Goal: Task Accomplishment & Management: Use online tool/utility

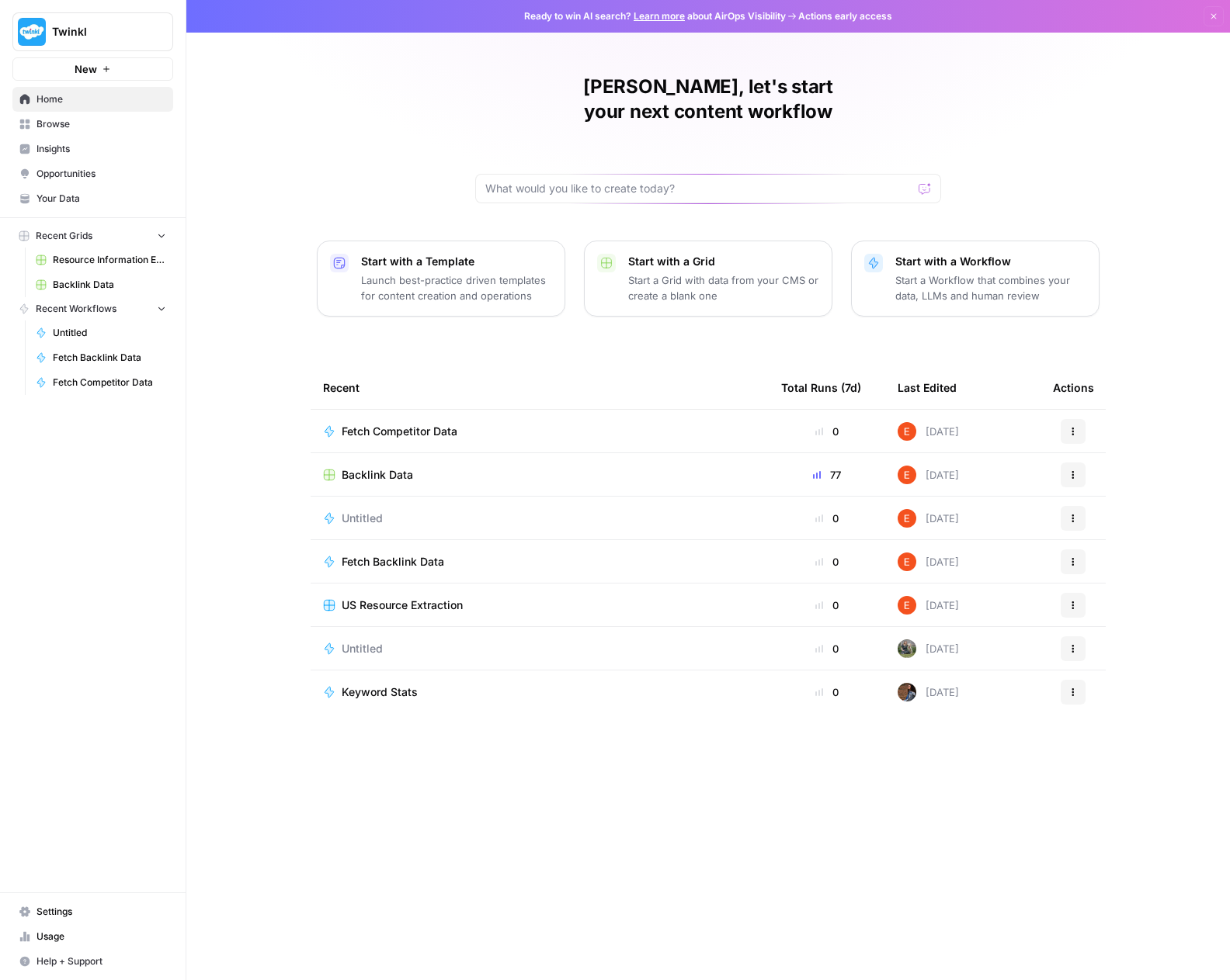
click at [79, 915] on span "Settings" at bounding box center [101, 912] width 129 height 14
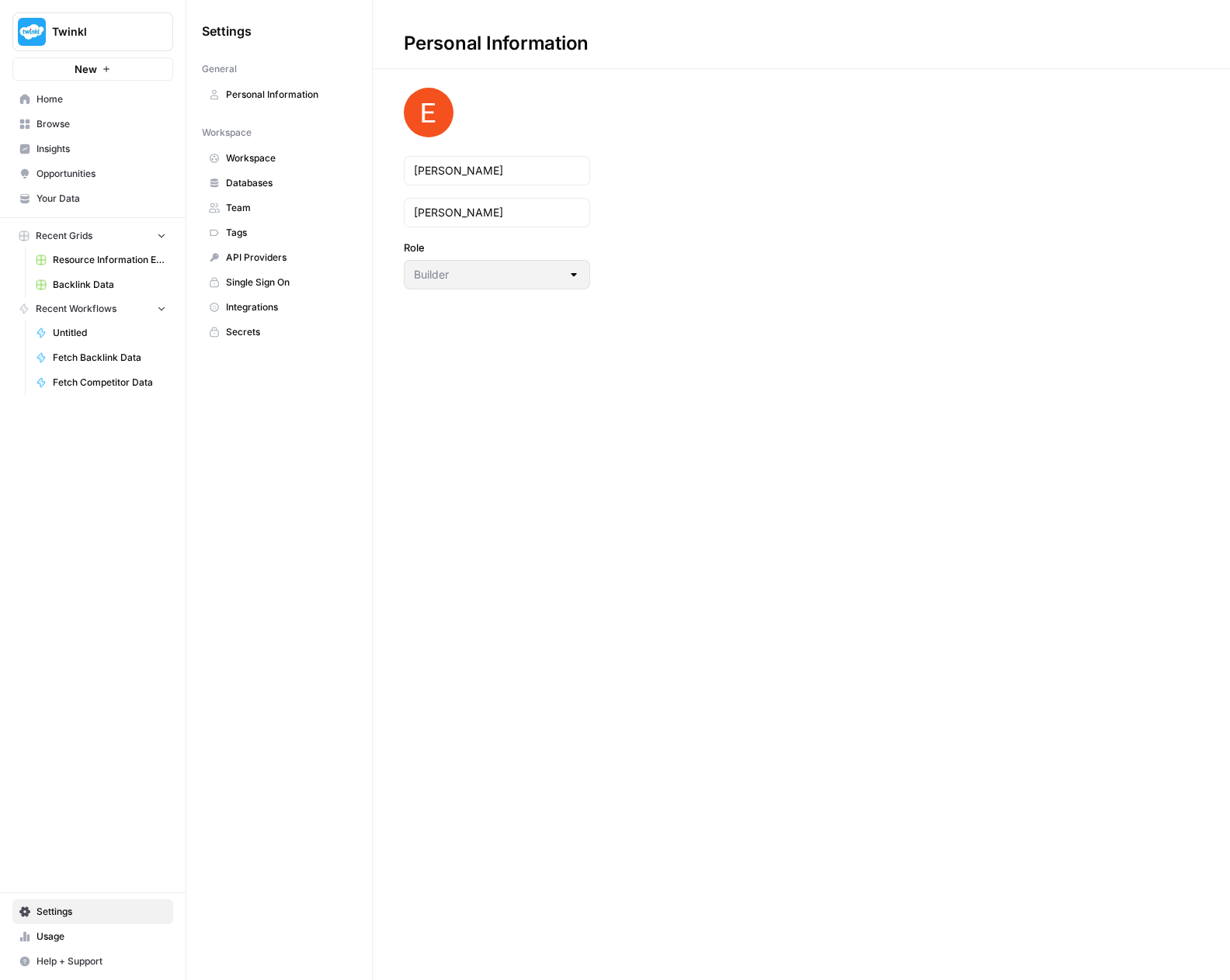
click at [288, 301] on span "Integrations" at bounding box center [287, 307] width 124 height 14
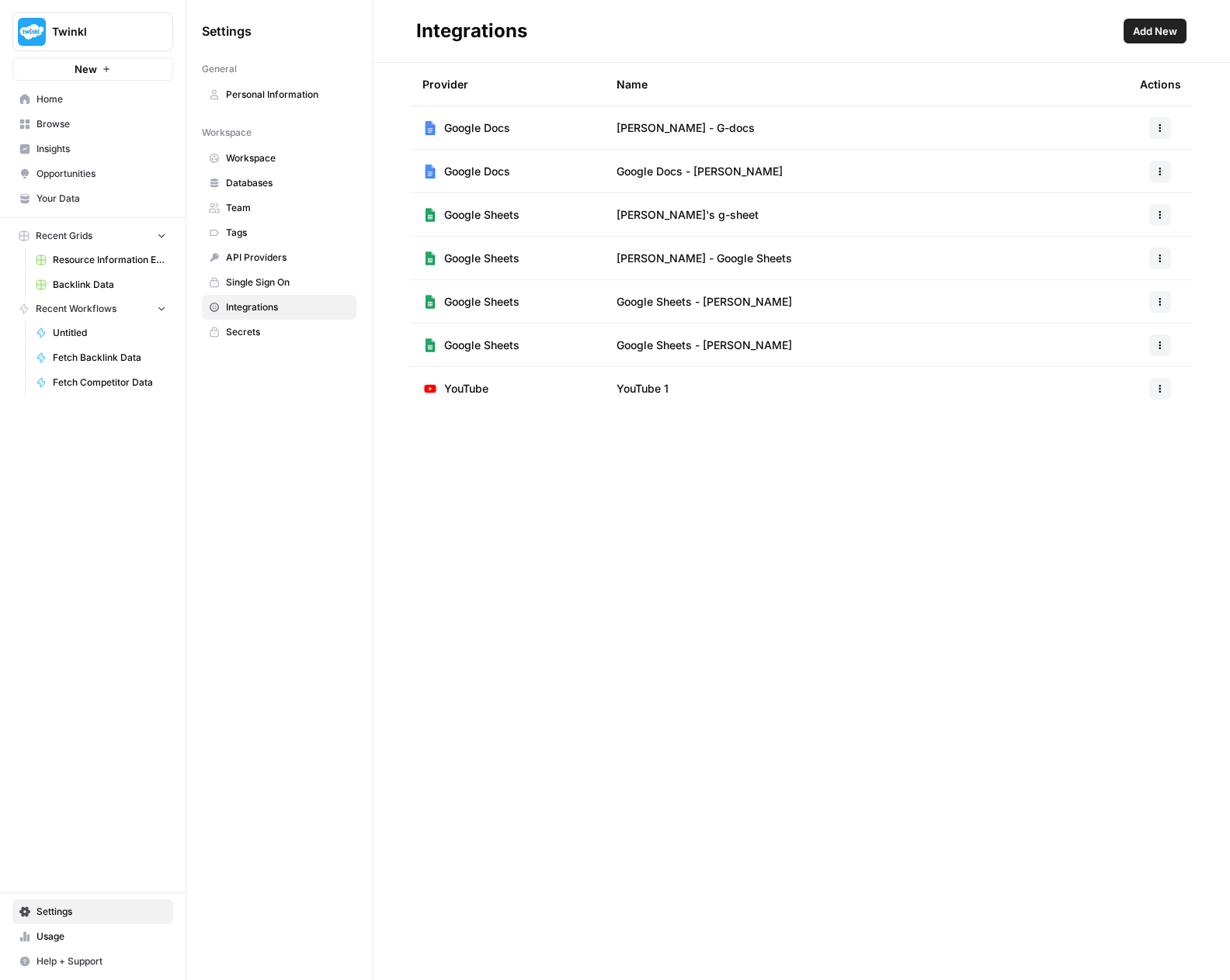
click at [1165, 38] on button "Add New" at bounding box center [1155, 30] width 63 height 25
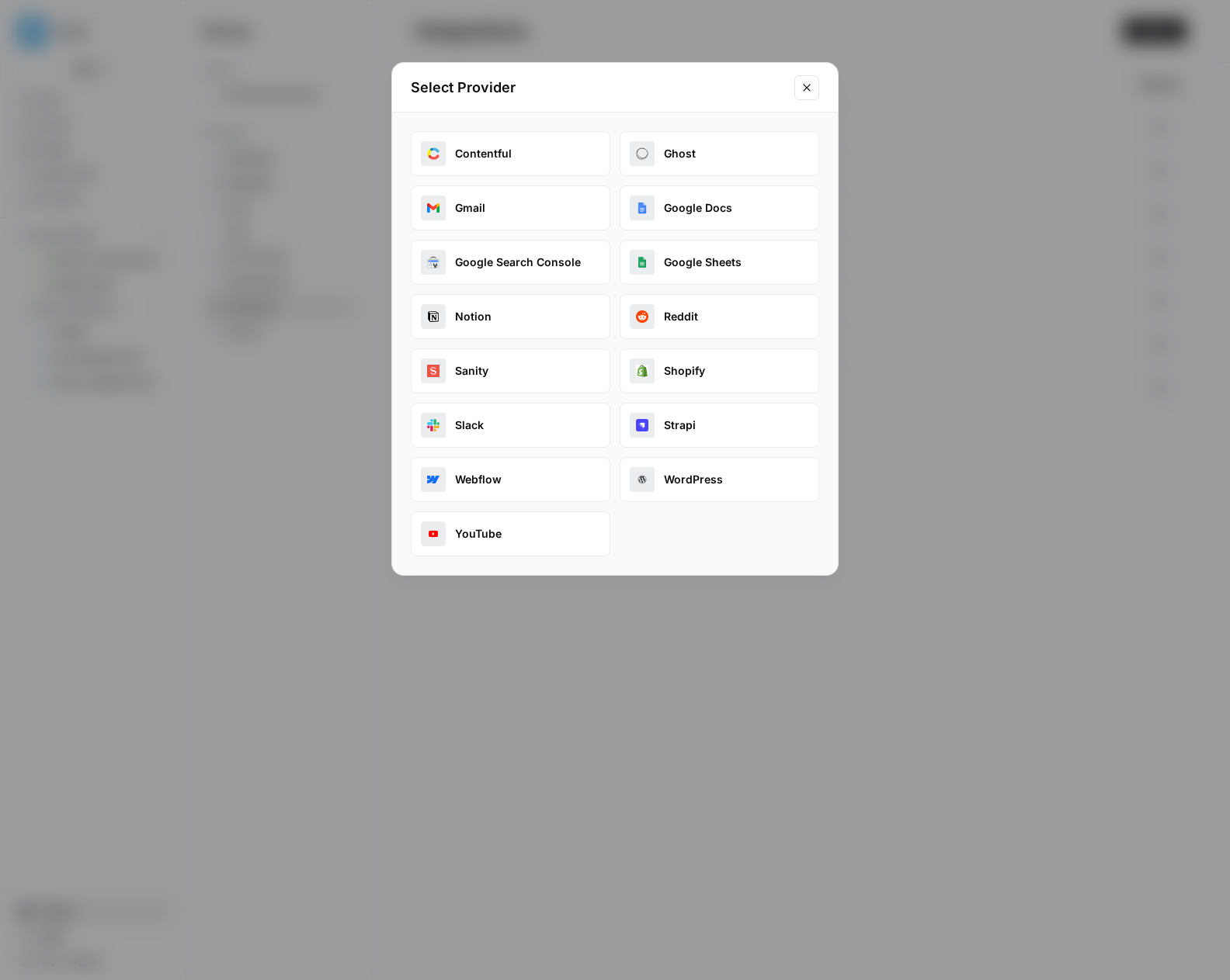
click at [528, 259] on button "Google Search Console" at bounding box center [510, 262] width 200 height 45
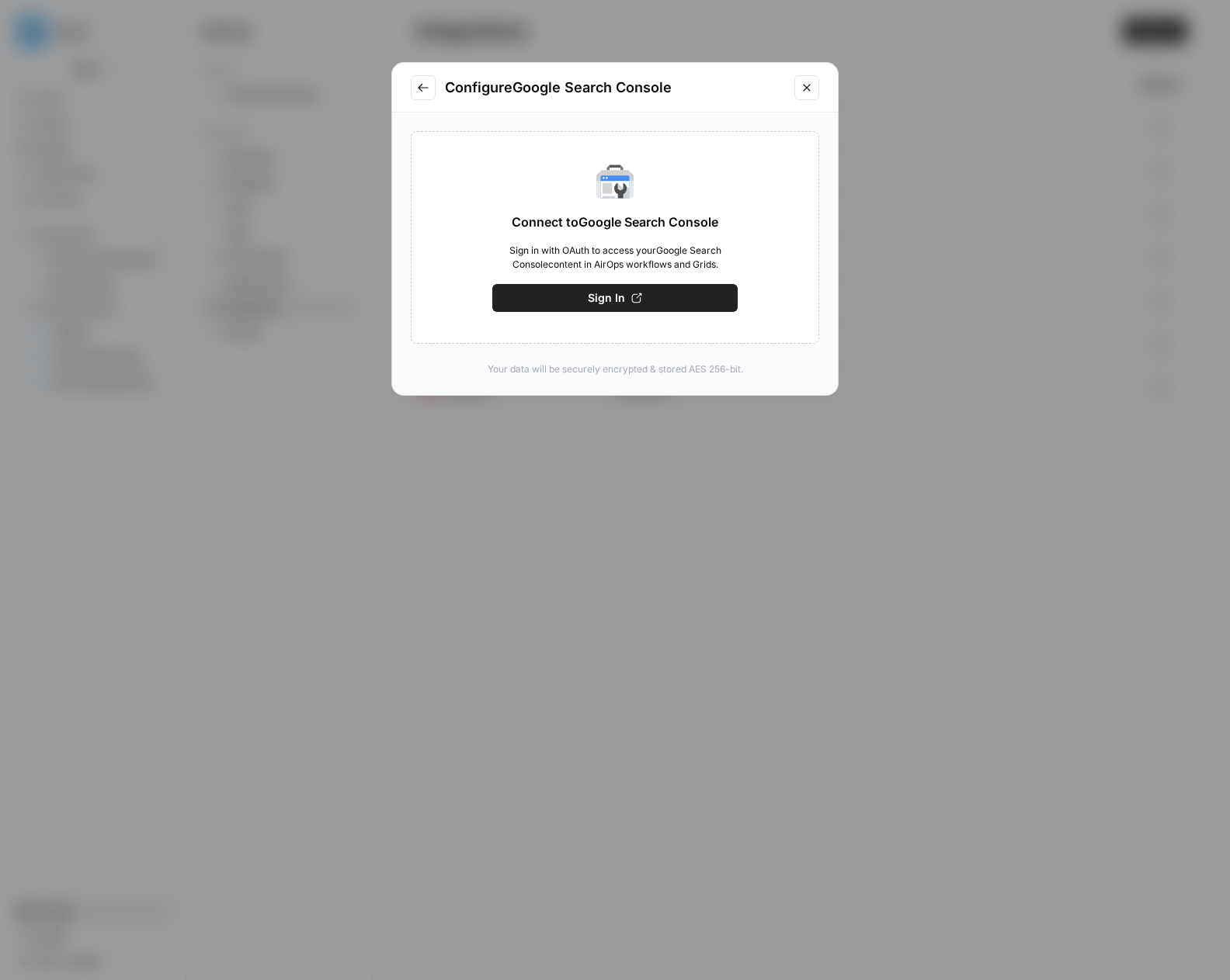
click at [430, 91] on button "Go to previous step" at bounding box center [422, 87] width 25 height 25
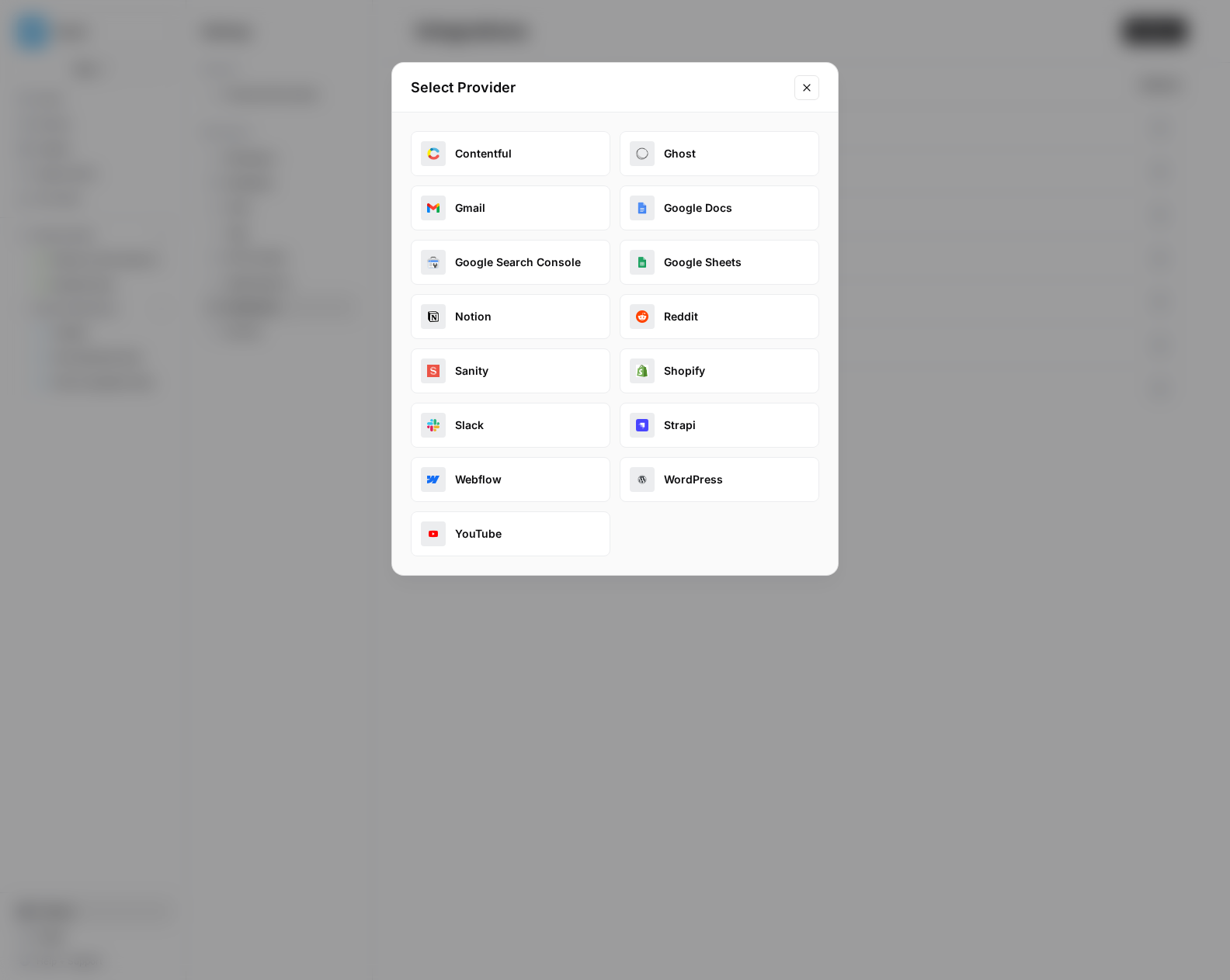
click at [502, 260] on button "Google Search Console" at bounding box center [510, 262] width 200 height 45
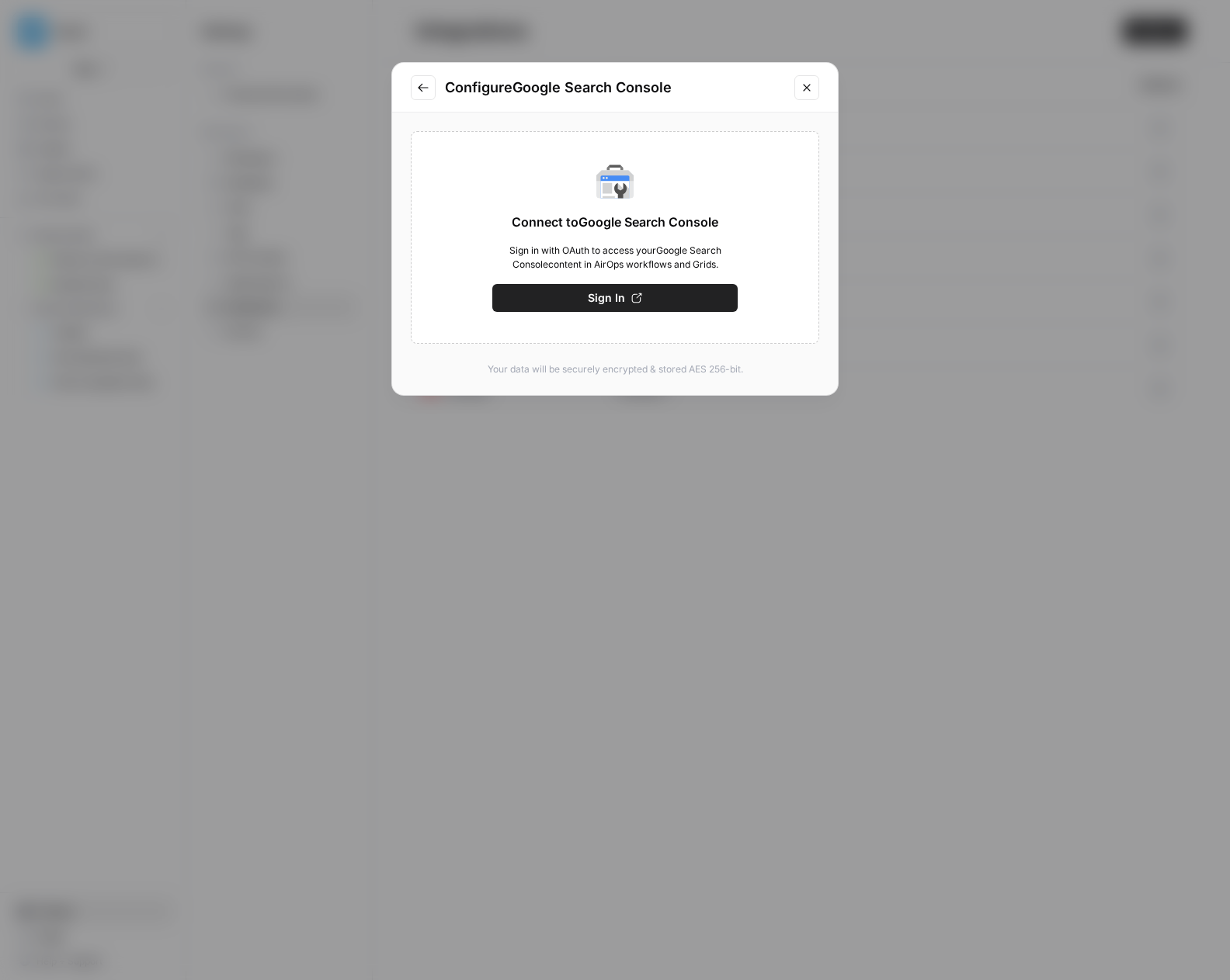
click at [529, 284] on button "Sign In" at bounding box center [615, 297] width 245 height 28
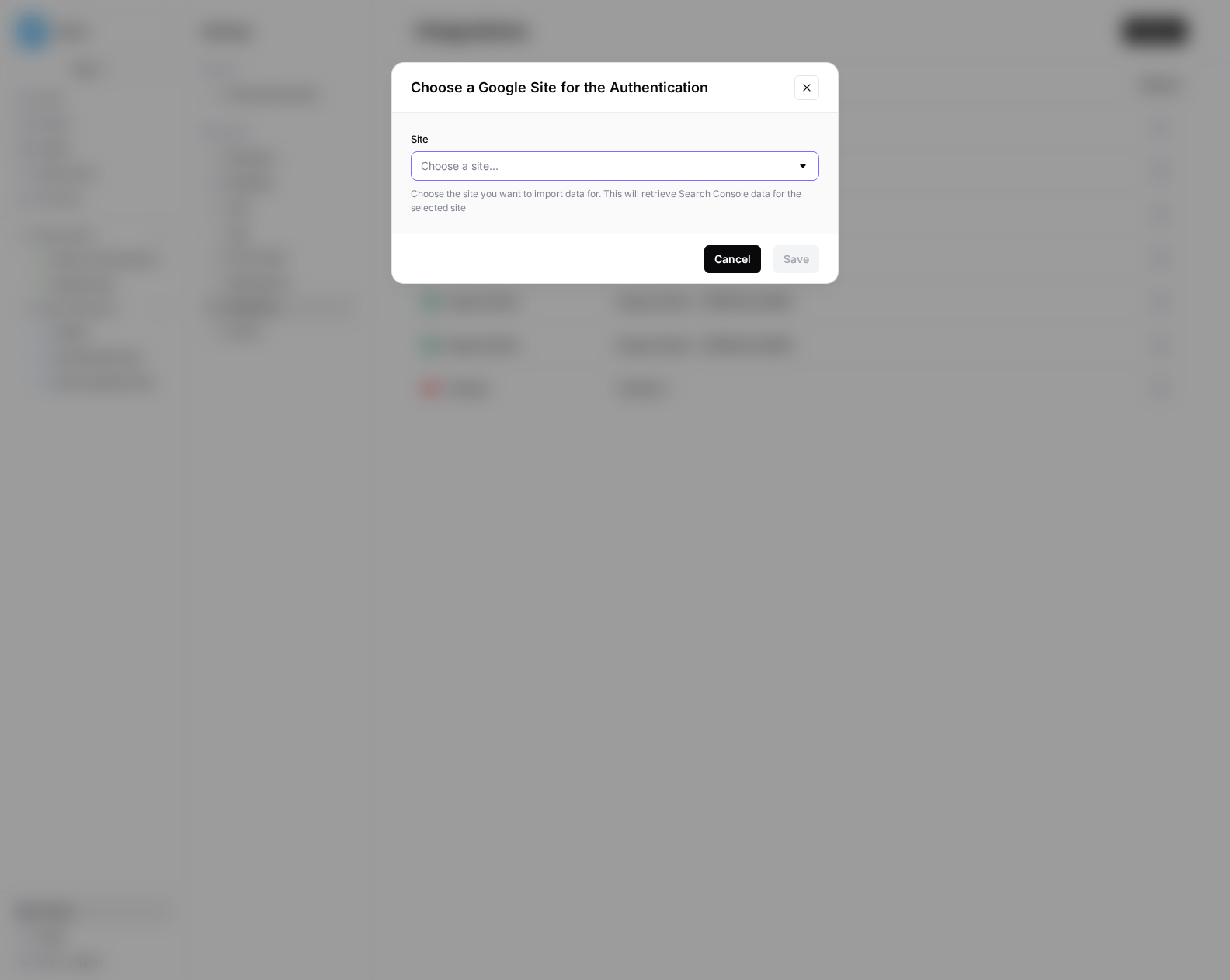
click at [756, 167] on input "Site" at bounding box center [605, 165] width 370 height 16
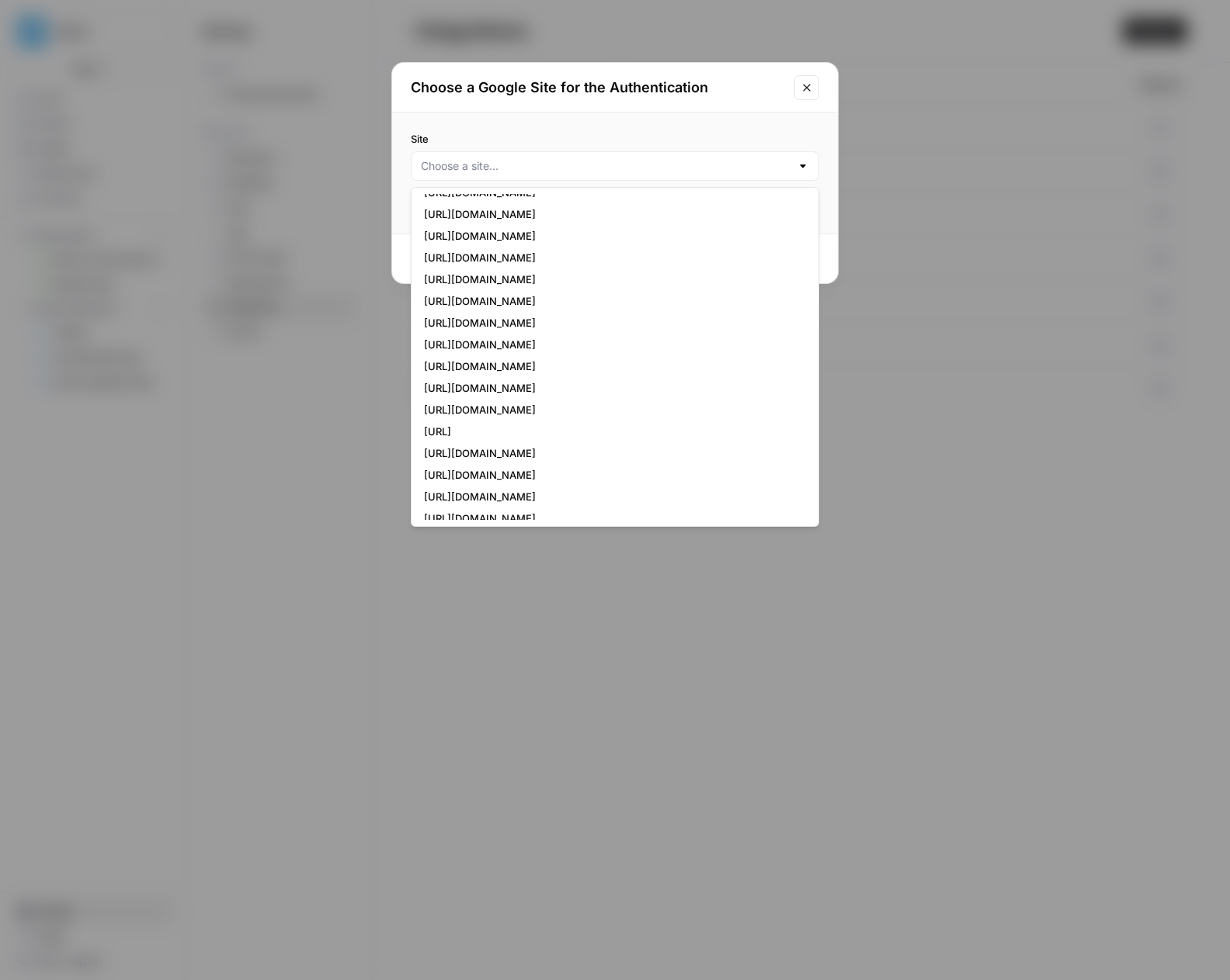
scroll to position [1869, 0]
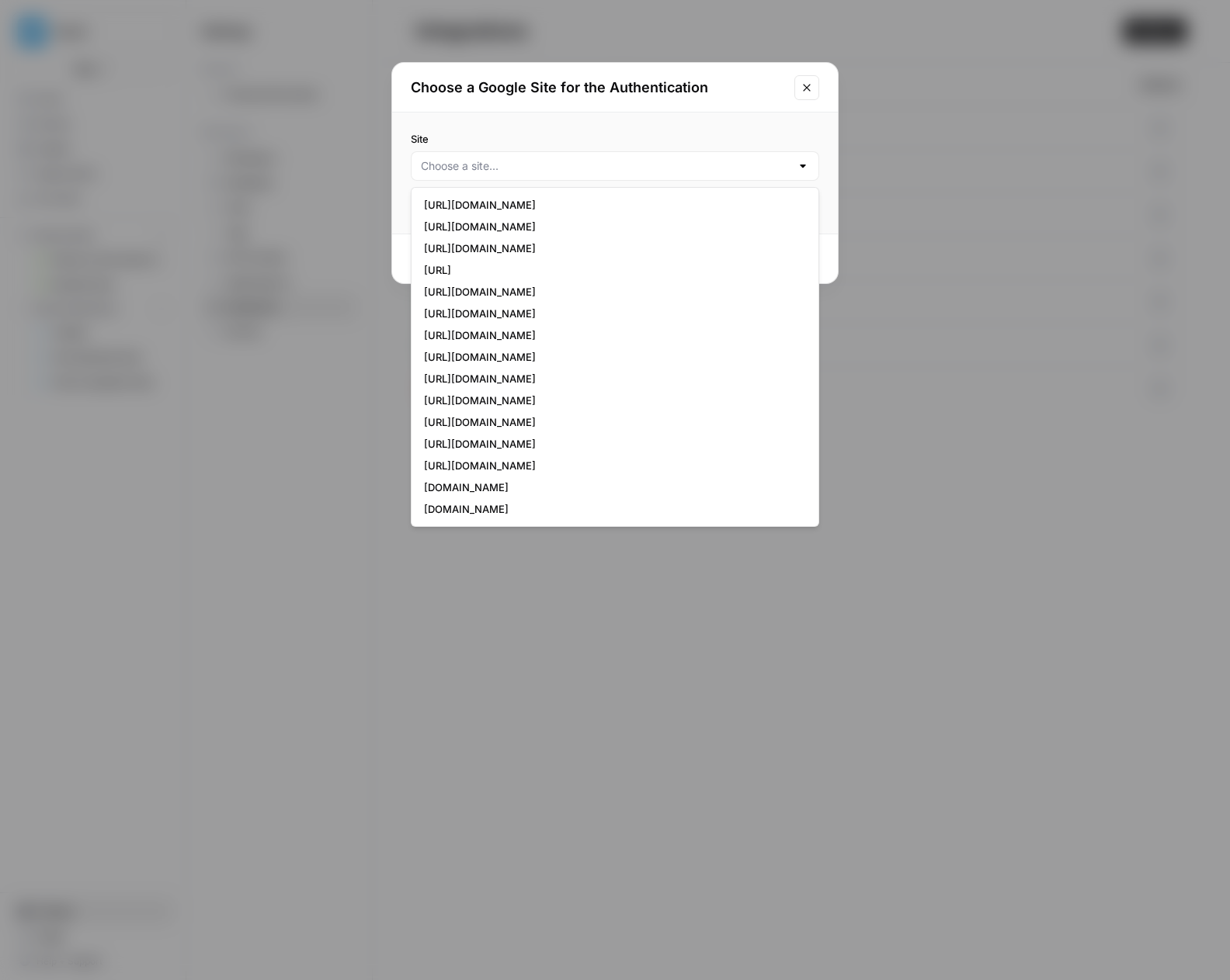
click at [798, 84] on button "Close modal" at bounding box center [806, 87] width 25 height 25
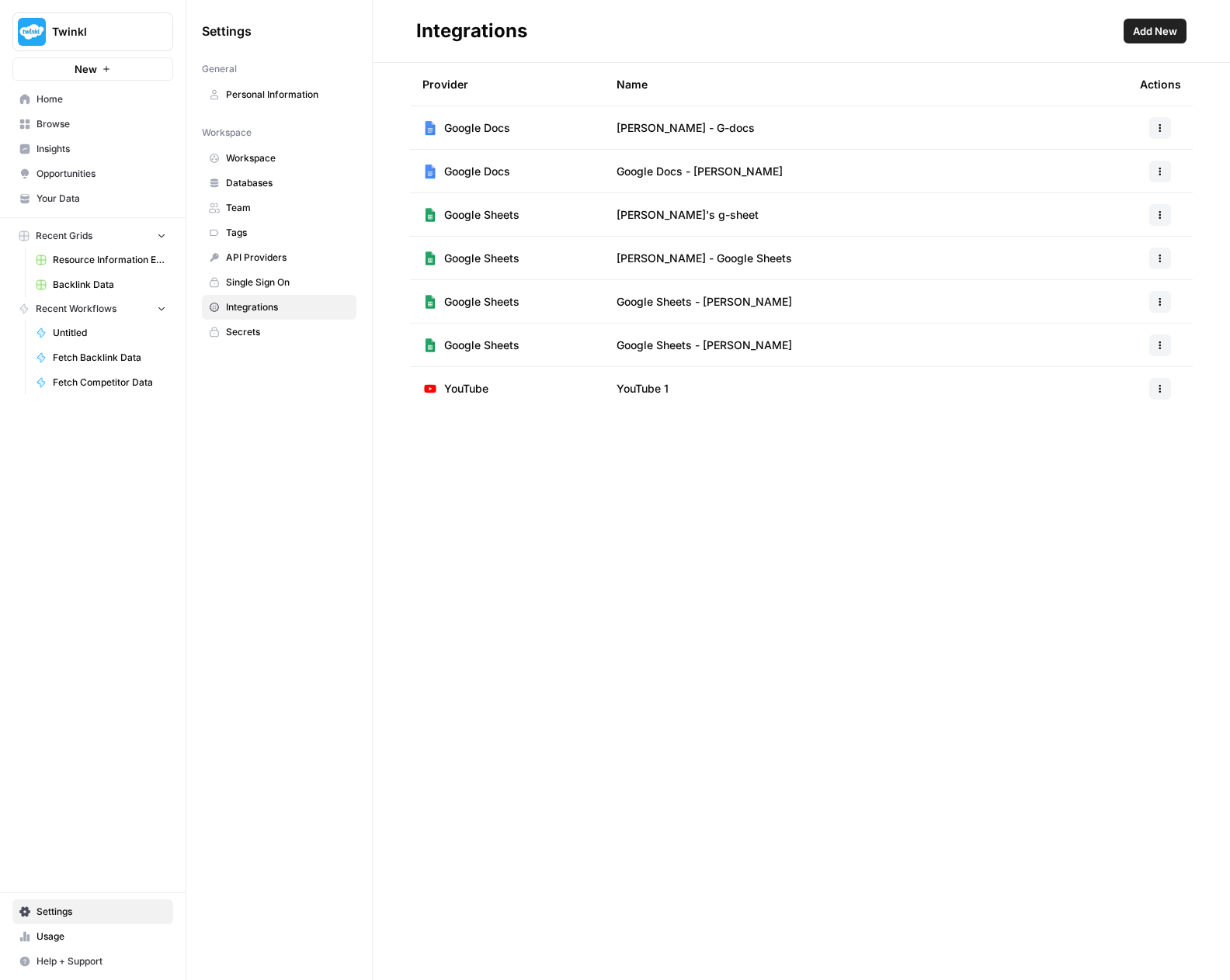
click at [1145, 30] on span "Add New" at bounding box center [1155, 30] width 44 height 16
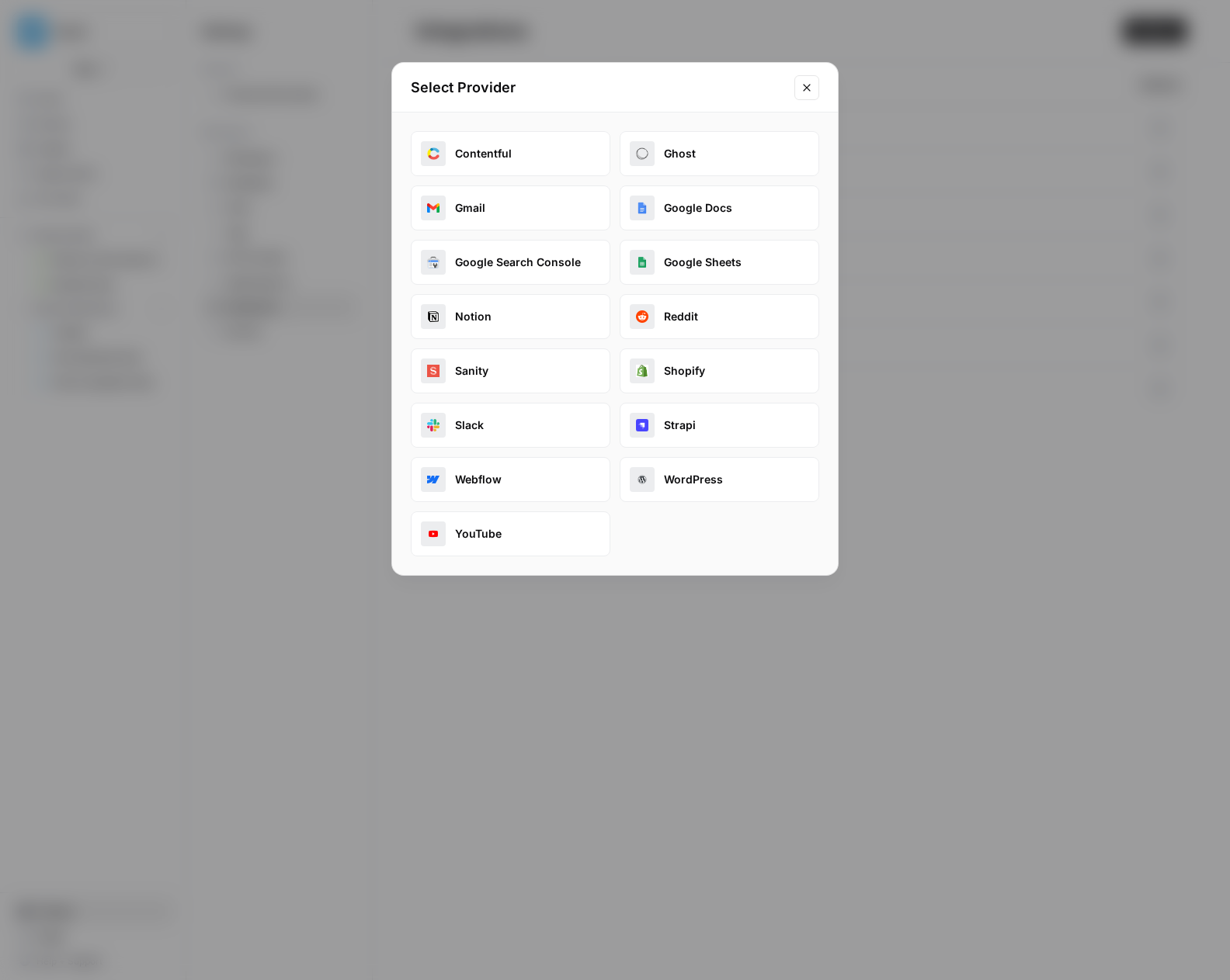
click at [719, 267] on button "Google Sheets" at bounding box center [719, 262] width 200 height 45
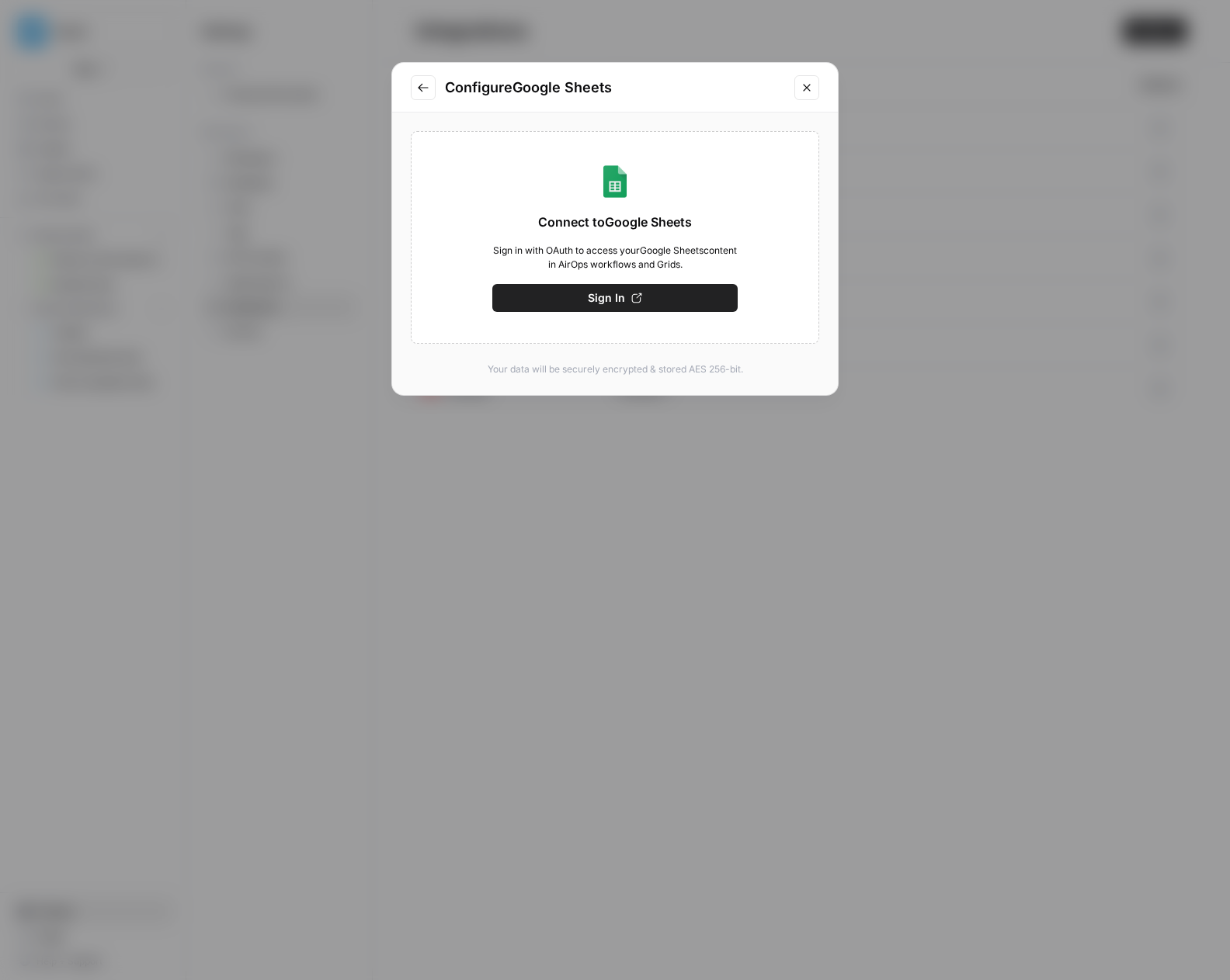
click at [590, 291] on button "Sign In" at bounding box center [615, 297] width 245 height 28
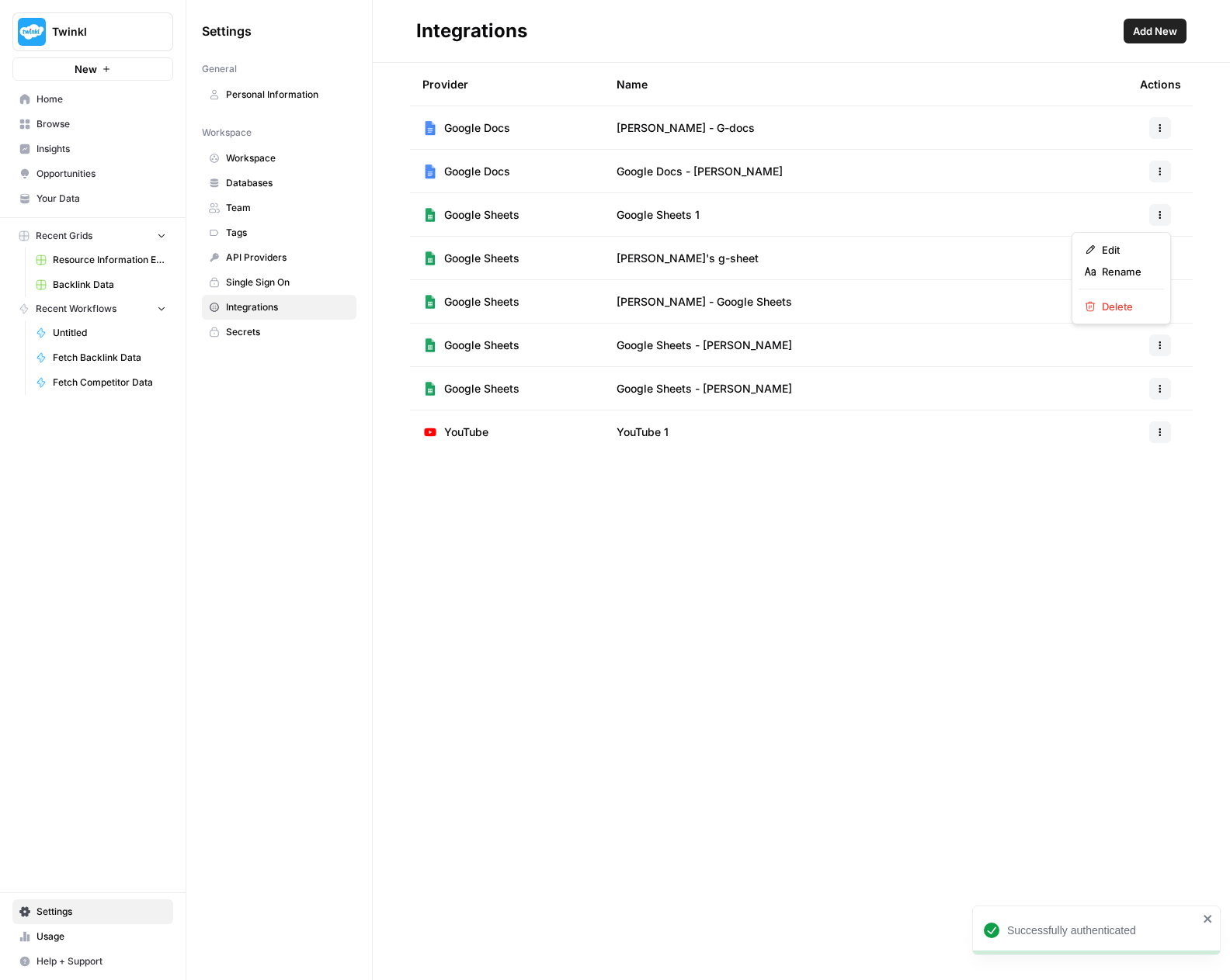
click at [1155, 216] on icon "button" at bounding box center [1160, 215] width 9 height 9
click at [1132, 270] on span "Rename" at bounding box center [1126, 272] width 50 height 16
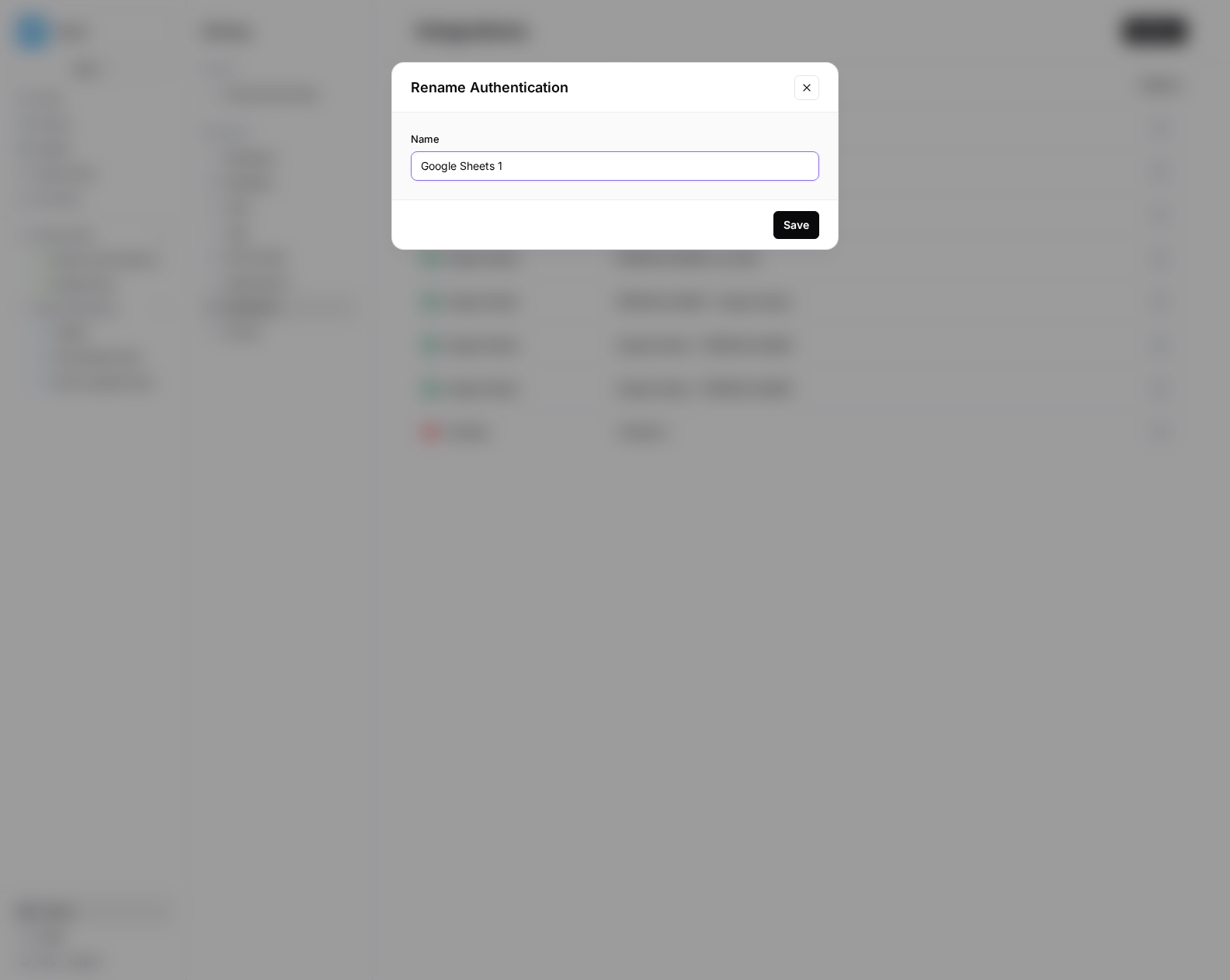
drag, startPoint x: 548, startPoint y: 169, endPoint x: 501, endPoint y: 167, distance: 47.0
click at [501, 167] on input "Google Sheets 1" at bounding box center [615, 165] width 388 height 16
type input "Google Sheets - Ed"
click at [800, 224] on div "Save" at bounding box center [797, 224] width 26 height 16
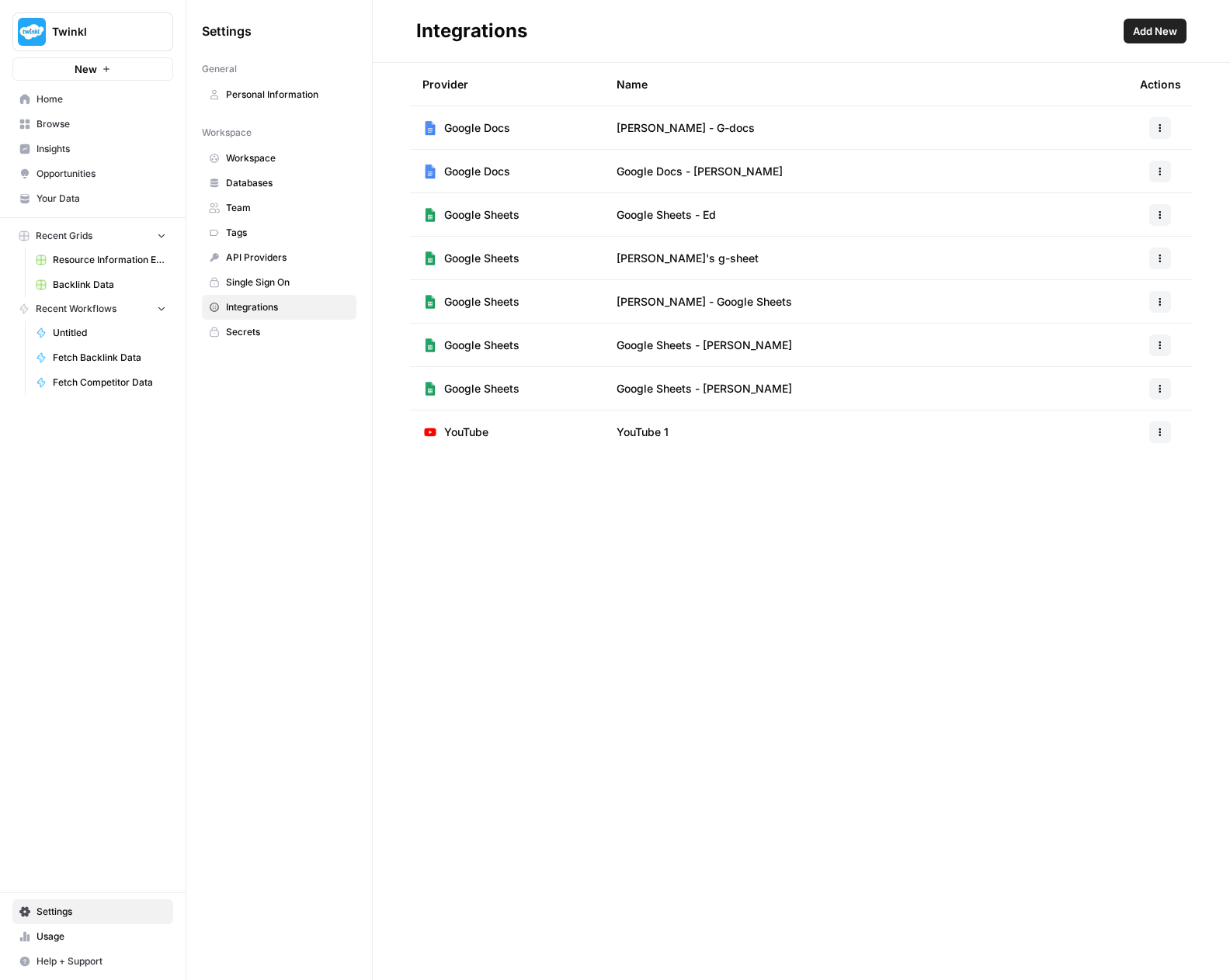
click at [1158, 34] on span "Add New" at bounding box center [1155, 30] width 44 height 16
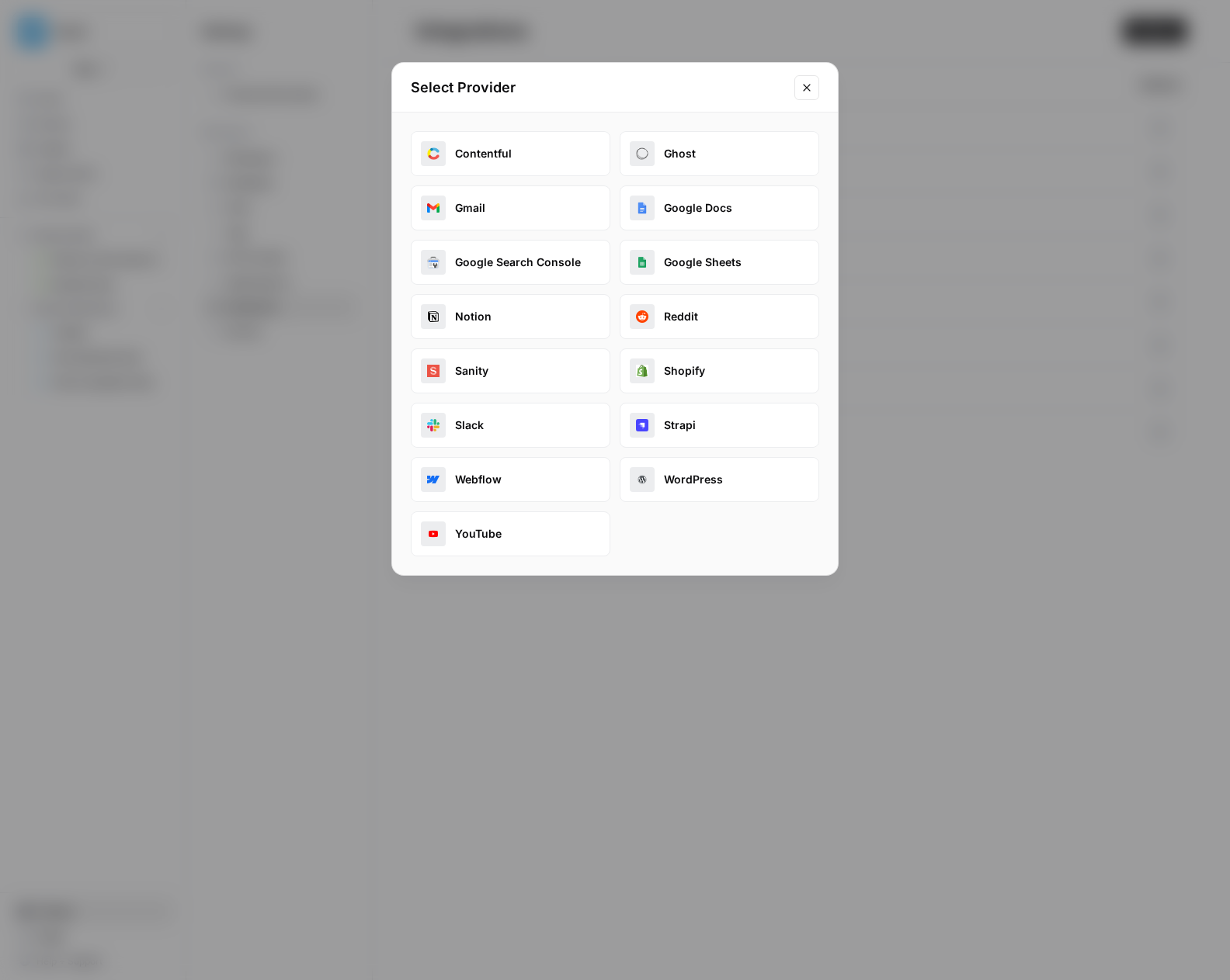
click at [809, 85] on icon "Close modal" at bounding box center [807, 88] width 7 height 7
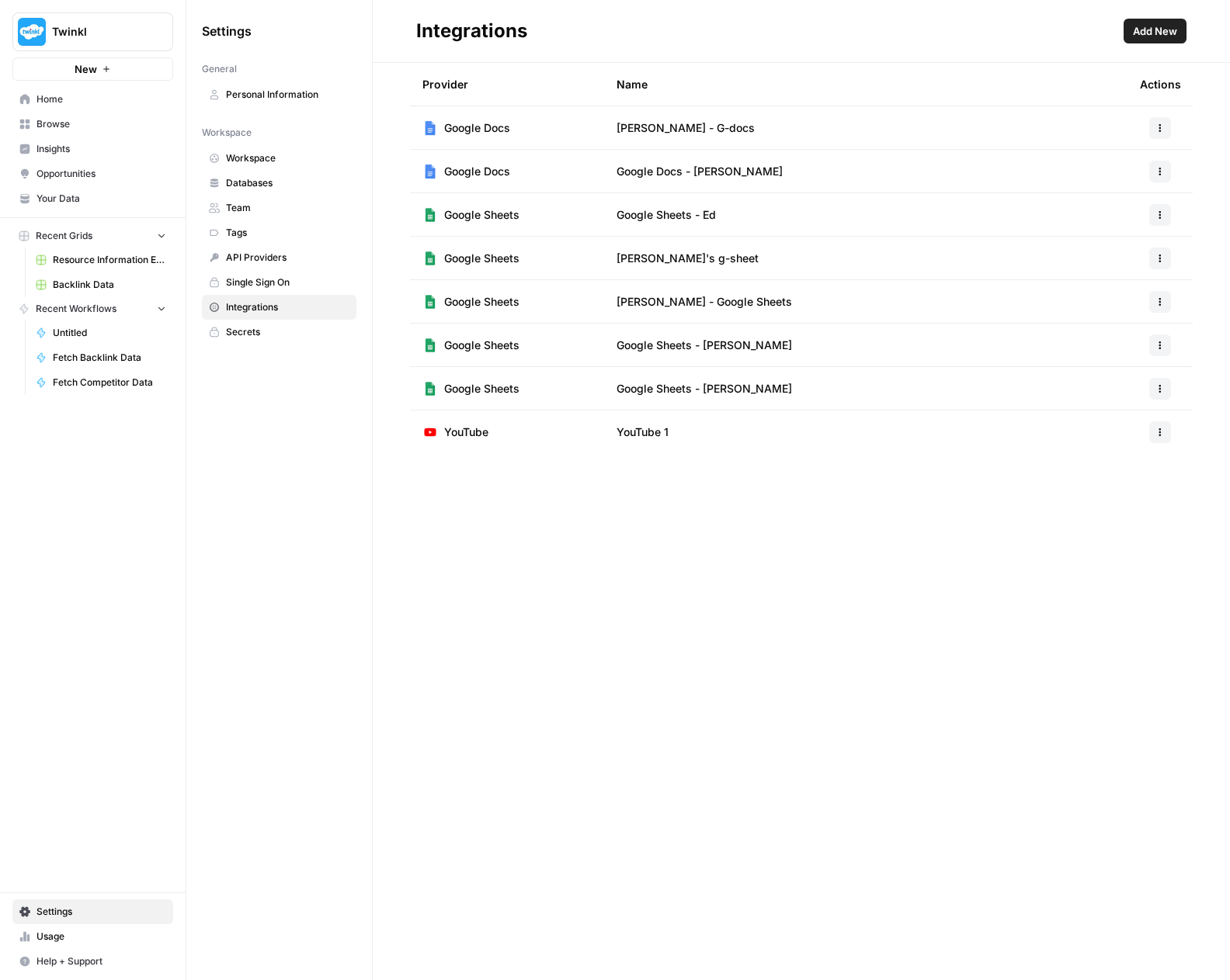
click at [105, 70] on icon "button" at bounding box center [106, 69] width 9 height 9
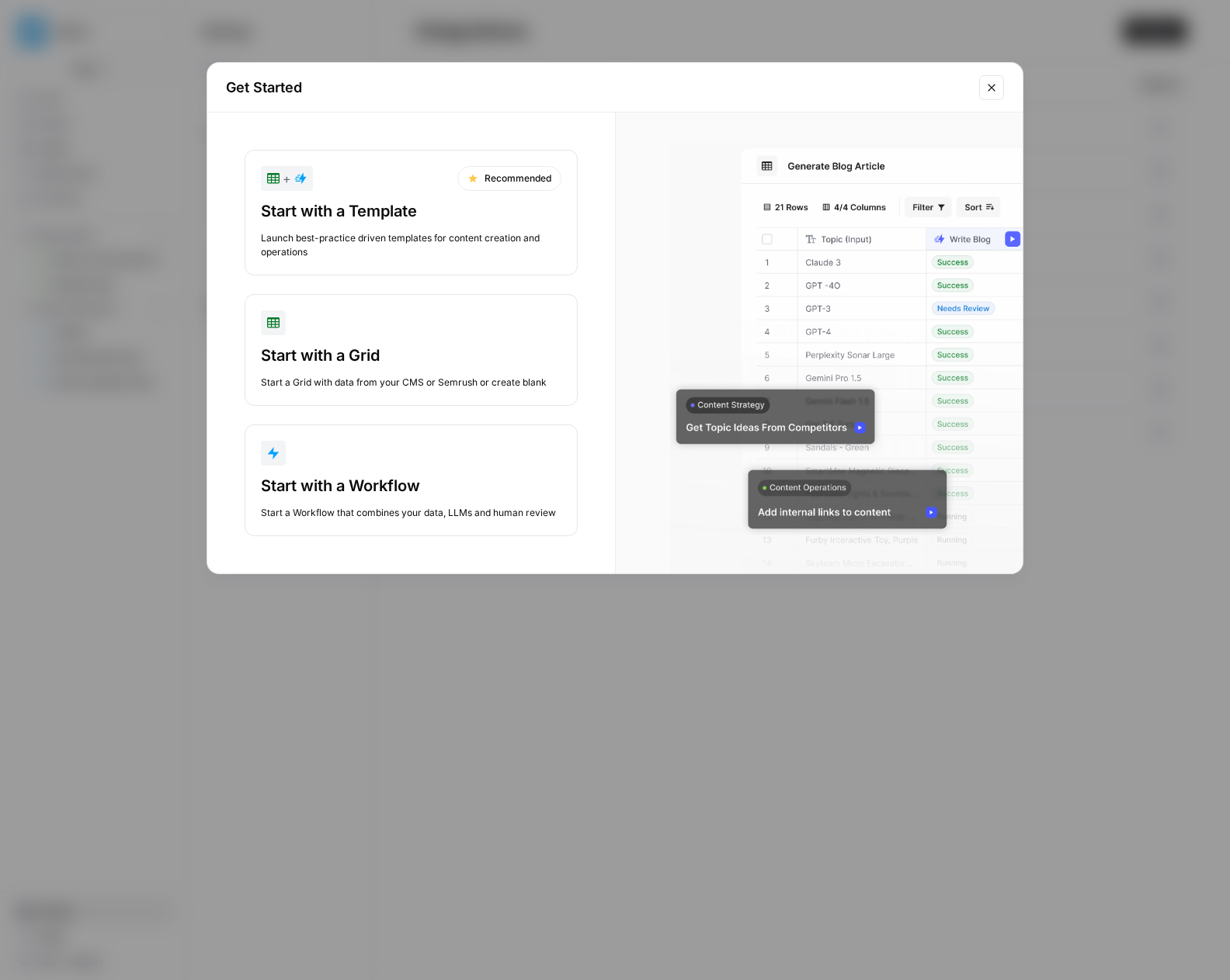
click at [379, 237] on div "Launch best-practice driven templates for content creation and operations" at bounding box center [410, 245] width 300 height 28
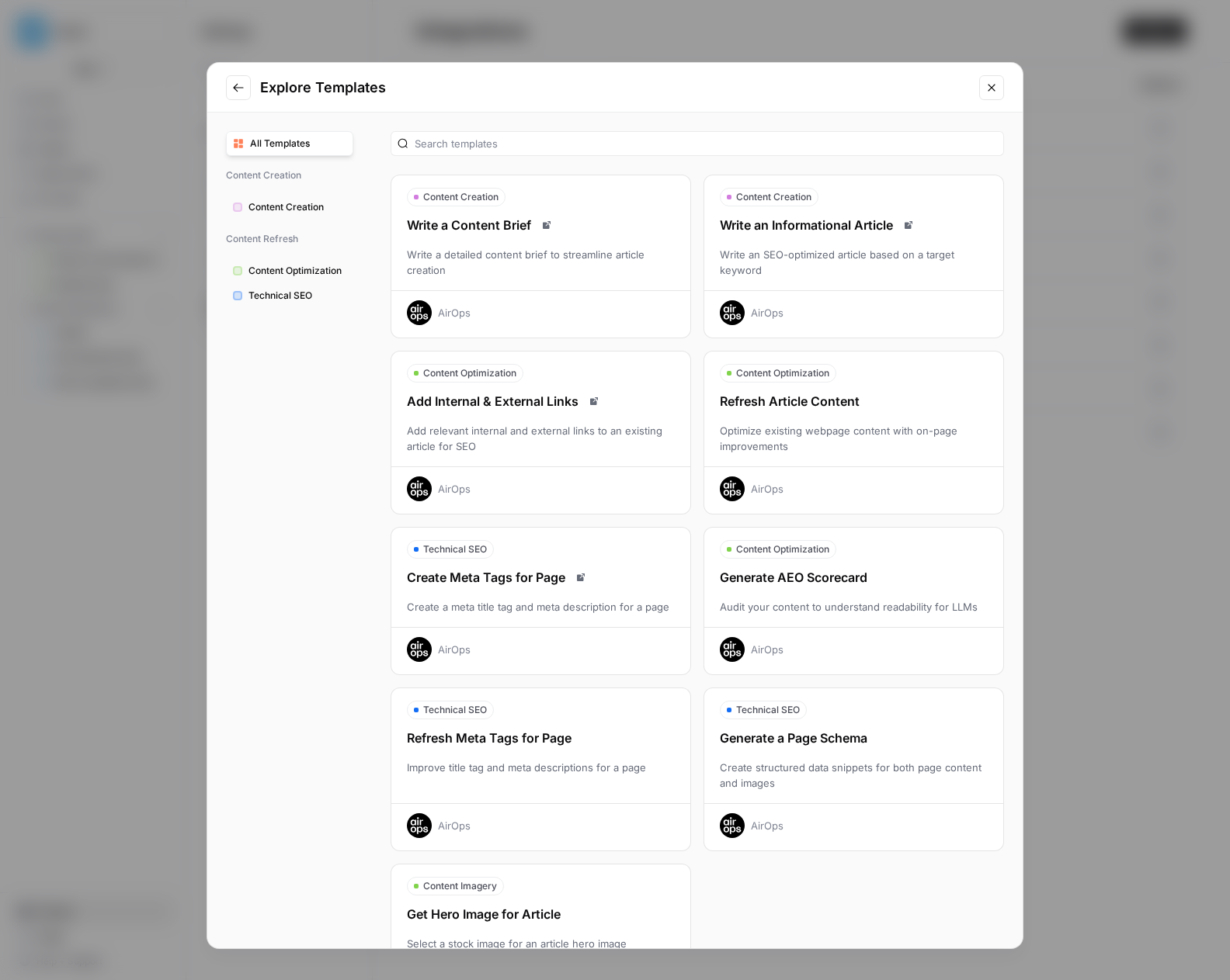
scroll to position [82, 0]
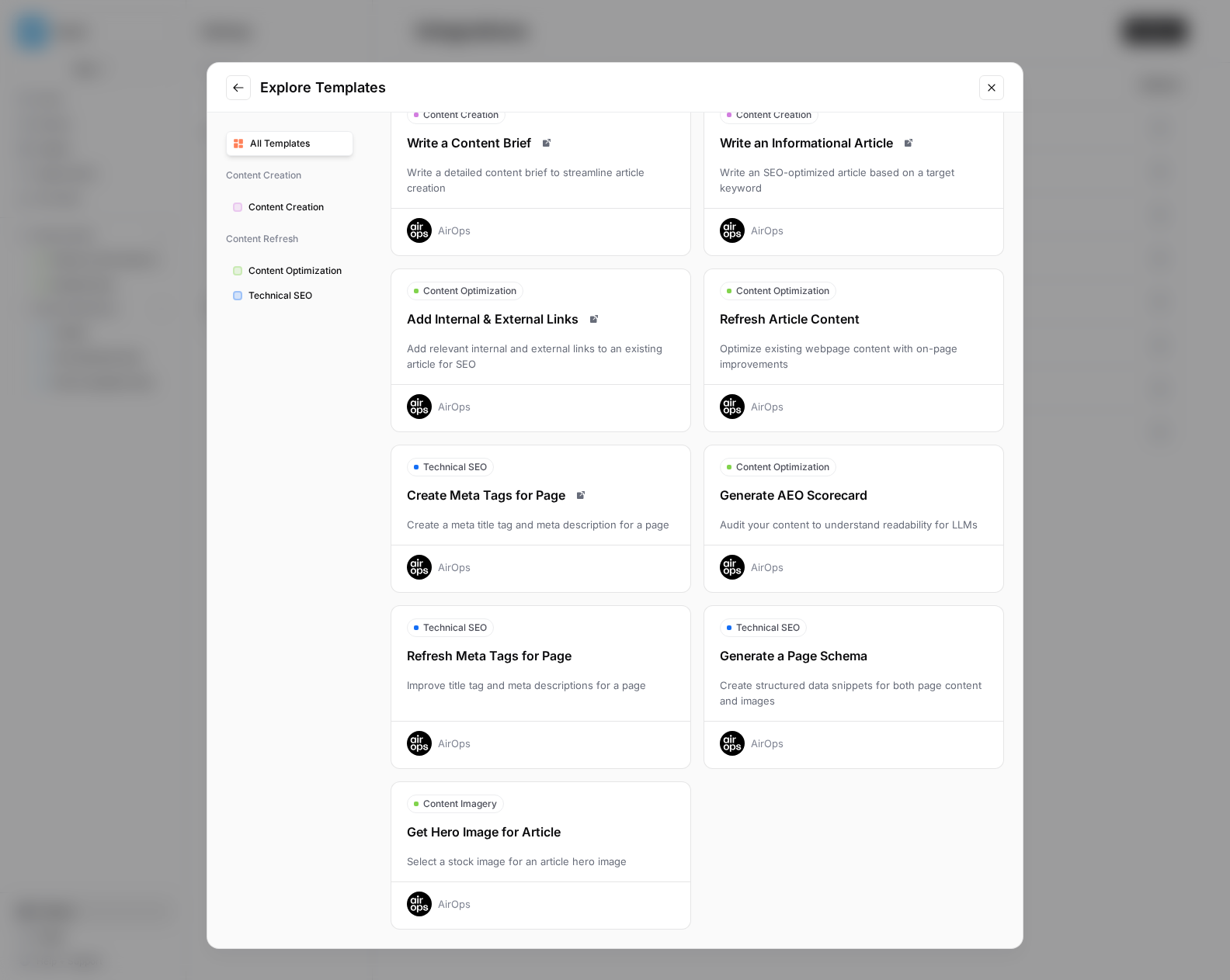
click at [298, 274] on span "Content Optimization" at bounding box center [298, 271] width 98 height 14
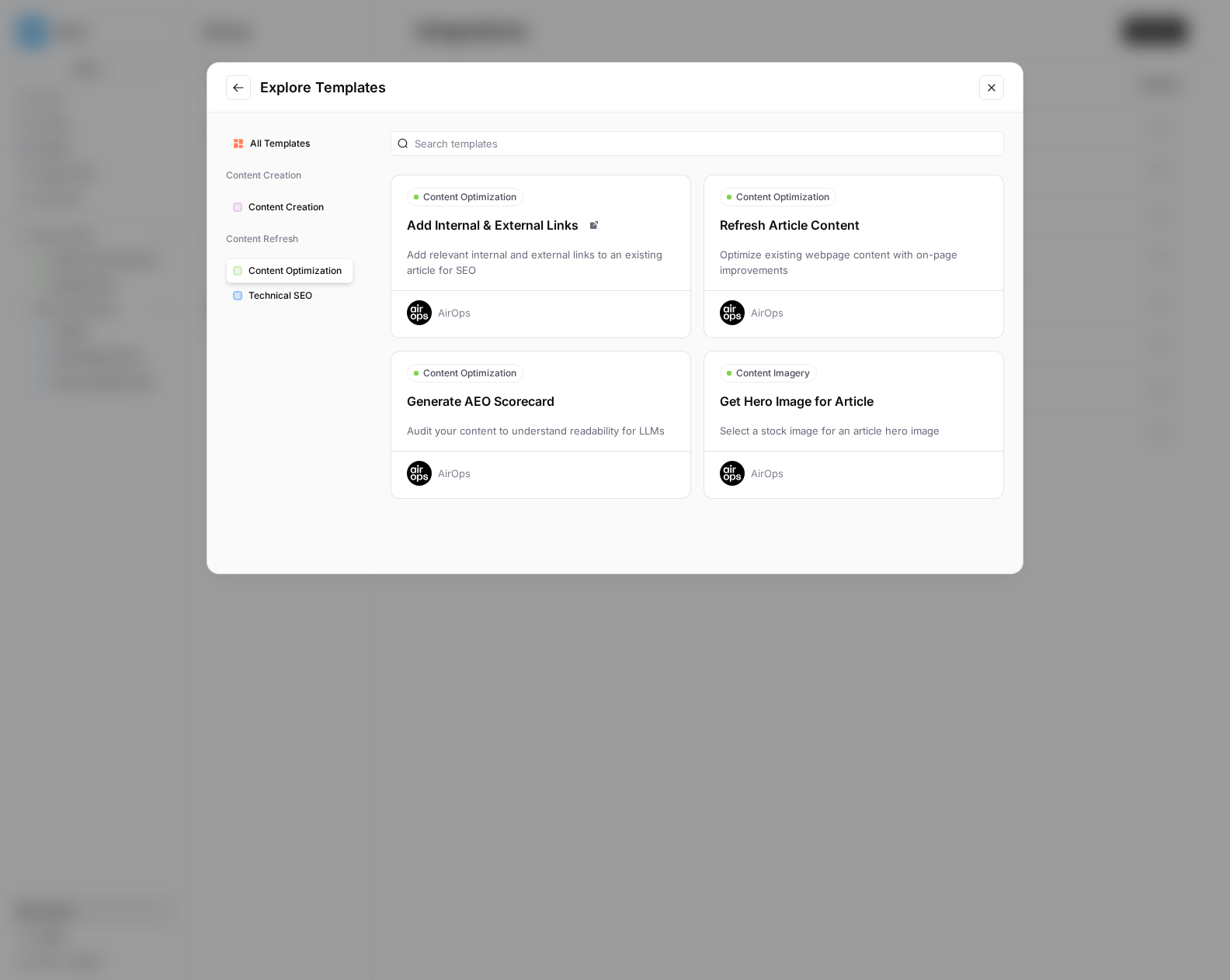
click at [262, 296] on span "Technical SEO" at bounding box center [298, 296] width 98 height 14
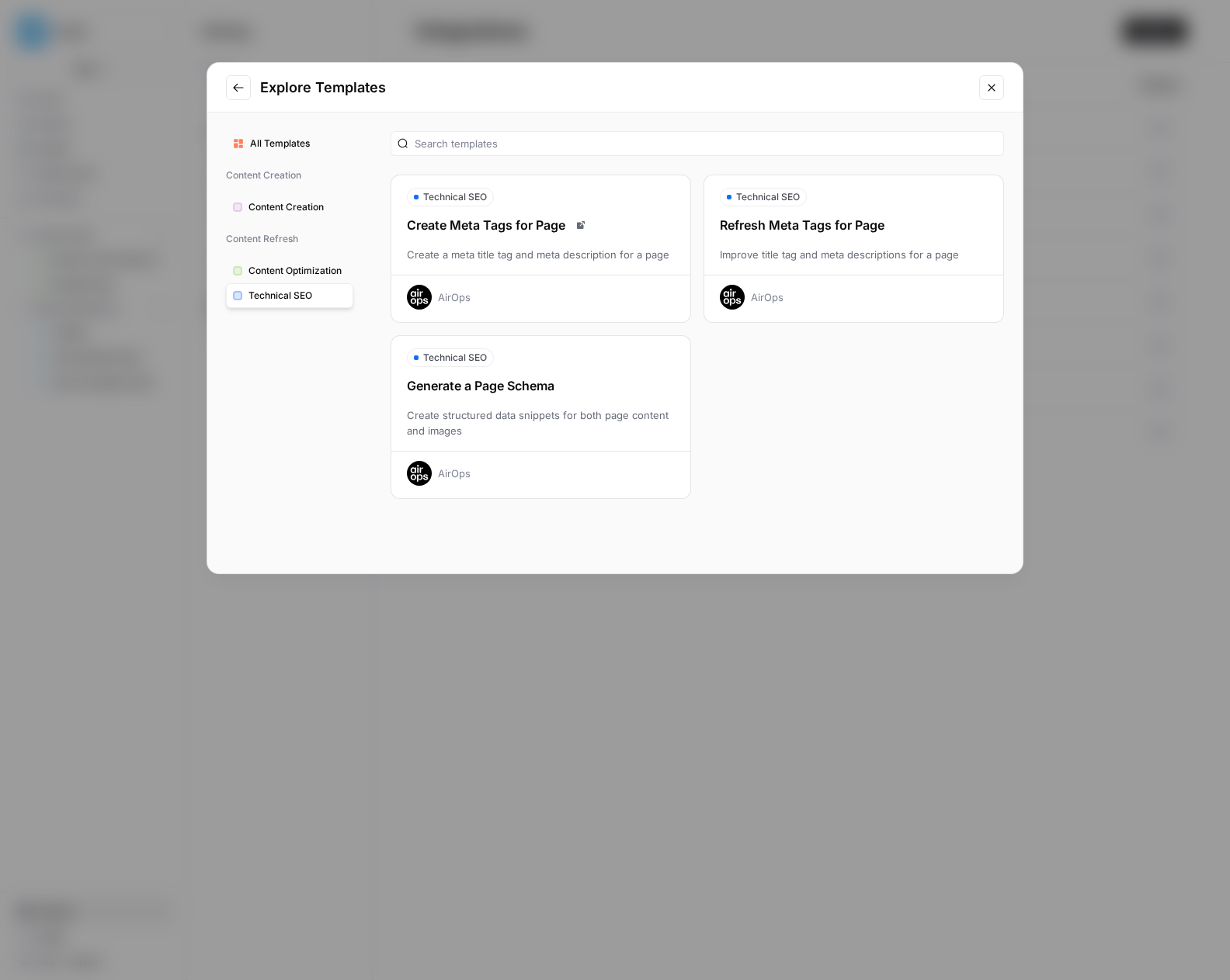
click at [276, 202] on span "Content Creation" at bounding box center [298, 207] width 98 height 14
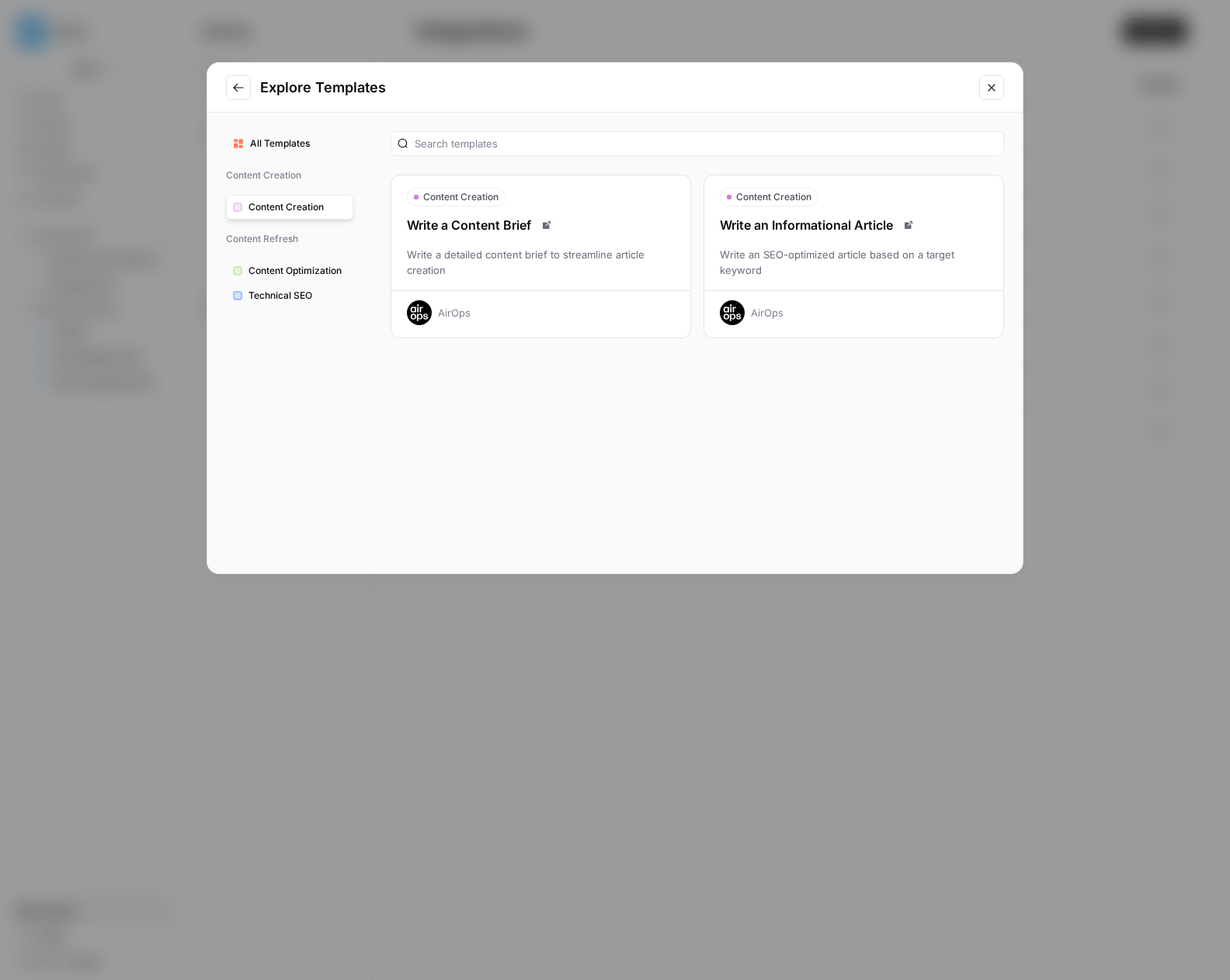
click at [995, 103] on div "Explore Templates" at bounding box center [615, 88] width 815 height 50
click at [995, 88] on icon "Close modal" at bounding box center [991, 87] width 12 height 12
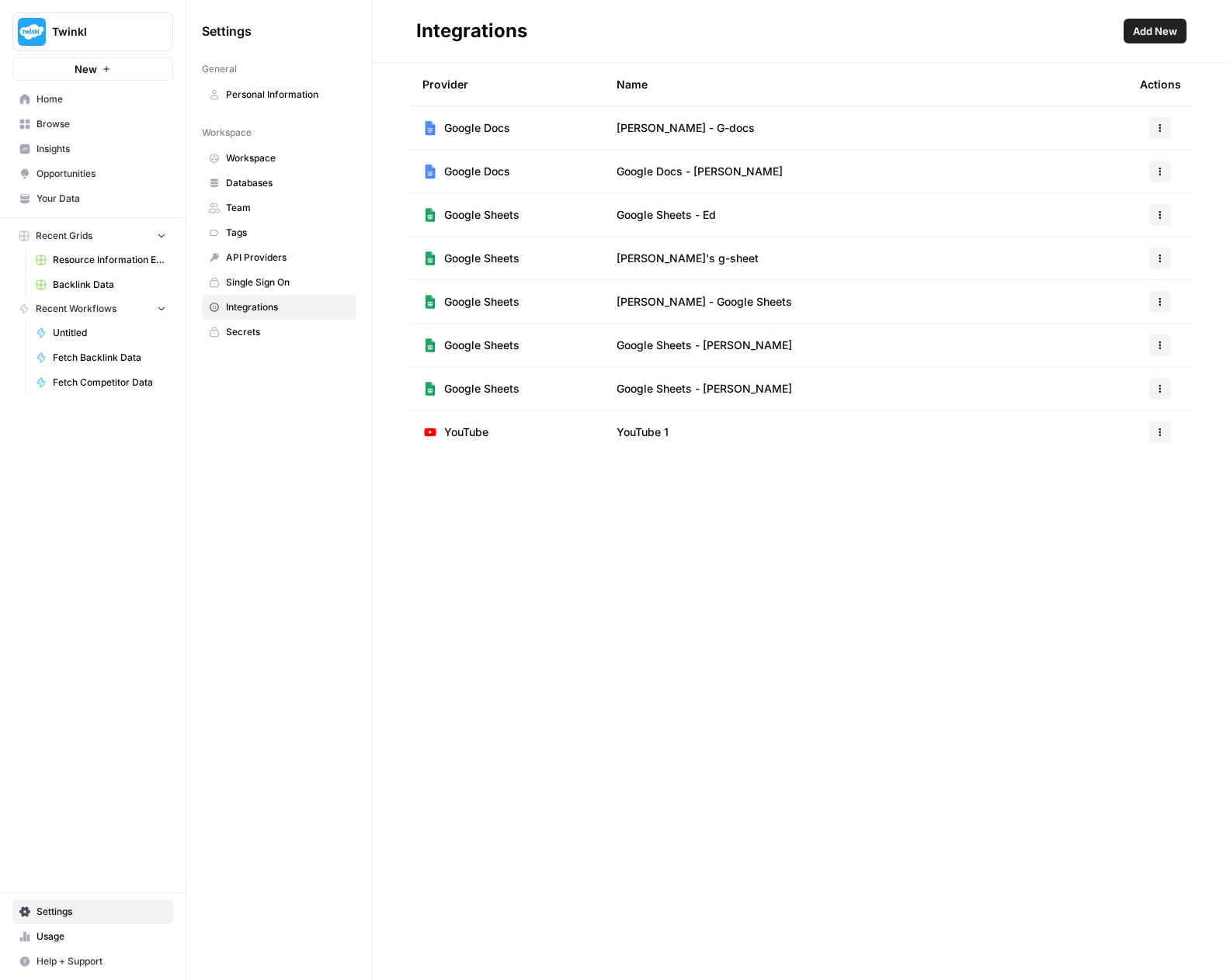
click at [279, 258] on span "API Providers" at bounding box center [287, 257] width 124 height 14
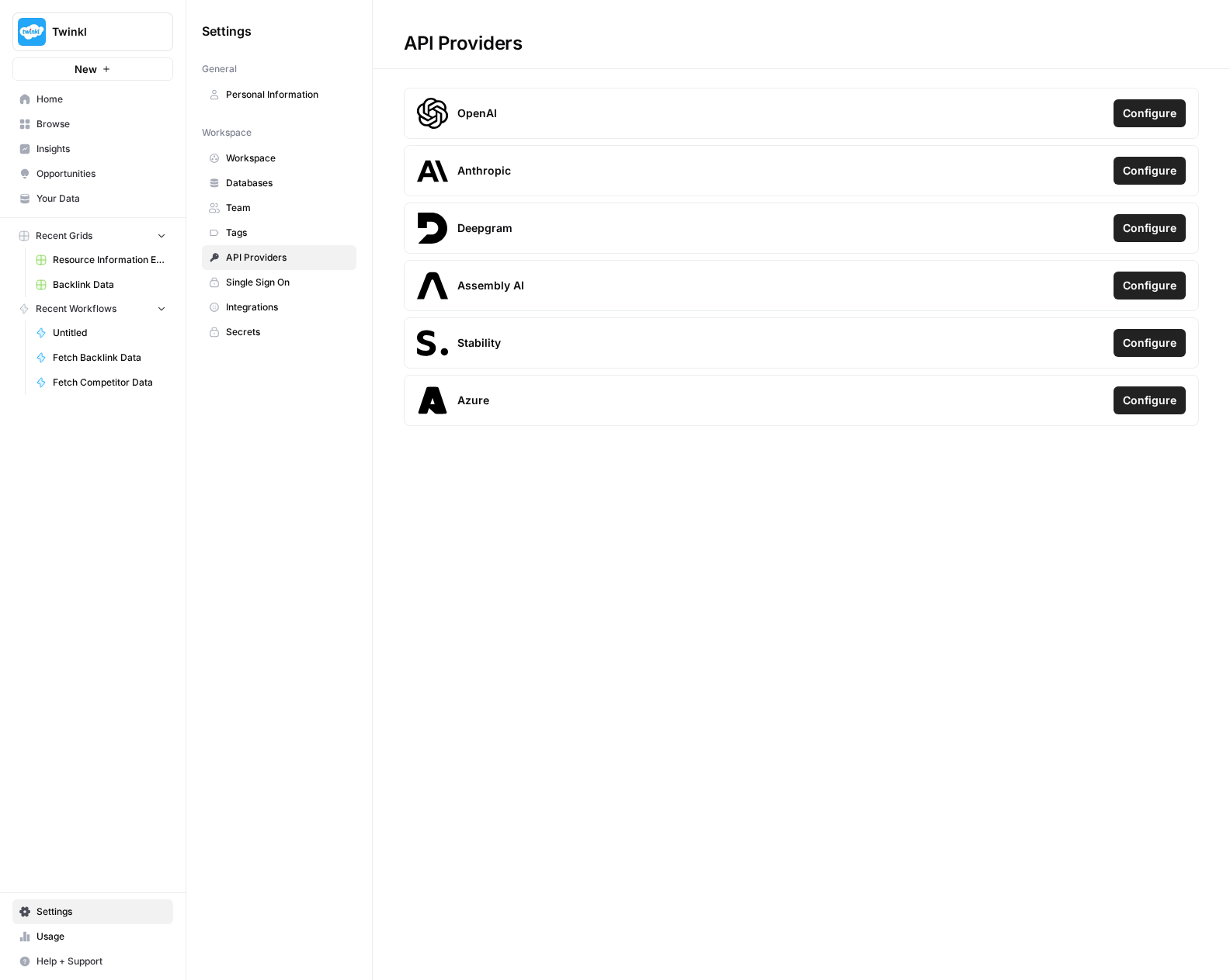
click at [246, 224] on link "Tags" at bounding box center [278, 233] width 154 height 25
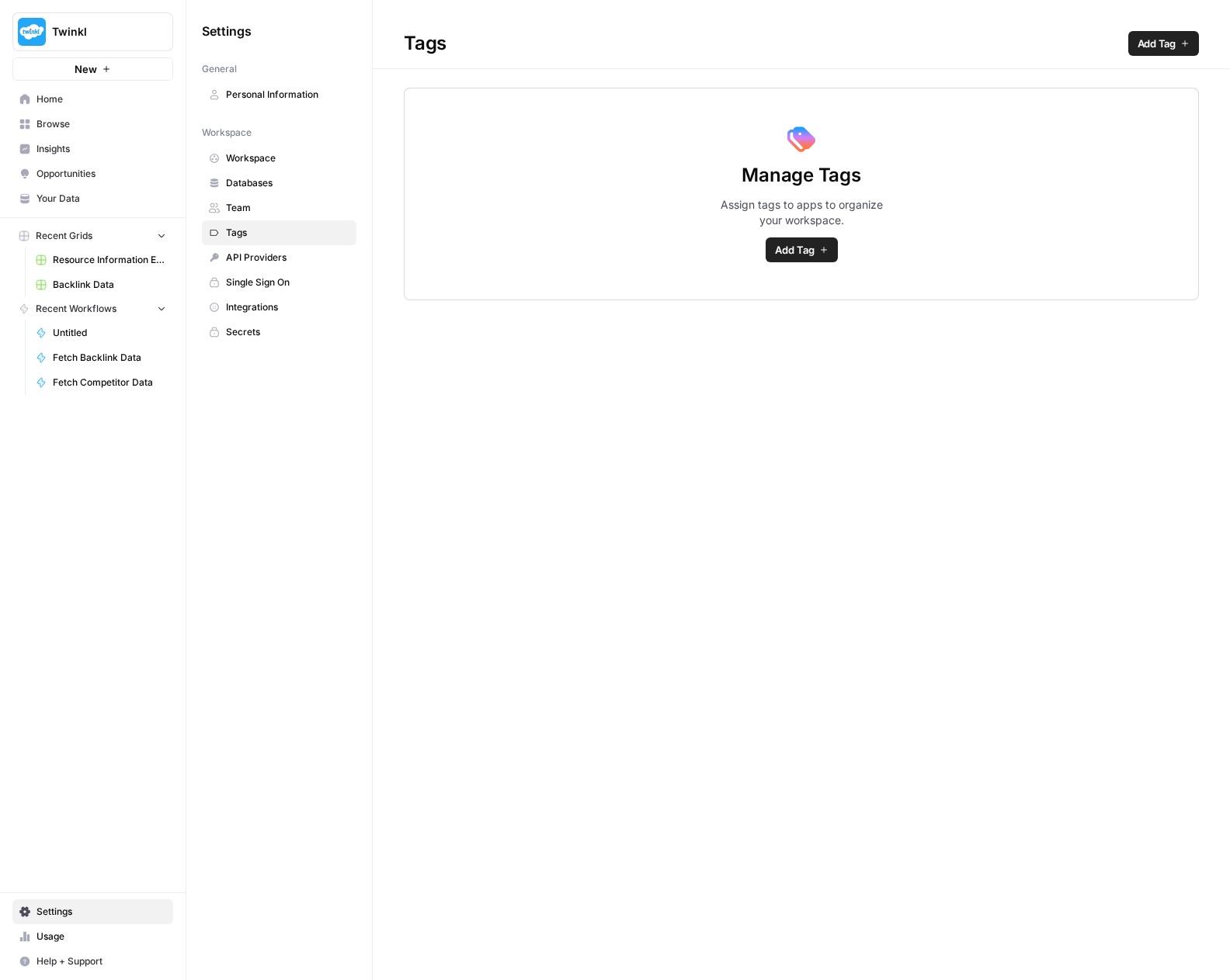
click at [250, 188] on span "Databases" at bounding box center [287, 183] width 124 height 14
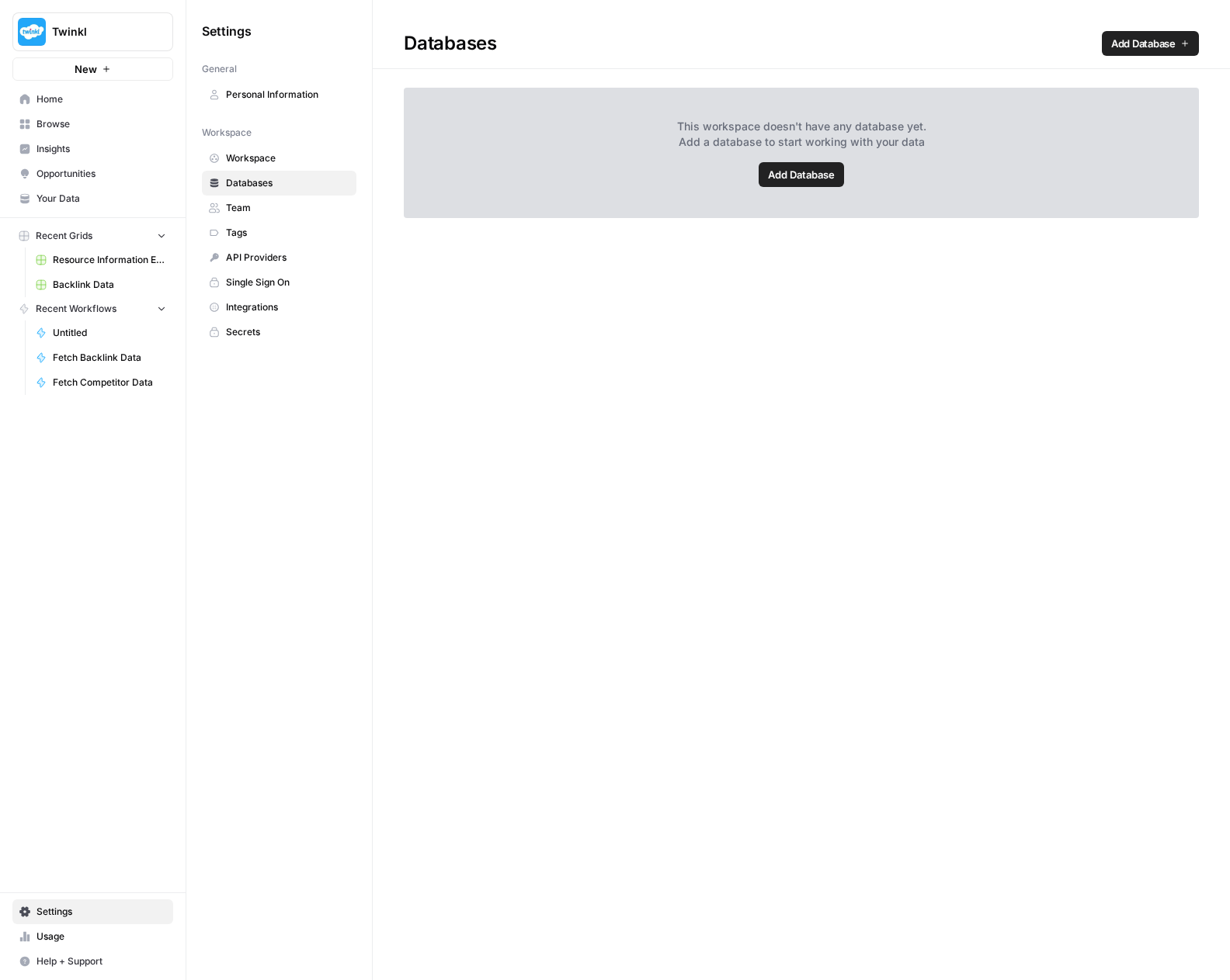
click at [252, 167] on link "Workspace" at bounding box center [278, 158] width 154 height 25
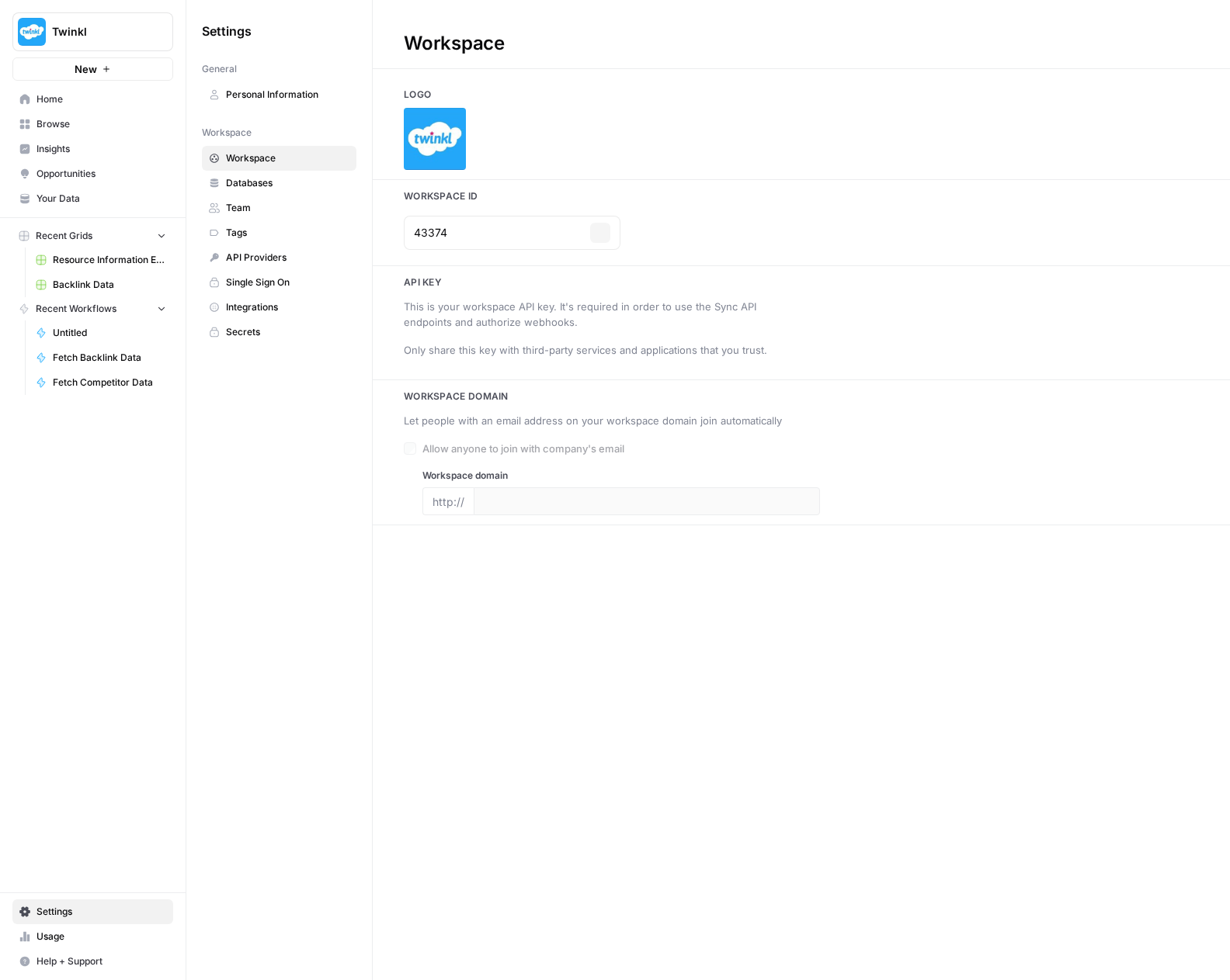
type input "twinkl.co.uk"
click at [71, 144] on span "Insights" at bounding box center [101, 149] width 129 height 14
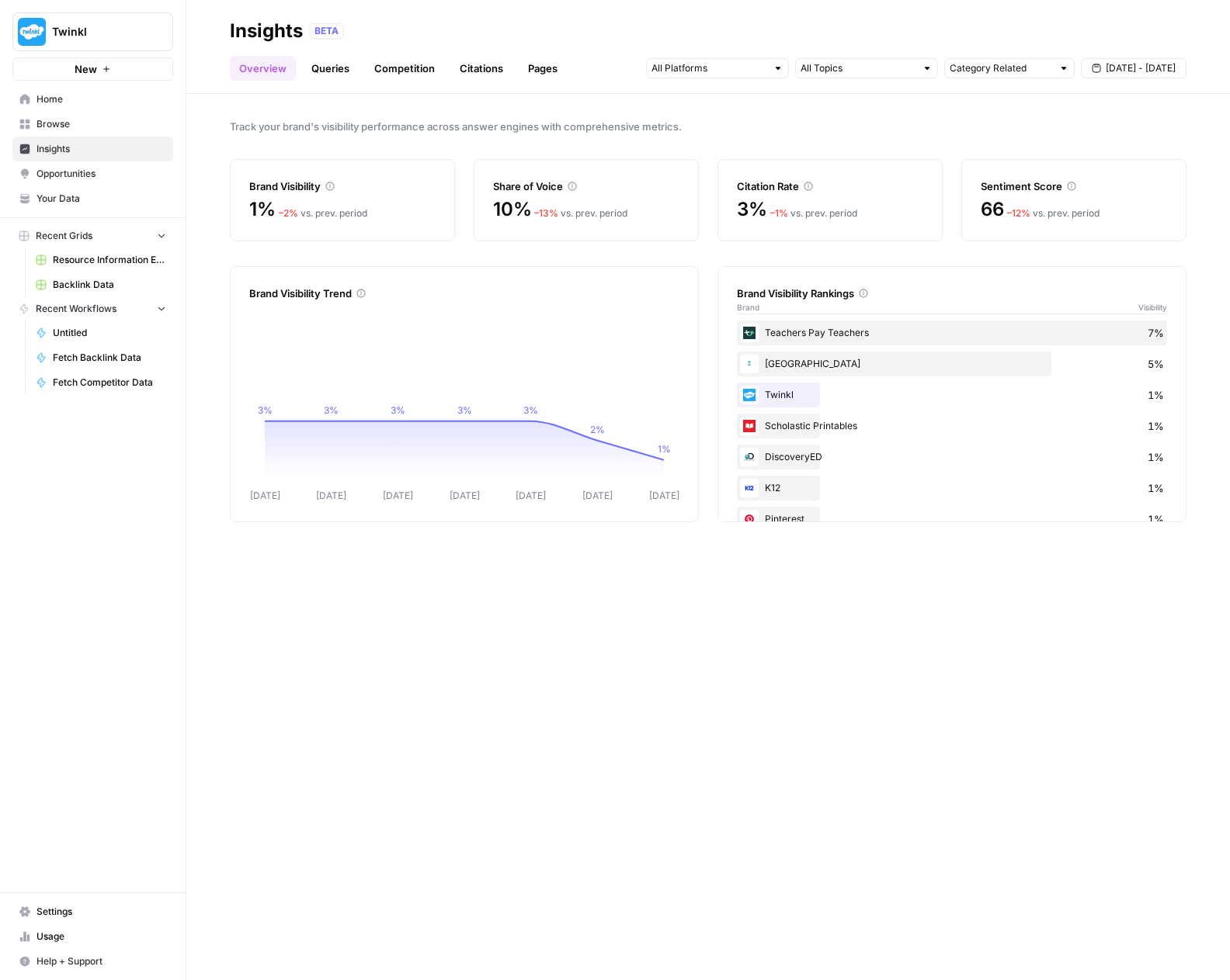
click at [97, 127] on span "Browse" at bounding box center [101, 124] width 129 height 14
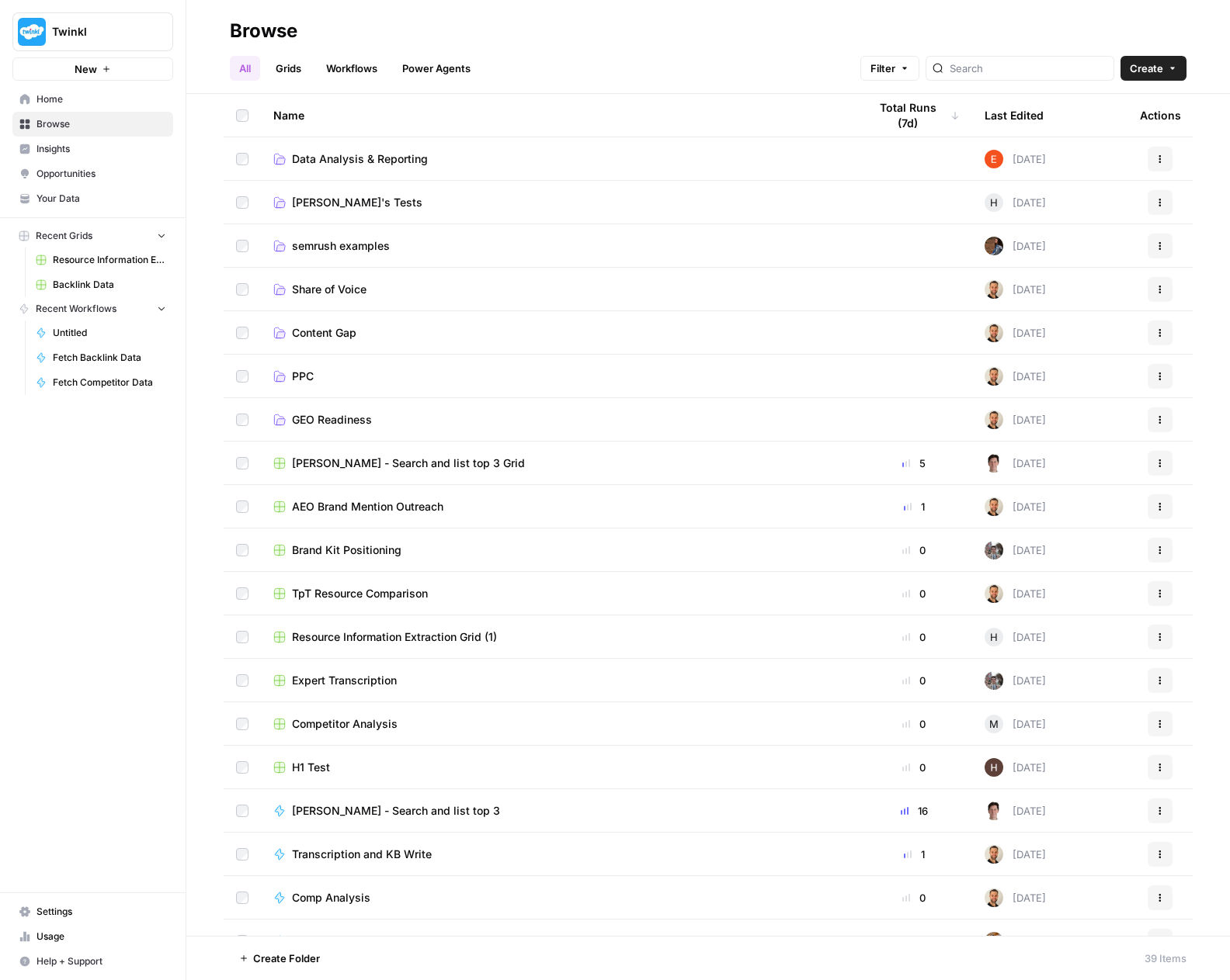
click at [443, 154] on link "Data Analysis & Reporting" at bounding box center [558, 159] width 570 height 16
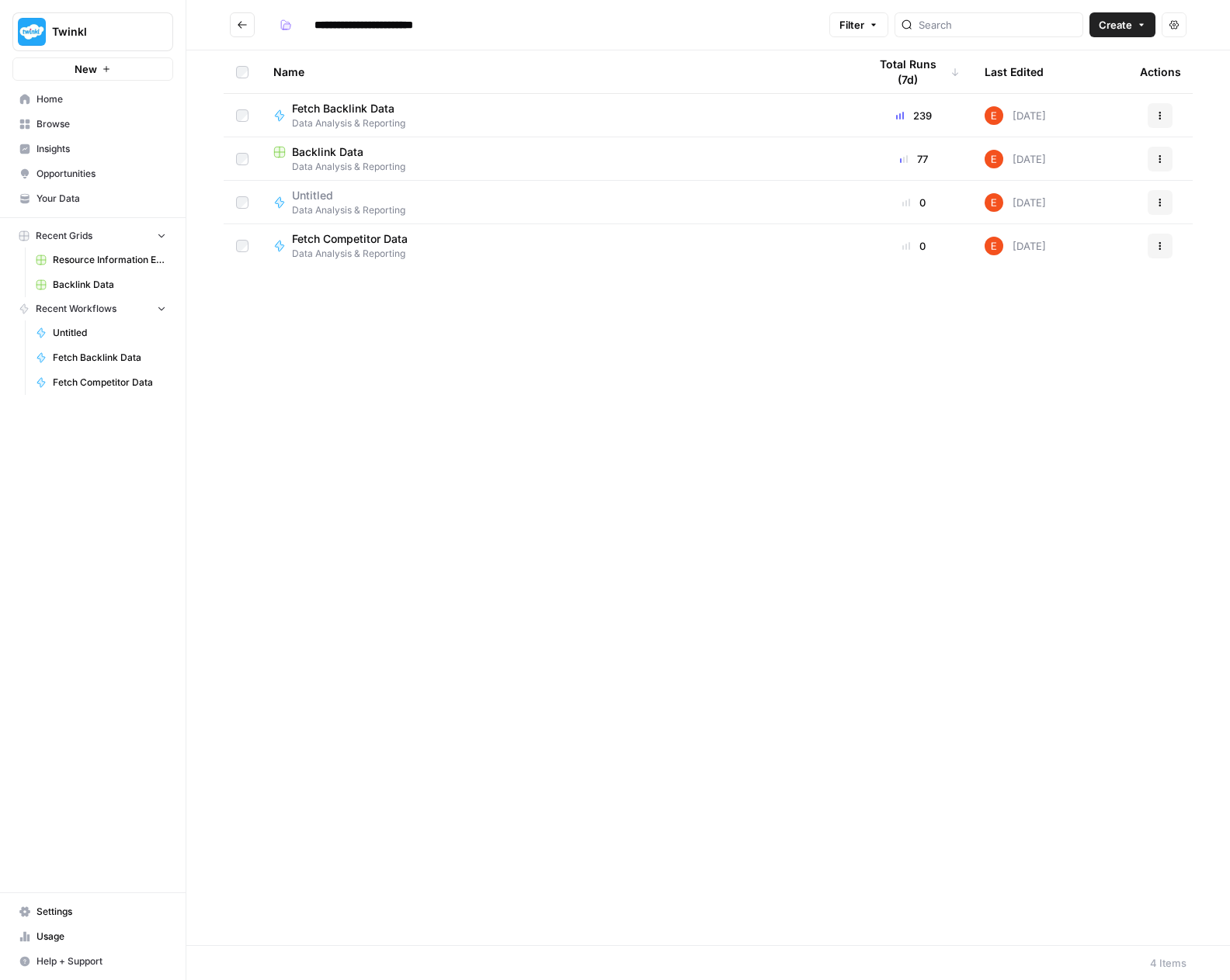
click at [1159, 198] on icon "button" at bounding box center [1160, 202] width 9 height 9
click at [1067, 330] on span "Delete" at bounding box center [1090, 330] width 124 height 16
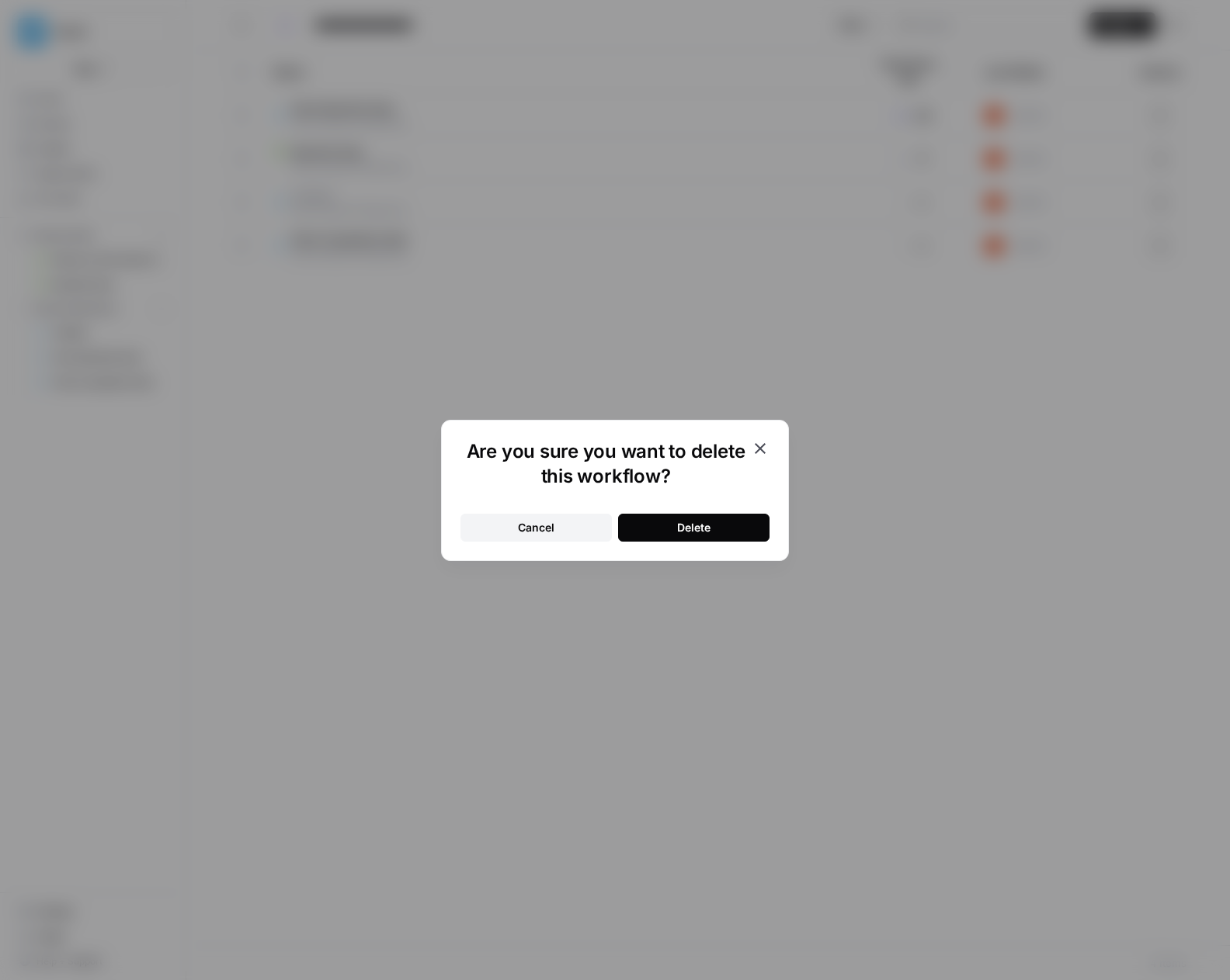
click at [740, 526] on button "Delete" at bounding box center [694, 527] width 152 height 28
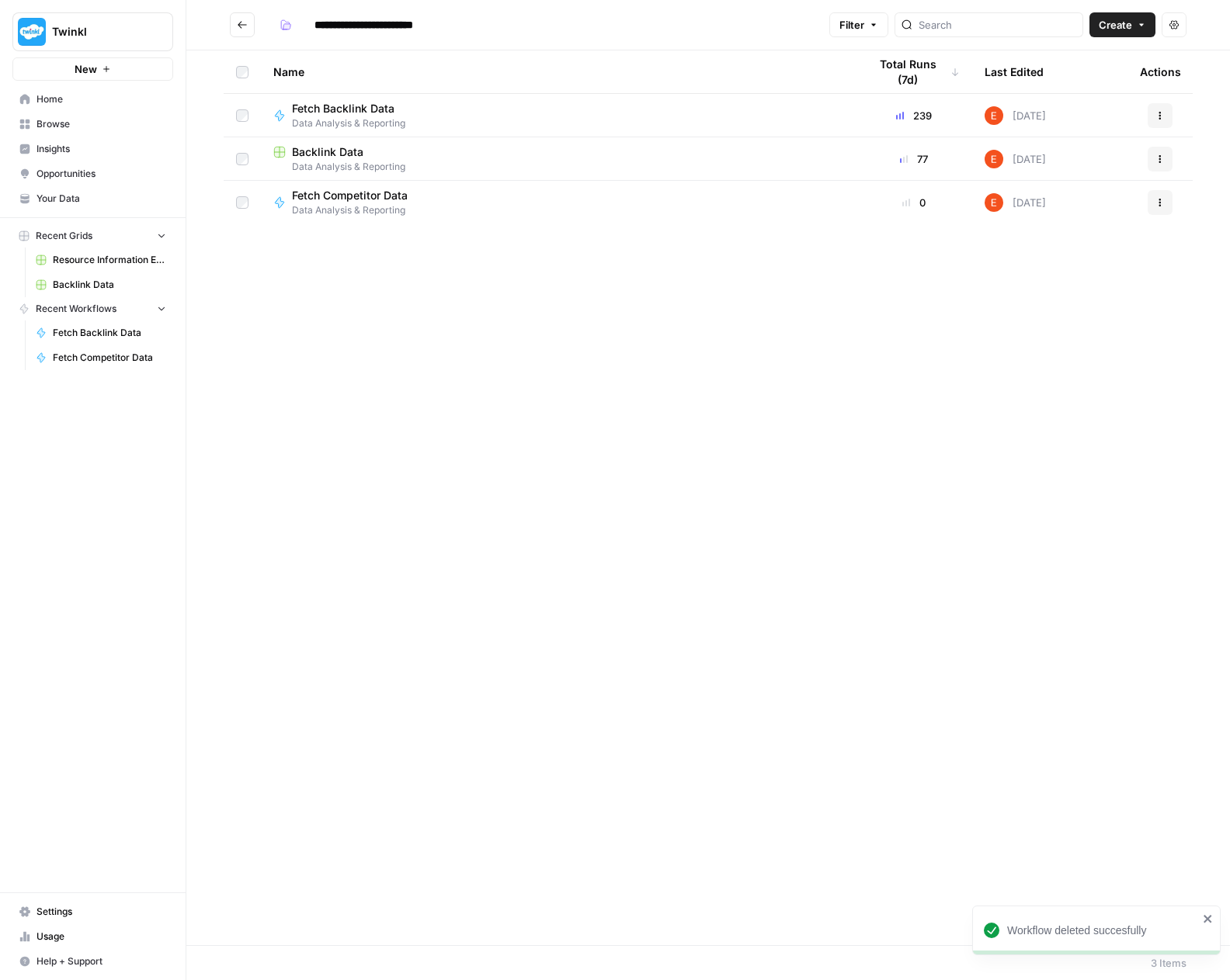
click at [1111, 23] on span "Create" at bounding box center [1115, 24] width 33 height 16
click at [1100, 77] on span "Workflow" at bounding box center [1092, 82] width 87 height 16
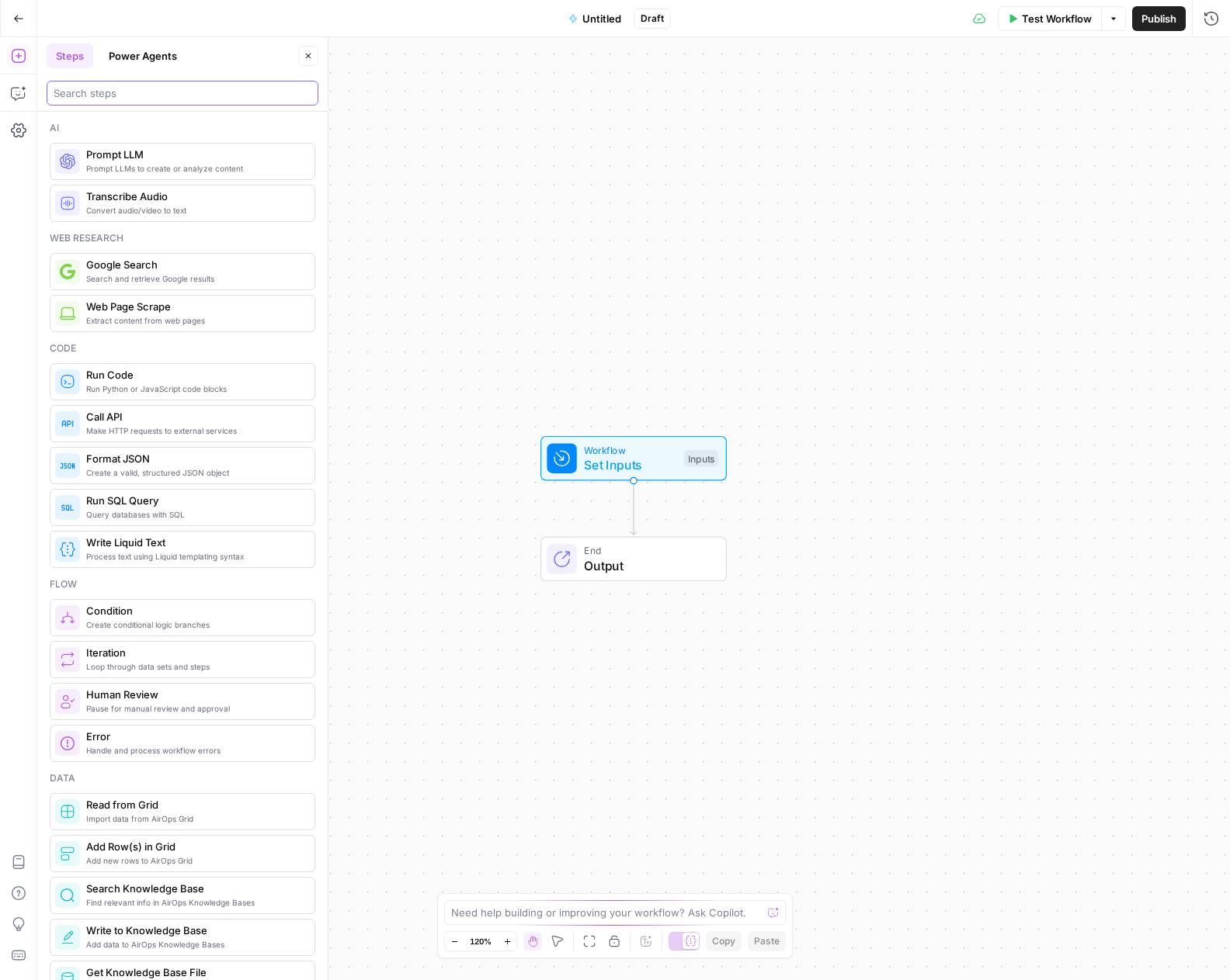
click at [173, 94] on input "search" at bounding box center [182, 92] width 258 height 16
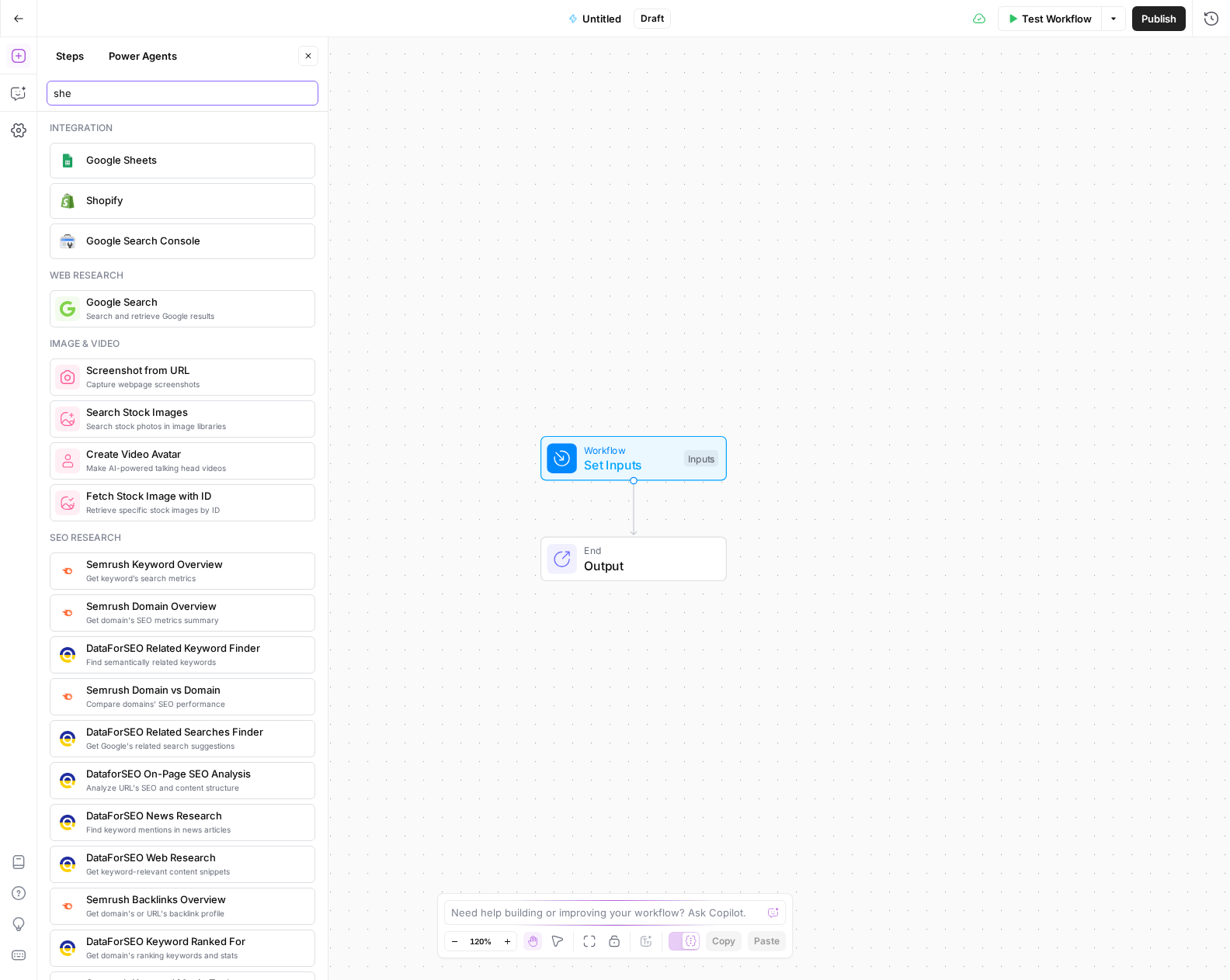
type input "she"
click at [128, 159] on span "Google Sheets" at bounding box center [194, 160] width 216 height 16
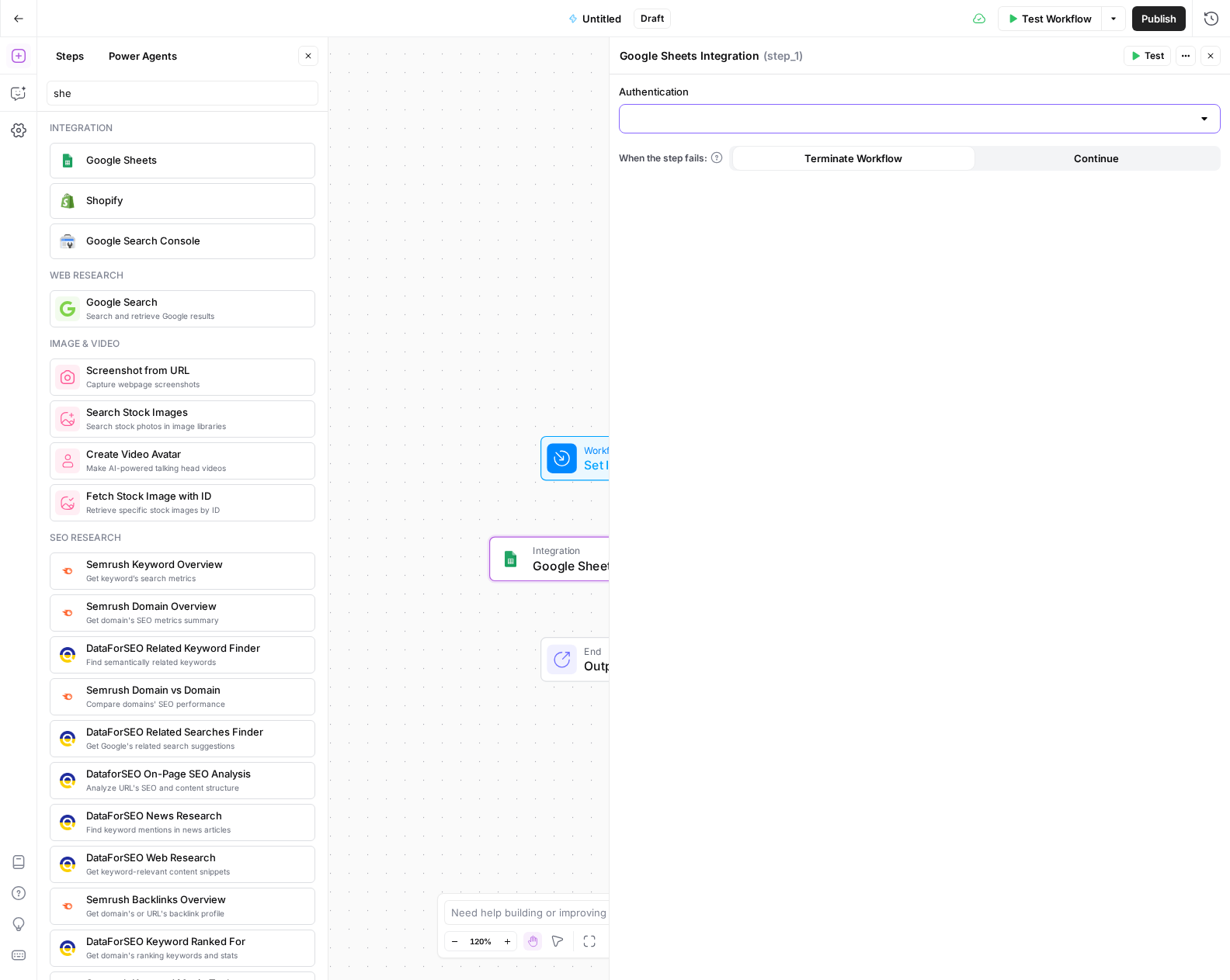
click at [675, 121] on input "Authentication" at bounding box center [909, 118] width 563 height 16
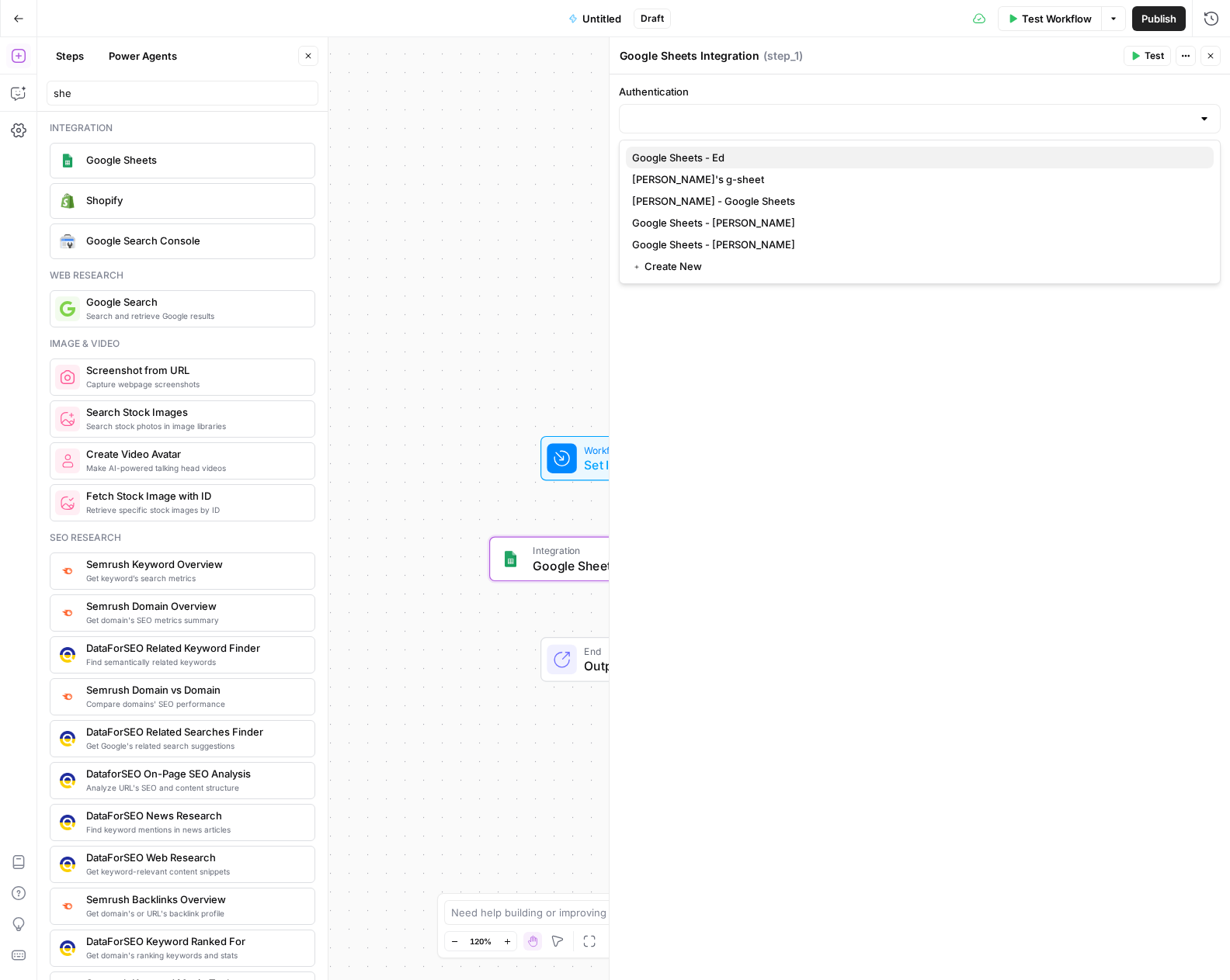
click at [683, 152] on span "Google Sheets - Ed" at bounding box center [917, 157] width 569 height 16
type input "Google Sheets - Ed"
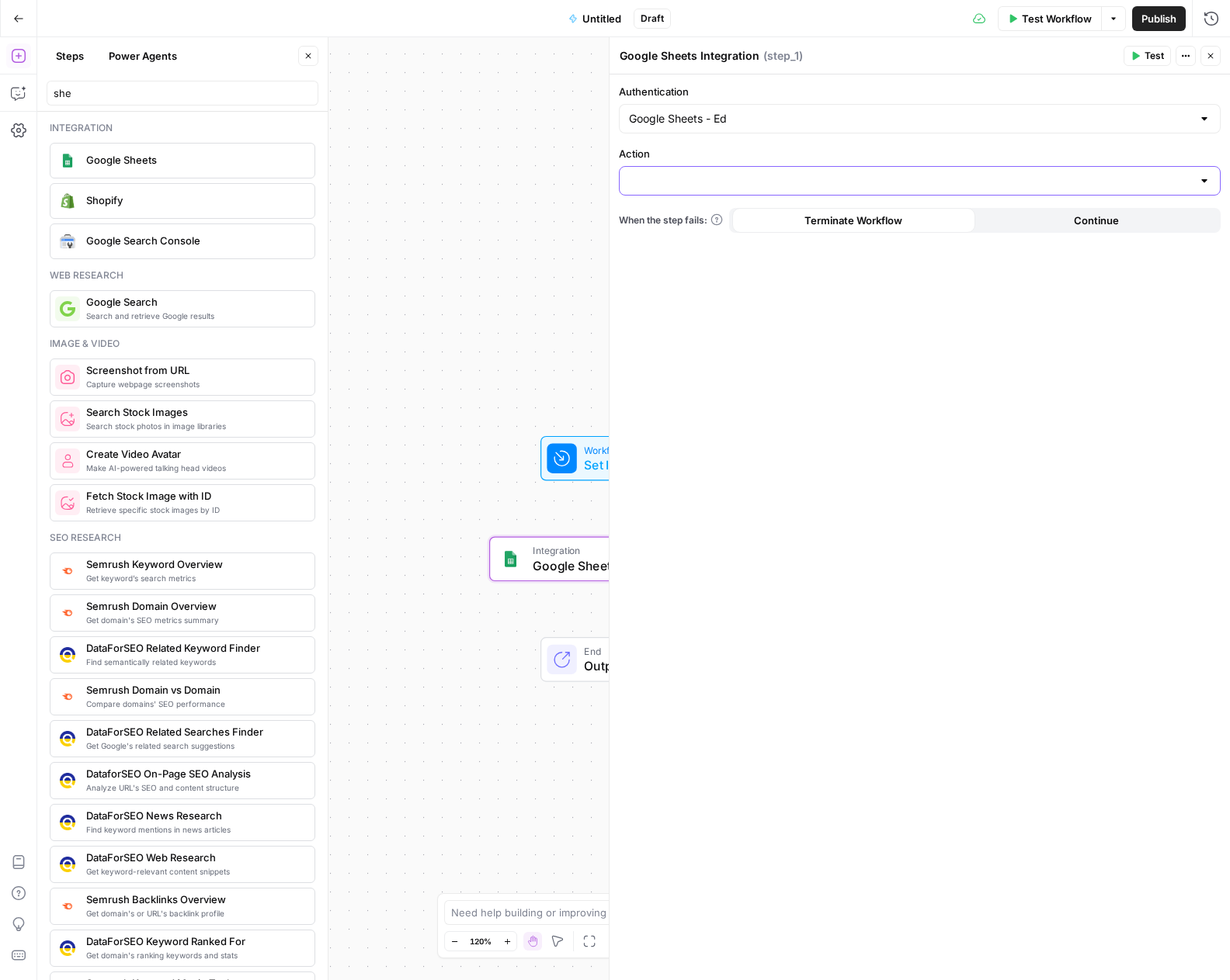
click at [646, 174] on input "Action" at bounding box center [909, 180] width 563 height 16
click at [713, 294] on div "Authentication Google Sheets - Ed Action When the step fails: Terminate Workflo…" at bounding box center [919, 527] width 620 height 905
click at [990, 194] on div at bounding box center [919, 181] width 602 height 30
click at [741, 127] on div "Google Sheets - Ed" at bounding box center [919, 119] width 602 height 30
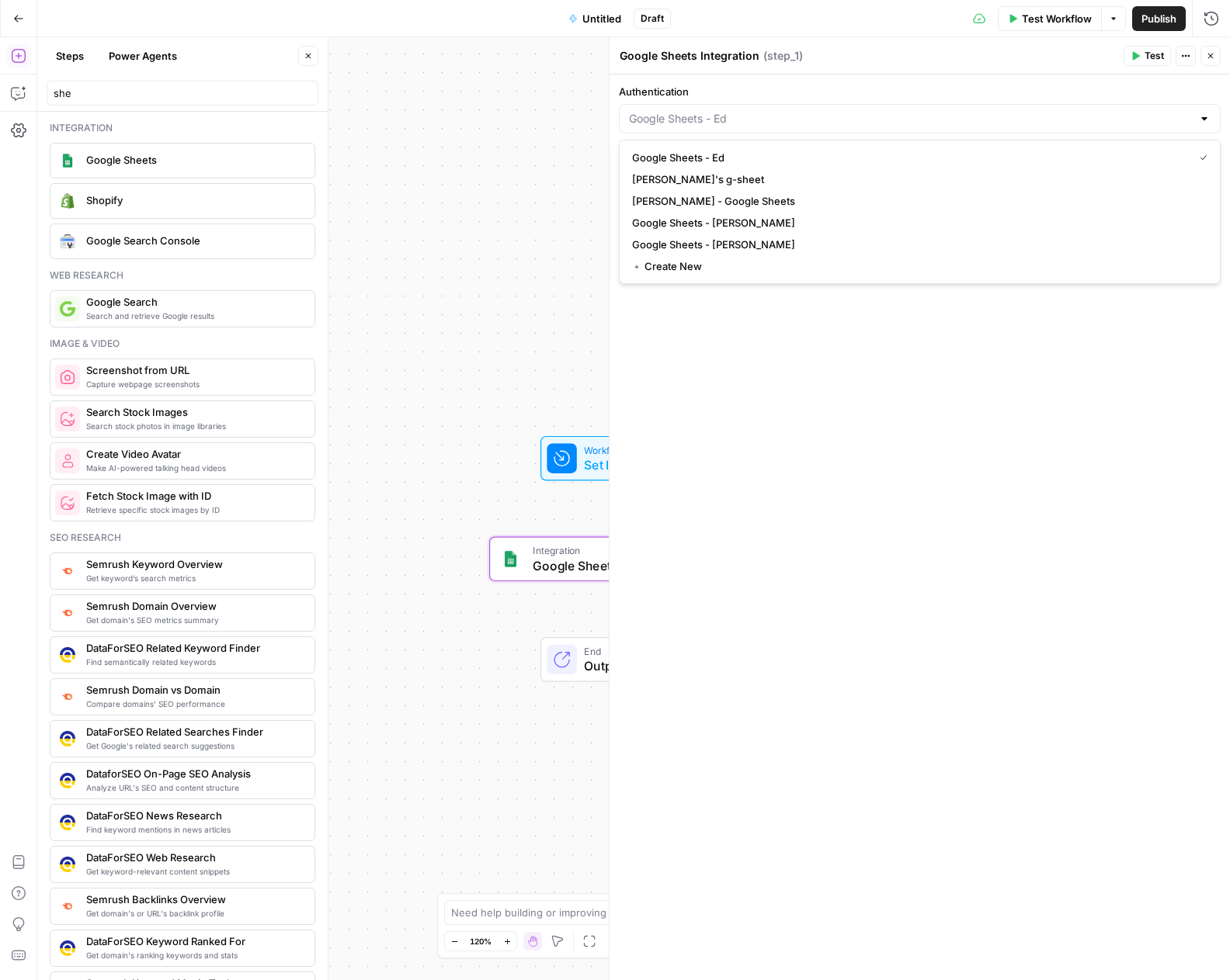
type input "Google Sheets - Ed"
click at [517, 251] on div "Workflow Set Inputs Inputs Integration Google Sheets Integration Step 1 End Out…" at bounding box center [633, 508] width 1192 height 943
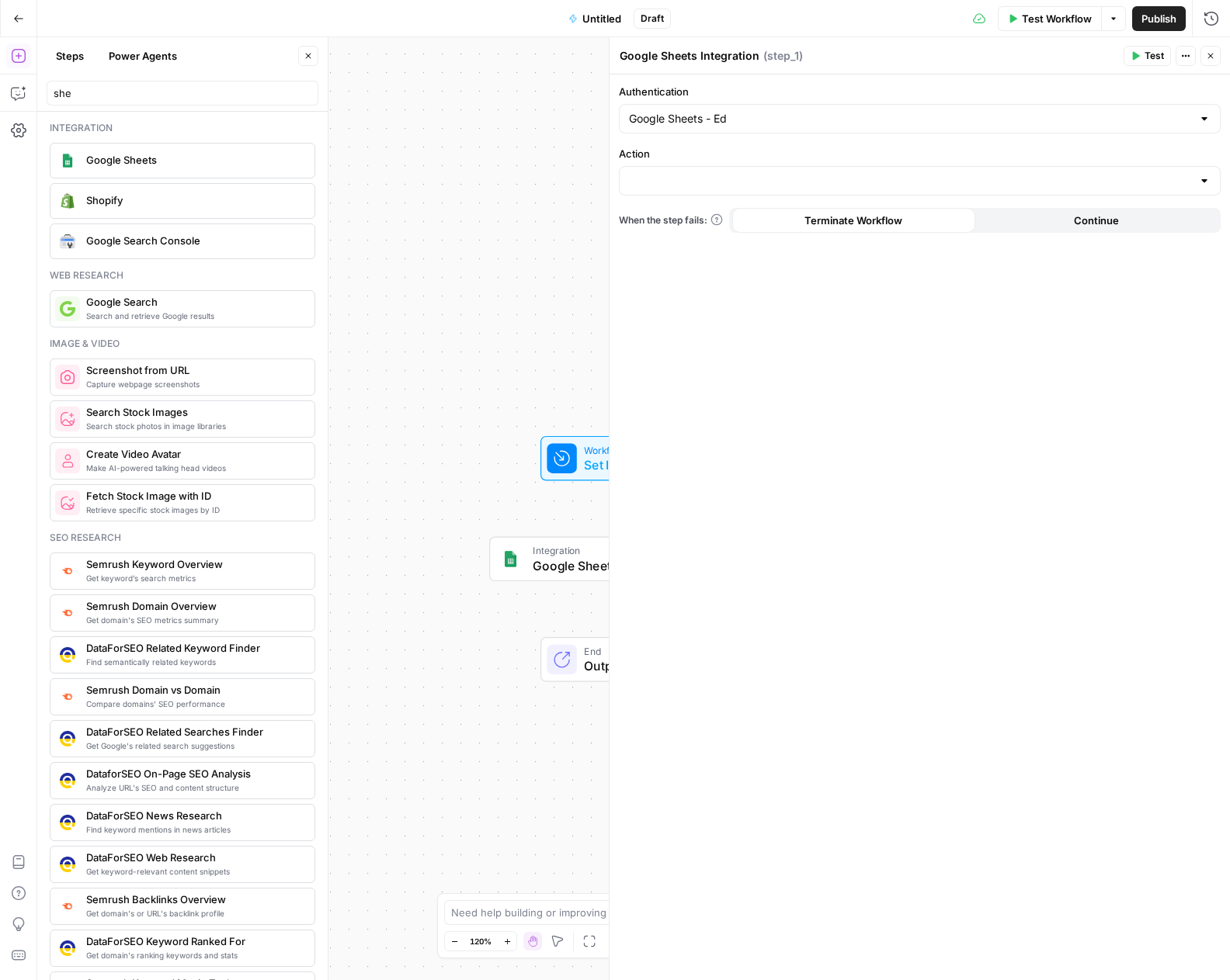
click at [544, 320] on div "Workflow Set Inputs Inputs Integration Google Sheets Integration Step 1 End Out…" at bounding box center [633, 508] width 1192 height 943
click at [591, 563] on span "Google Sheets Integration" at bounding box center [630, 565] width 196 height 18
click at [1212, 63] on button "Close" at bounding box center [1211, 56] width 20 height 20
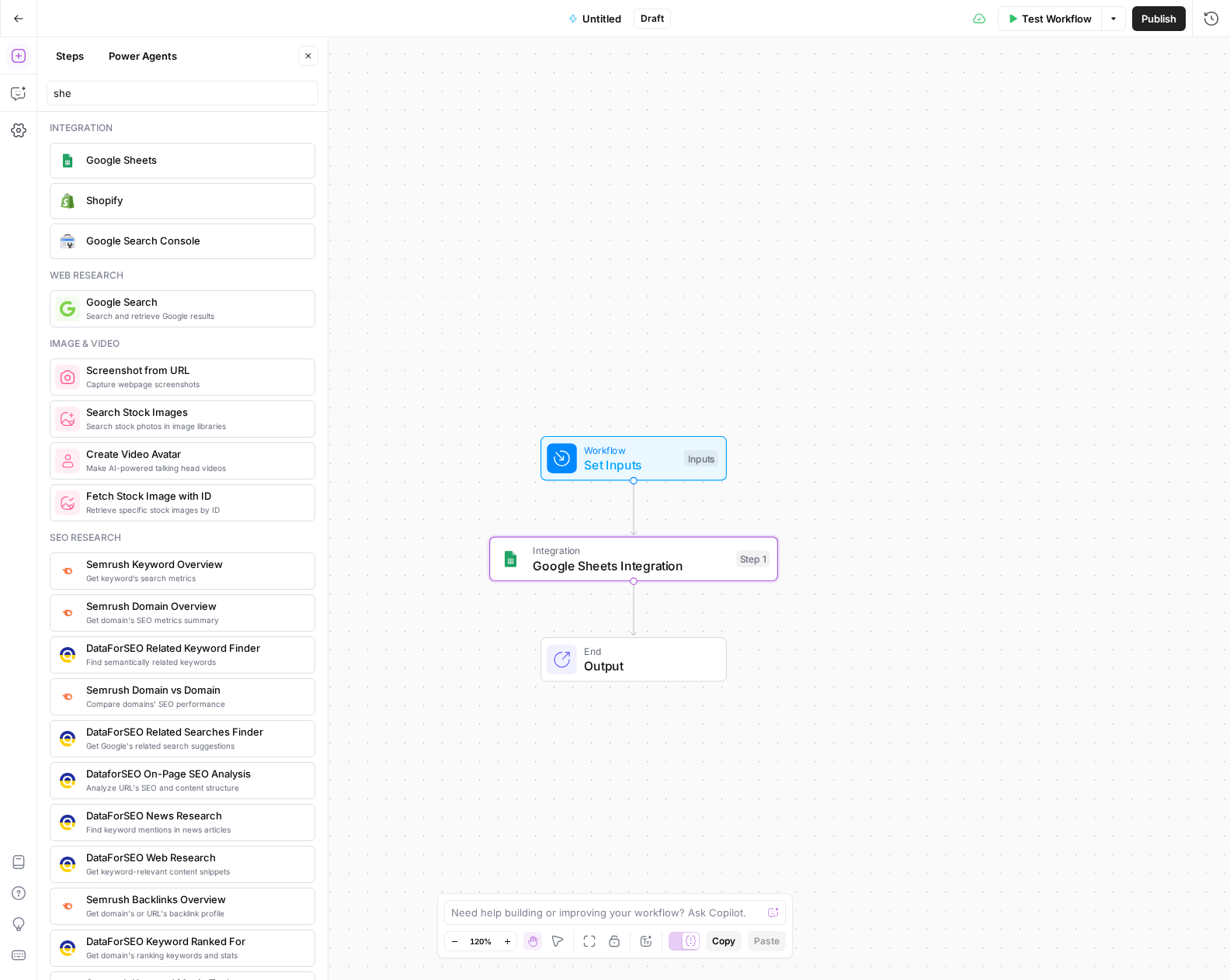
click at [707, 561] on span "Google Sheets Integration" at bounding box center [630, 565] width 196 height 18
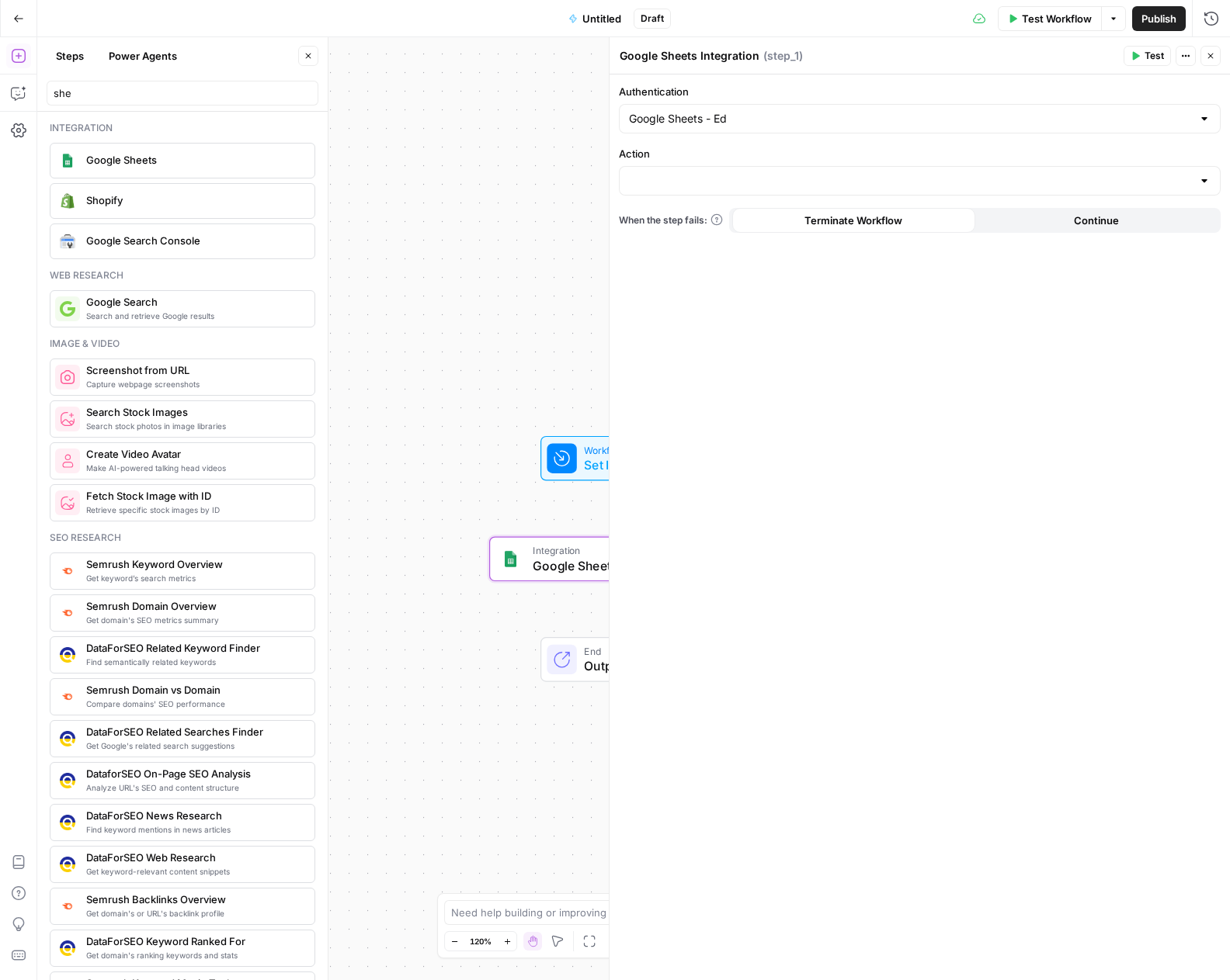
click at [1211, 55] on icon "button" at bounding box center [1211, 56] width 6 height 6
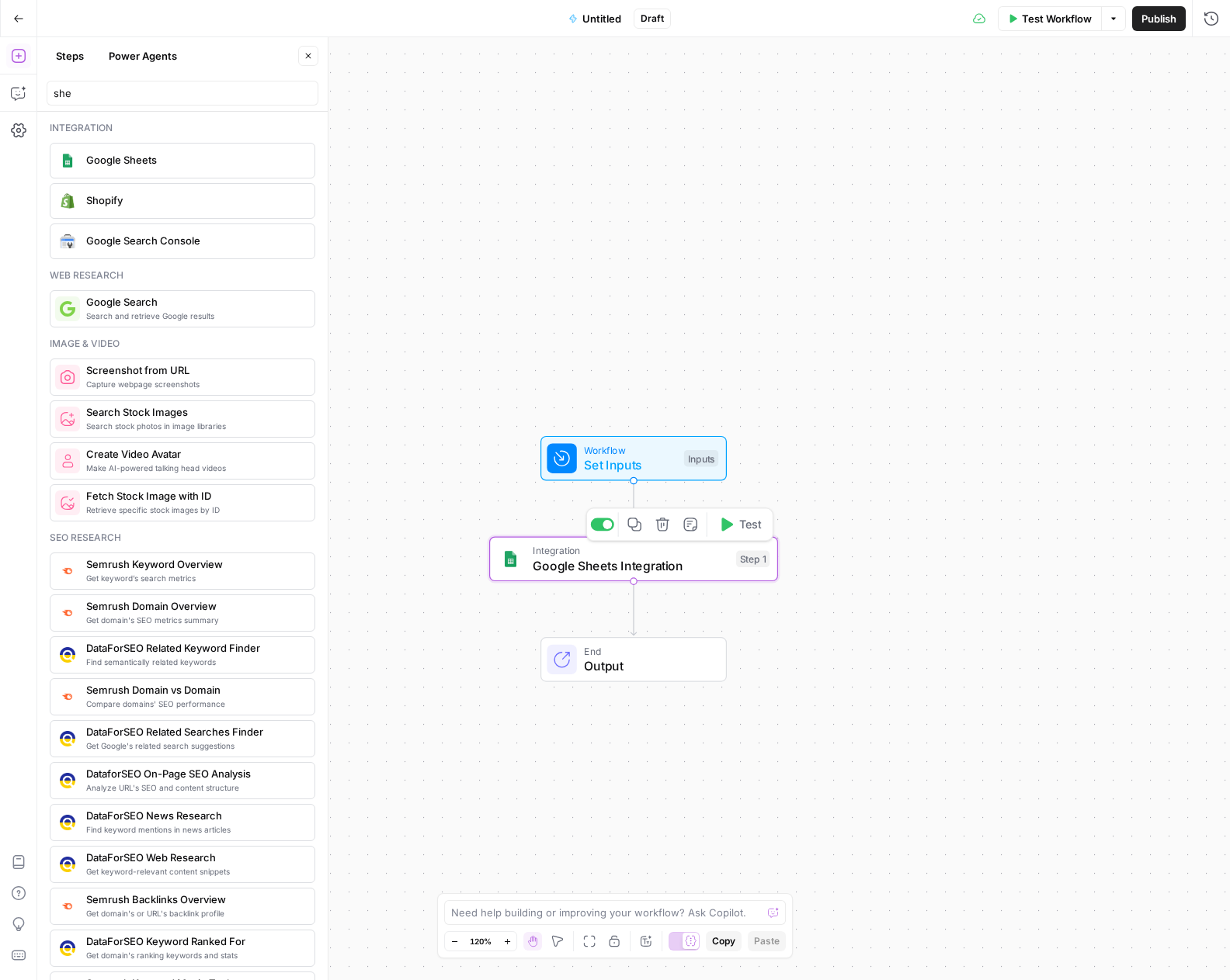
click at [664, 530] on icon "button" at bounding box center [662, 524] width 13 height 13
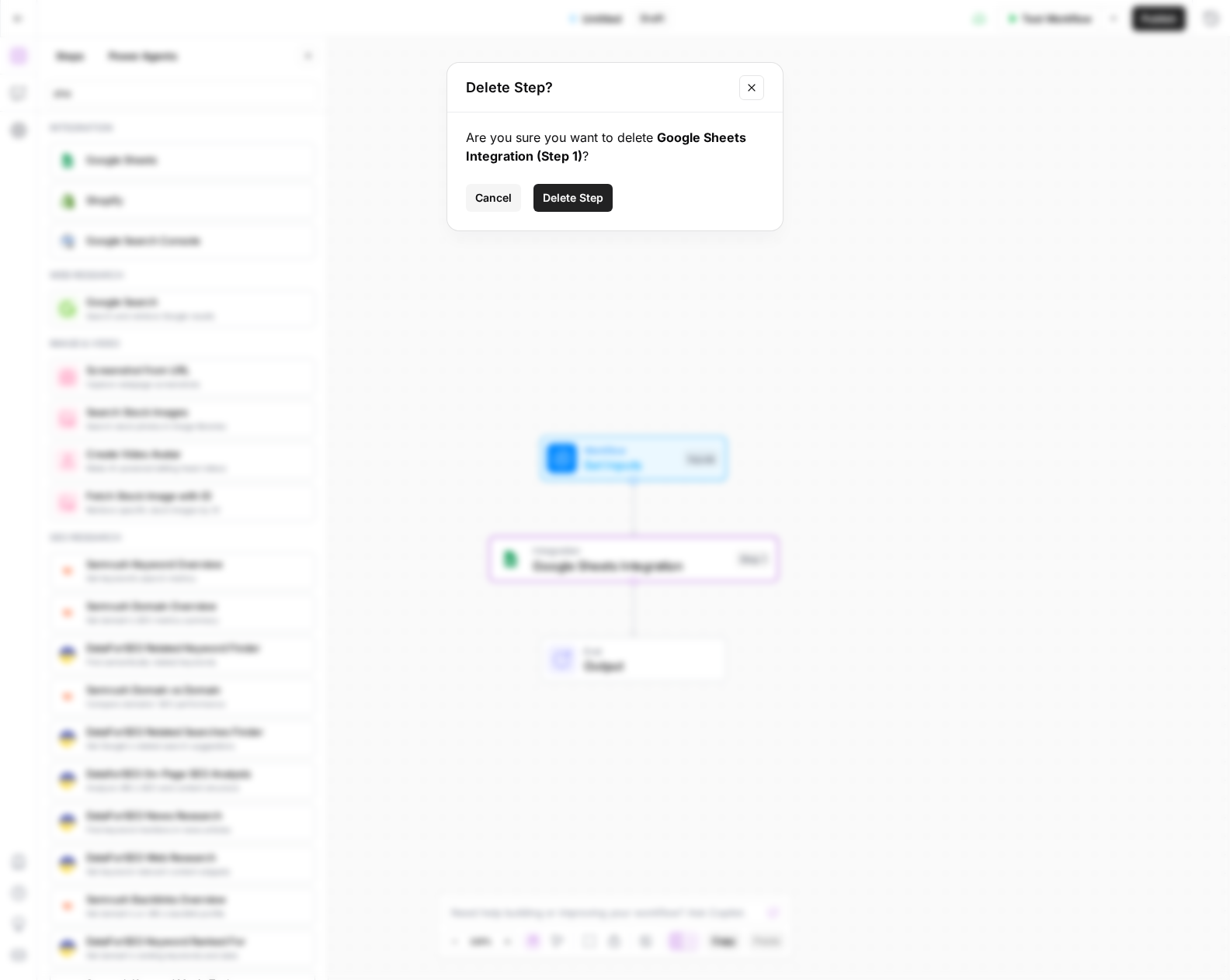
click at [580, 191] on span "Delete Step" at bounding box center [573, 198] width 61 height 16
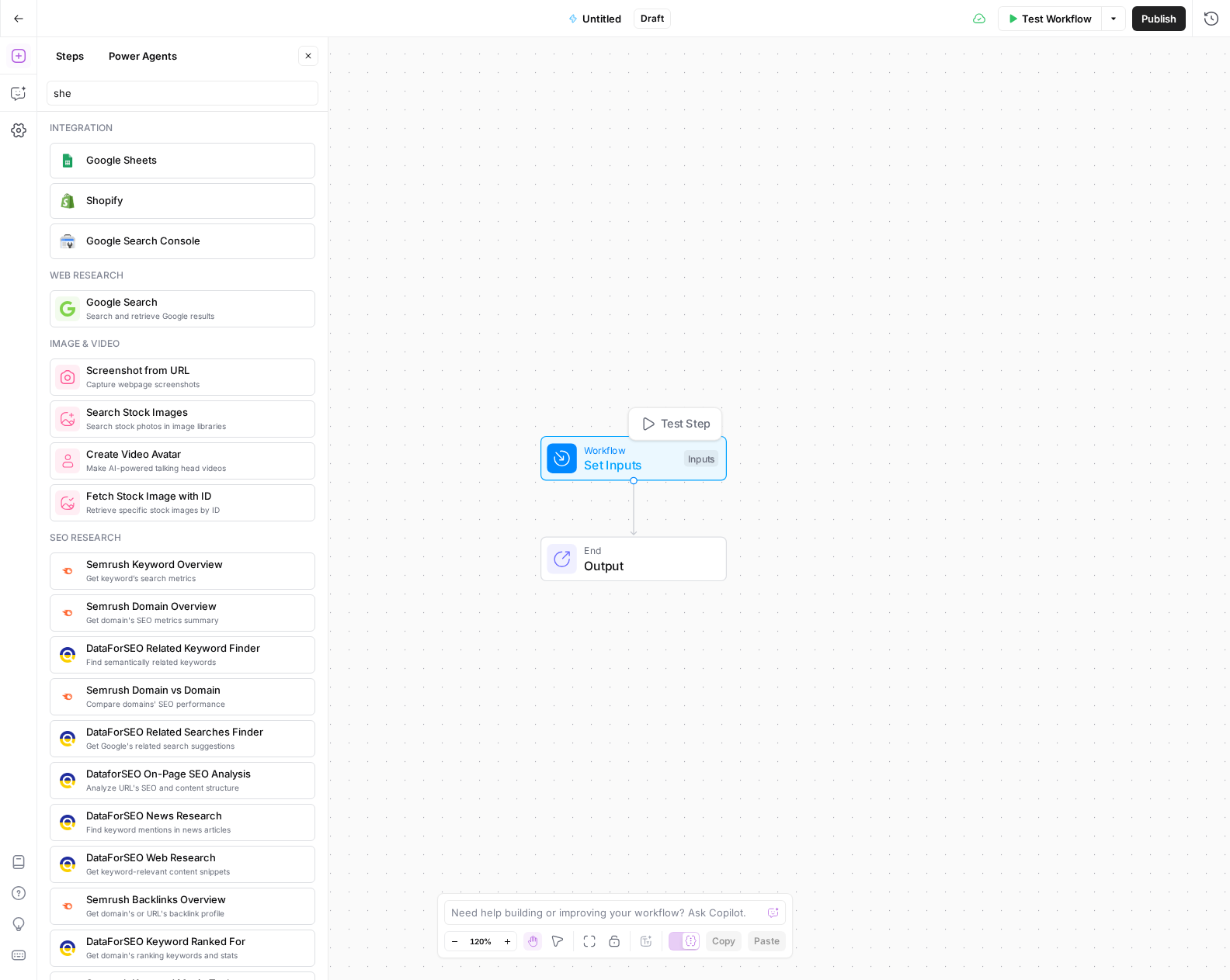
click at [618, 457] on span "Set Inputs" at bounding box center [630, 465] width 92 height 18
click at [898, 105] on span "Add Field" at bounding box center [899, 105] width 45 height 16
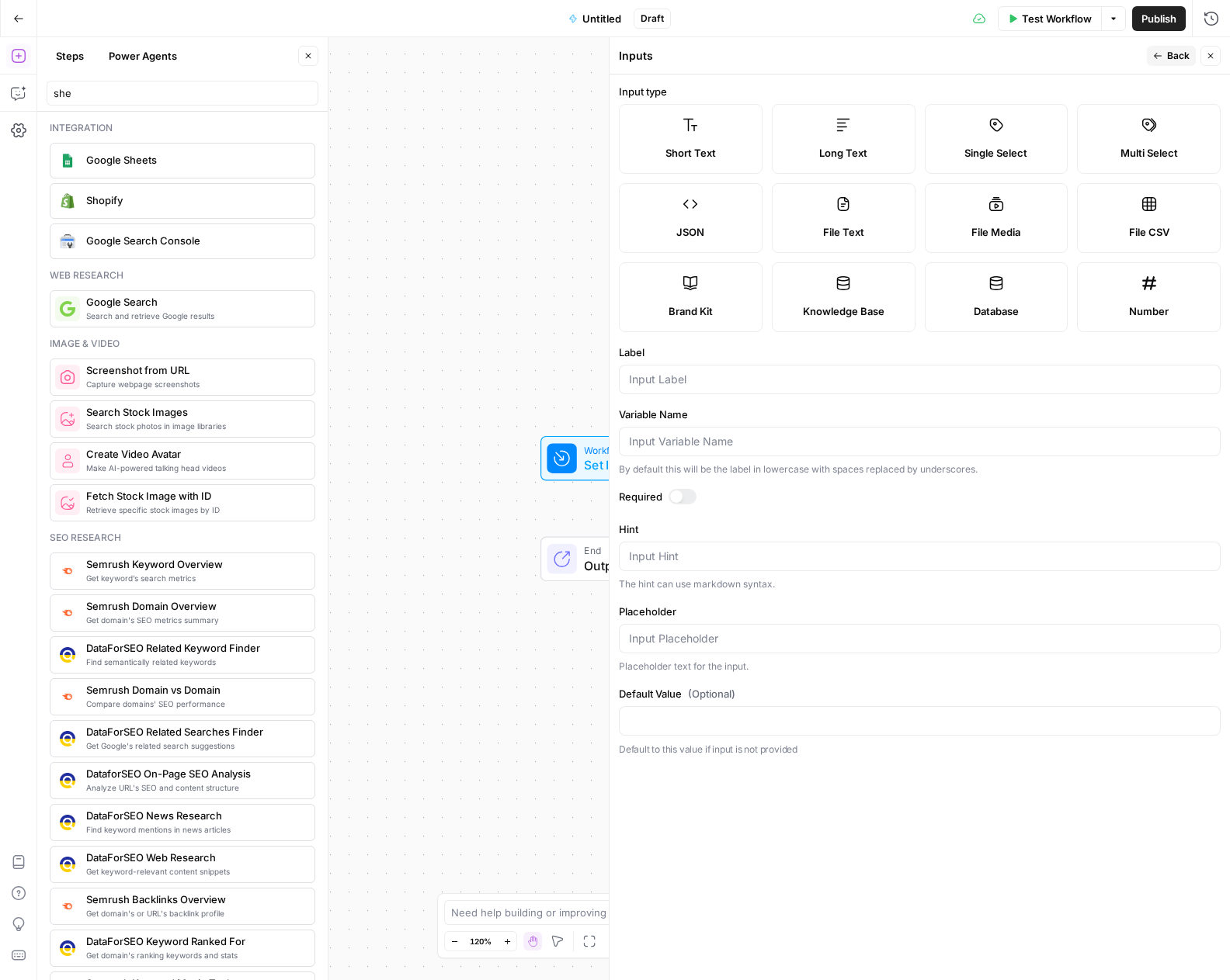
click at [1141, 209] on icon at bounding box center [1149, 204] width 16 height 16
type textarea "Supports .csv file type"
click at [697, 132] on icon at bounding box center [689, 125] width 16 height 16
click at [732, 384] on input "Label" at bounding box center [919, 379] width 581 height 16
type input "URL"
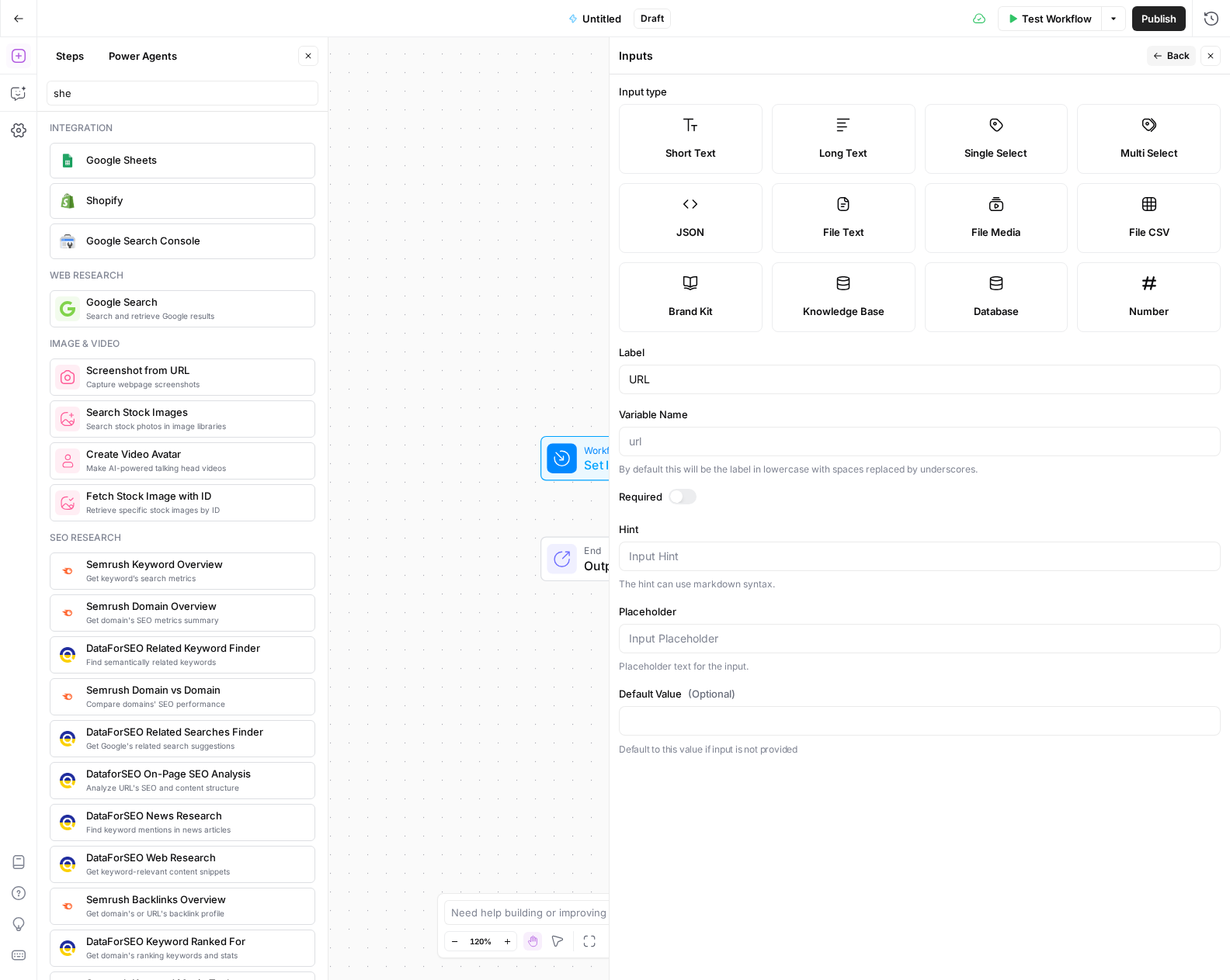
click at [847, 524] on label "Hint" at bounding box center [919, 529] width 602 height 16
click at [847, 549] on textarea "Hint" at bounding box center [919, 556] width 581 height 16
click at [687, 492] on div at bounding box center [682, 496] width 28 height 16
click at [1216, 54] on button "Close" at bounding box center [1211, 56] width 20 height 20
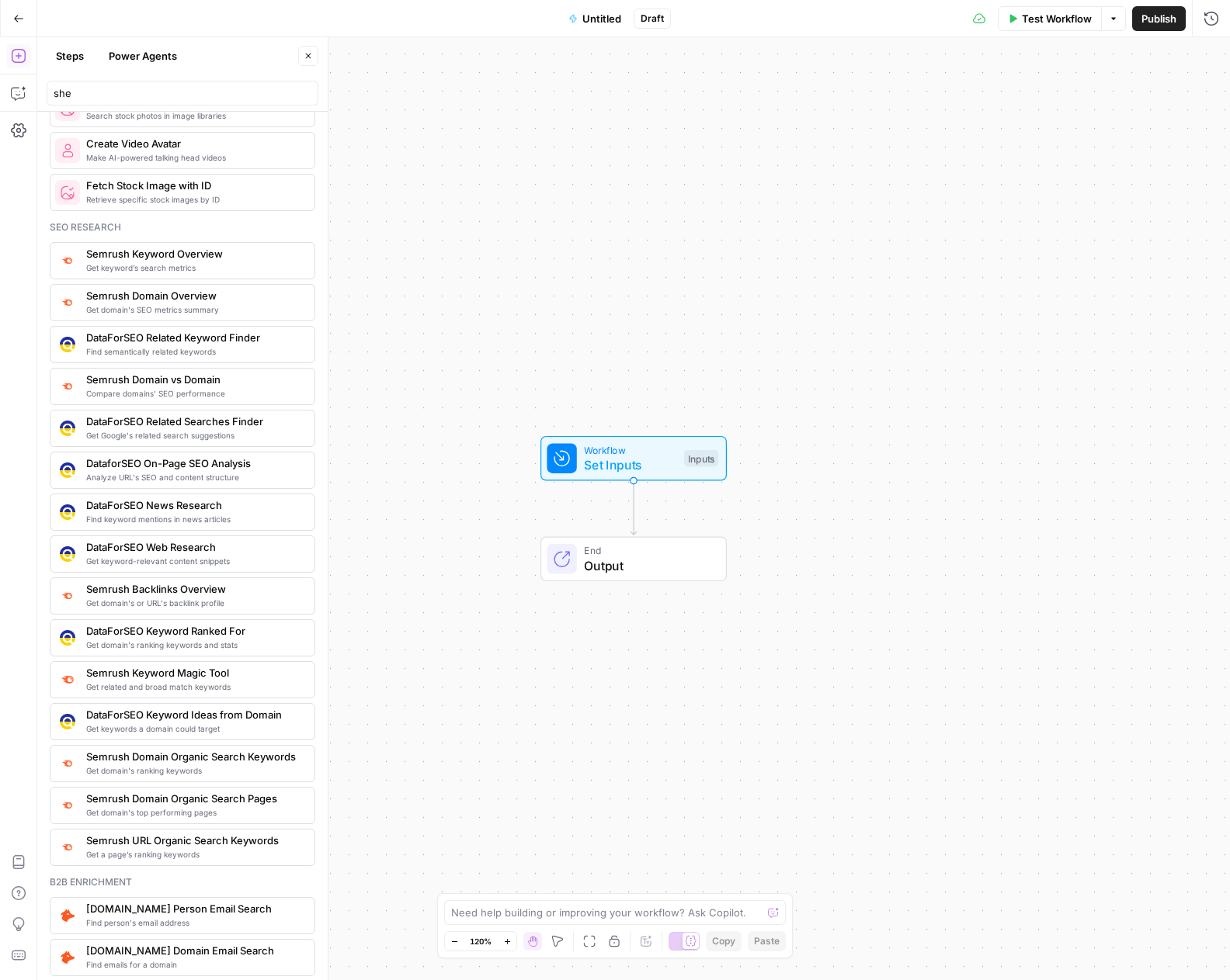
scroll to position [388, 0]
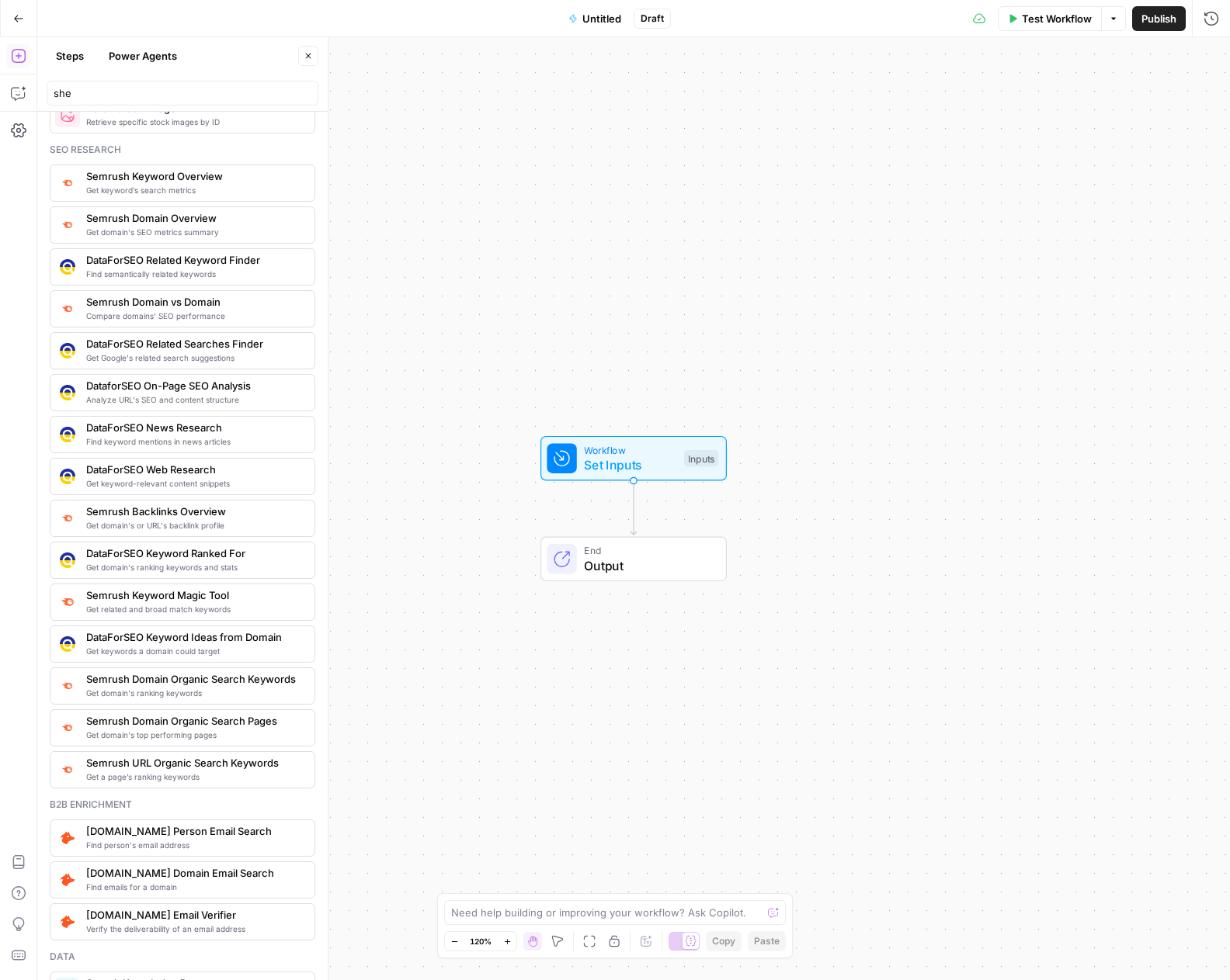
click at [168, 566] on span "Get domain's ranking keywords and stats" at bounding box center [194, 566] width 216 height 12
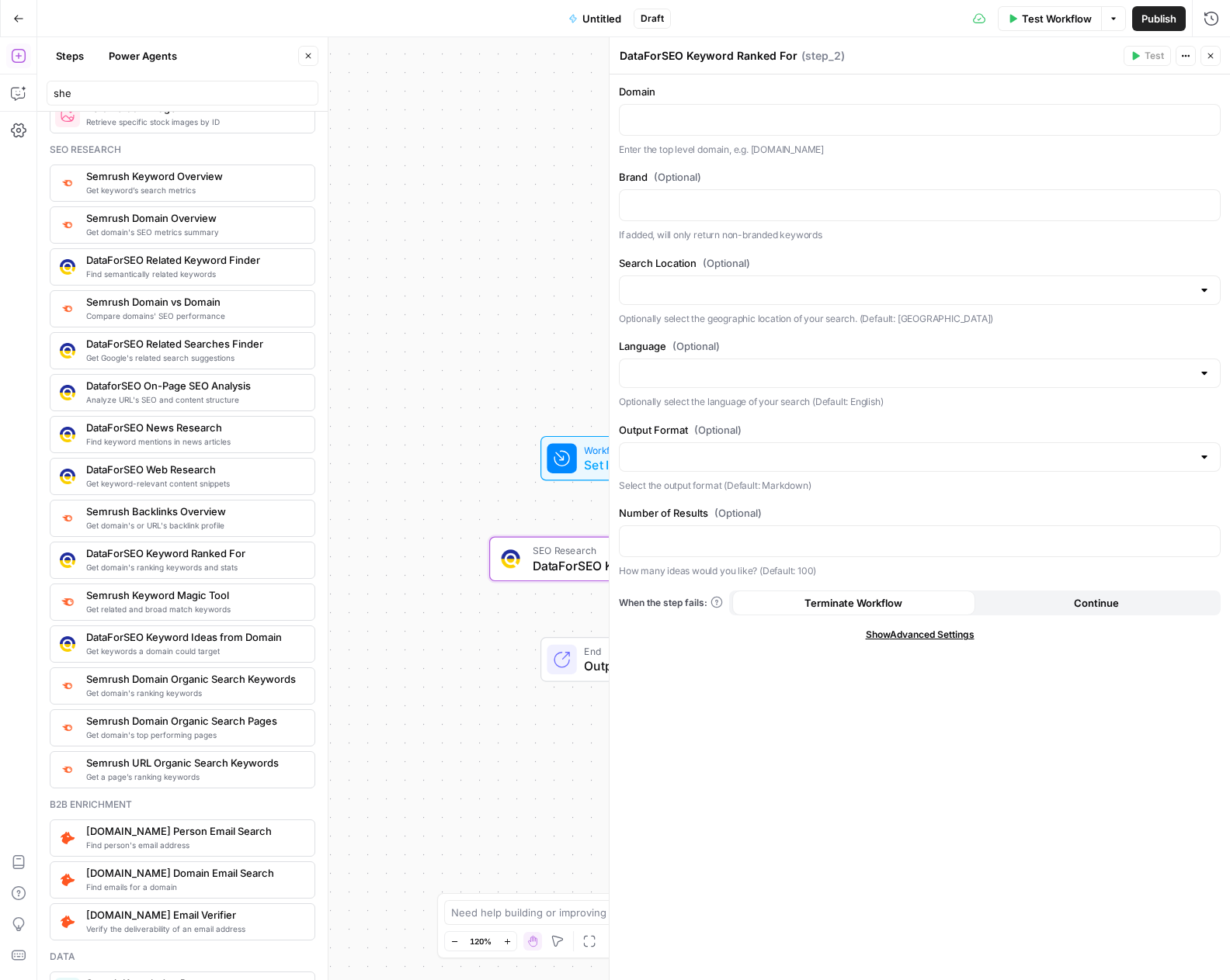
click at [568, 528] on div "Workflow Set Inputs Inputs SEO Research DataForSEO Keyword Ranked For Step 2 En…" at bounding box center [633, 508] width 1192 height 943
click at [1212, 55] on icon "button" at bounding box center [1211, 55] width 9 height 9
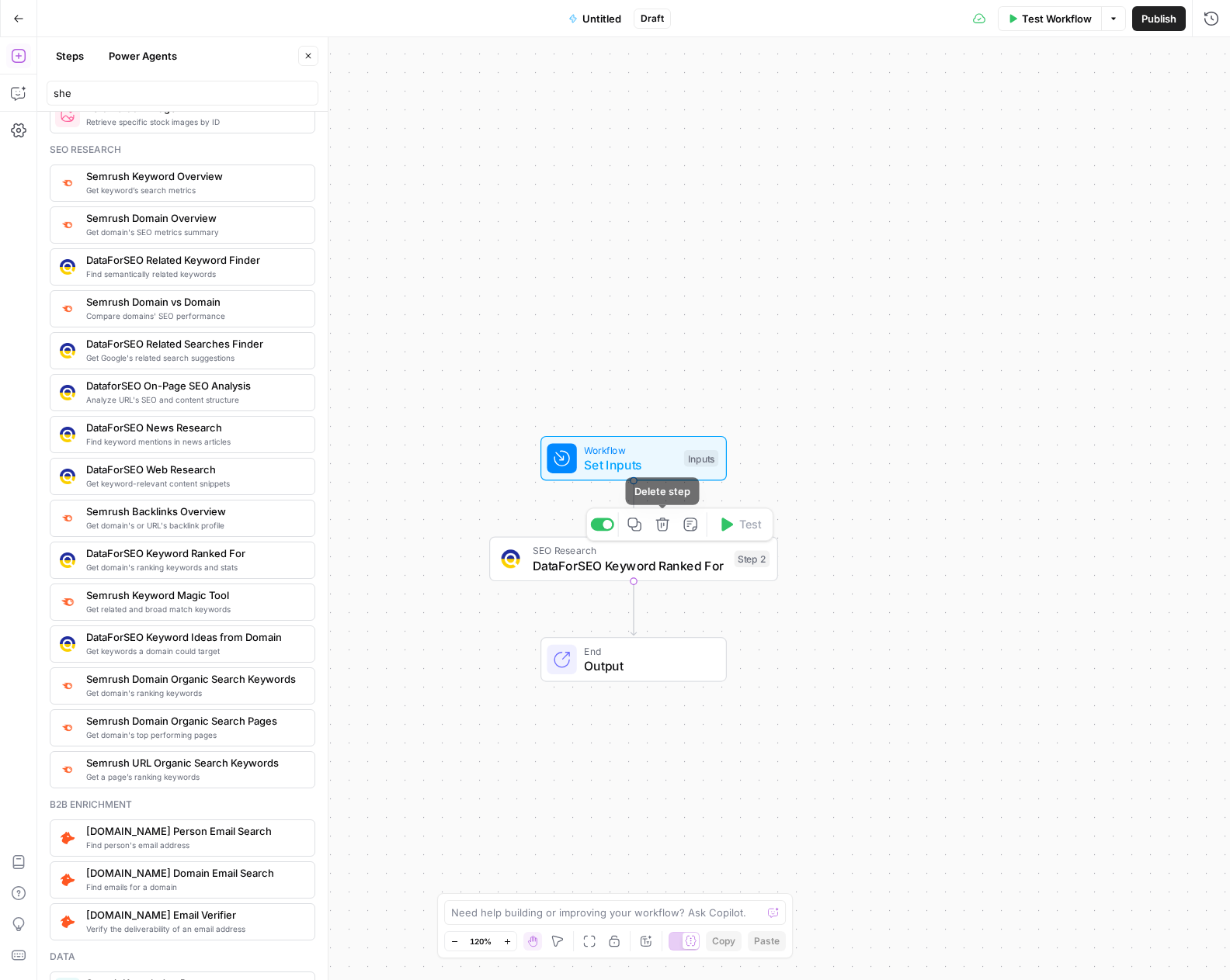
click at [666, 531] on icon "button" at bounding box center [663, 524] width 15 height 15
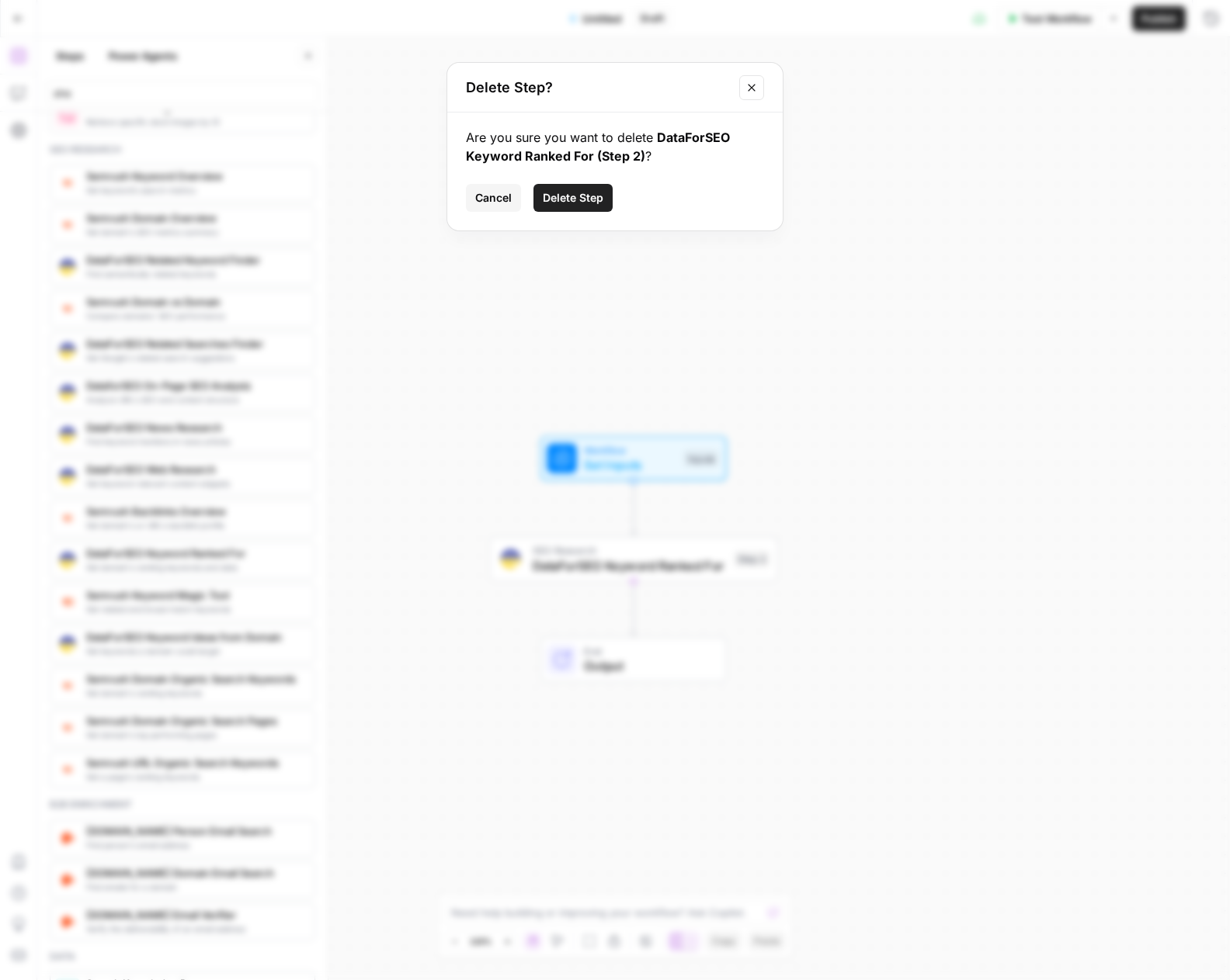
click at [583, 203] on span "Delete Step" at bounding box center [573, 198] width 61 height 16
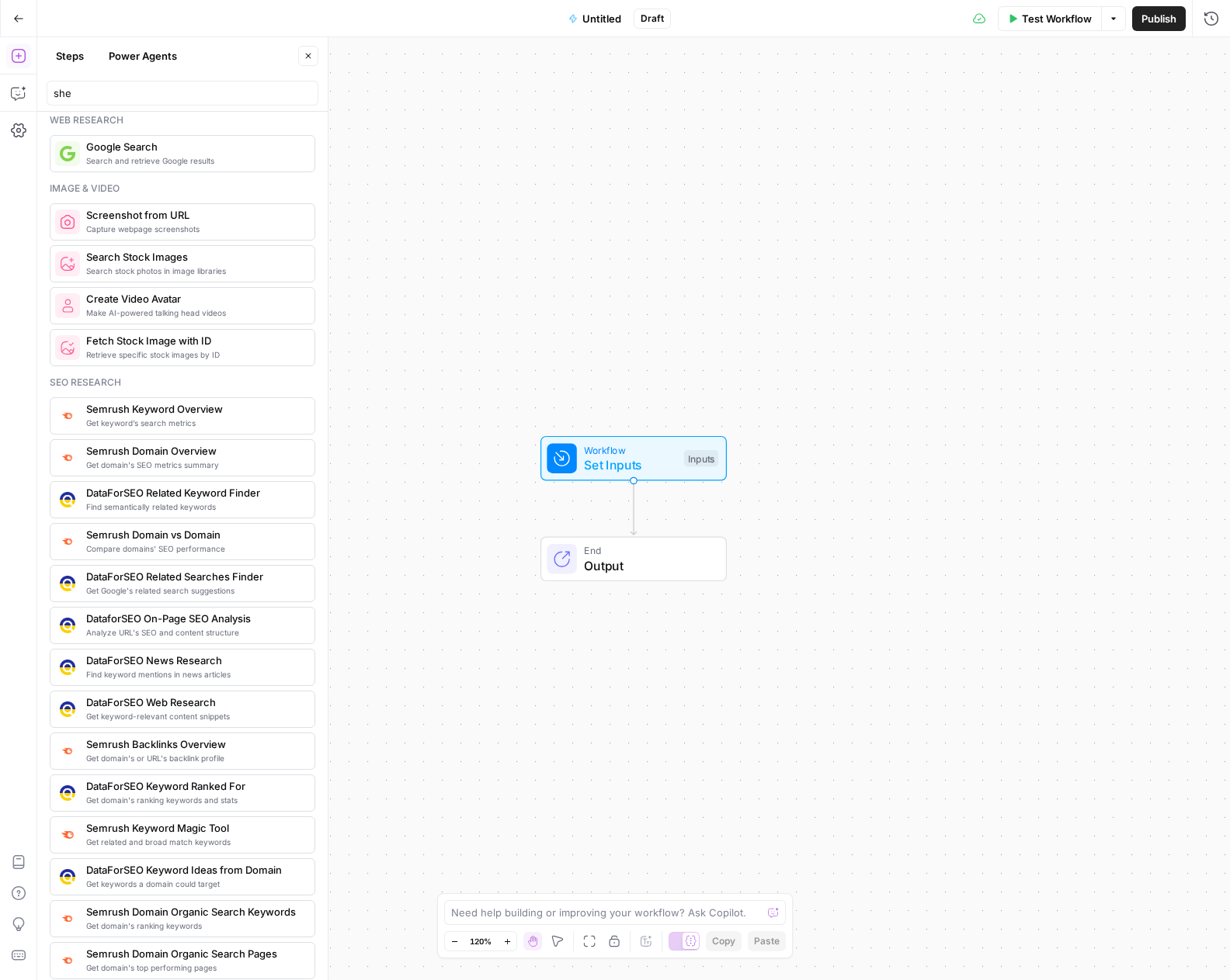
scroll to position [0, 0]
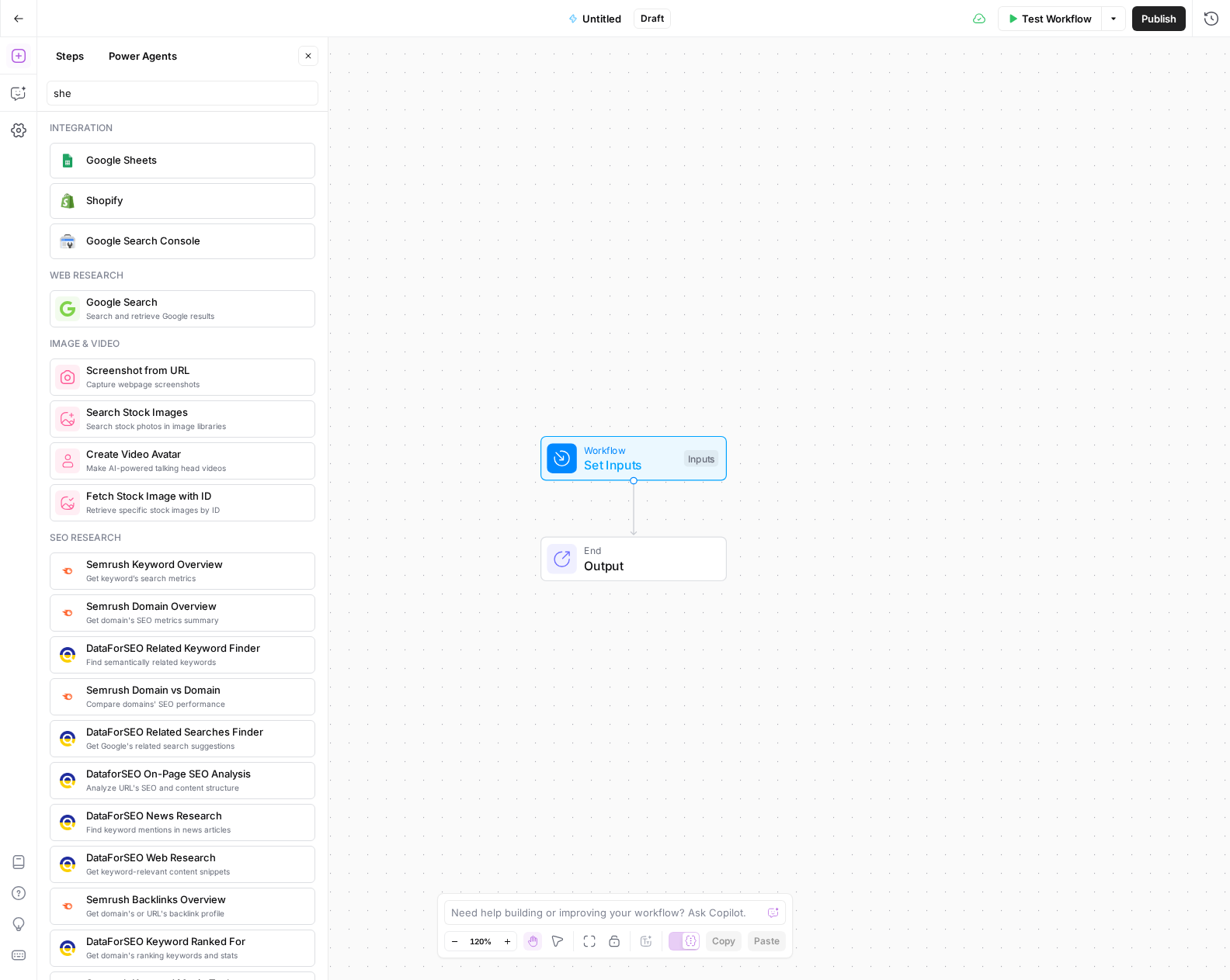
click at [176, 245] on span "Google Search Console" at bounding box center [194, 240] width 216 height 16
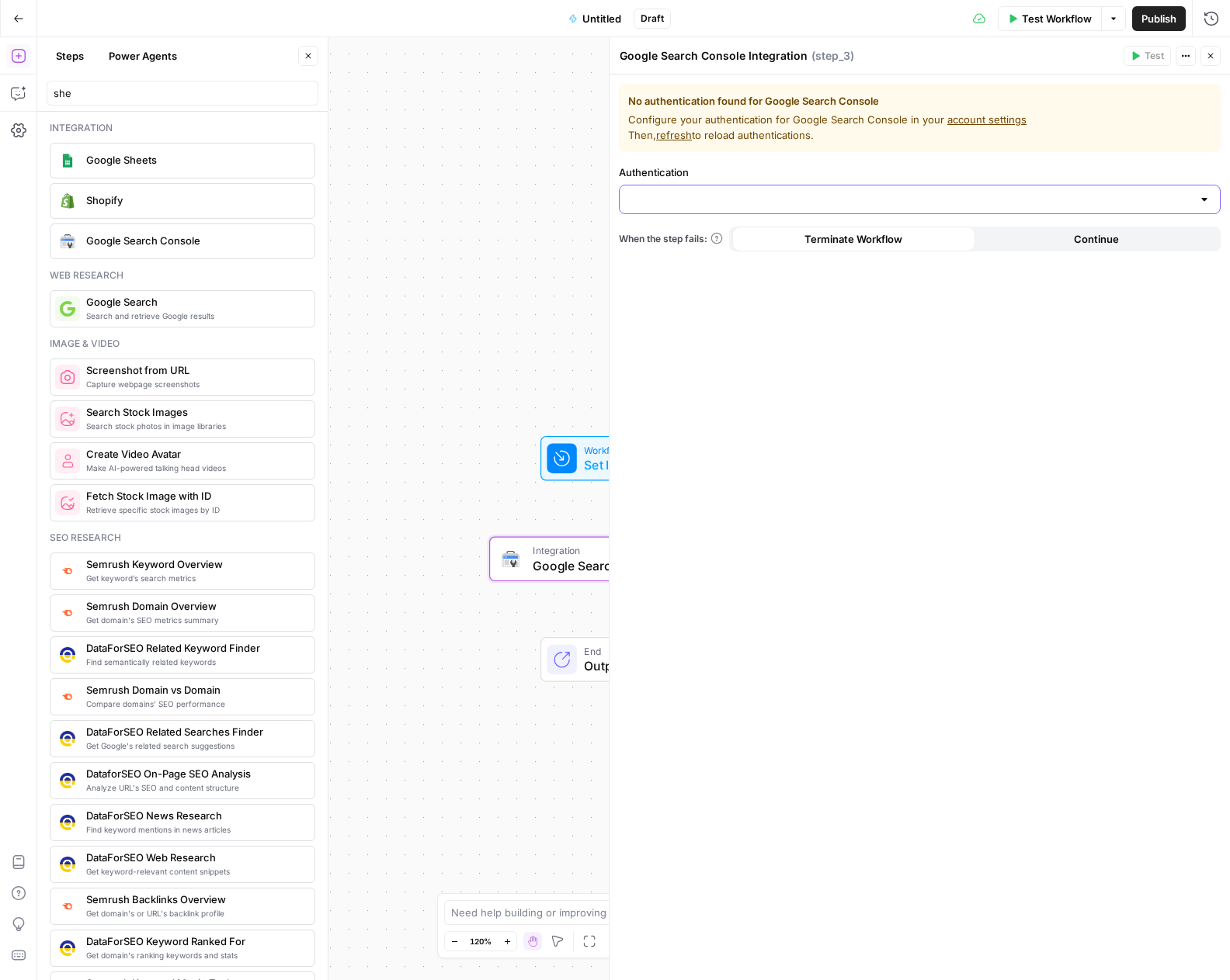
click at [707, 203] on input "Authentication" at bounding box center [909, 199] width 563 height 16
click at [937, 308] on div "No authentication found for Google Search Console Configure your authentication…" at bounding box center [919, 527] width 620 height 905
click at [1036, 244] on button "Continue" at bounding box center [1096, 238] width 243 height 25
click at [895, 240] on span "Terminate Workflow" at bounding box center [853, 238] width 98 height 16
click at [843, 206] on input "Authentication" at bounding box center [909, 199] width 563 height 16
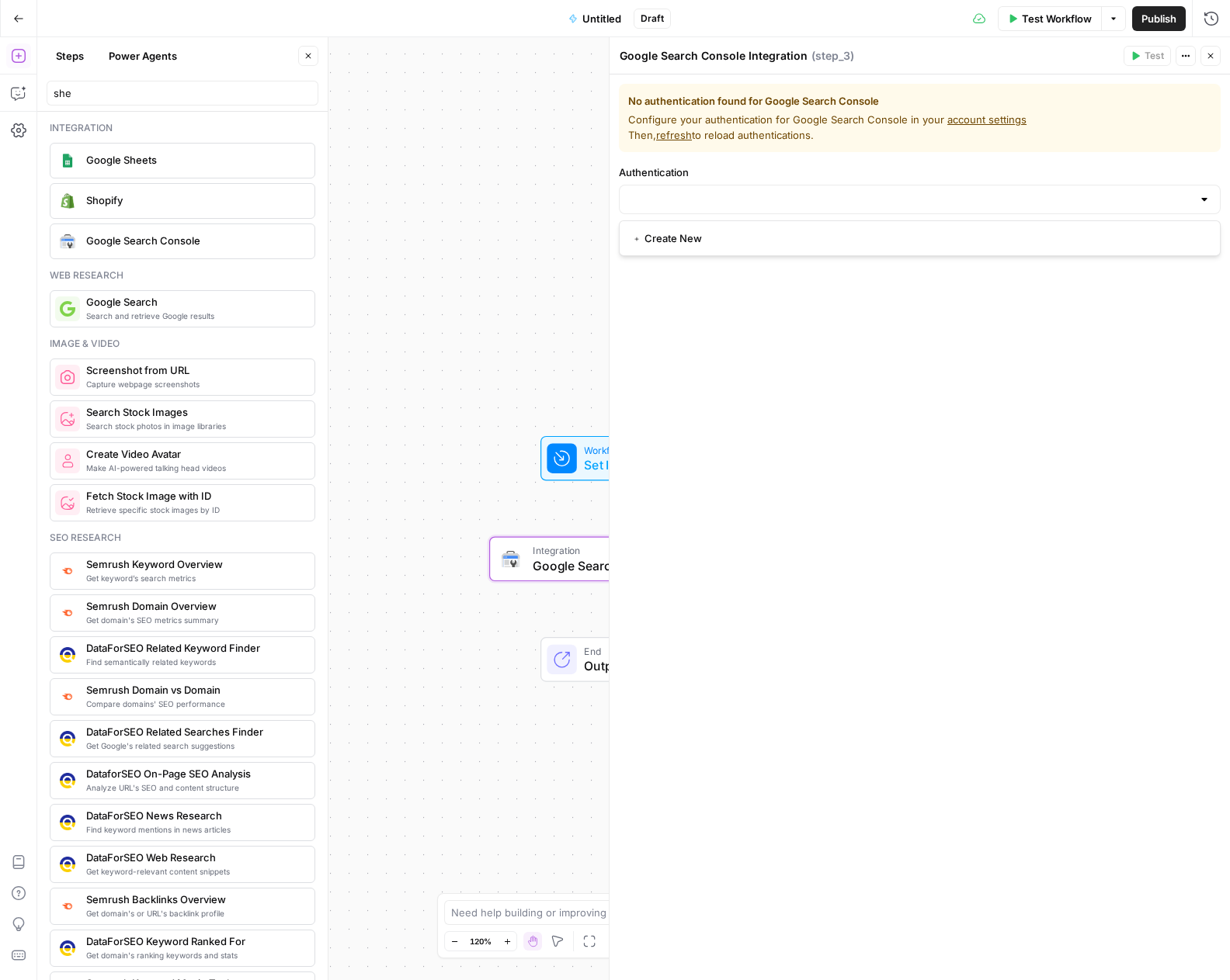
click at [783, 241] on span "﹢ Create New" at bounding box center [917, 237] width 569 height 16
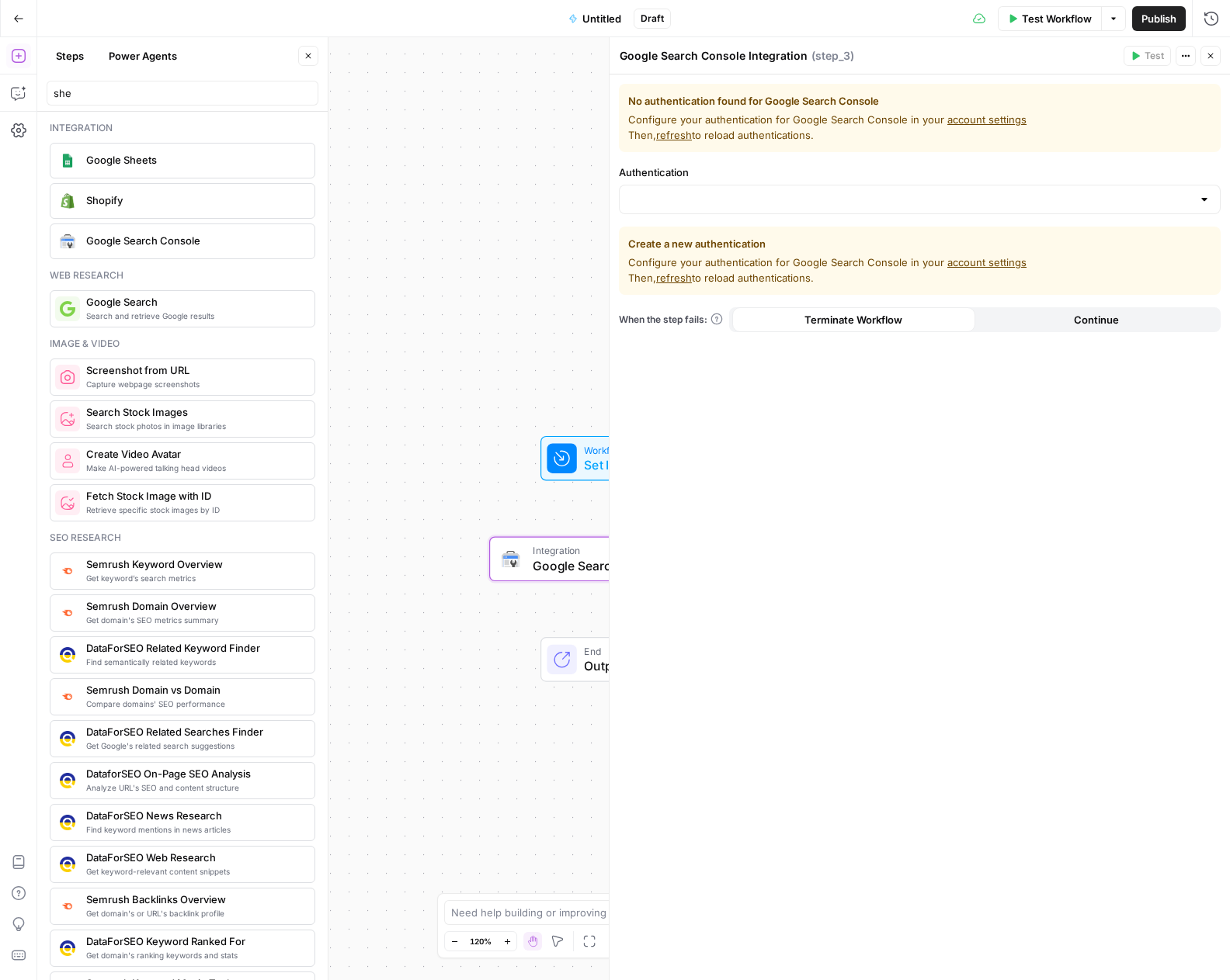
click at [892, 212] on div at bounding box center [919, 200] width 602 height 30
click at [902, 405] on div "No authentication found for Google Search Console Configure your authentication…" at bounding box center [919, 527] width 620 height 905
click at [958, 201] on input "Authentication" at bounding box center [909, 199] width 563 height 16
click at [1211, 54] on icon "button" at bounding box center [1211, 55] width 9 height 9
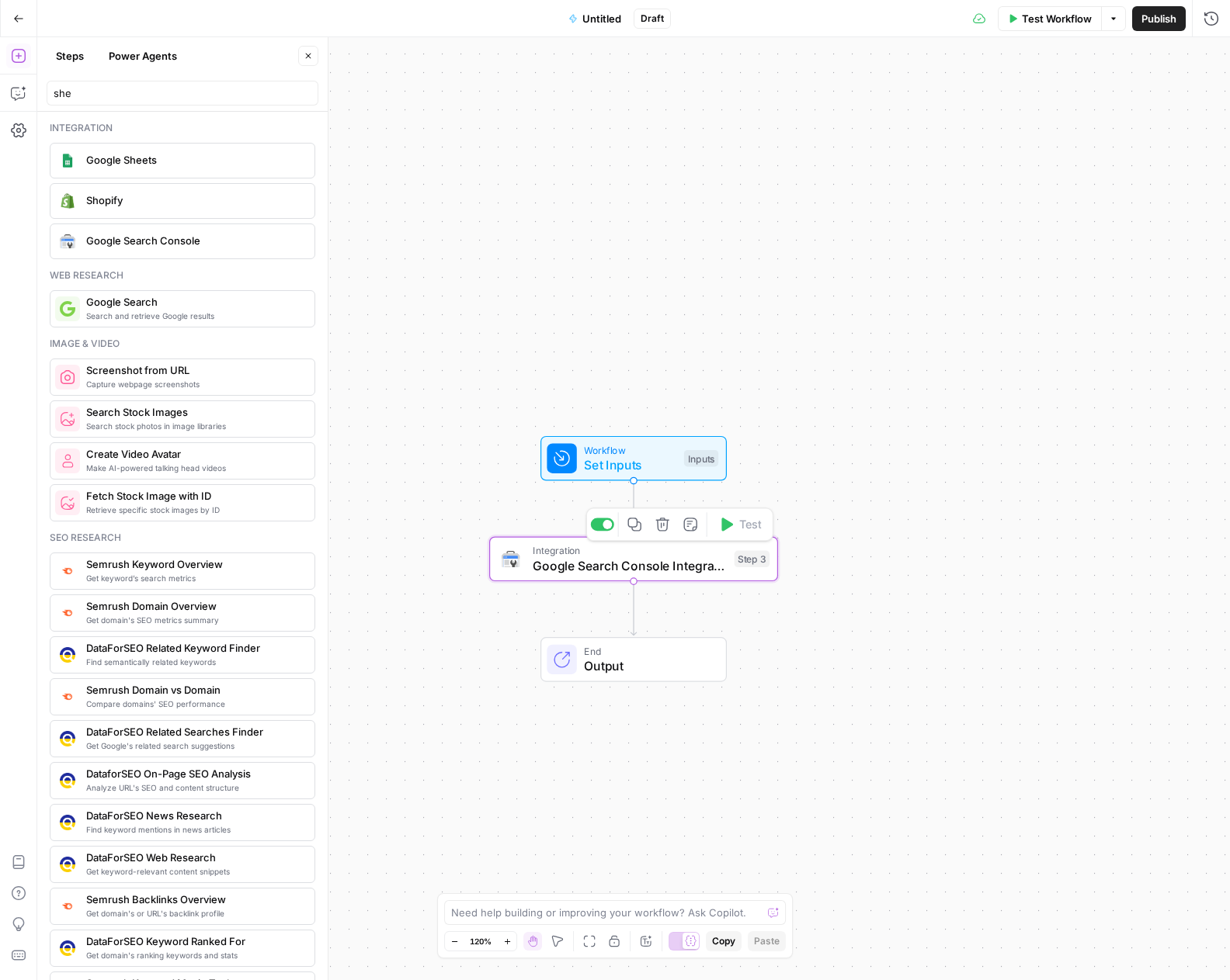
click at [660, 531] on icon "button" at bounding box center [662, 524] width 13 height 13
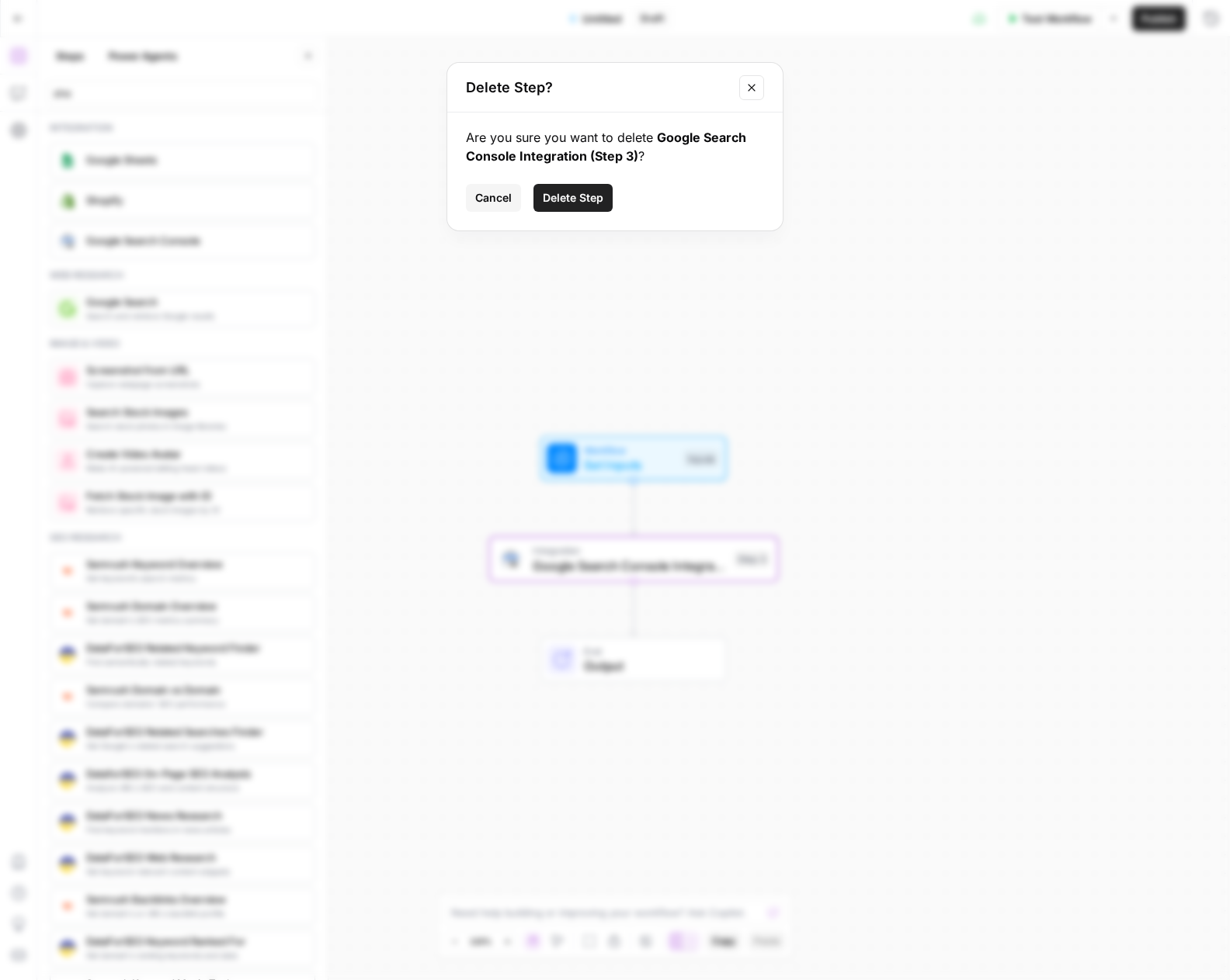
click at [574, 197] on span "Delete Step" at bounding box center [573, 198] width 61 height 16
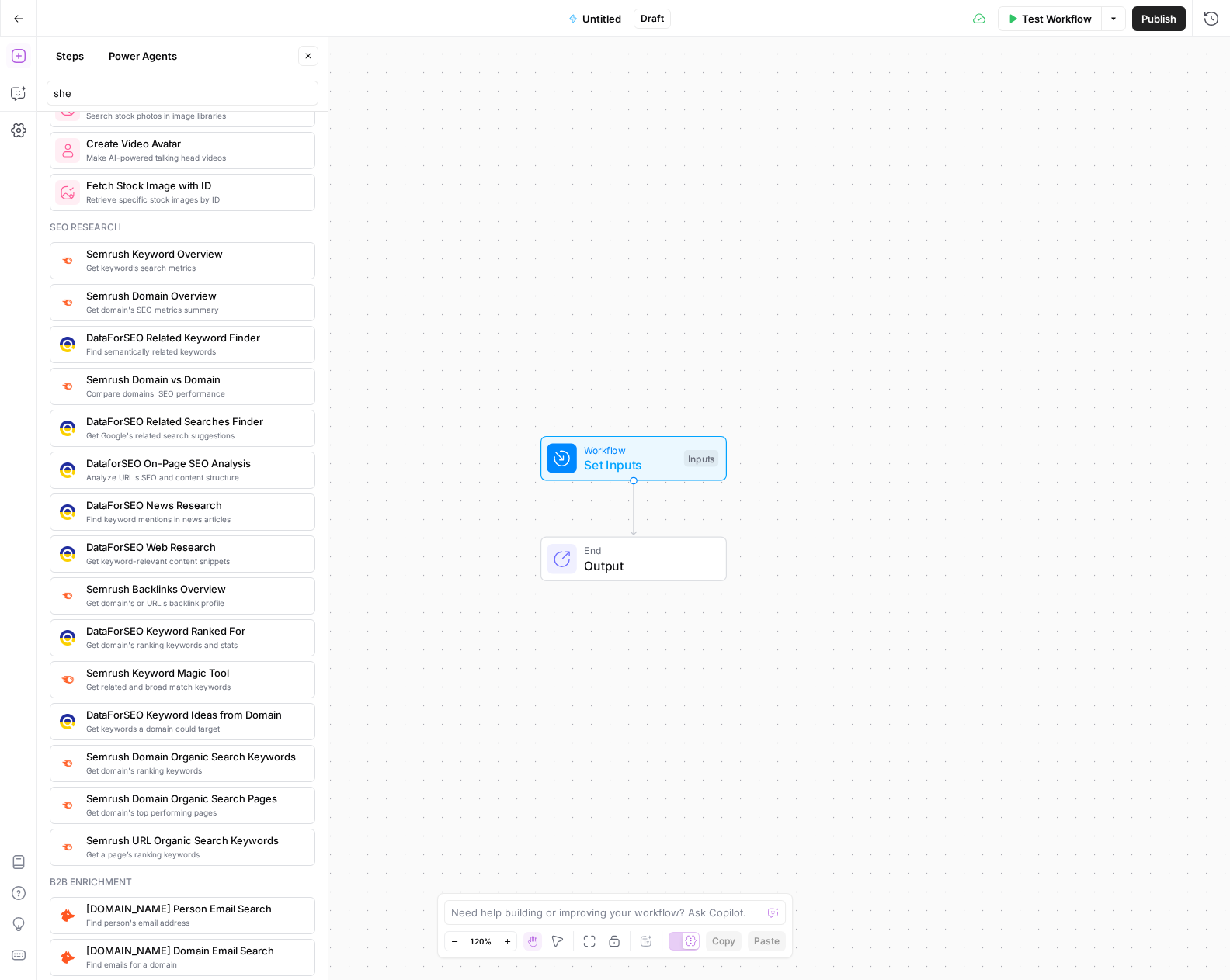
scroll to position [388, 0]
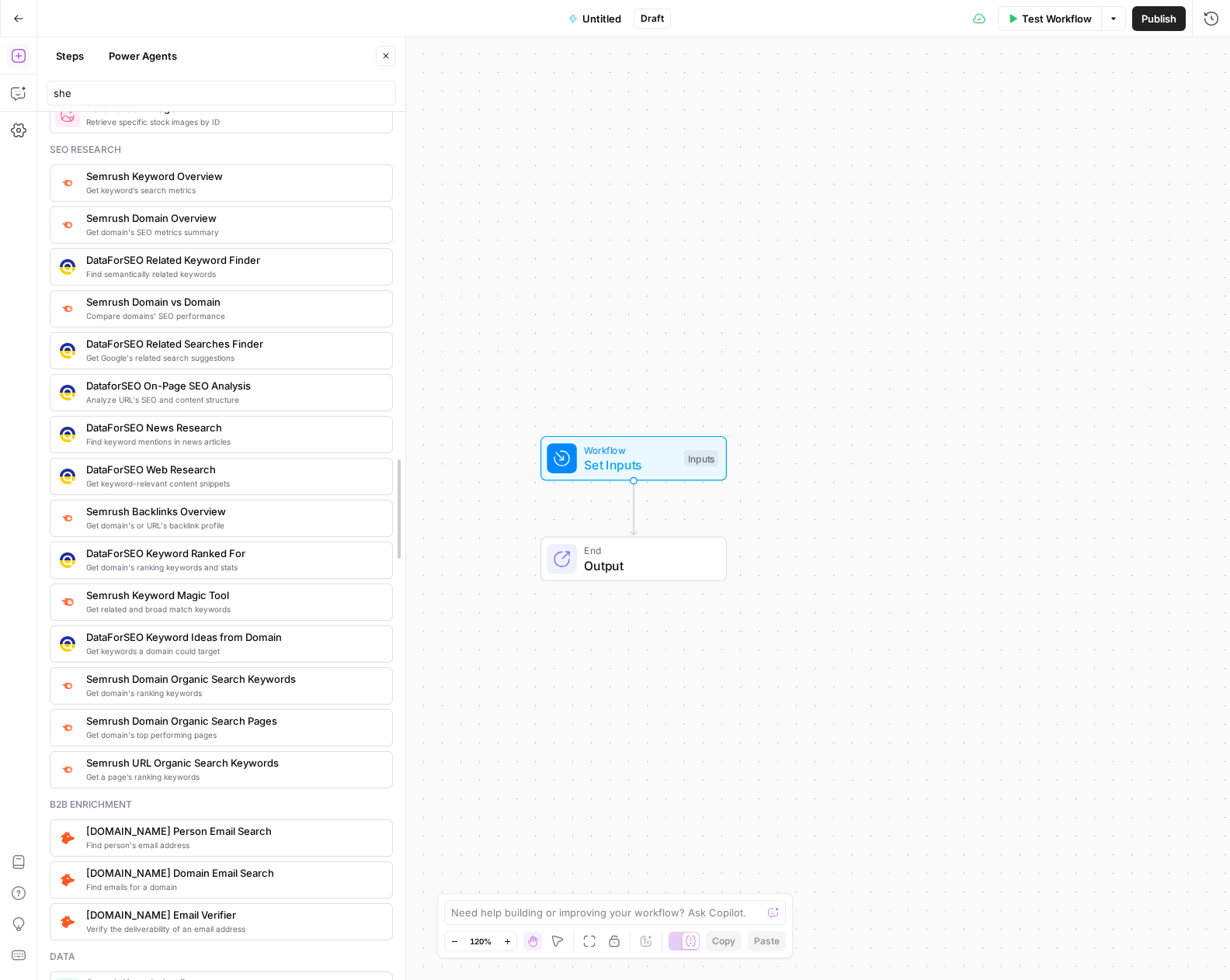
drag, startPoint x: 321, startPoint y: 664, endPoint x: 398, endPoint y: 671, distance: 77.3
click at [309, 779] on span "Get a page’s ranking keywords" at bounding box center [233, 776] width 294 height 12
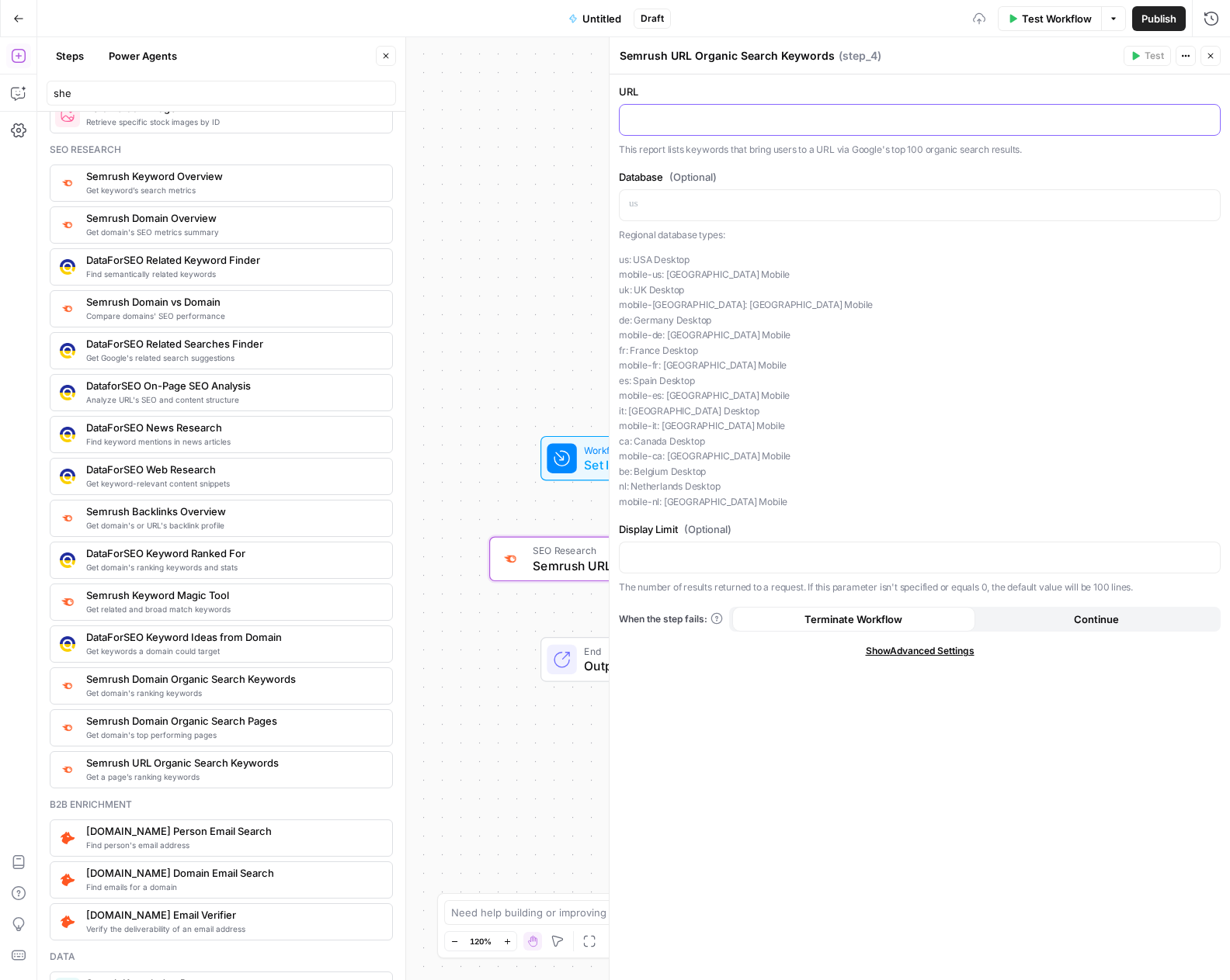
click at [706, 126] on p at bounding box center [919, 118] width 581 height 16
click at [633, 117] on p "**" at bounding box center [919, 118] width 581 height 16
drag, startPoint x: 751, startPoint y: 120, endPoint x: 622, endPoint y: 119, distance: 129.0
click at [622, 119] on div "**" at bounding box center [919, 119] width 600 height 30
click at [1206, 117] on icon "button" at bounding box center [1205, 118] width 7 height 7
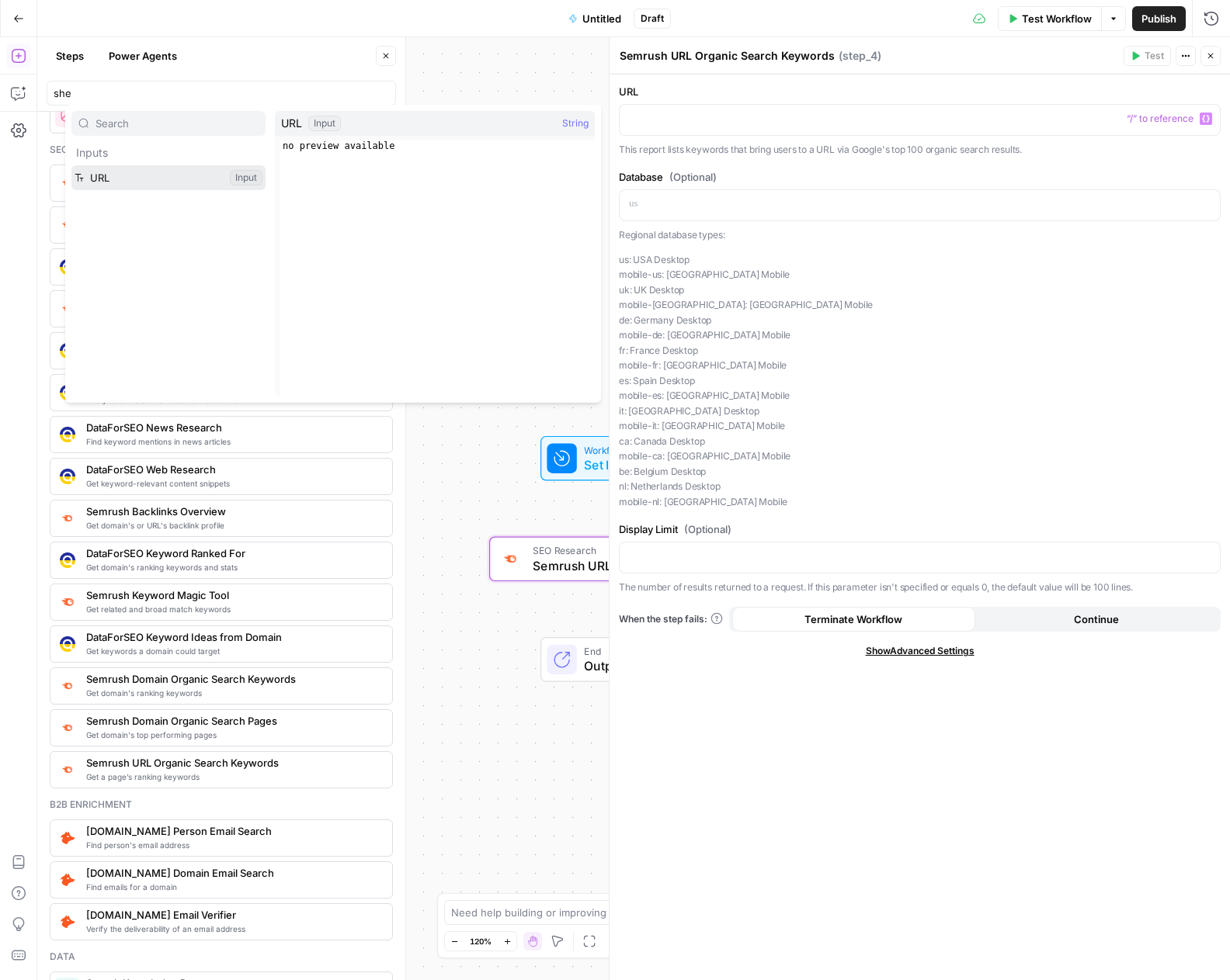
click at [139, 180] on button "Select variable URL" at bounding box center [168, 177] width 194 height 25
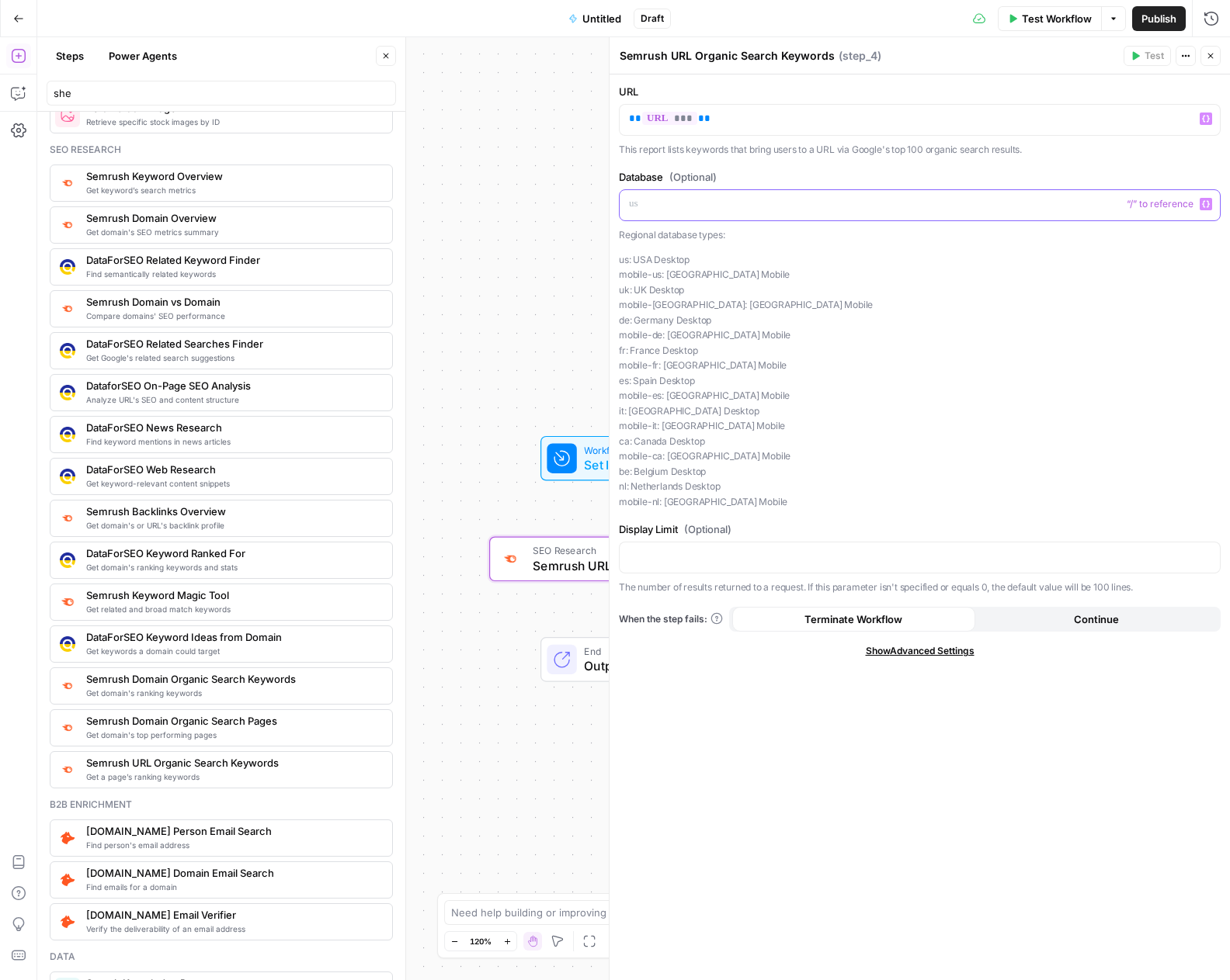
click at [696, 210] on p at bounding box center [919, 204] width 581 height 16
click at [567, 463] on icon at bounding box center [562, 458] width 15 height 15
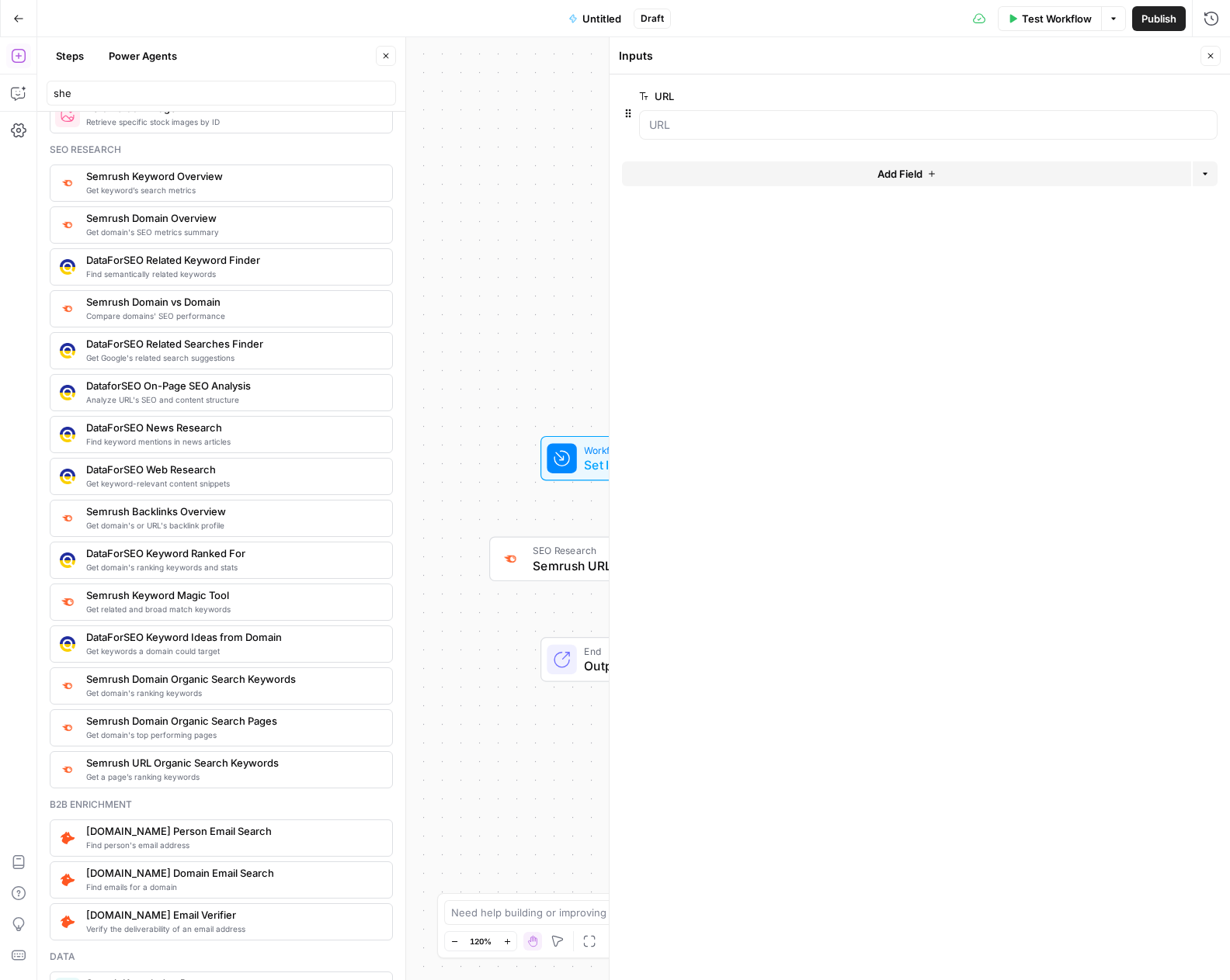
click at [745, 175] on button "Add Field" at bounding box center [907, 174] width 569 height 25
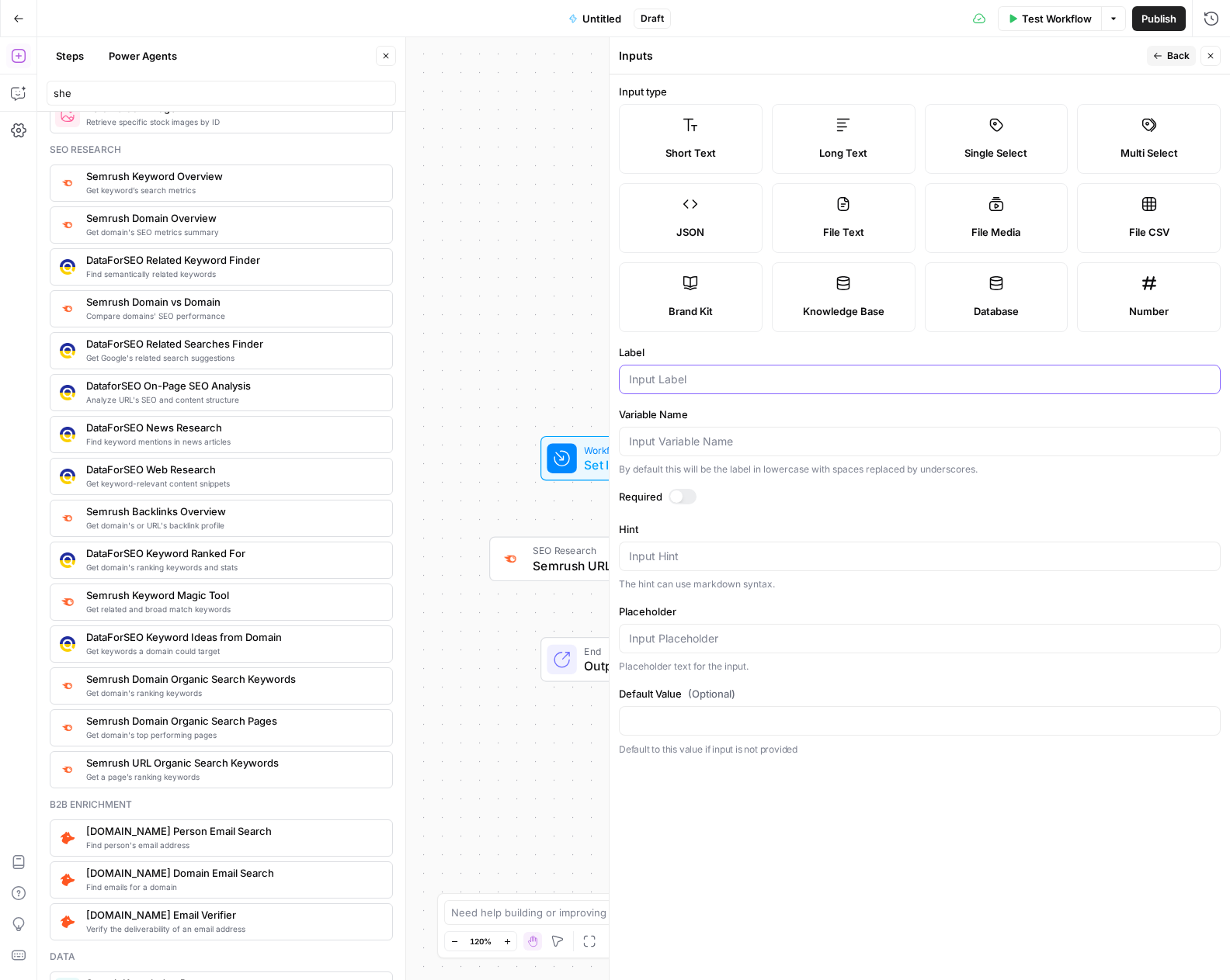
click at [689, 382] on input "Label" at bounding box center [919, 379] width 581 height 16
type input "Country"
click at [530, 340] on div "Workflow Set Inputs Inputs SEO Research Semrush URL Organic Search Keywords Ste…" at bounding box center [633, 508] width 1192 height 943
click at [1206, 54] on icon "button" at bounding box center [1211, 55] width 9 height 9
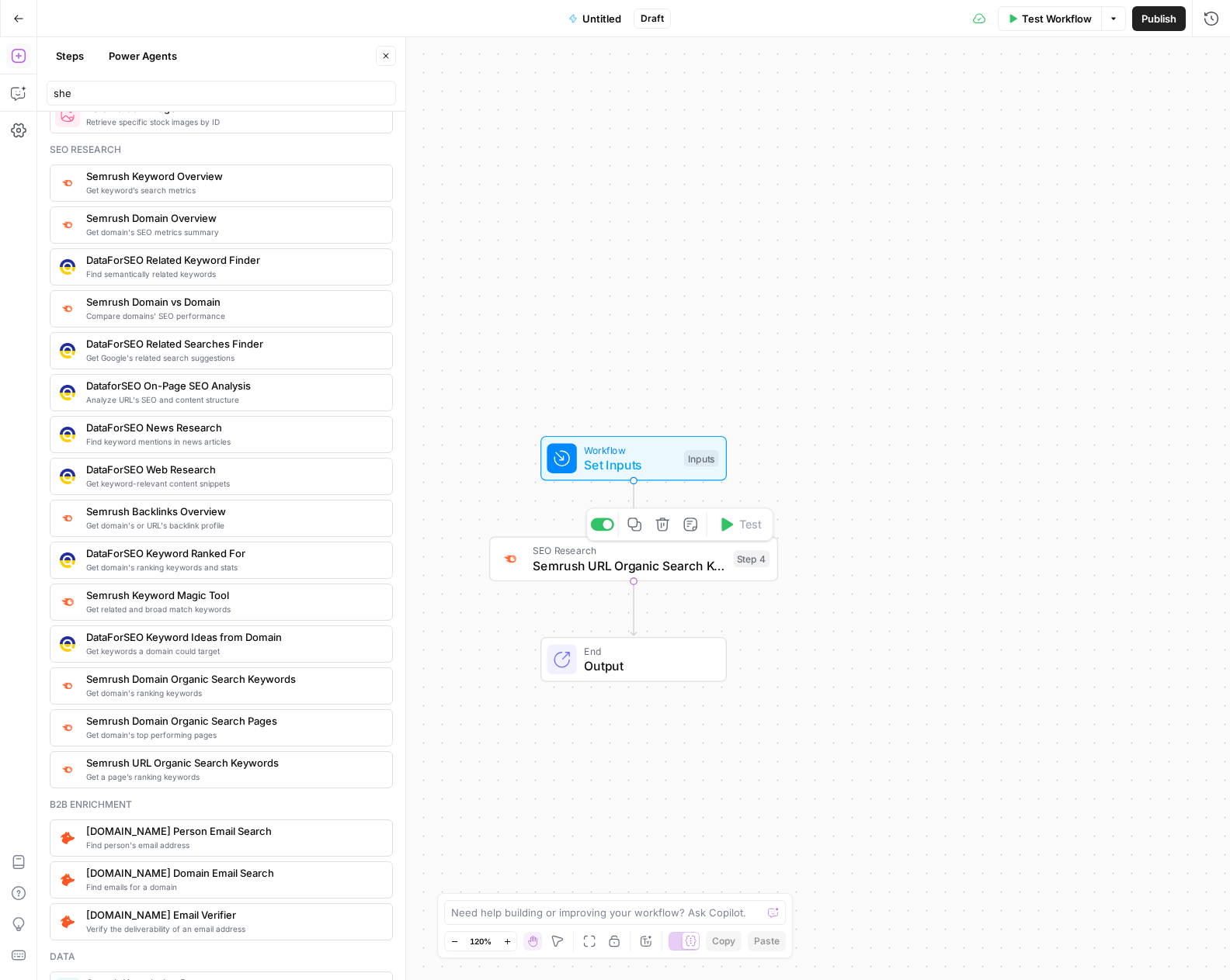
click at [703, 569] on span "Semrush URL Organic Search Keywords" at bounding box center [628, 565] width 192 height 18
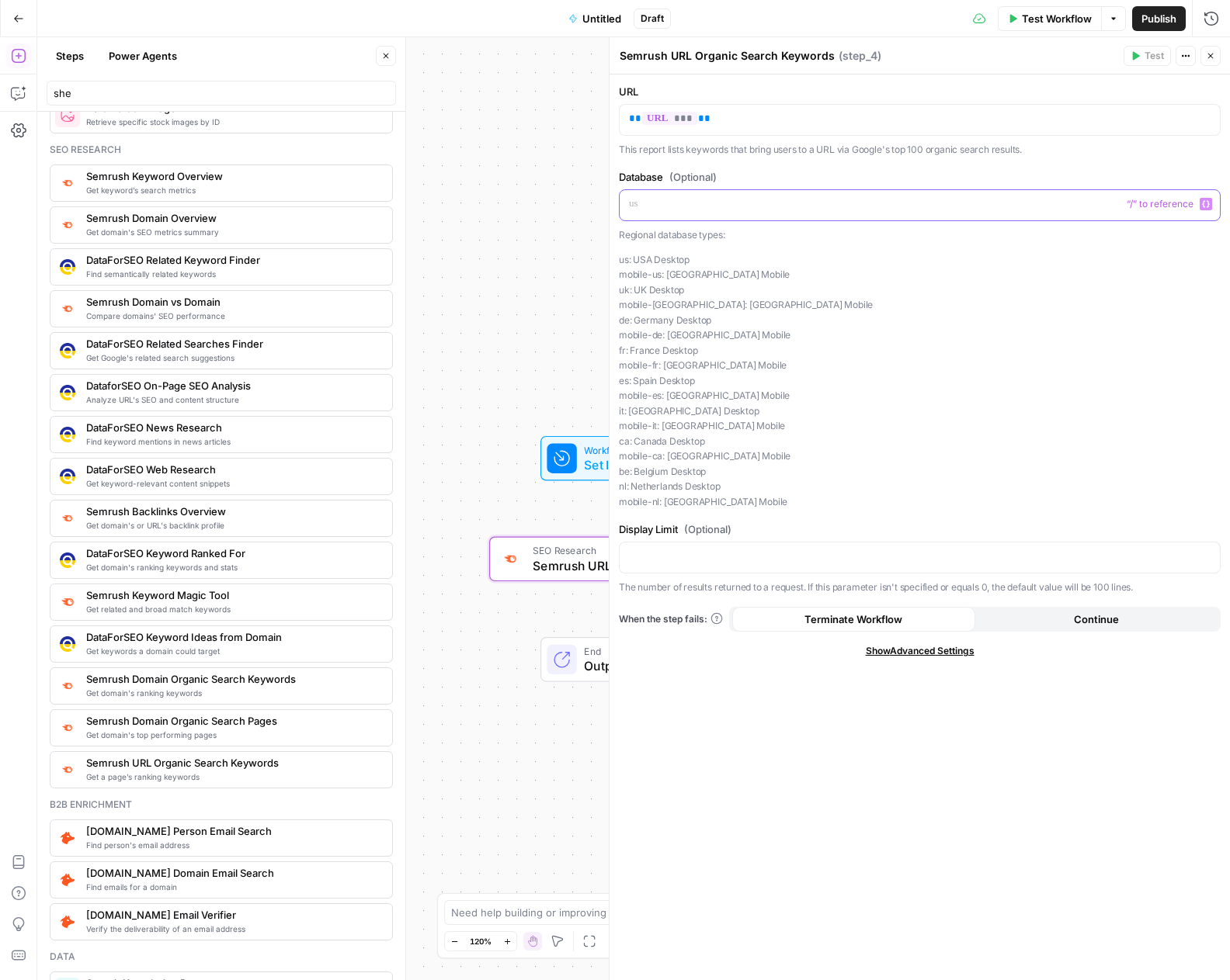
click at [788, 216] on div at bounding box center [919, 205] width 600 height 30
click at [1203, 206] on icon "button" at bounding box center [1205, 205] width 7 height 7
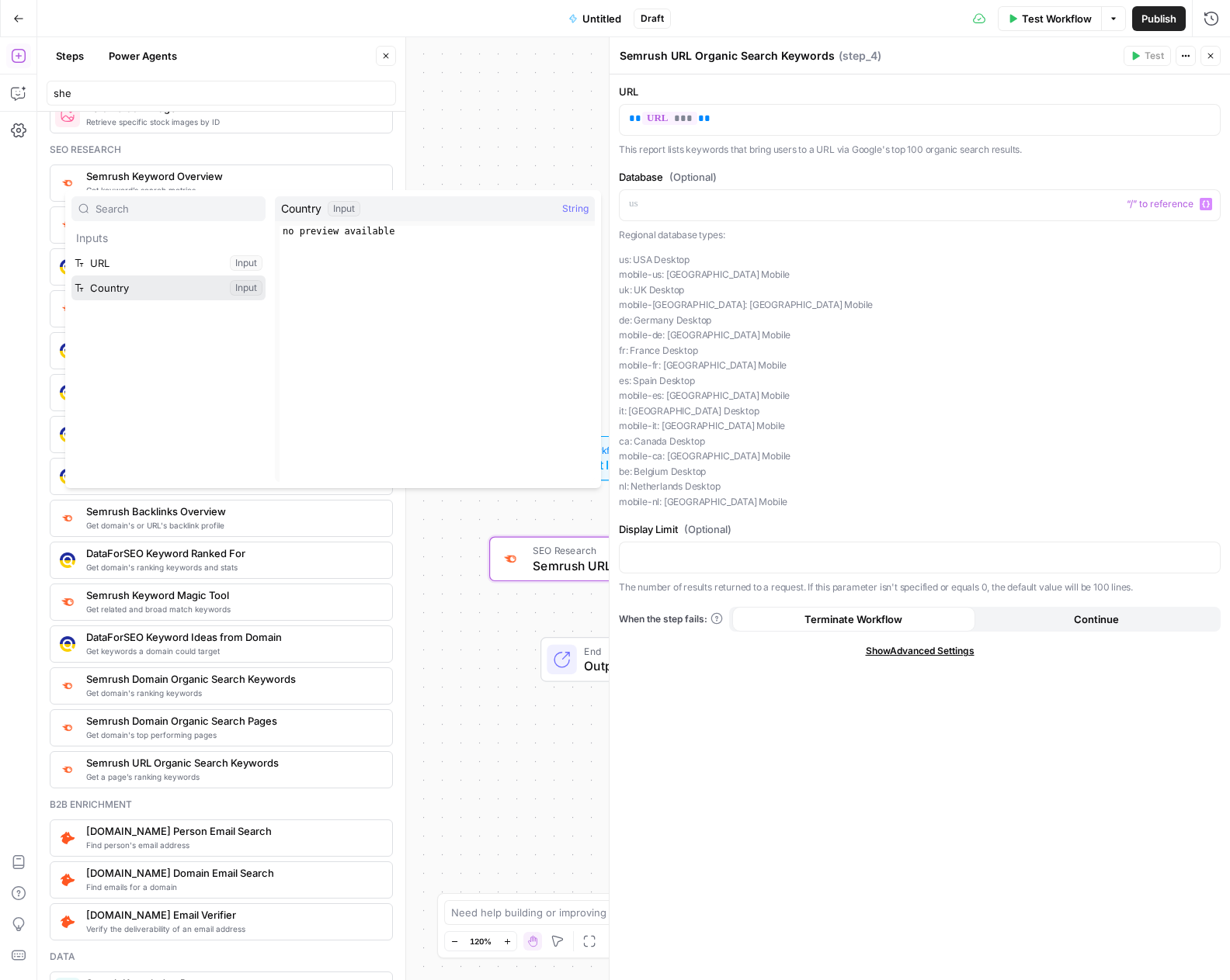
click at [140, 293] on button "Select variable Country" at bounding box center [168, 287] width 194 height 25
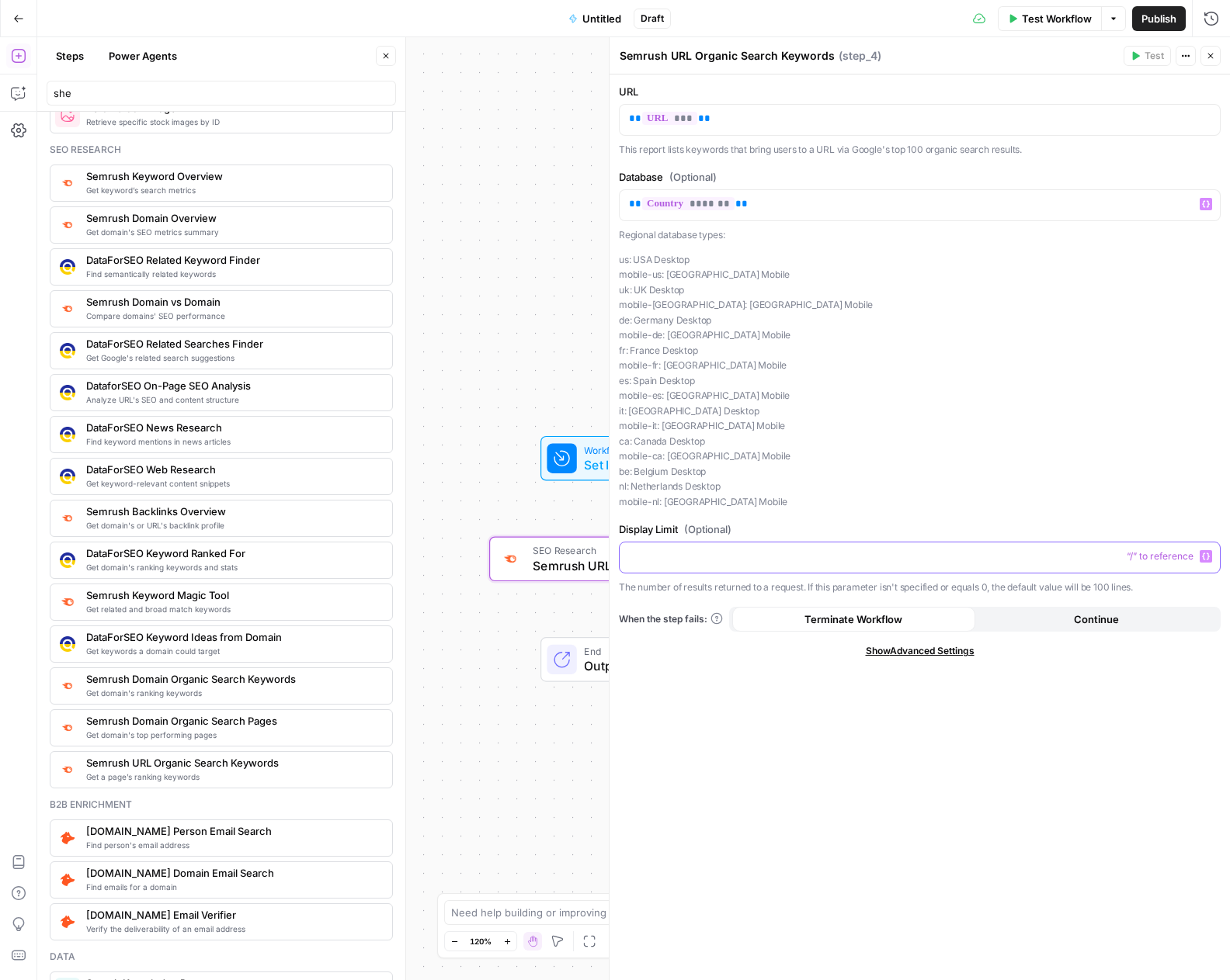
click at [711, 561] on p at bounding box center [919, 556] width 581 height 16
click at [1215, 59] on button "Close" at bounding box center [1211, 56] width 20 height 20
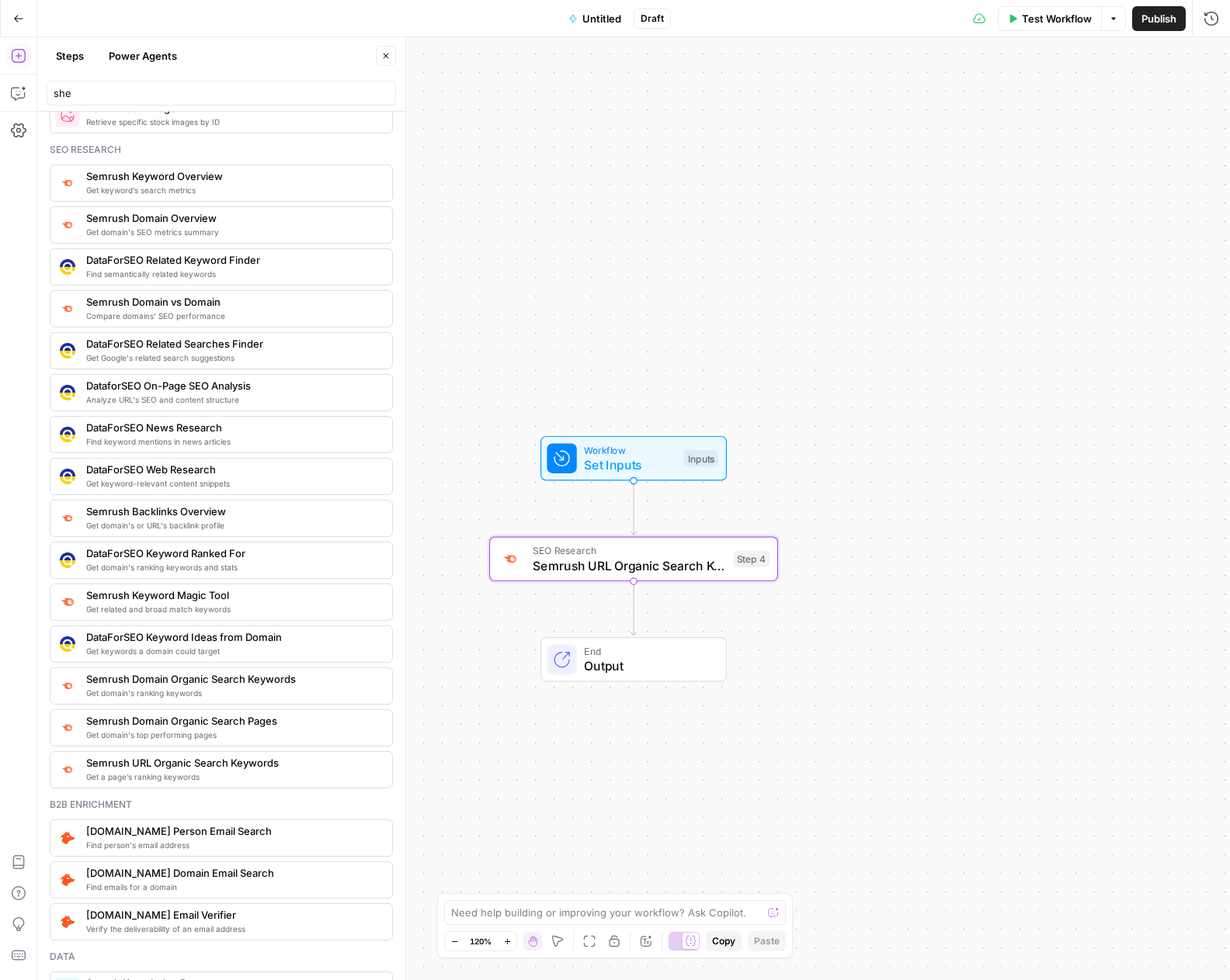
click at [647, 454] on span "Workflow" at bounding box center [630, 450] width 92 height 15
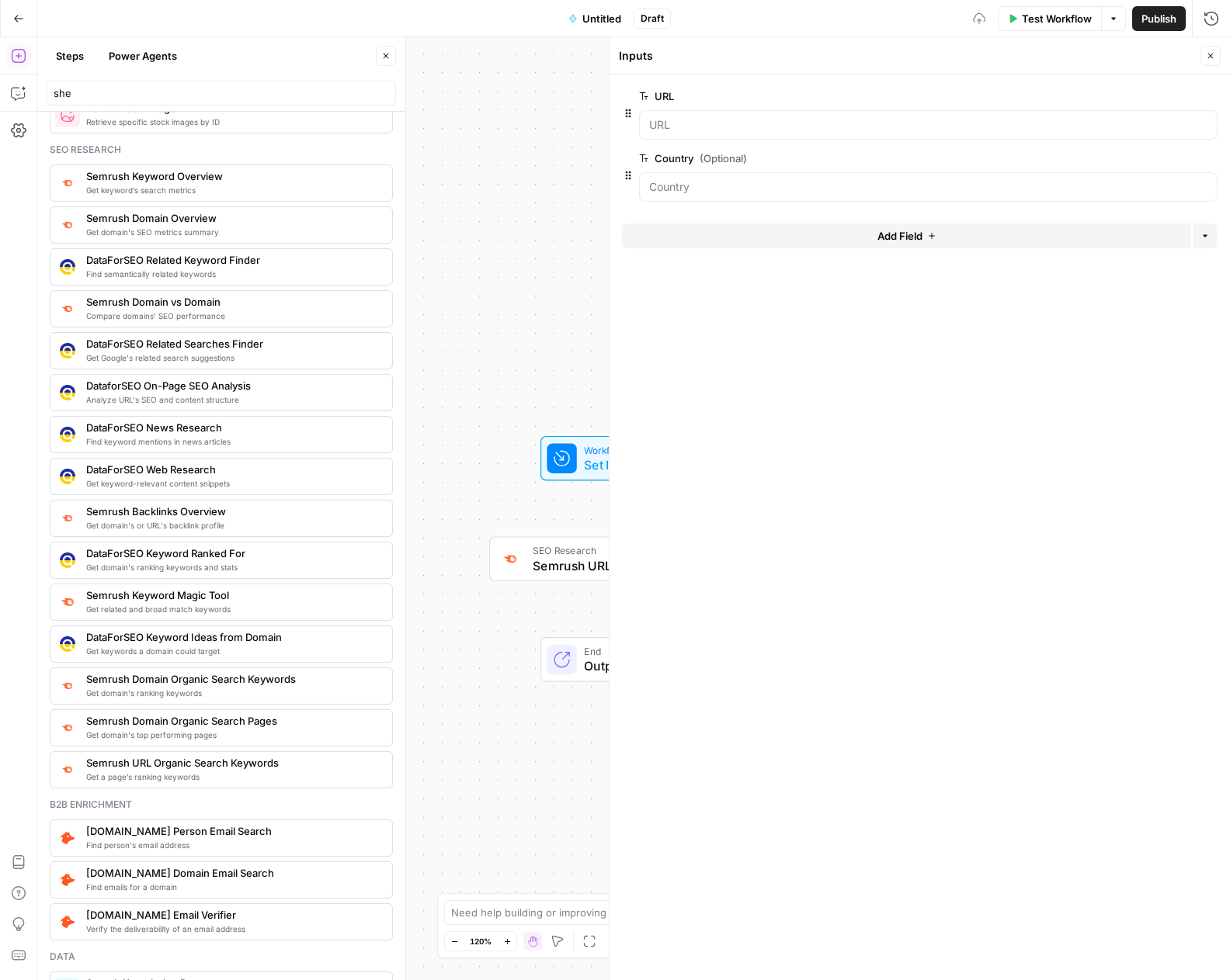
click at [926, 240] on button "Add Field" at bounding box center [907, 236] width 569 height 25
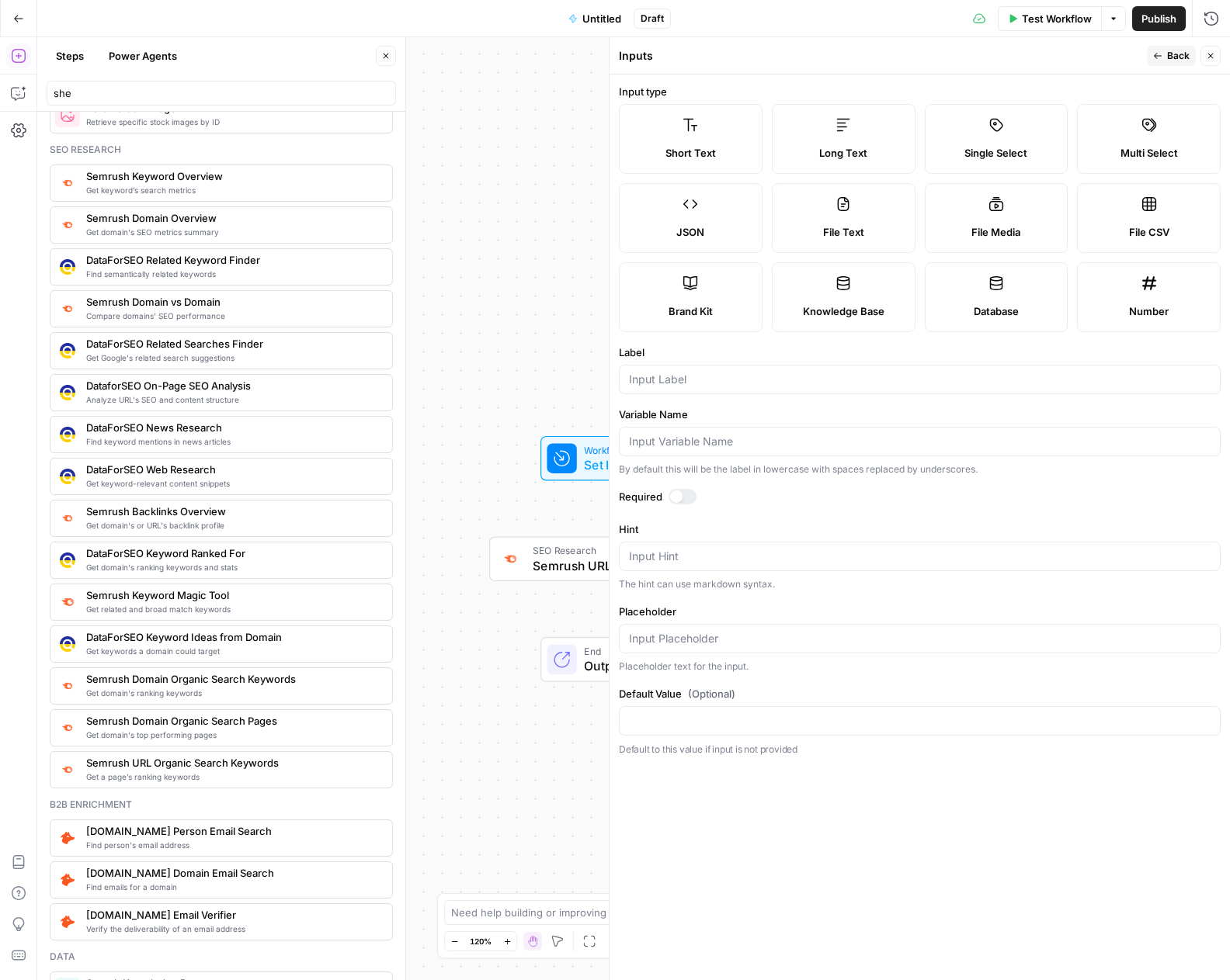
drag, startPoint x: 1144, startPoint y: 284, endPoint x: 1078, endPoint y: 297, distance: 67.3
click at [1143, 284] on icon at bounding box center [1149, 283] width 16 height 16
click at [677, 386] on input "Label" at bounding box center [919, 379] width 581 height 16
type input "Results"
click at [760, 719] on input "Default Value (Optional)" at bounding box center [919, 720] width 581 height 16
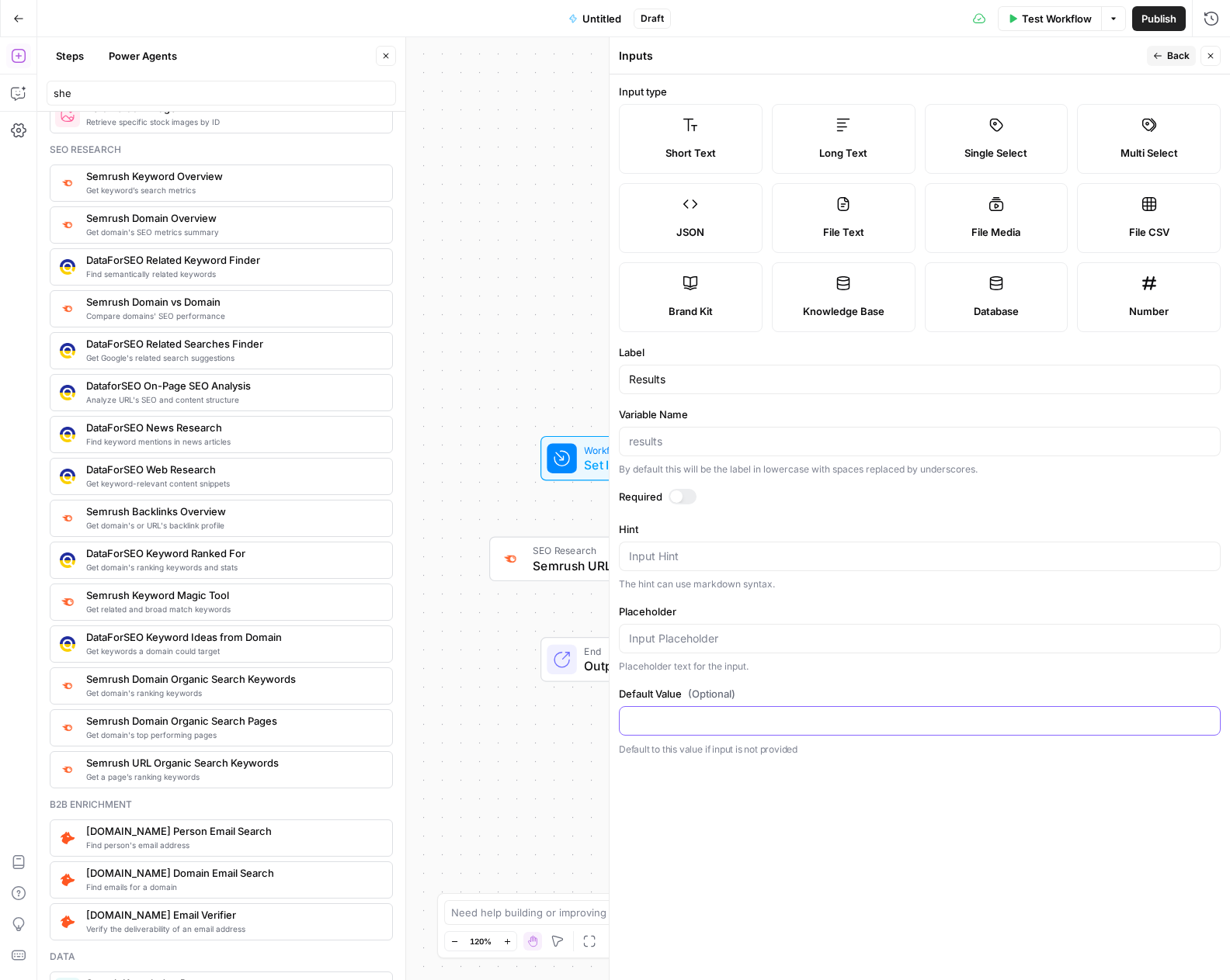
type input "1"
type input "3"
click at [798, 502] on label "Required" at bounding box center [919, 496] width 602 height 16
click at [1211, 60] on icon "button" at bounding box center [1211, 55] width 9 height 9
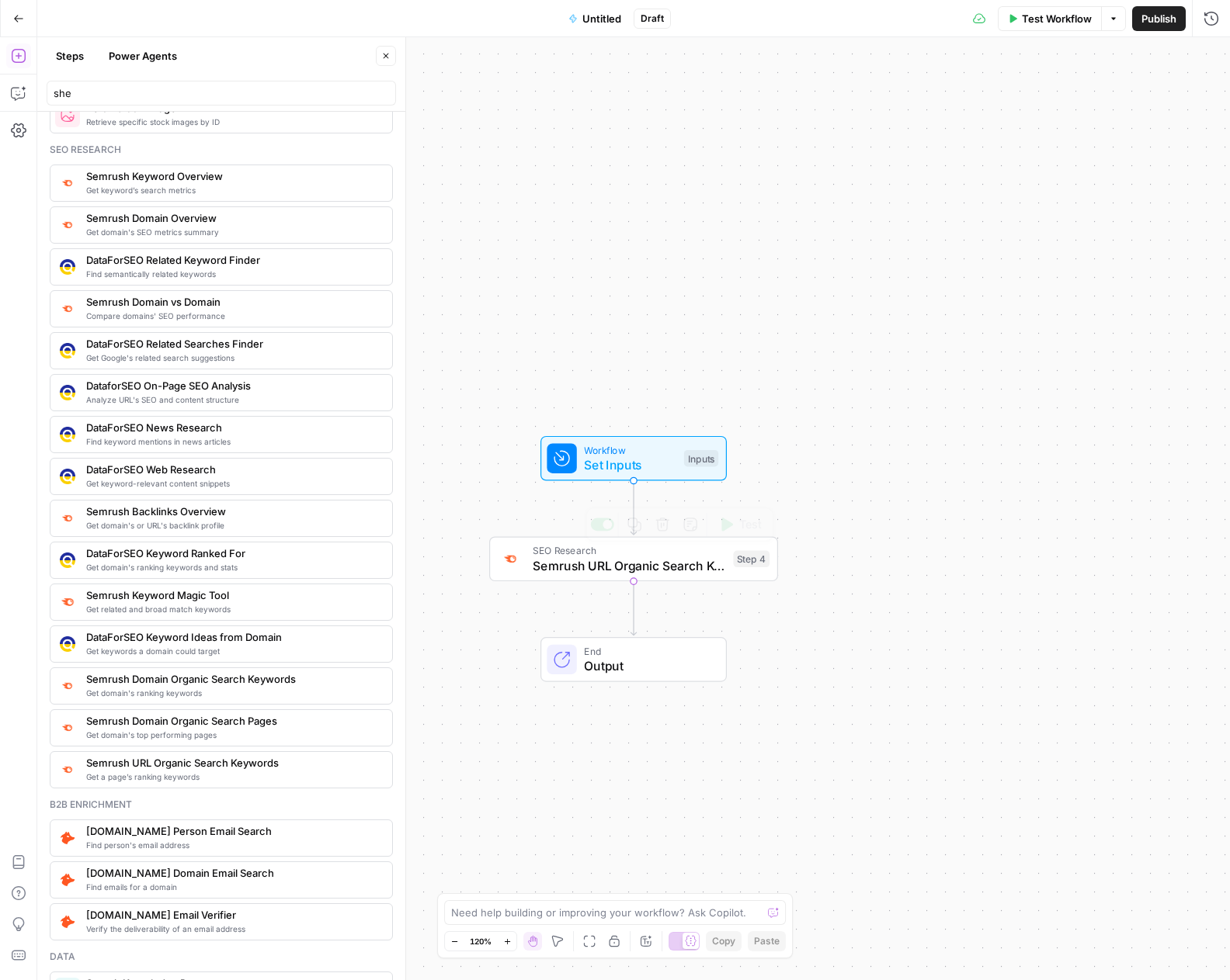
click at [691, 575] on div "SEO Research Semrush URL Organic Search Keywords Step 4 Copy step Delete step A…" at bounding box center [633, 559] width 289 height 45
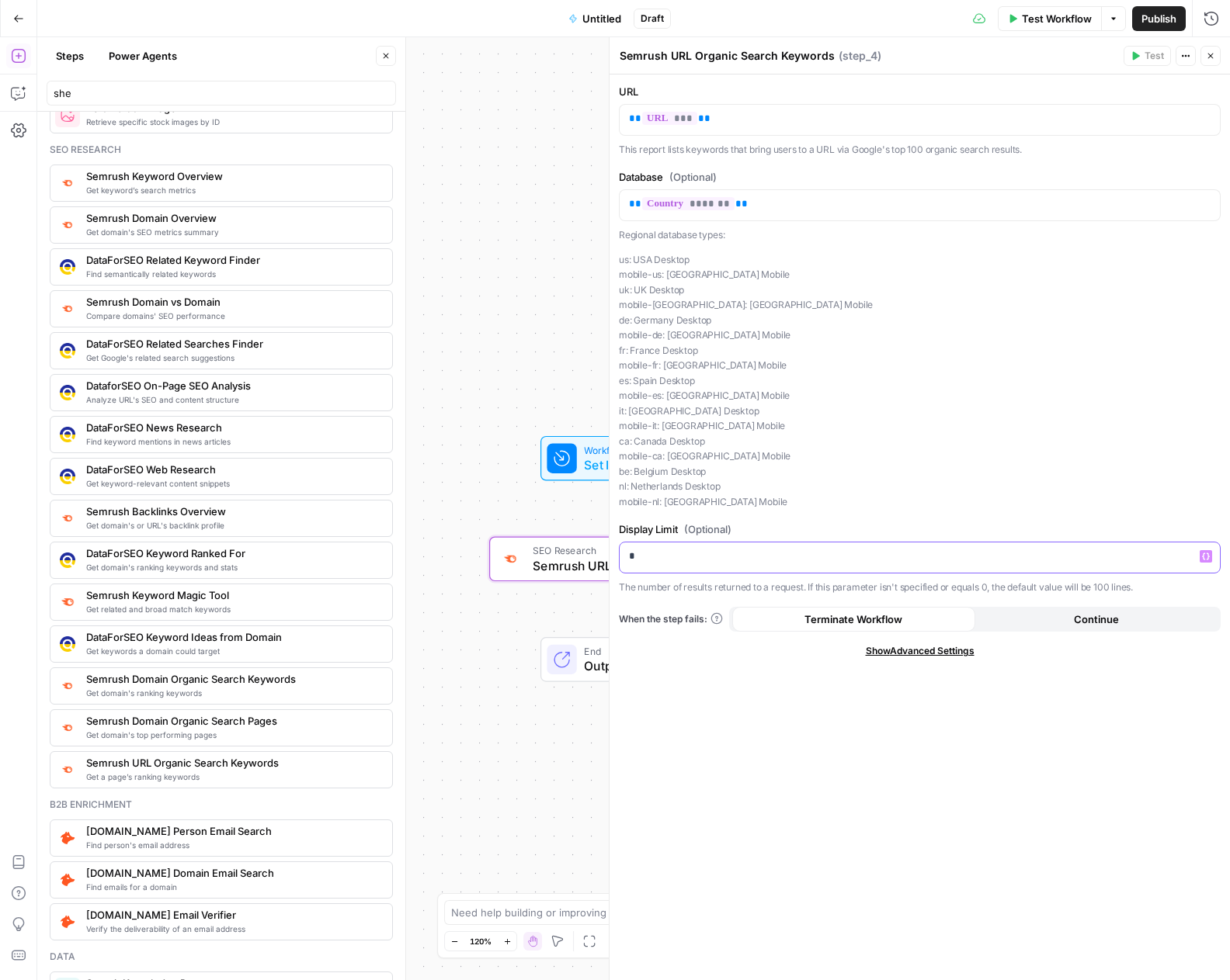
click at [658, 563] on p "*" at bounding box center [919, 556] width 581 height 16
click at [1209, 56] on icon "button" at bounding box center [1211, 55] width 9 height 9
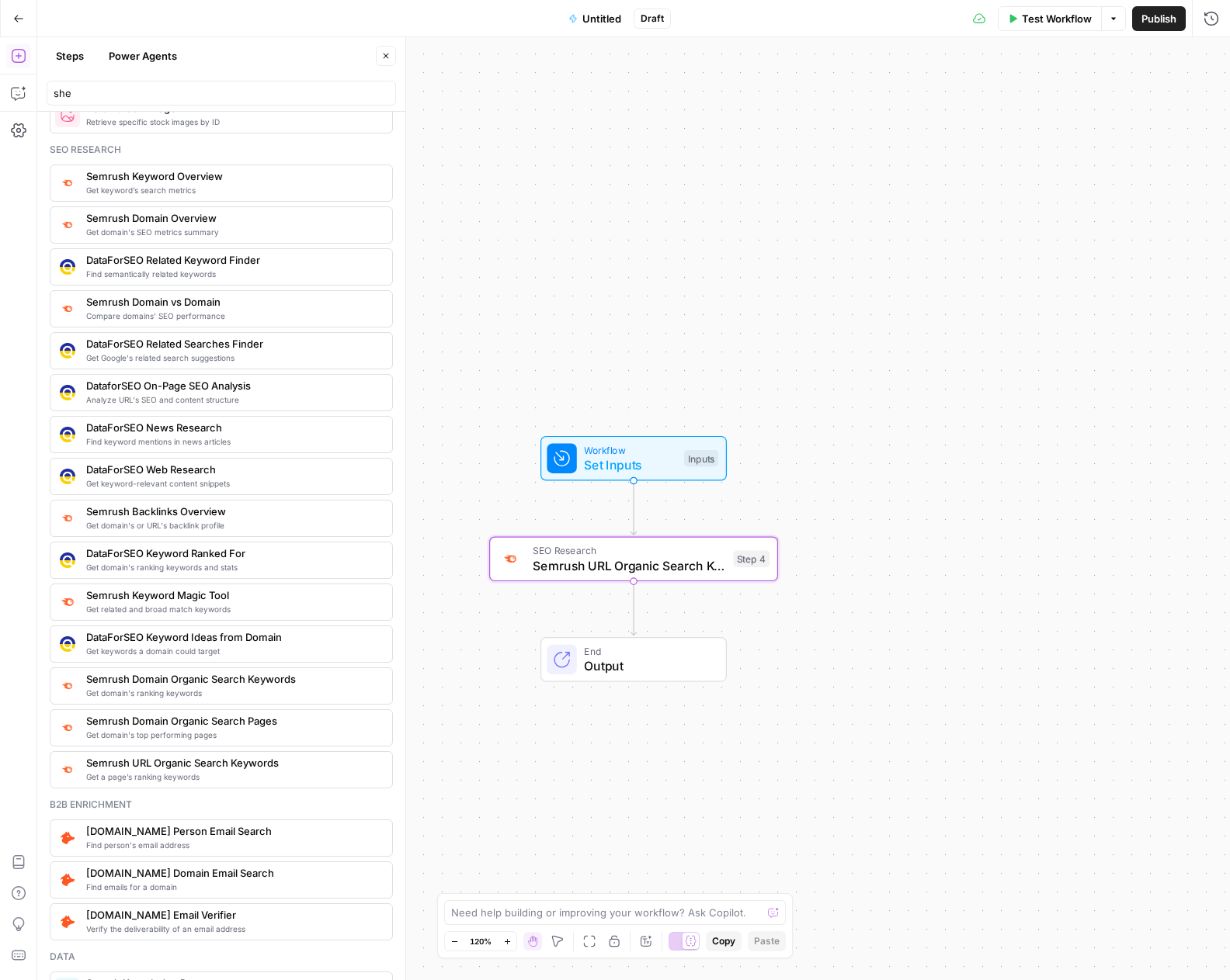
click at [1032, 20] on span "Test Workflow" at bounding box center [1057, 18] width 70 height 16
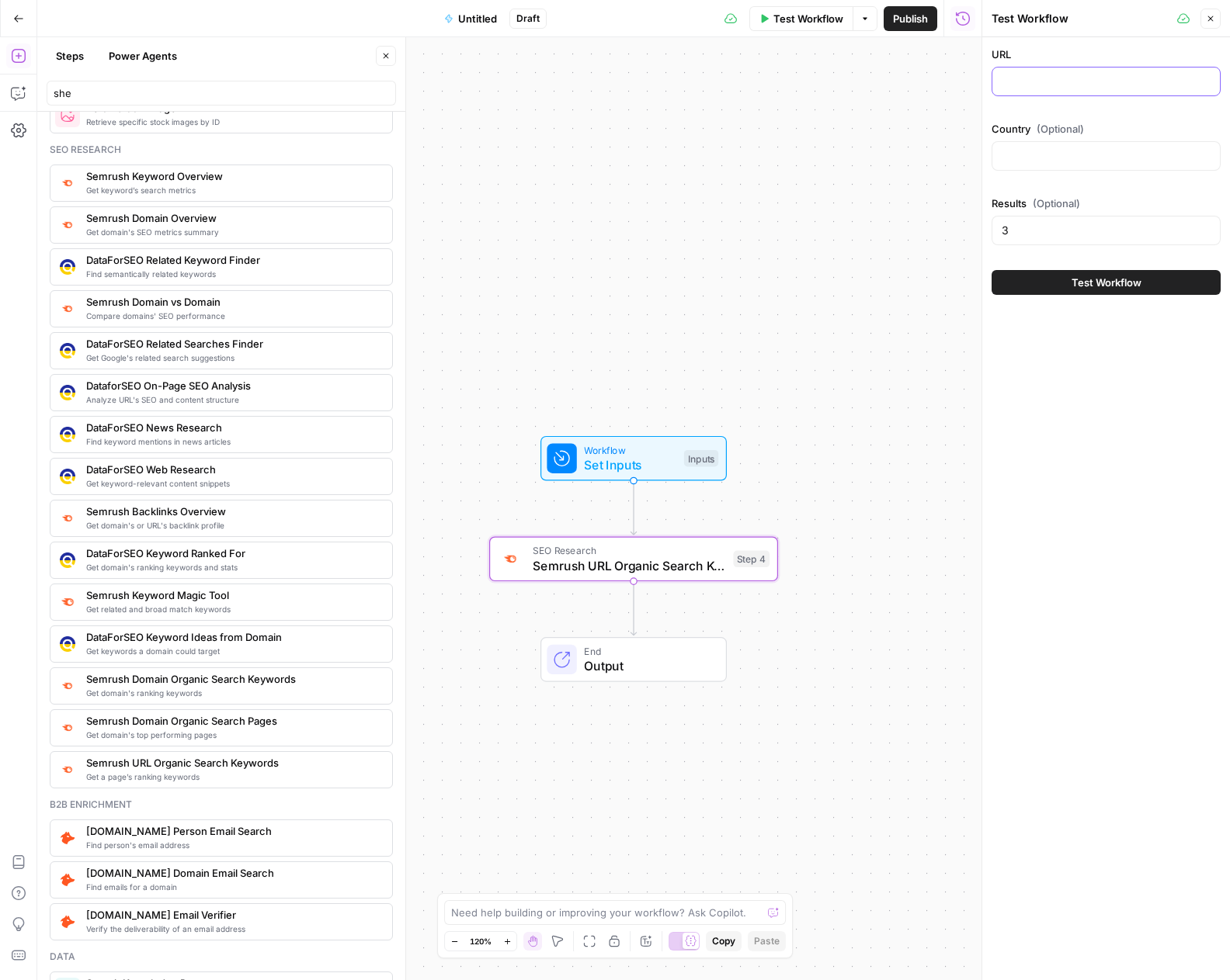
click at [1036, 87] on input "URL" at bounding box center [1106, 81] width 209 height 16
paste input "https://www.twinkl.cl/resource/cuadernillo-sumas-restas-y-problemas-matematicos…"
type input "https://www.twinkl.cl/resource/cuadernillo-sumas-restas-y-problemas-matematicos…"
click at [1042, 151] on input "Country (Optional)" at bounding box center [1106, 155] width 209 height 16
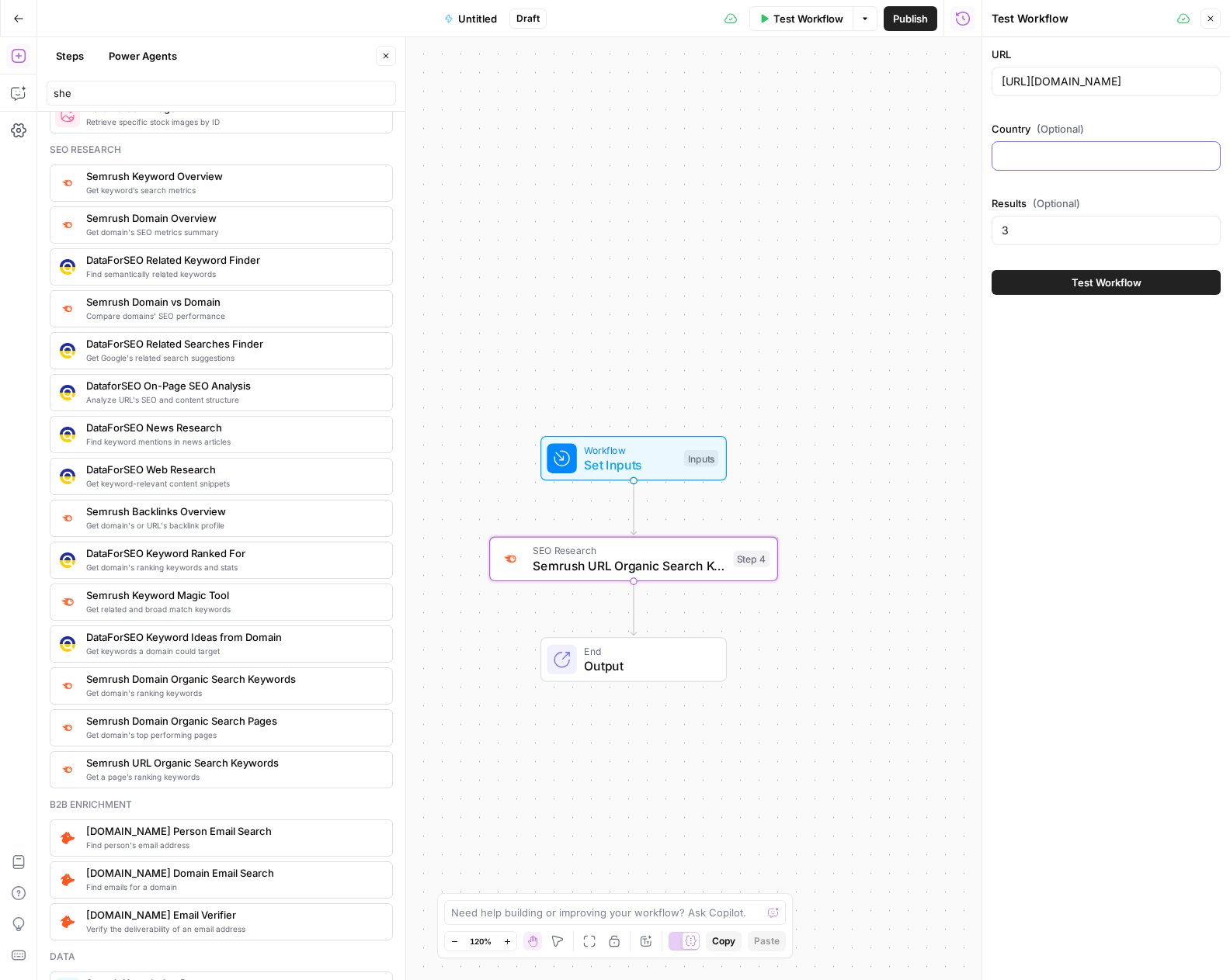
scroll to position [0, 0]
type input "cl"
click at [1090, 284] on span "Test Workflow" at bounding box center [1106, 282] width 70 height 16
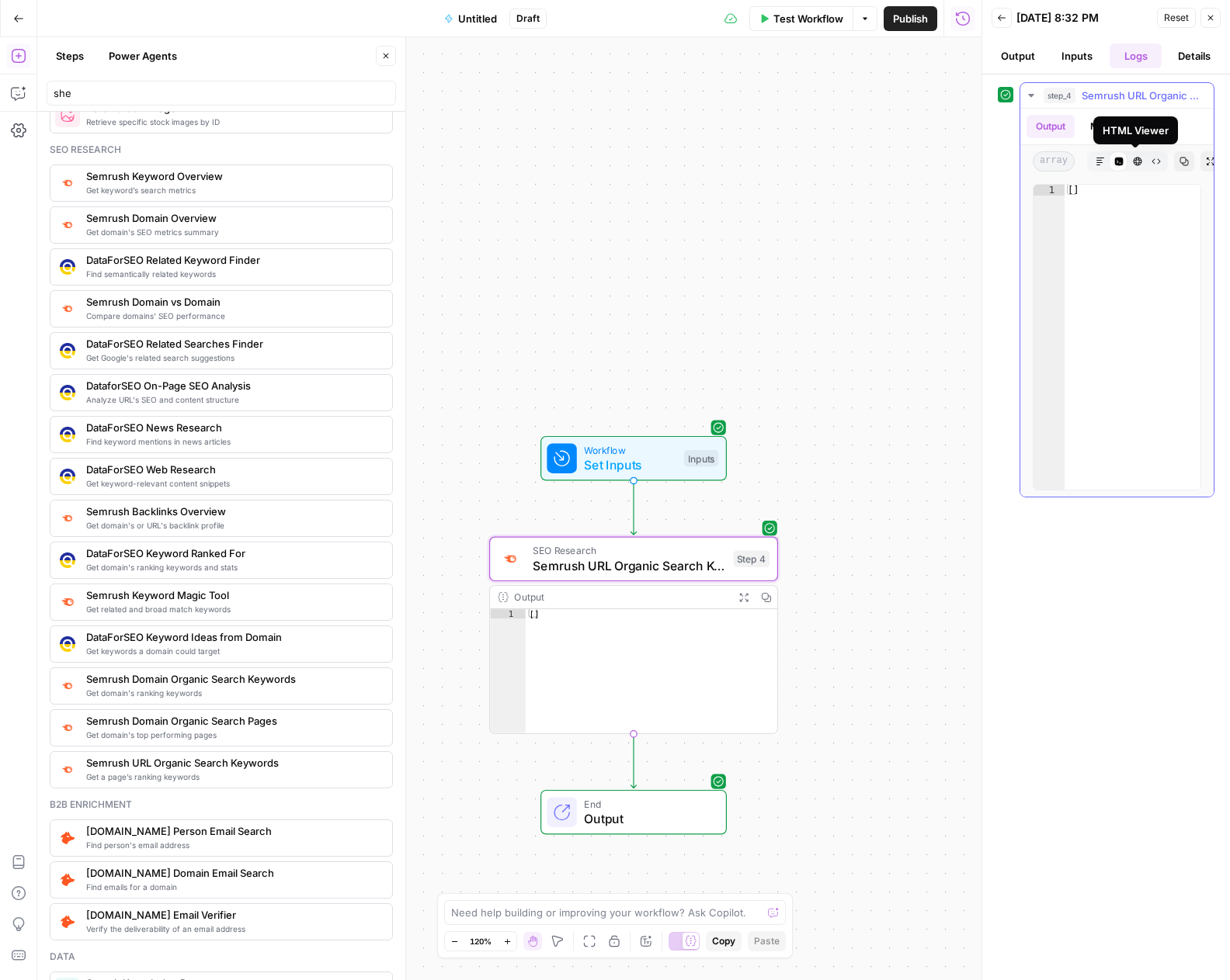
click at [1139, 163] on button "HTML Viewer" at bounding box center [1138, 162] width 20 height 20
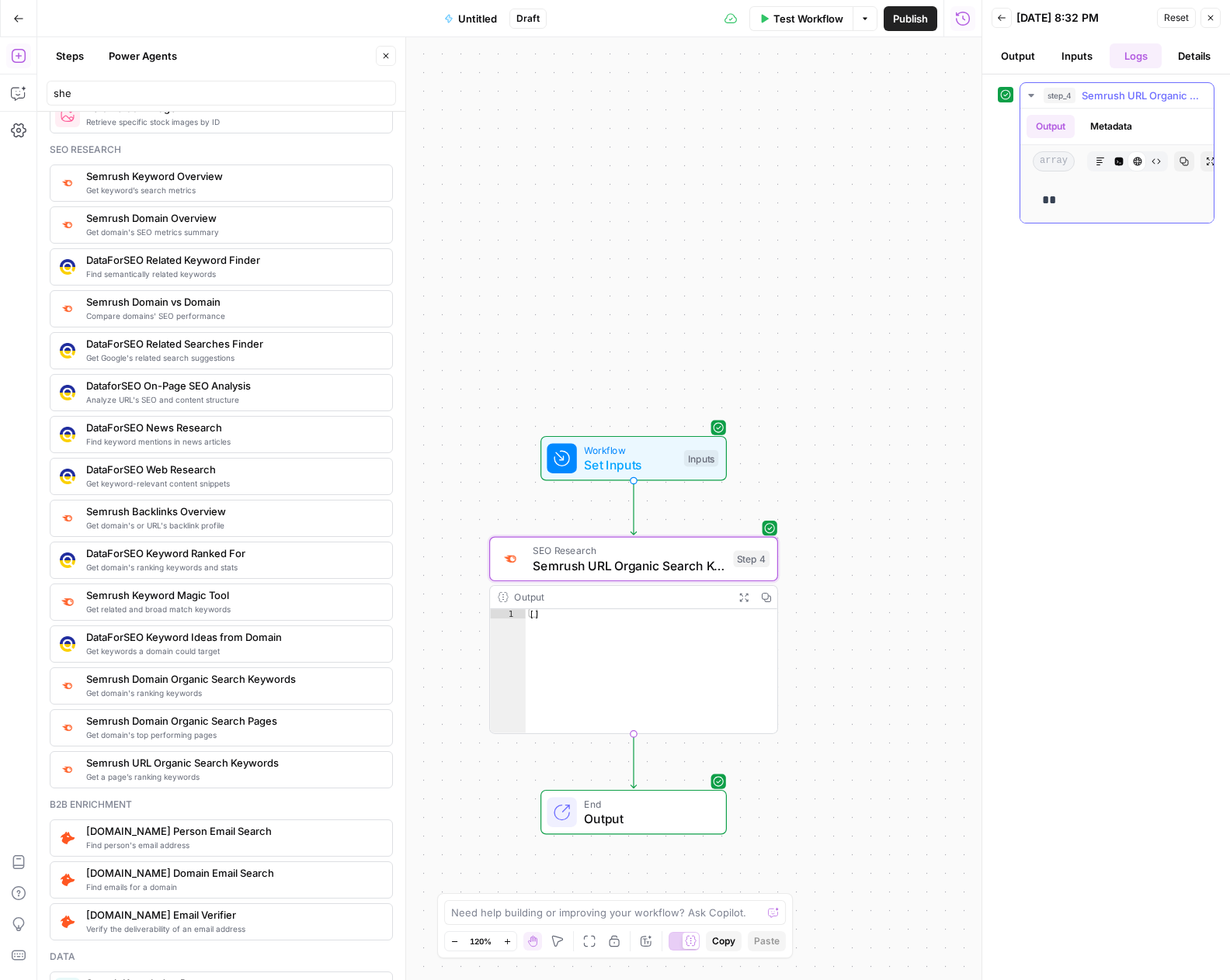
click at [1118, 163] on icon "button" at bounding box center [1118, 162] width 8 height 8
click at [648, 422] on icon "button" at bounding box center [647, 424] width 15 height 15
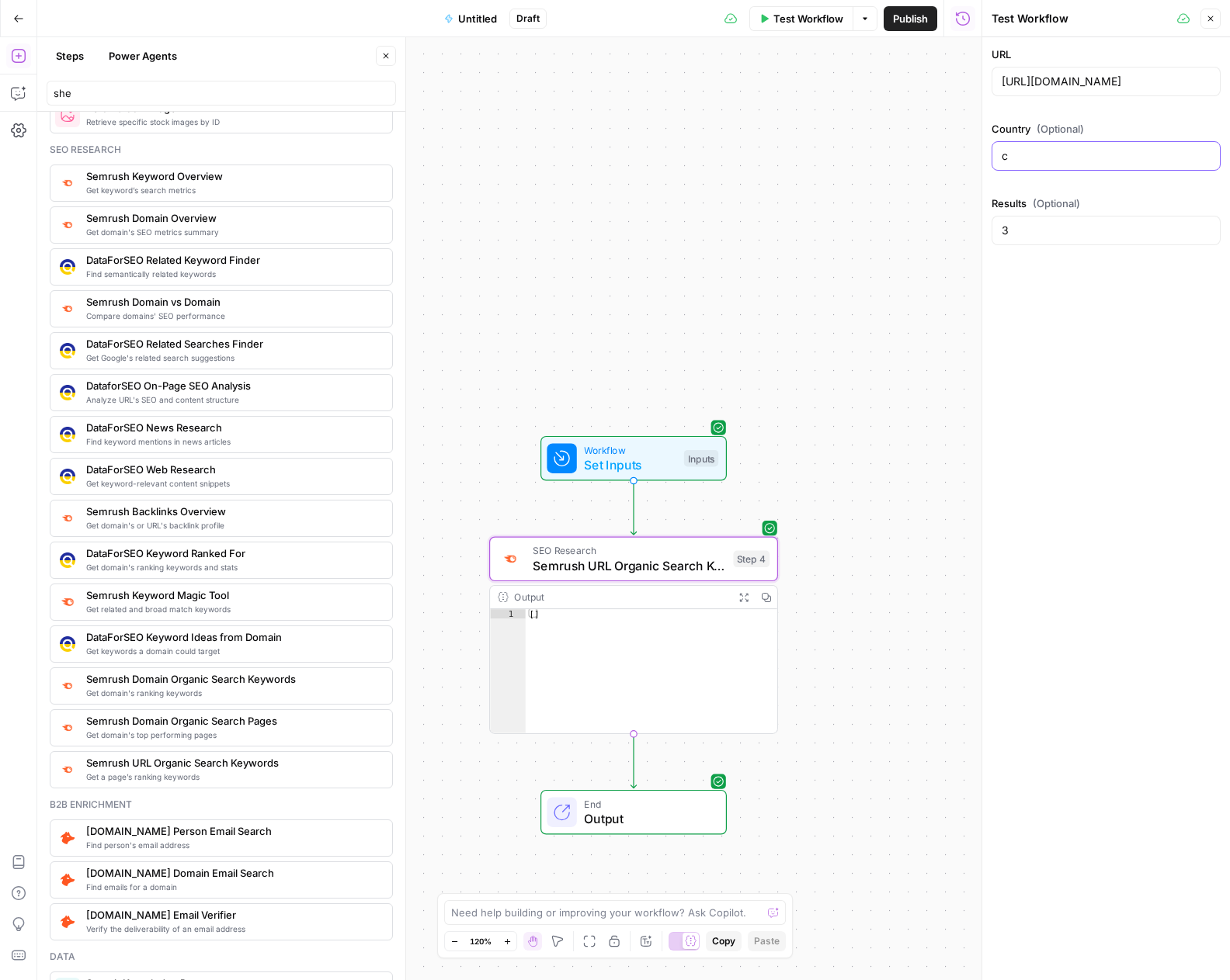
click at [1015, 156] on input "c" at bounding box center [1106, 155] width 209 height 16
type input "cl"
drag, startPoint x: 1032, startPoint y: 367, endPoint x: 1047, endPoint y: 425, distance: 59.9
click at [1033, 367] on div "URL https://www.twinkl.cl/resource/cuadernillo-sumas-restas-y-problemas-matemat…" at bounding box center [1106, 508] width 248 height 943
click at [1036, 158] on input "cl" at bounding box center [1106, 155] width 209 height 16
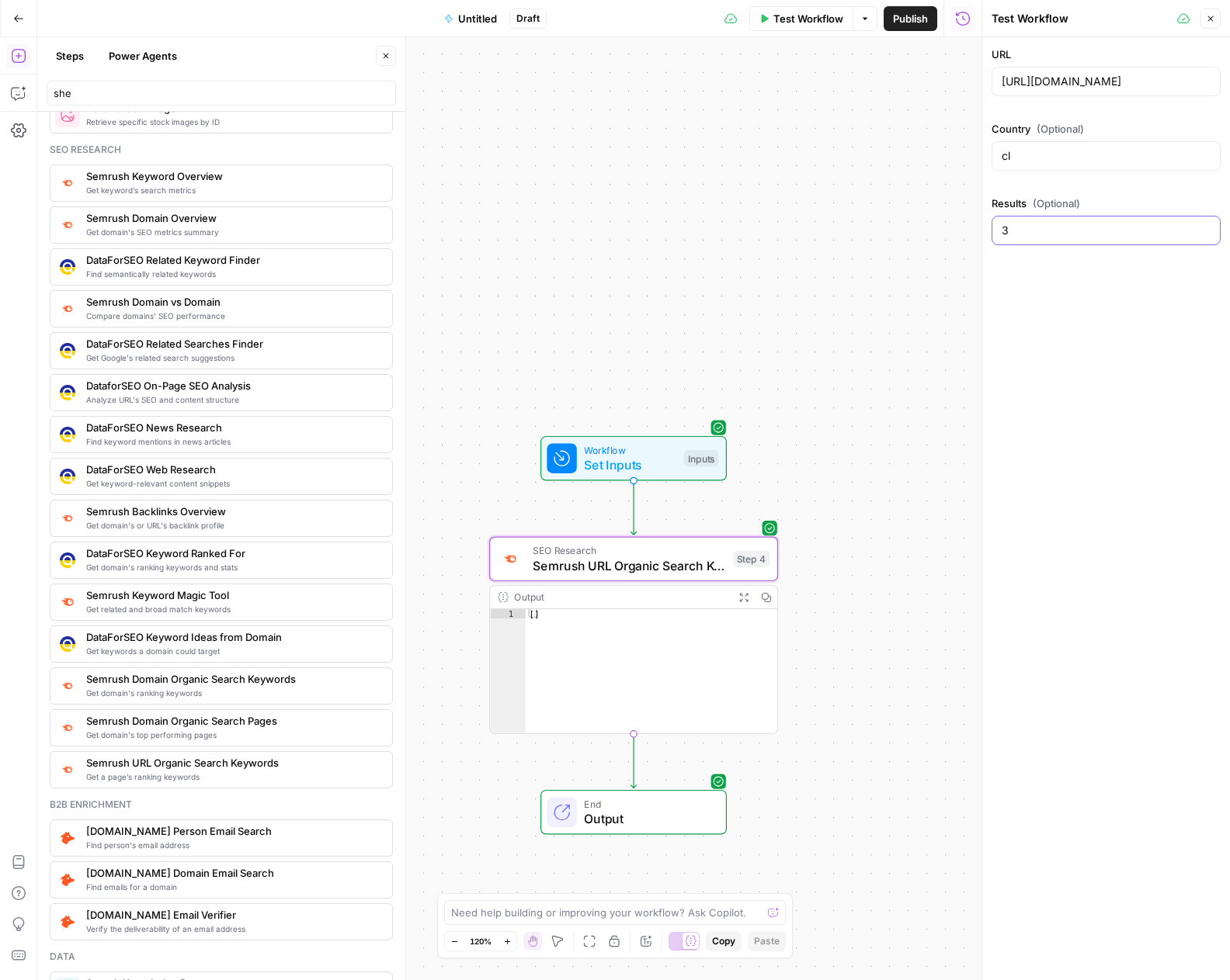
click at [1098, 234] on input "3" at bounding box center [1106, 230] width 209 height 16
click at [915, 337] on div "Workflow Set Inputs Inputs SEO Research Semrush URL Organic Search Keywords Ste…" at bounding box center [509, 508] width 944 height 943
click at [736, 526] on button "Test" at bounding box center [739, 524] width 57 height 24
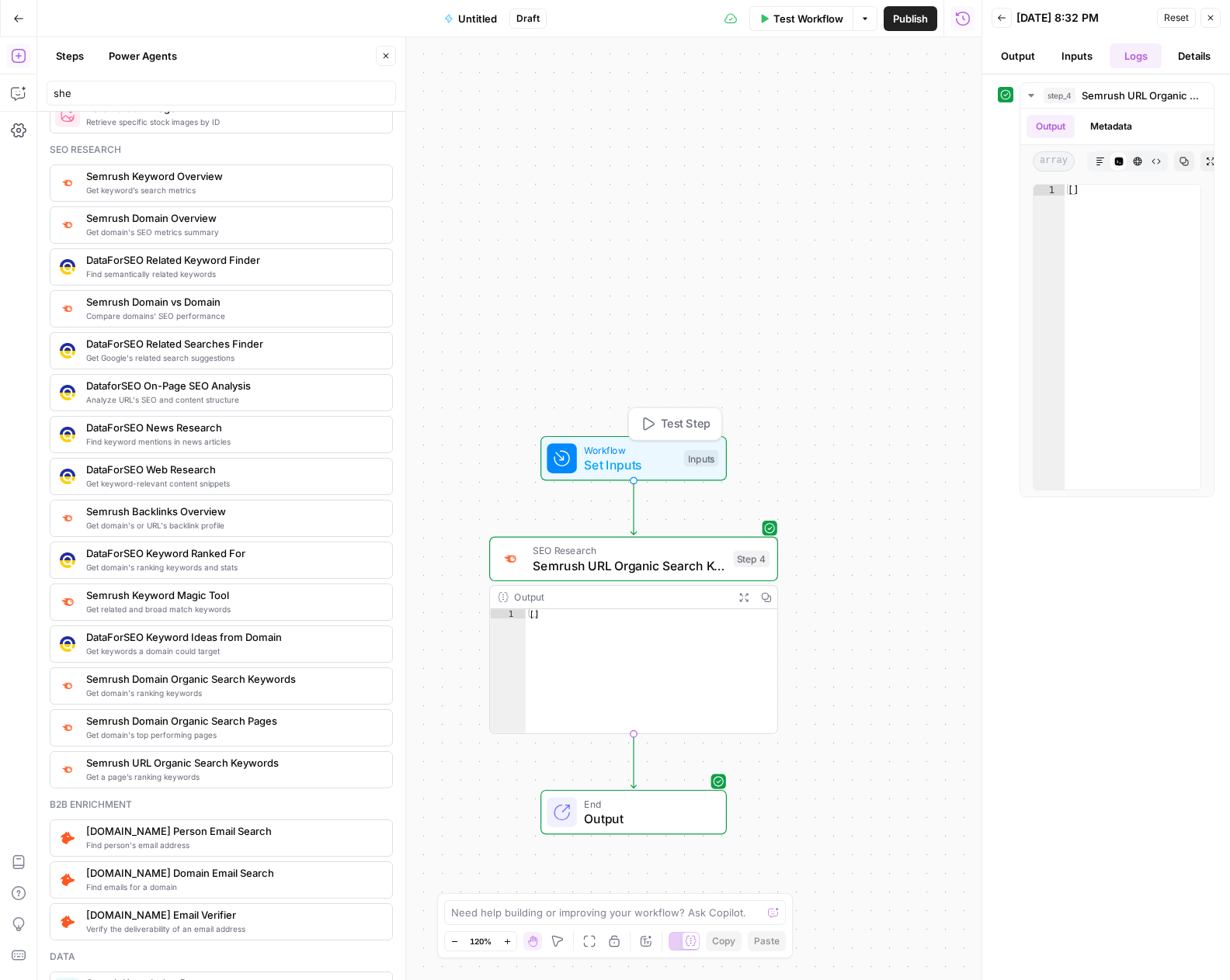
click at [665, 454] on span "Workflow" at bounding box center [630, 450] width 92 height 15
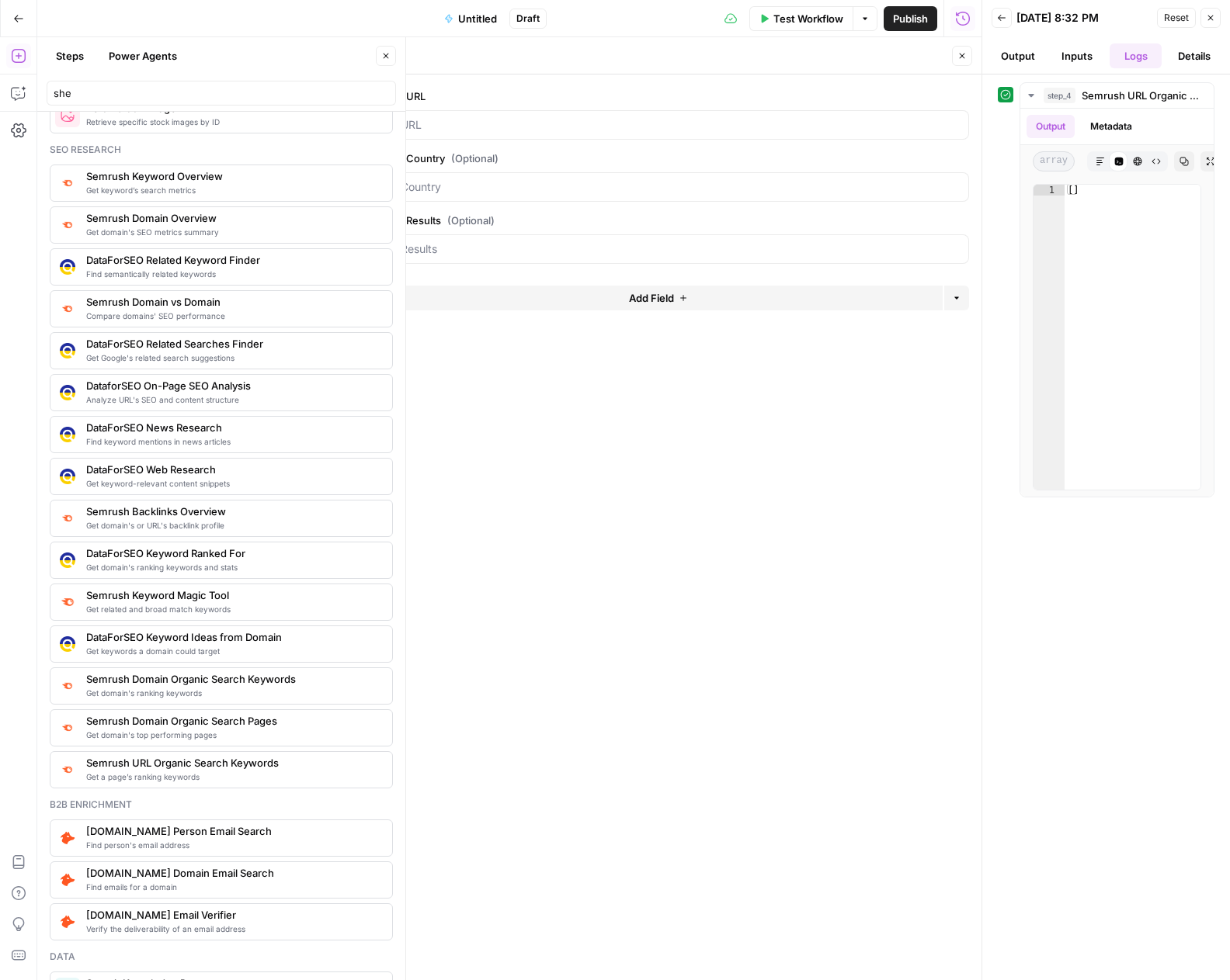
click at [964, 52] on icon "button" at bounding box center [962, 55] width 9 height 9
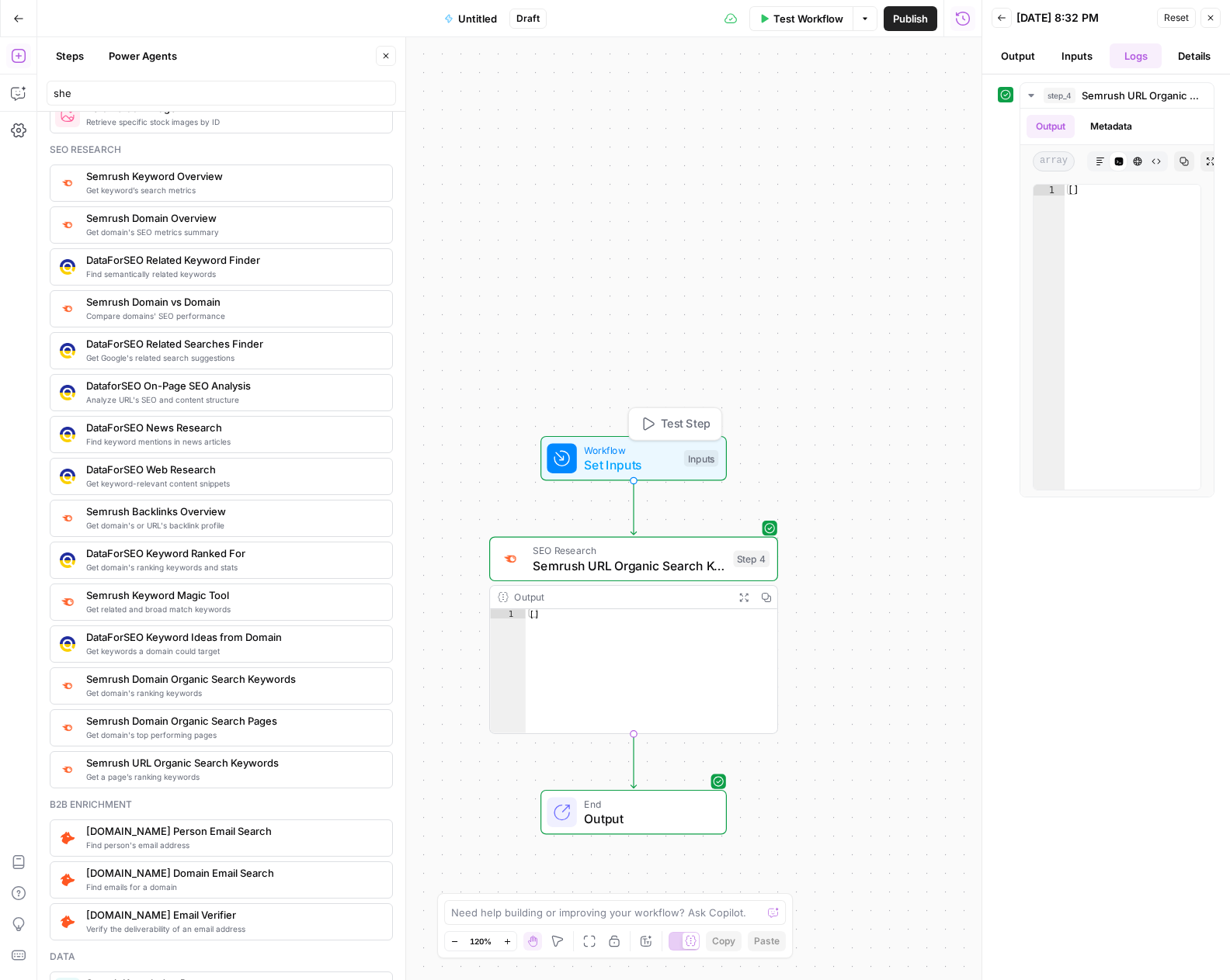
click at [671, 421] on span "Test Step" at bounding box center [686, 424] width 50 height 17
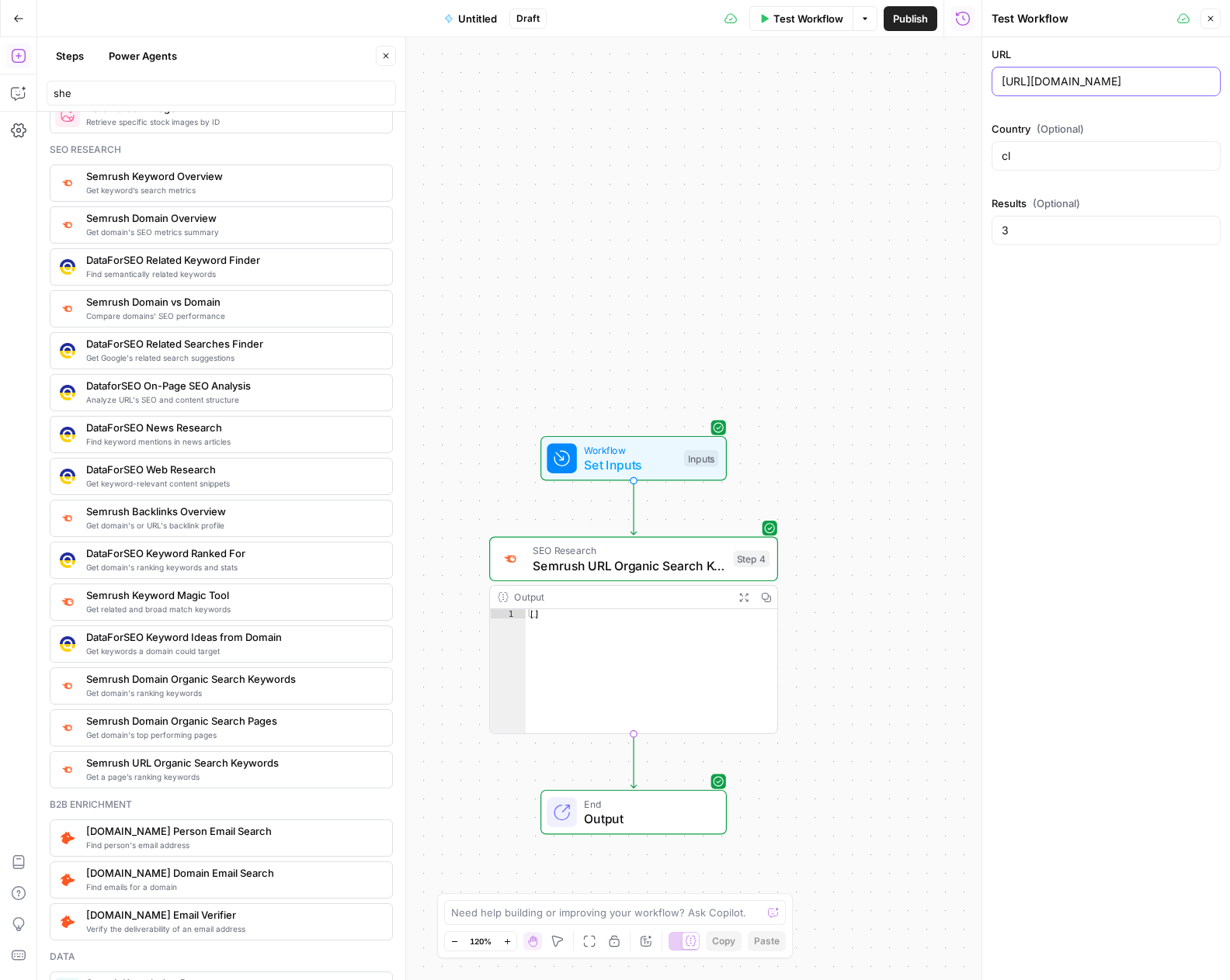
click at [1019, 79] on input "https://www.twinkl.cl/resource/cuadernillo-sumas-restas-y-problemas-matematicos…" at bounding box center [1106, 81] width 209 height 16
paste input "linea-de-tiempo-historia-de-la-educacion-en-chile-cl-cs-173698140"
type input "https://www.twinkl.cl/resource/linea-de-tiempo-historia-de-la-educacion-en-chil…"
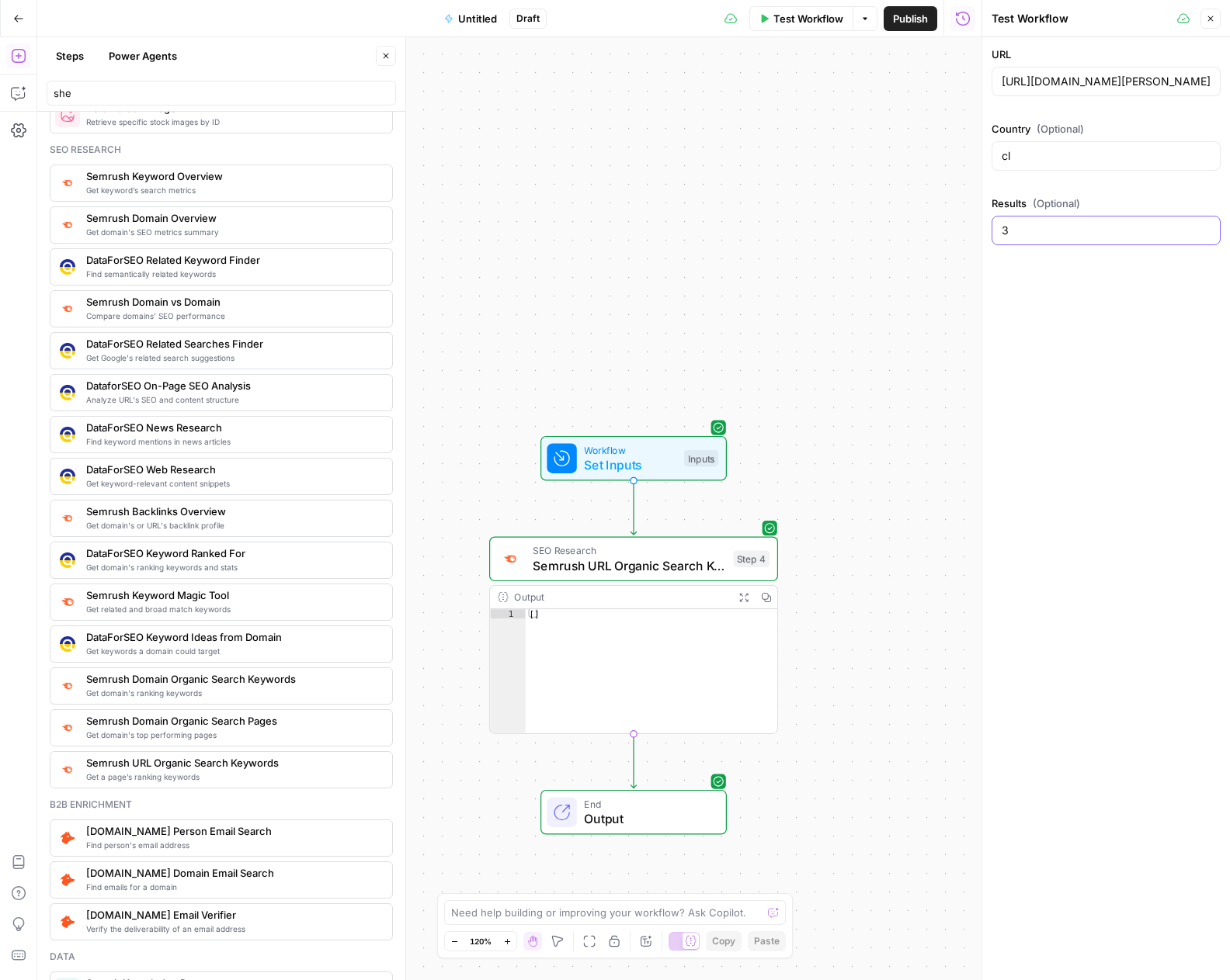
click at [1121, 231] on input "3" at bounding box center [1106, 230] width 209 height 16
type input "1"
click at [1040, 478] on div "URL https://www.twinkl.cl/resource/linea-de-tiempo-historia-de-la-educacion-en-…" at bounding box center [1106, 508] width 248 height 943
click at [736, 530] on button "Test" at bounding box center [739, 524] width 57 height 24
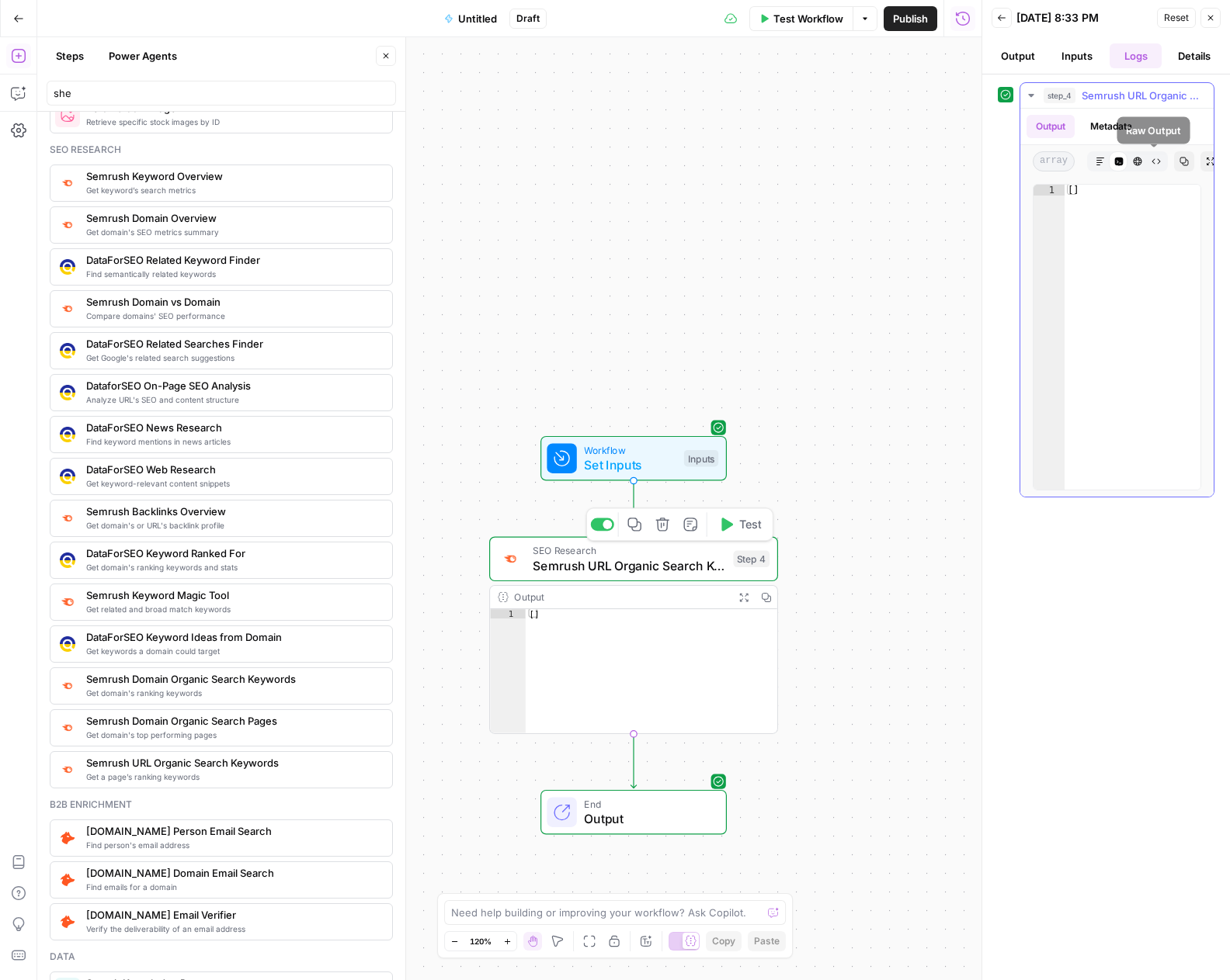
click at [1156, 158] on icon "button" at bounding box center [1156, 162] width 9 height 9
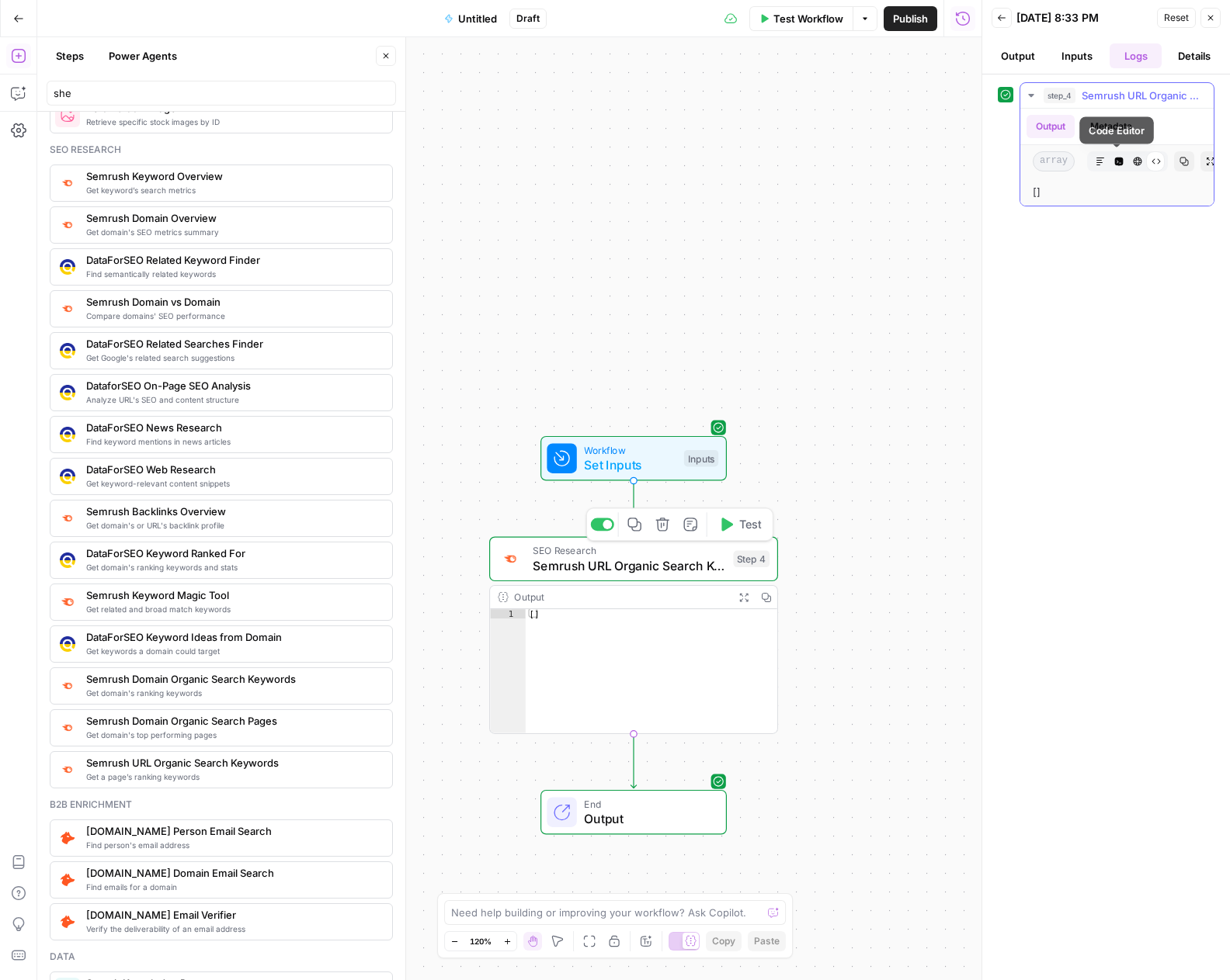
click at [1111, 159] on button "Code Editor" at bounding box center [1119, 162] width 20 height 20
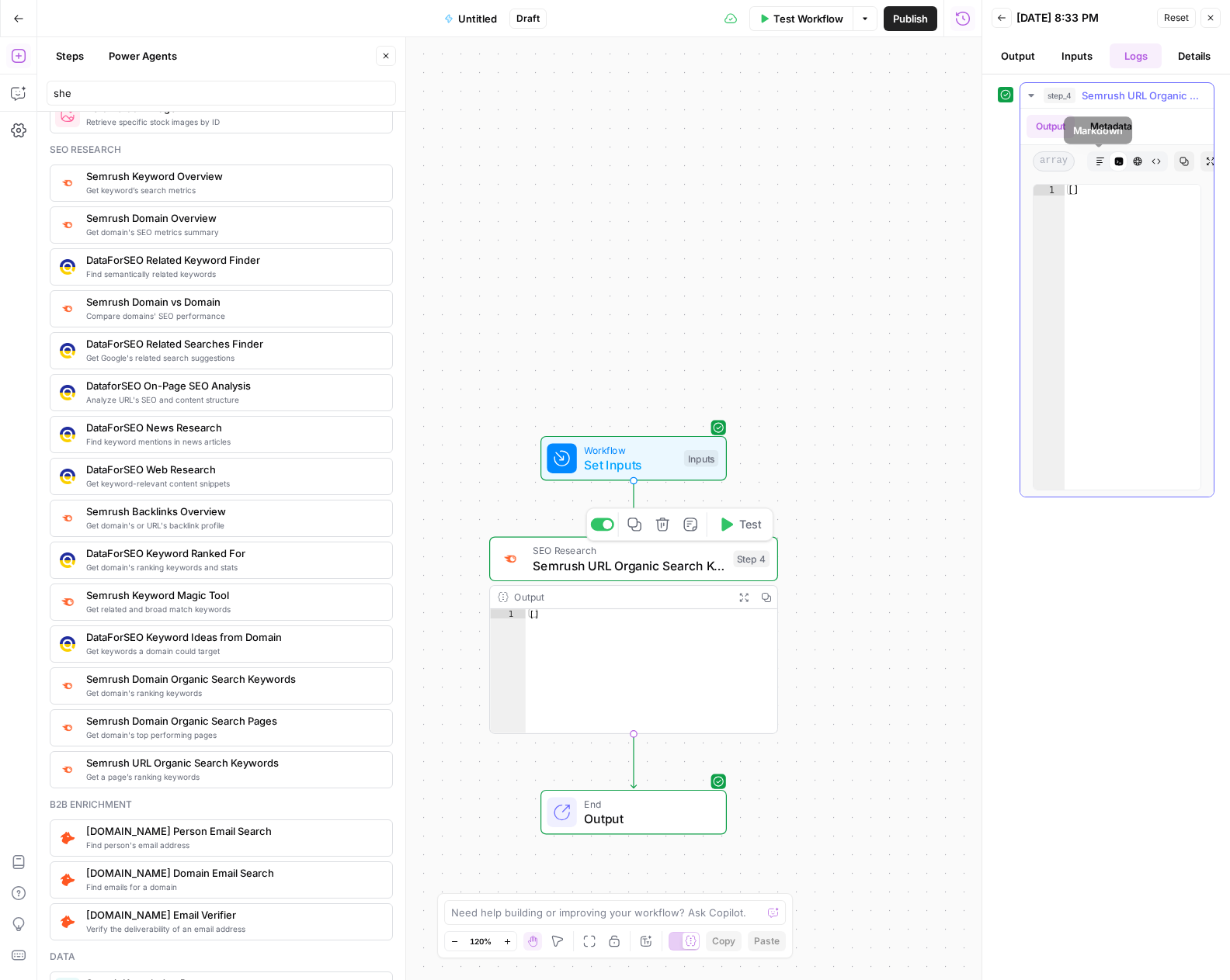
click at [1098, 163] on icon "button" at bounding box center [1100, 162] width 9 height 9
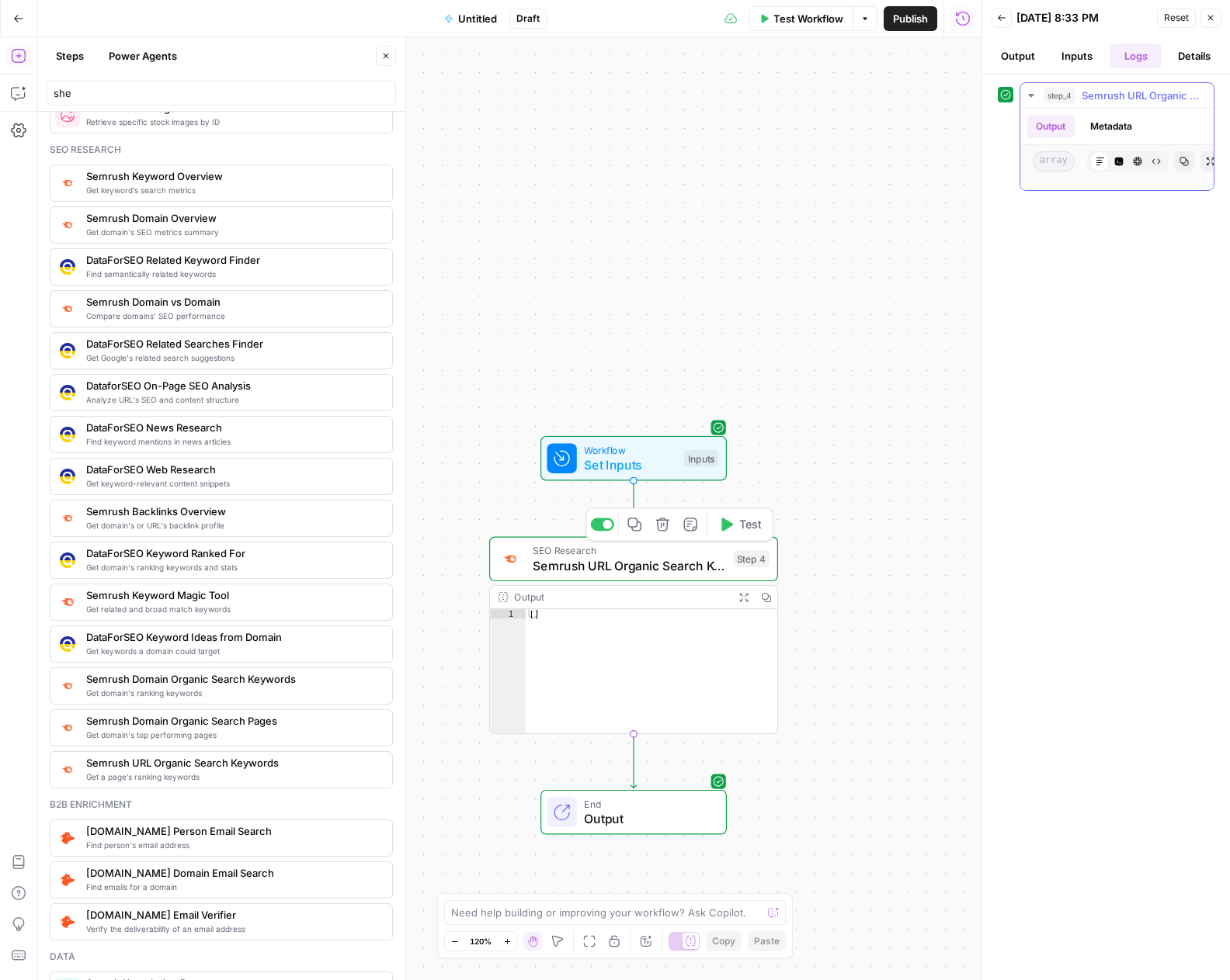
click at [1137, 162] on icon "button" at bounding box center [1137, 162] width 8 height 8
click at [1162, 160] on button "Raw Output" at bounding box center [1156, 162] width 20 height 20
click at [1182, 158] on icon "button" at bounding box center [1184, 162] width 8 height 8
click at [664, 420] on span "Test Step" at bounding box center [686, 424] width 50 height 17
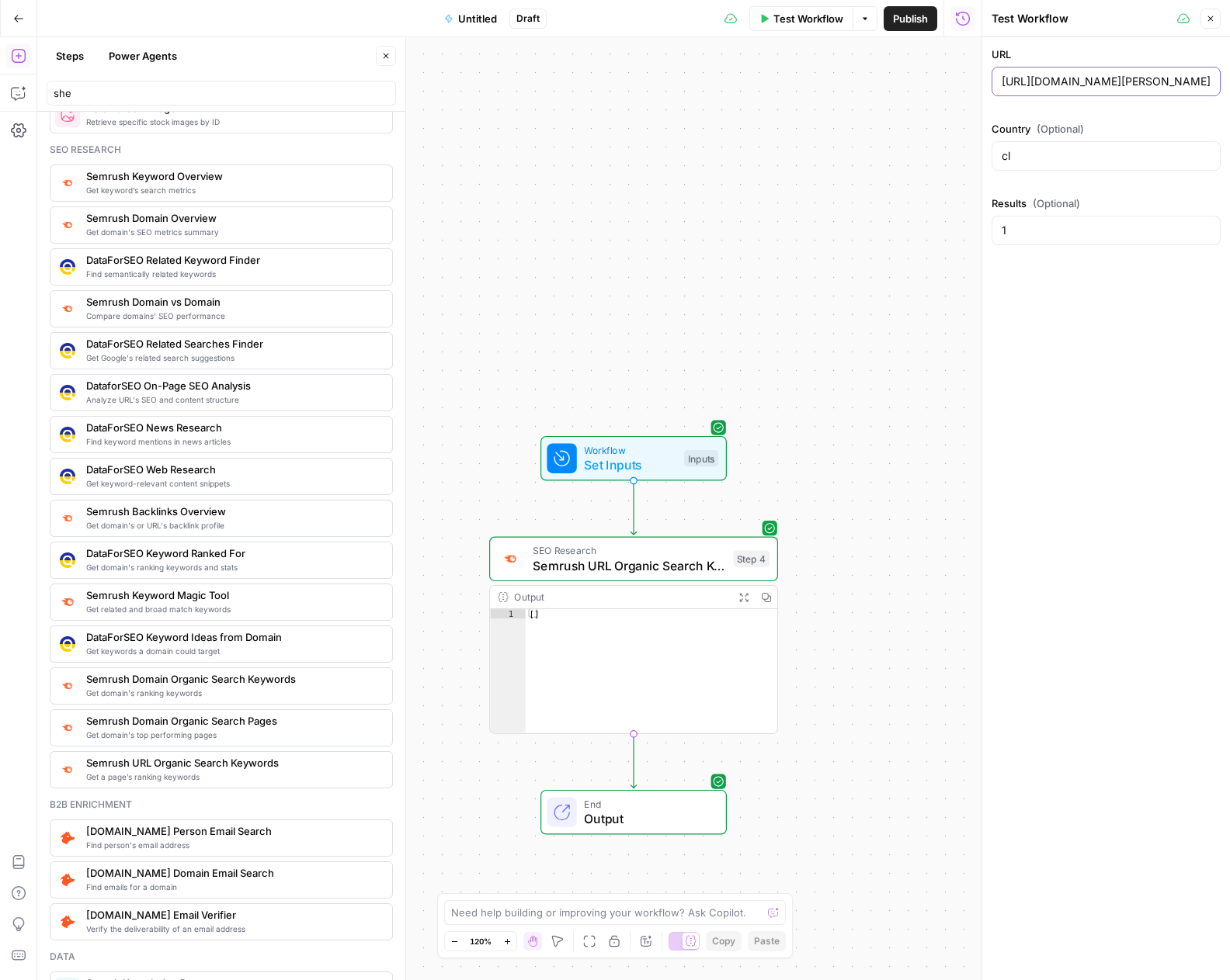
scroll to position [0, 311]
drag, startPoint x: 1003, startPoint y: 80, endPoint x: 1327, endPoint y: 95, distance: 324.3
click at [1229, 95] on html "Twinkl New Home Browse Insights Opportunities Your Data Recent Grids Resource I…" at bounding box center [615, 490] width 1230 height 980
paste input "s/chile-teaching-resources/educacion-basica-chile-teaching-resources"
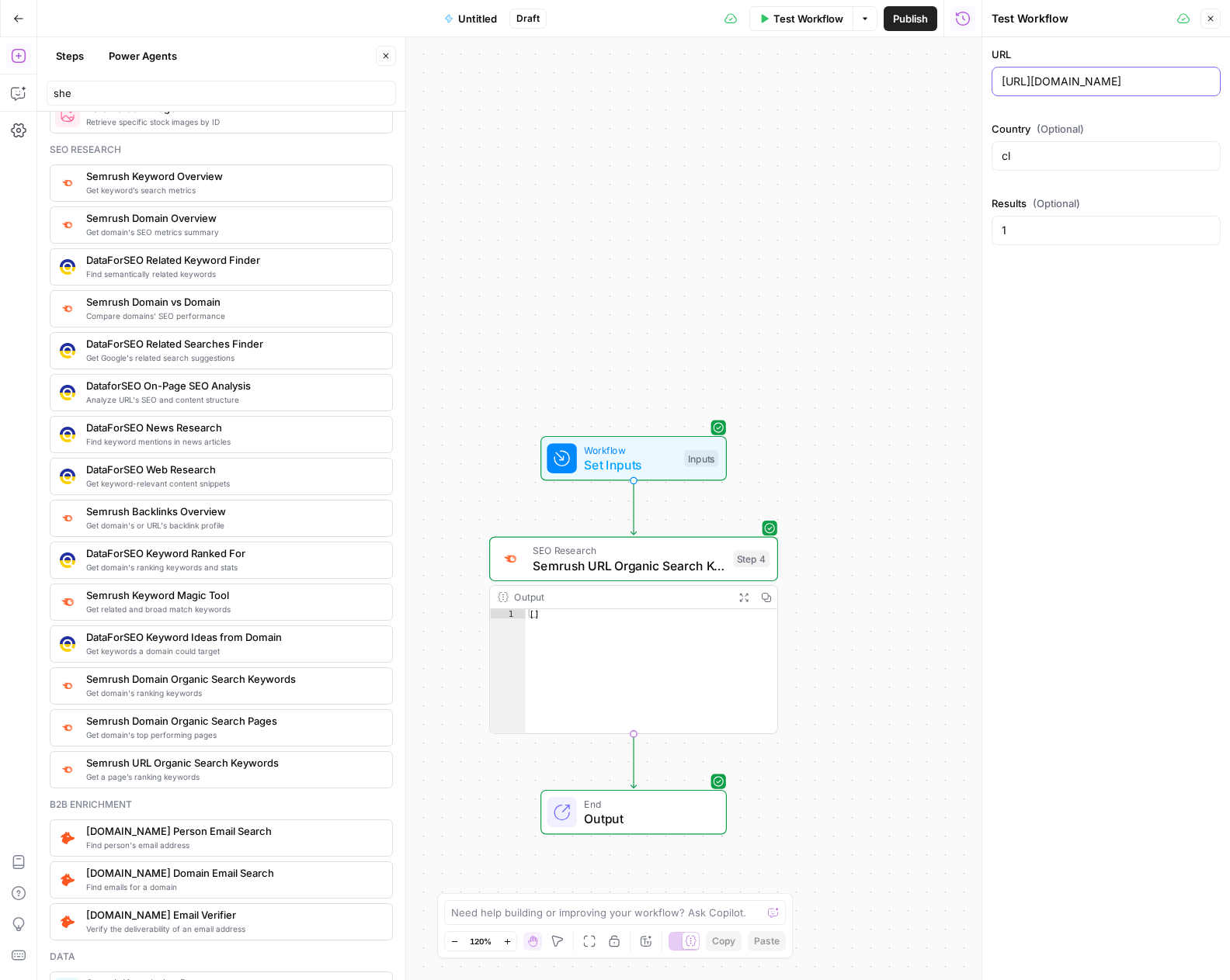
type input "https://www.twinkl.cl/resources/chile-teaching-resources/educacion-basica-chile…"
click at [737, 527] on button "Test" at bounding box center [739, 524] width 57 height 24
click at [1080, 59] on button "Inputs" at bounding box center [1077, 55] width 53 height 25
click at [1047, 55] on ul "Output Inputs Logs Details" at bounding box center [1106, 55] width 229 height 25
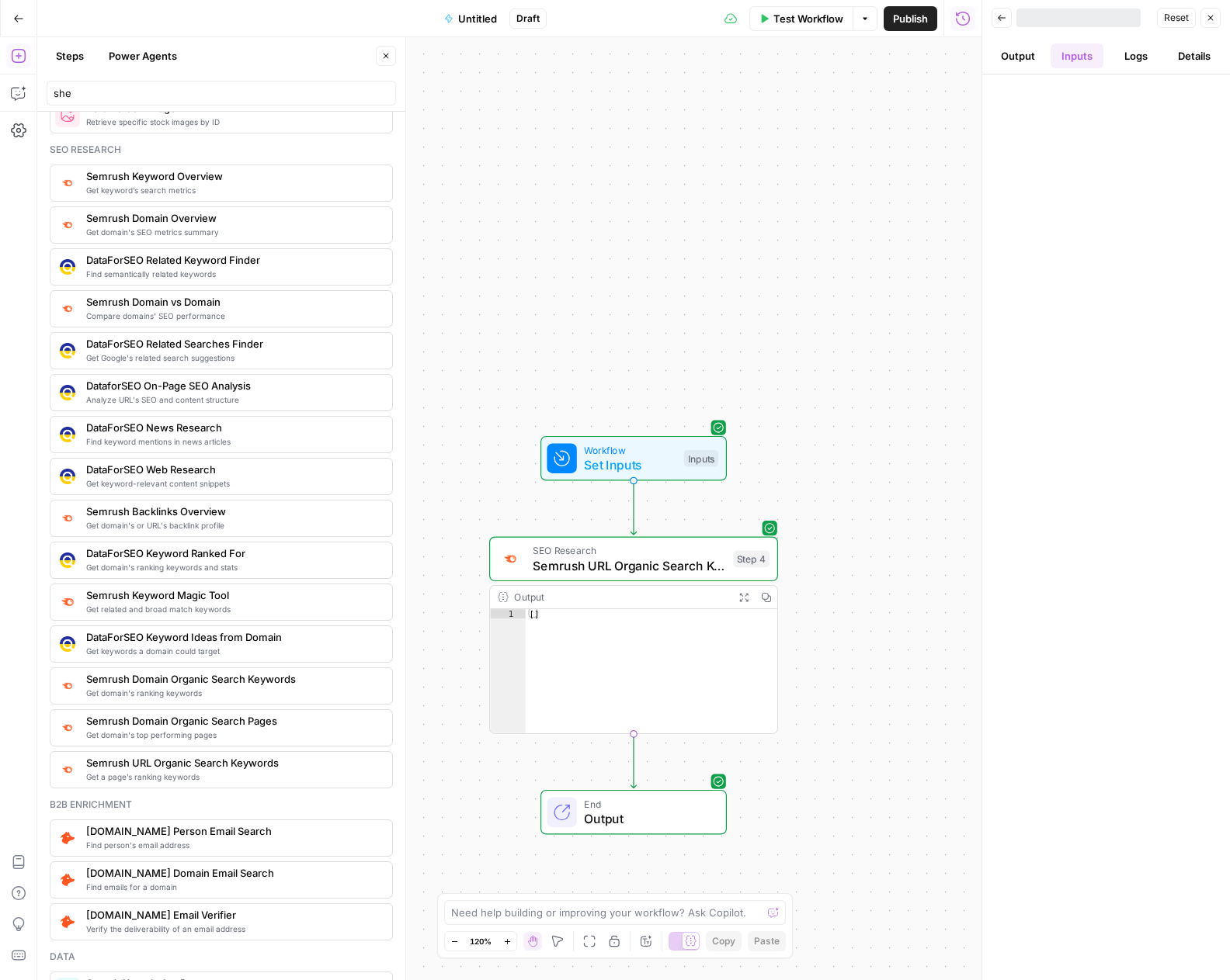
click at [1023, 55] on button "Output" at bounding box center [1017, 55] width 53 height 25
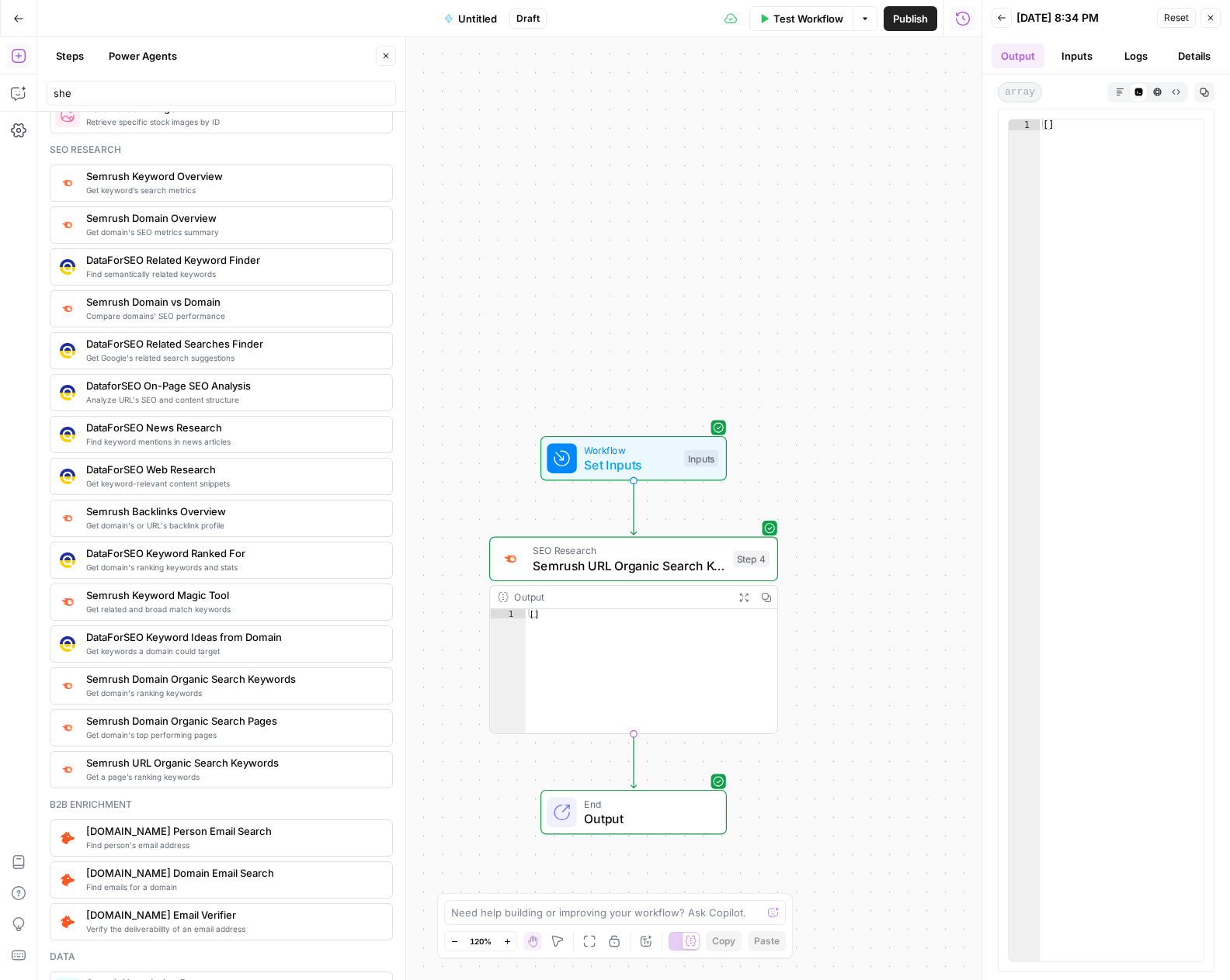
click at [1085, 52] on button "Inputs" at bounding box center [1077, 55] width 53 height 25
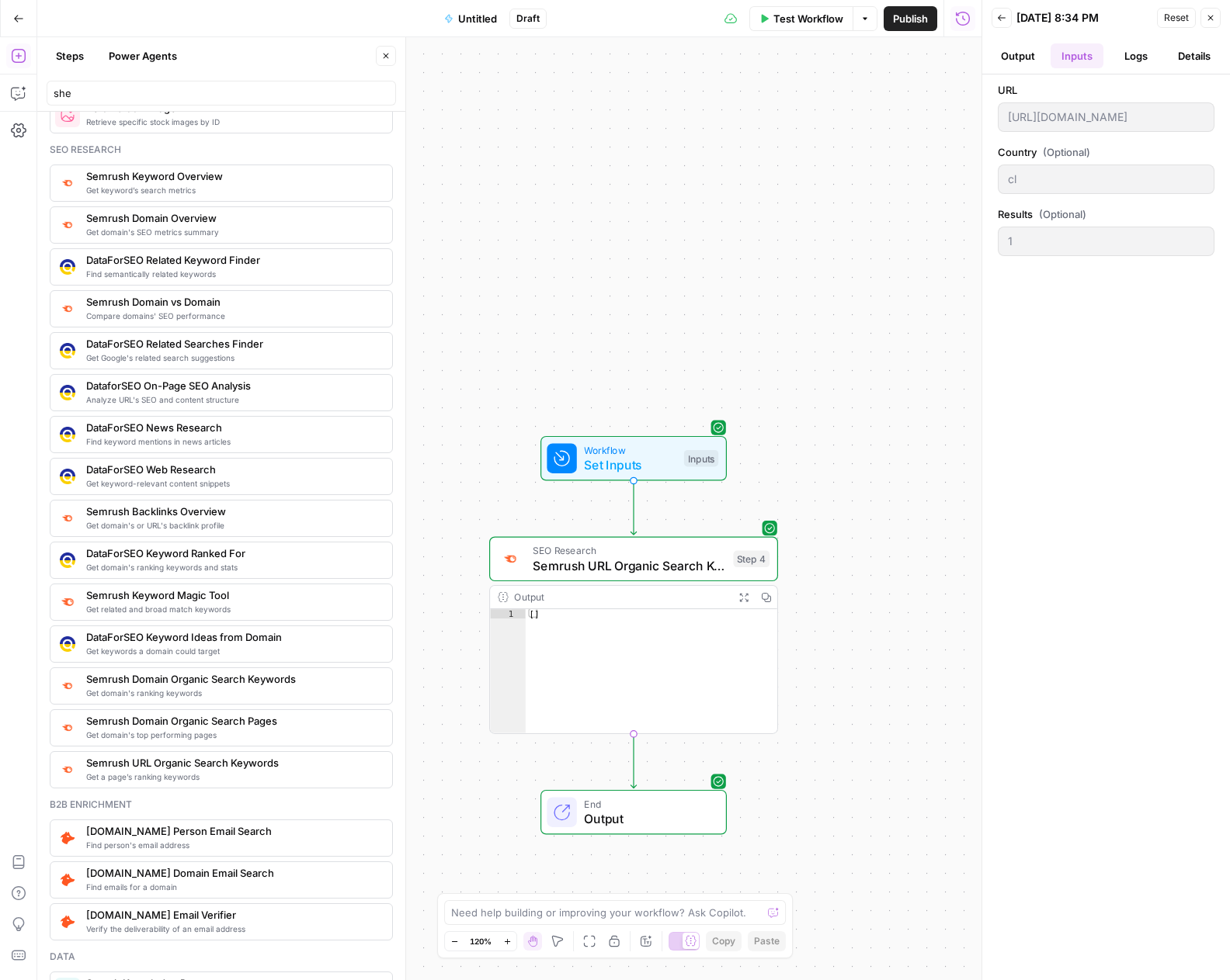
click at [1126, 59] on button "Logs" at bounding box center [1135, 55] width 53 height 25
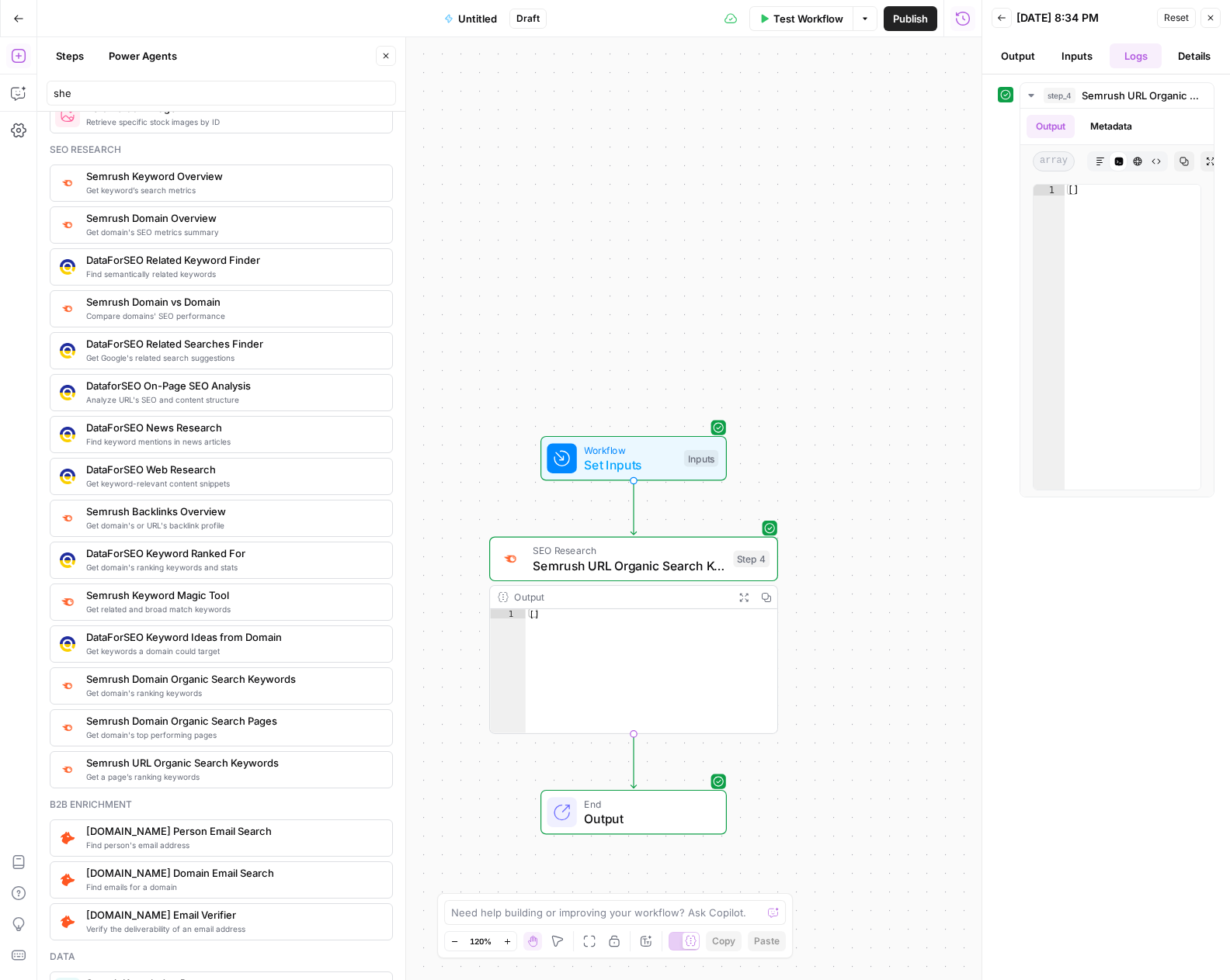
click at [1184, 55] on button "Details" at bounding box center [1193, 55] width 53 height 25
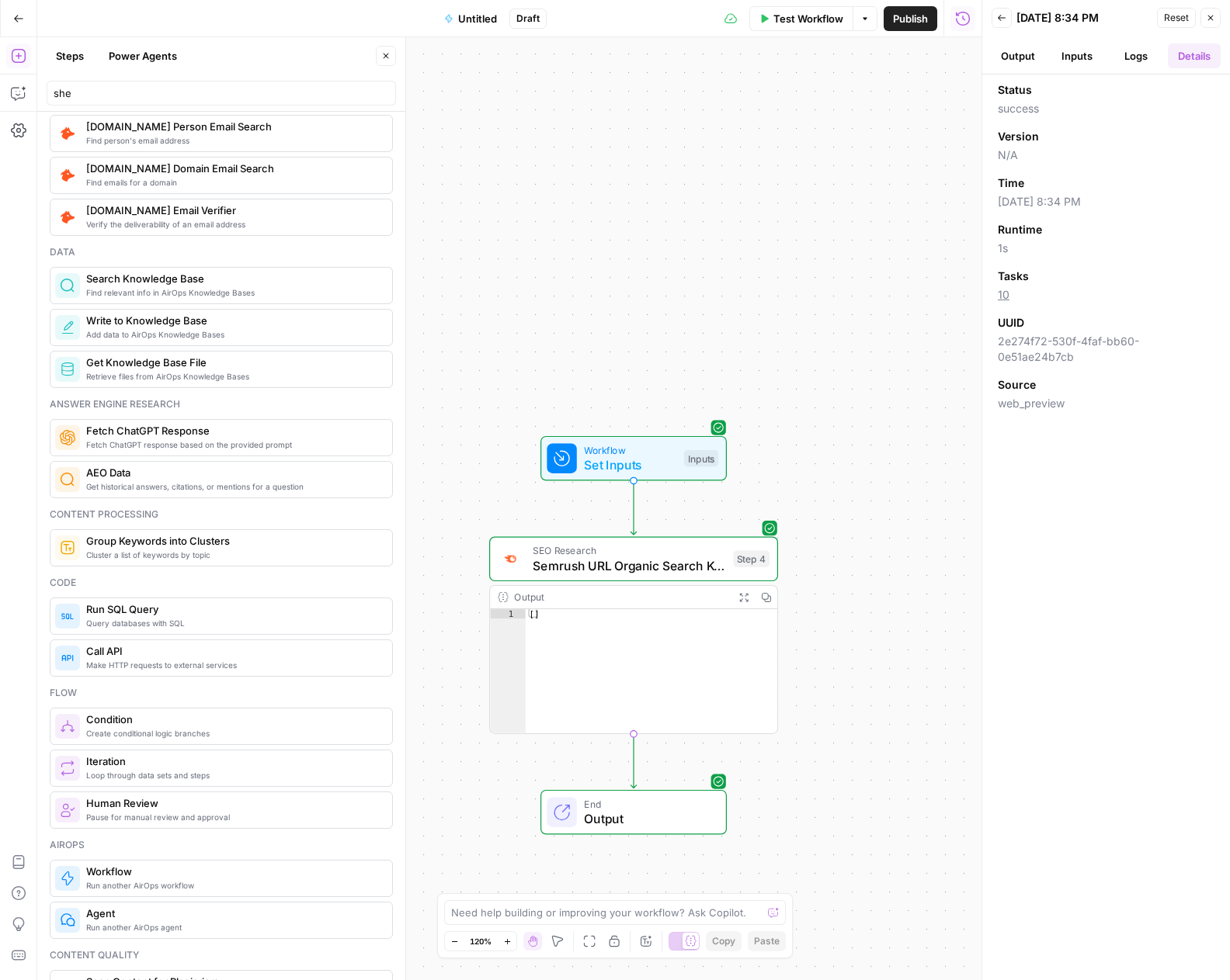
scroll to position [931, 0]
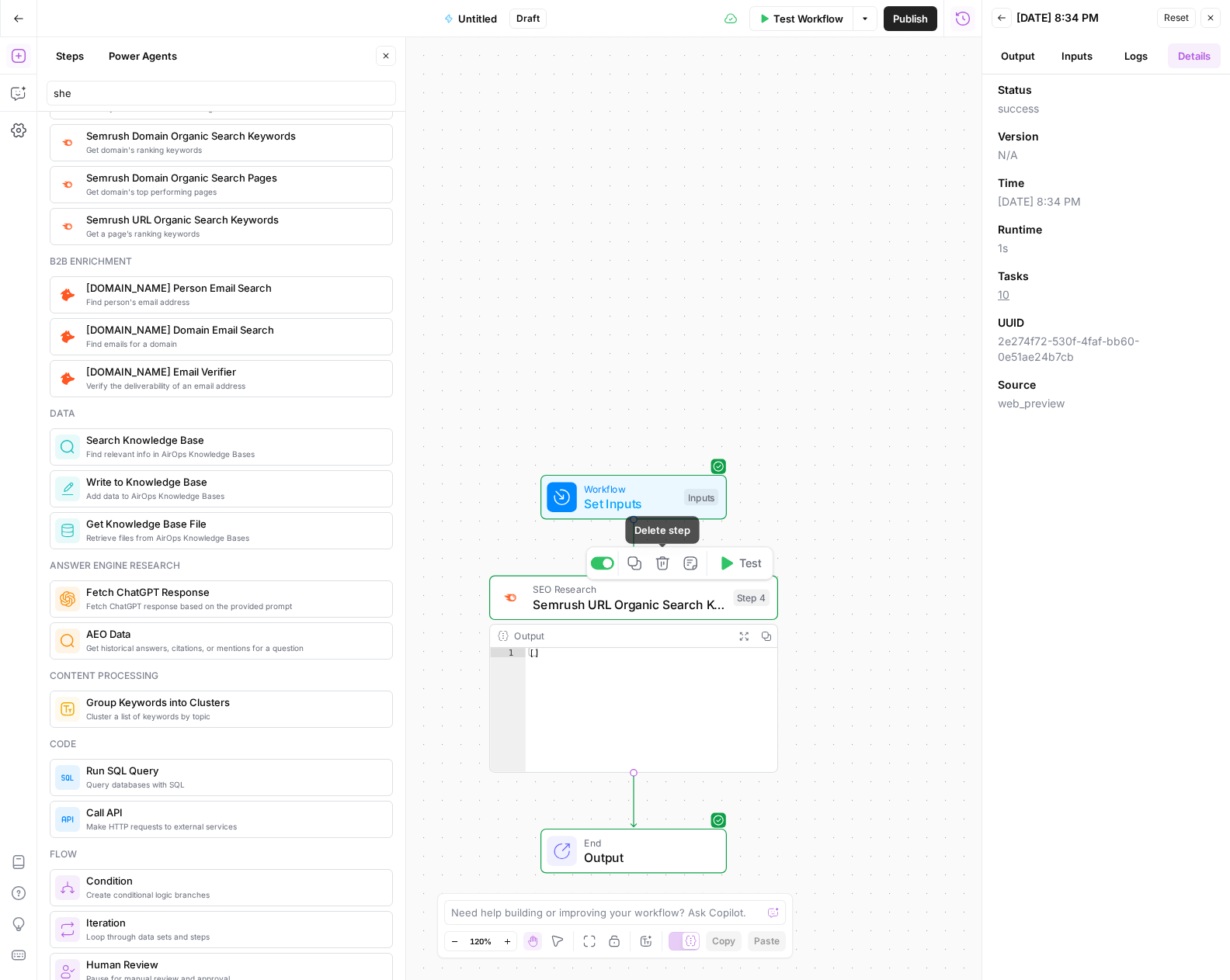
click at [663, 567] on icon "button" at bounding box center [663, 563] width 15 height 15
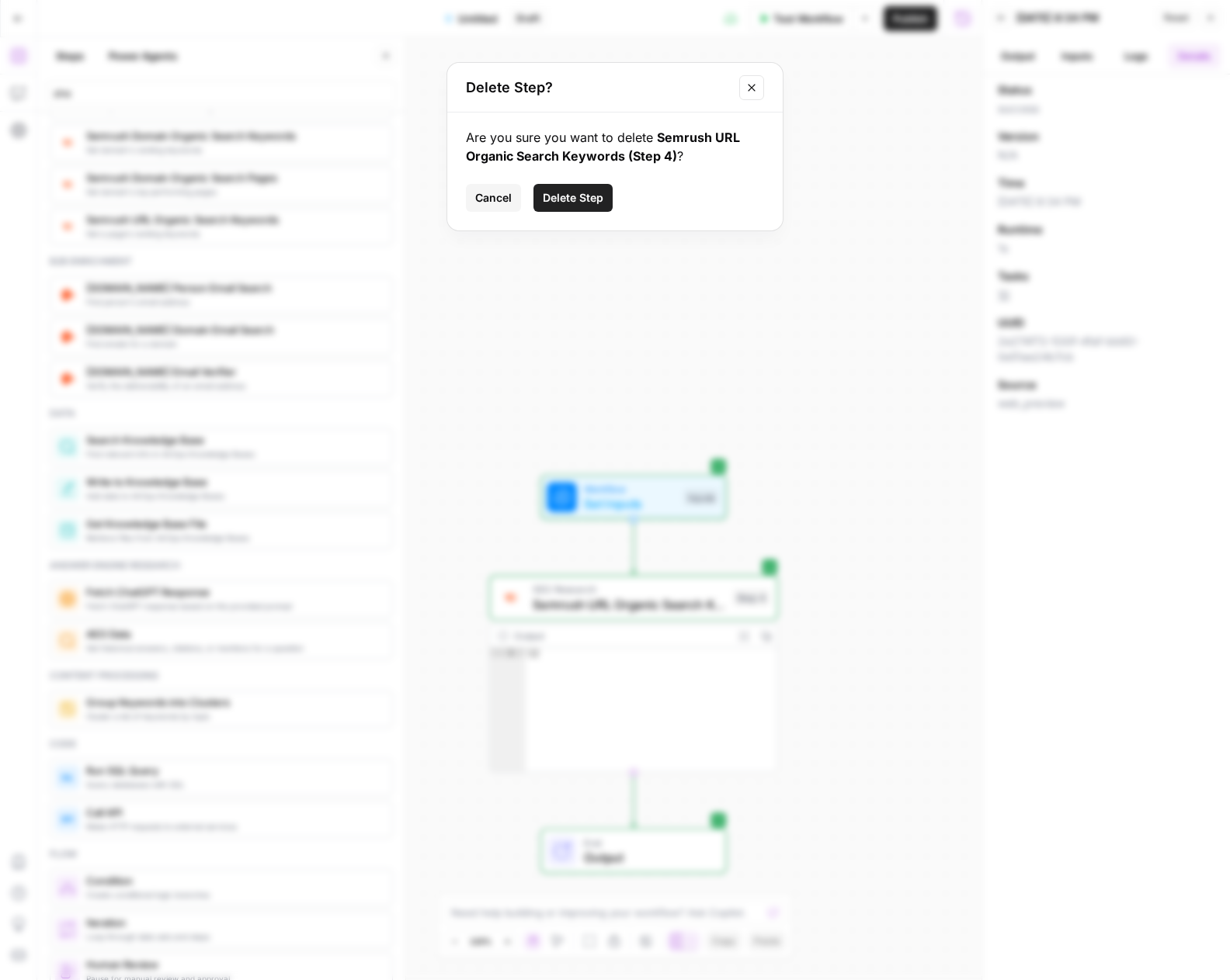
click at [572, 196] on span "Delete Step" at bounding box center [573, 198] width 61 height 16
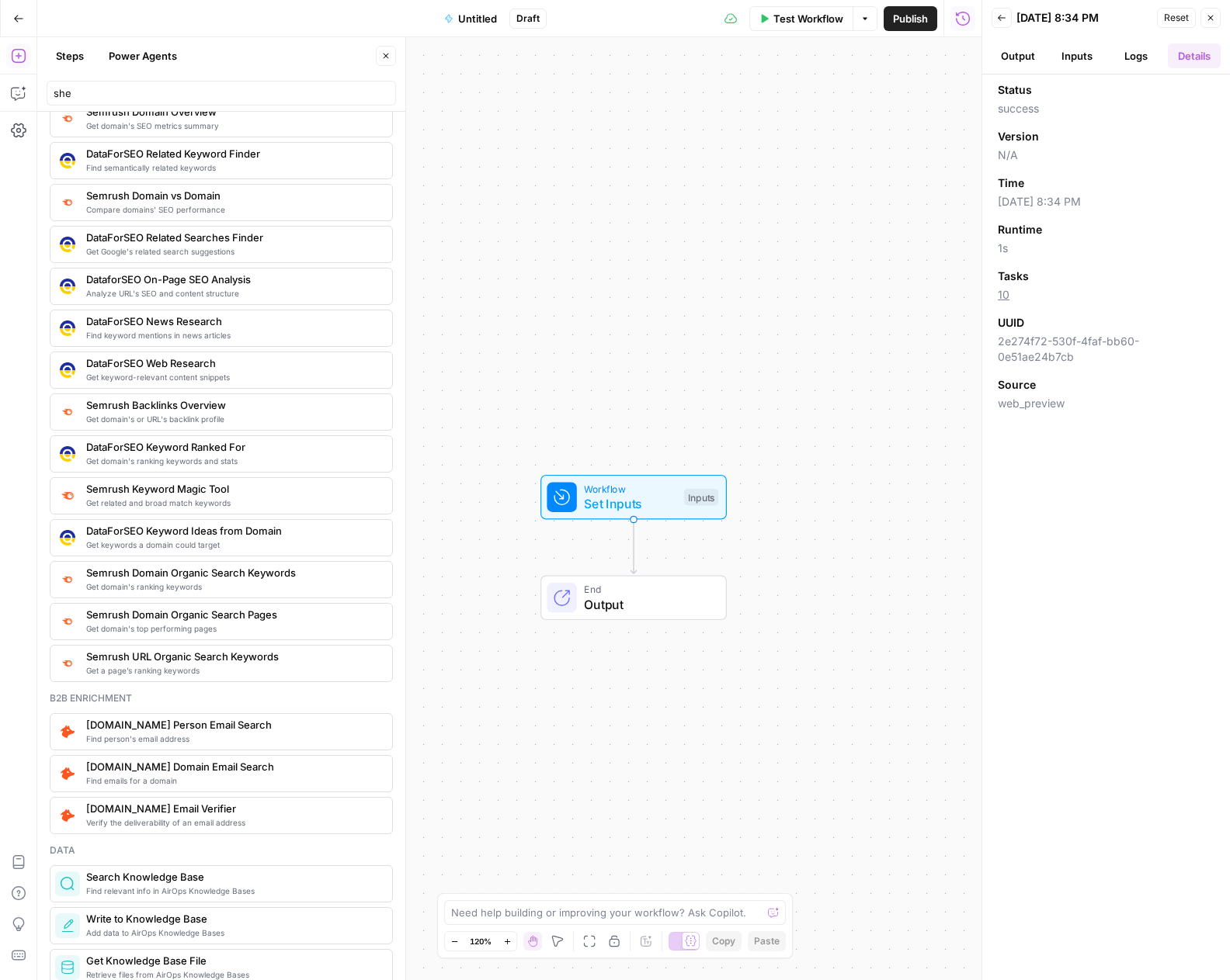
scroll to position [466, 0]
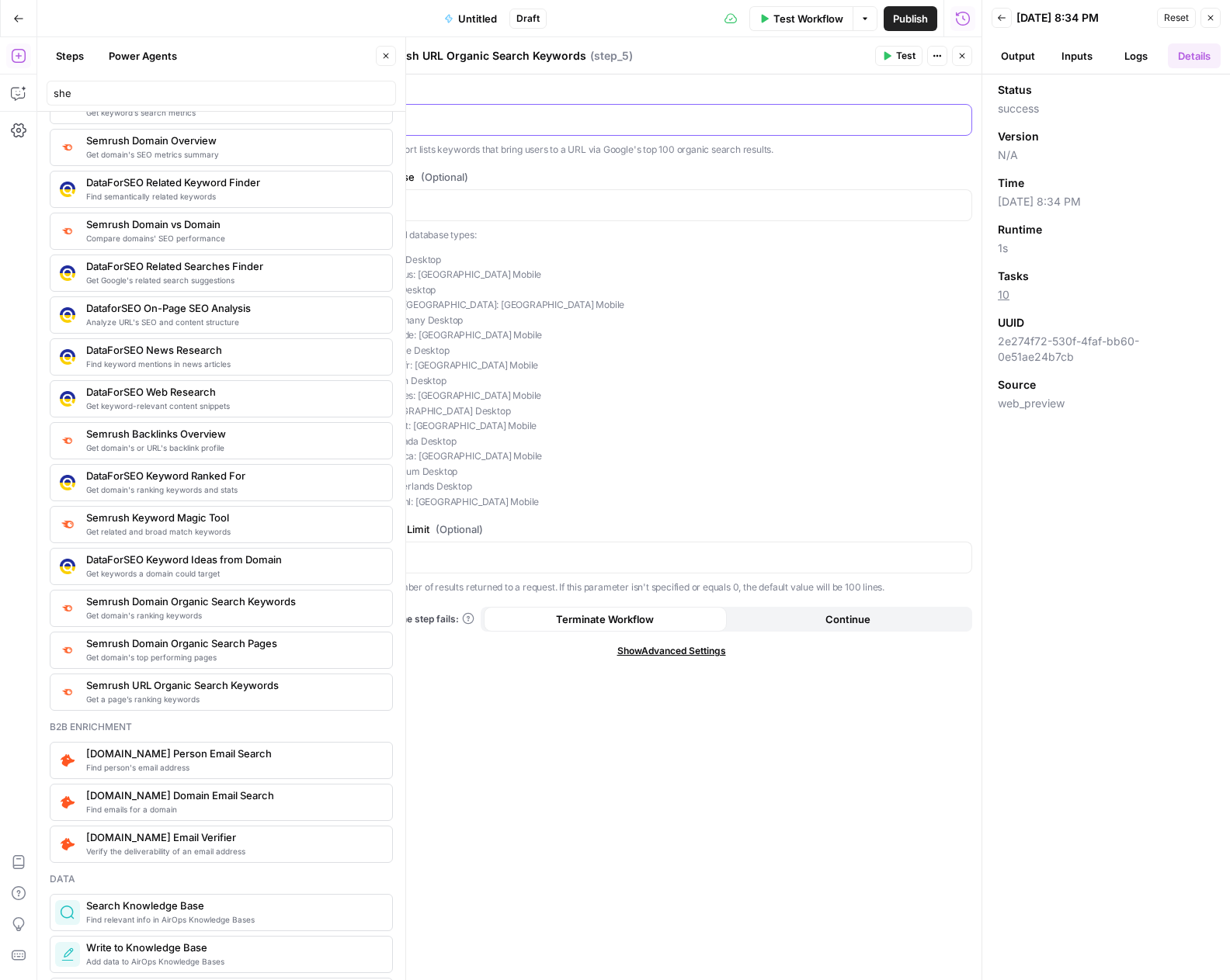
click at [423, 106] on div at bounding box center [671, 119] width 600 height 30
click at [956, 118] on icon "button" at bounding box center [957, 118] width 7 height 7
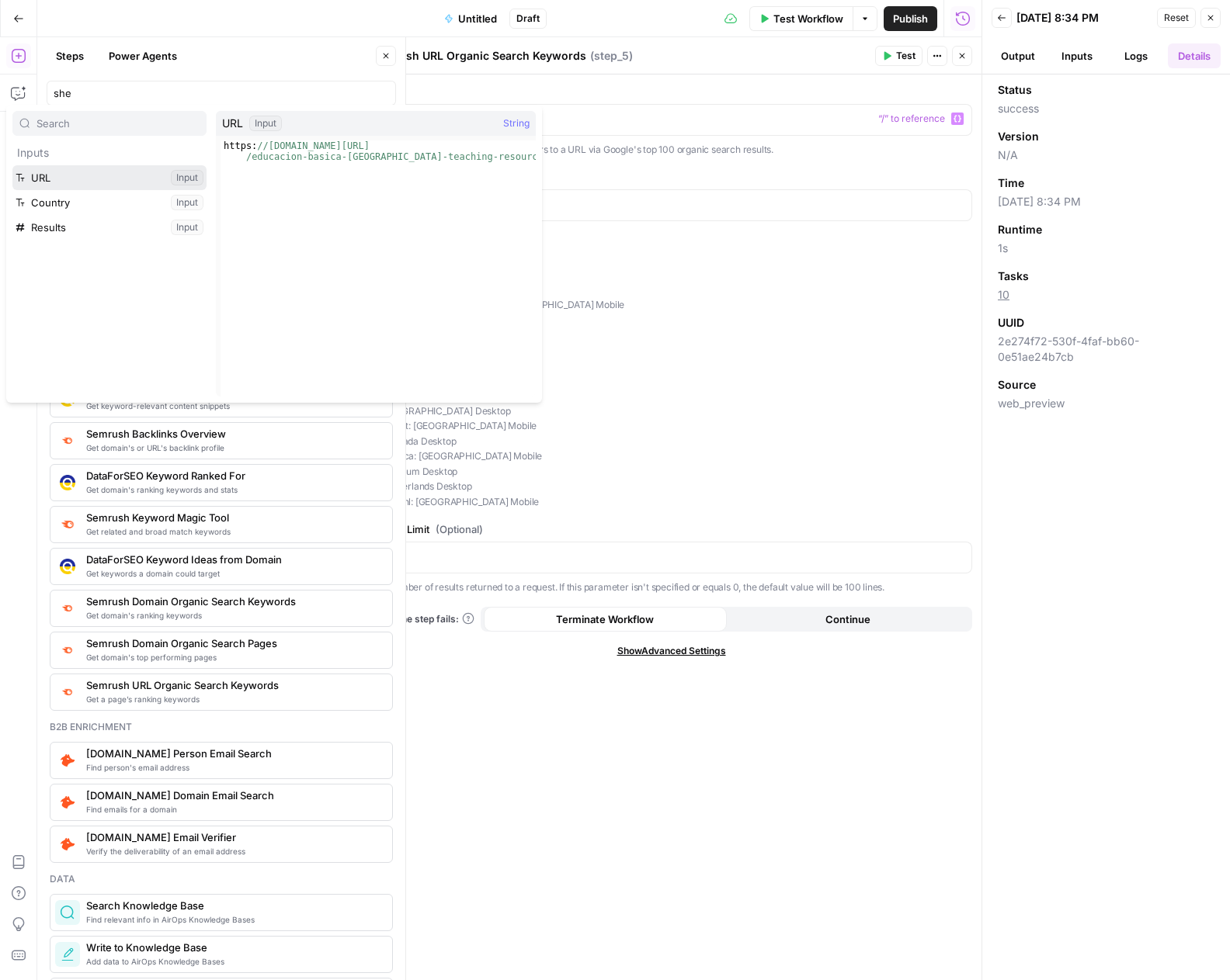
click at [114, 172] on button "Select variable URL" at bounding box center [109, 177] width 194 height 25
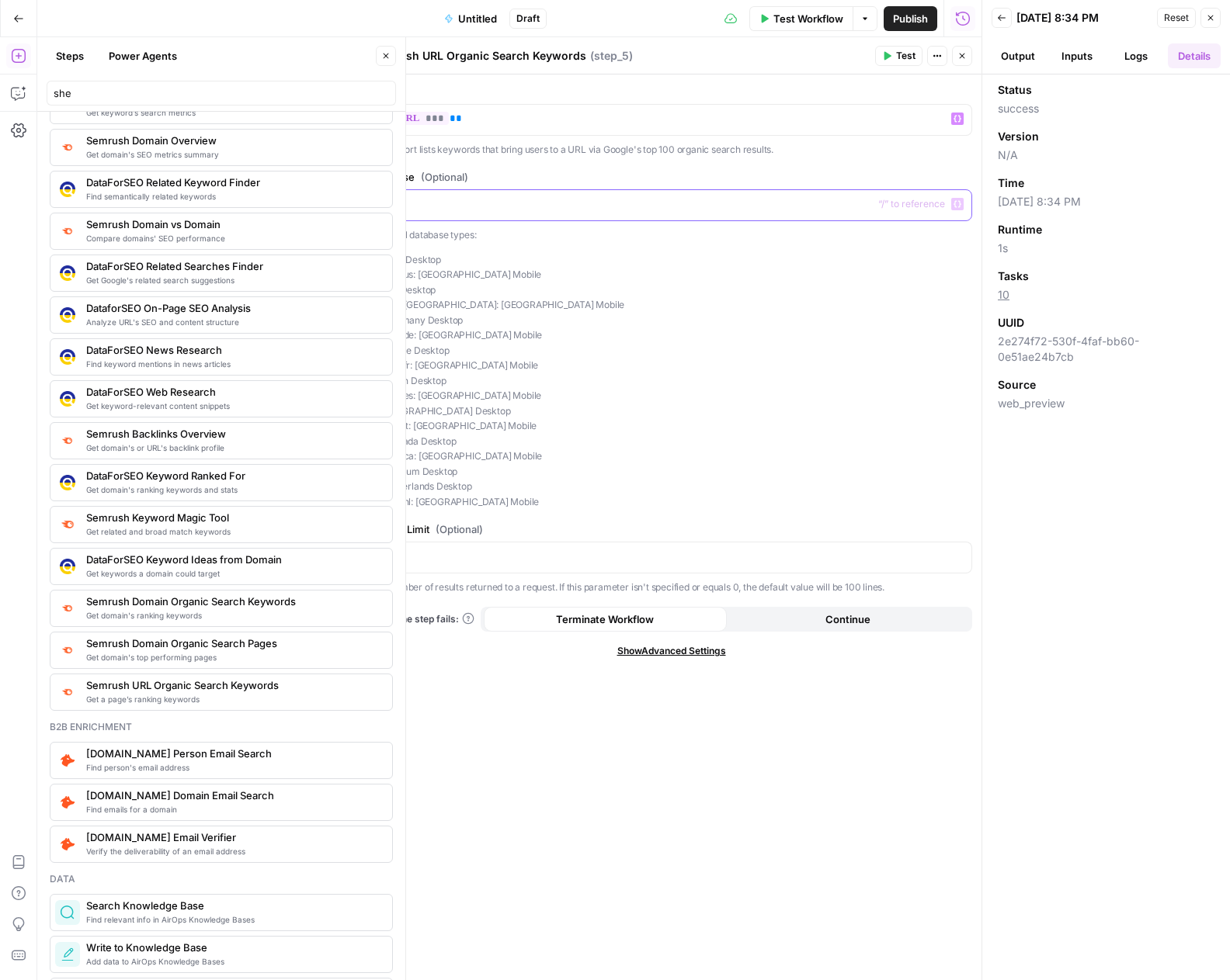
click at [435, 200] on p at bounding box center [671, 204] width 581 height 16
click at [958, 203] on icon "button" at bounding box center [957, 204] width 7 height 7
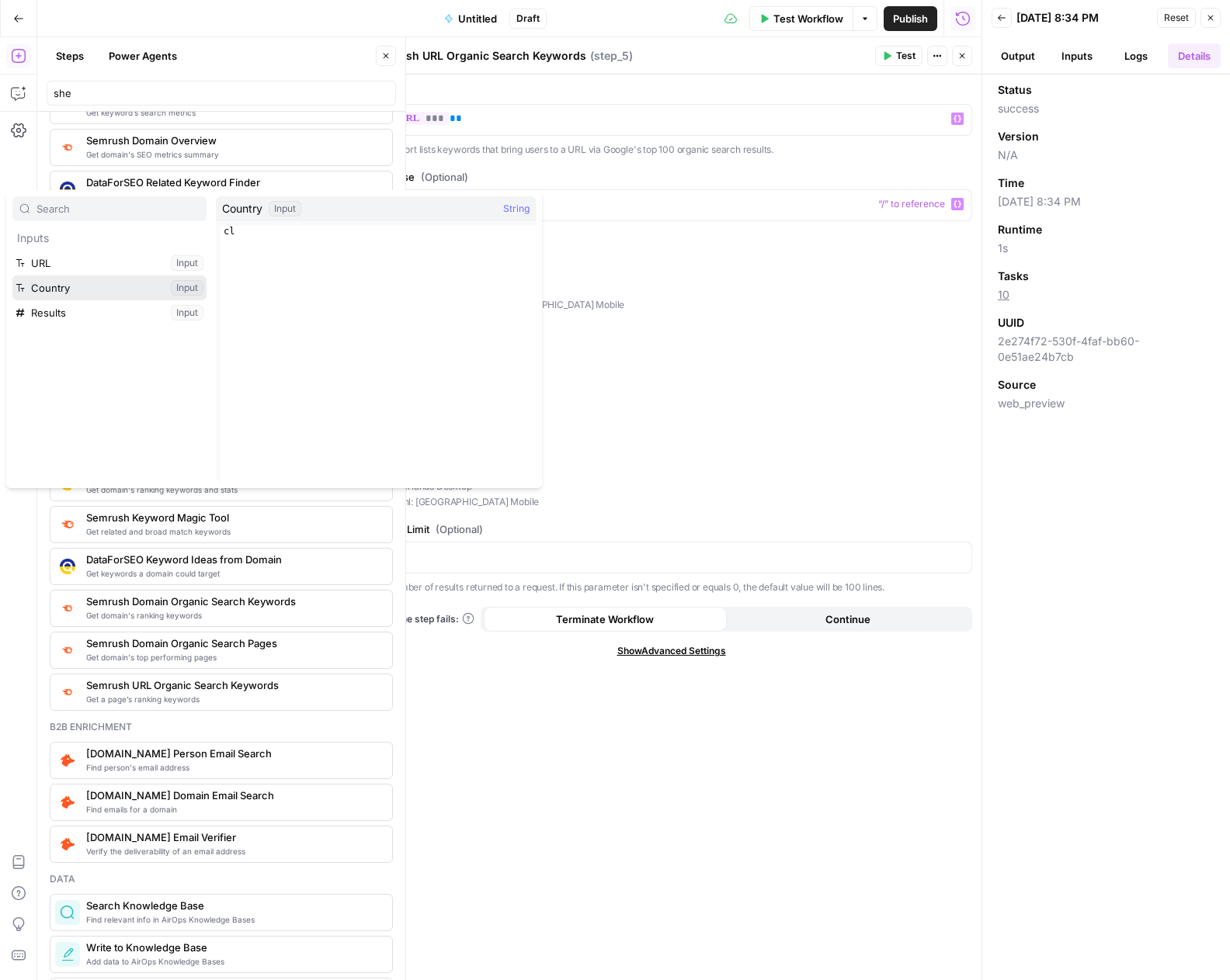
click at [94, 288] on button "Select variable Country" at bounding box center [109, 287] width 194 height 25
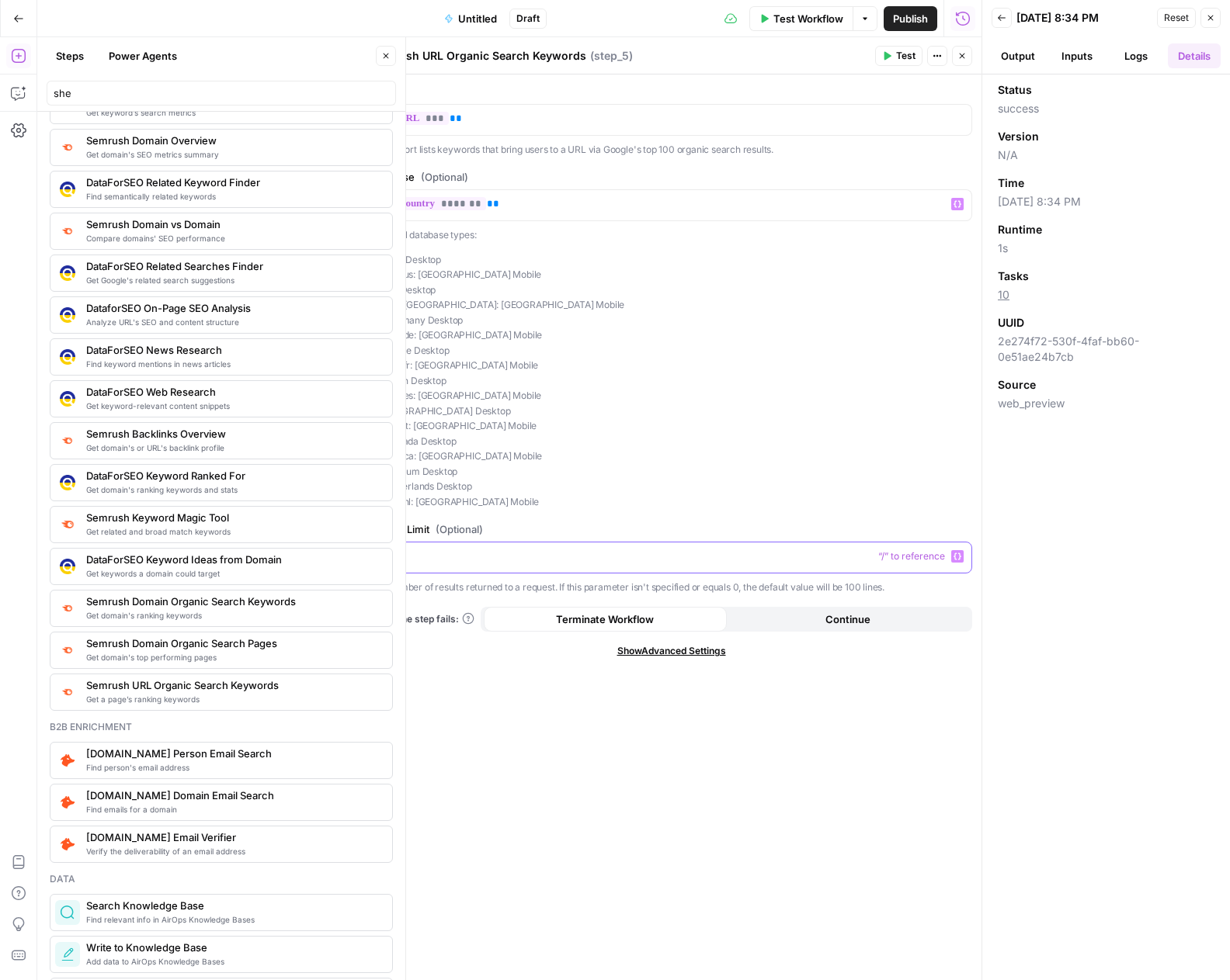
click at [530, 550] on p at bounding box center [671, 556] width 581 height 16
click at [954, 560] on icon "button" at bounding box center [957, 556] width 7 height 7
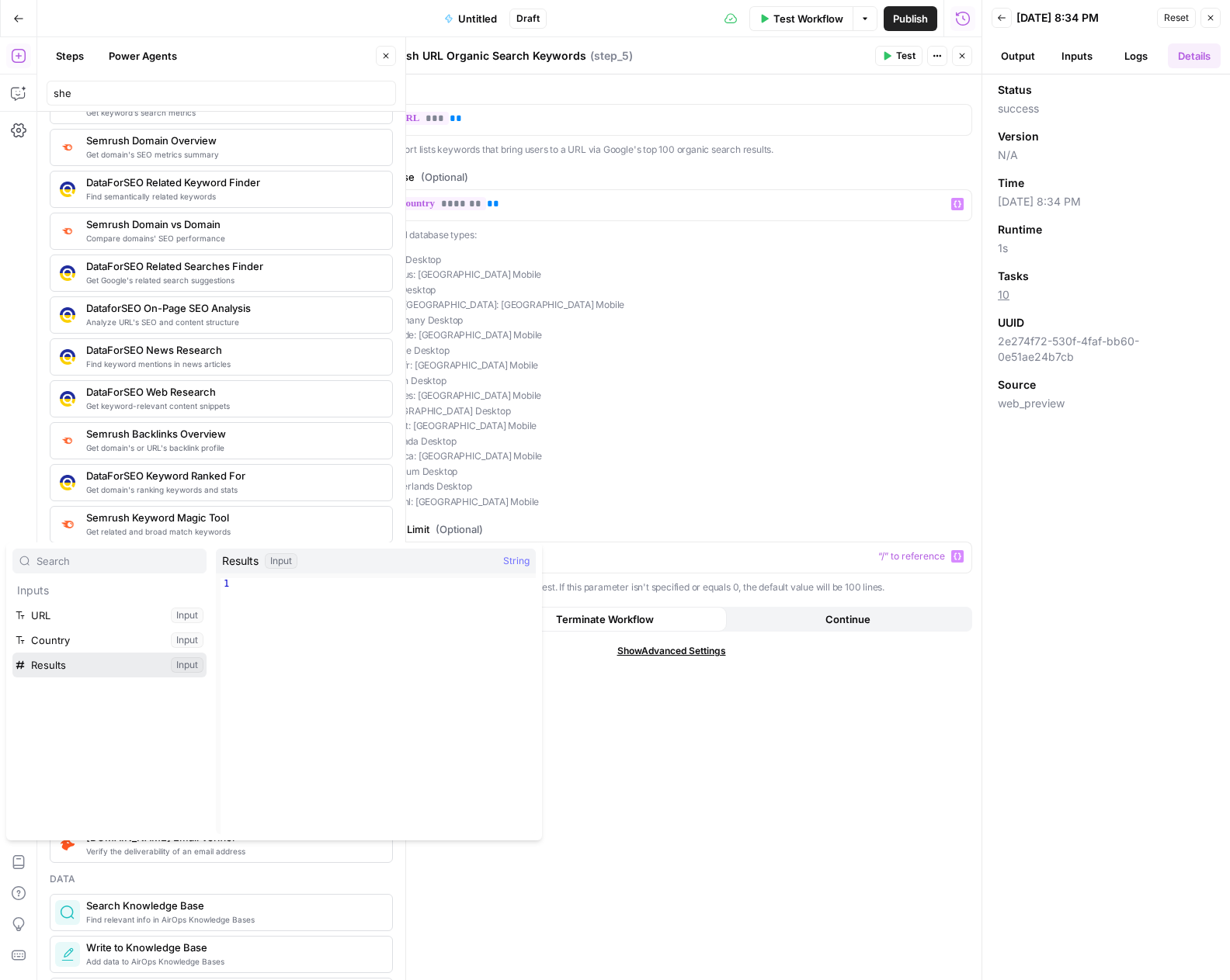
click at [114, 668] on button "Select variable Results" at bounding box center [109, 664] width 194 height 25
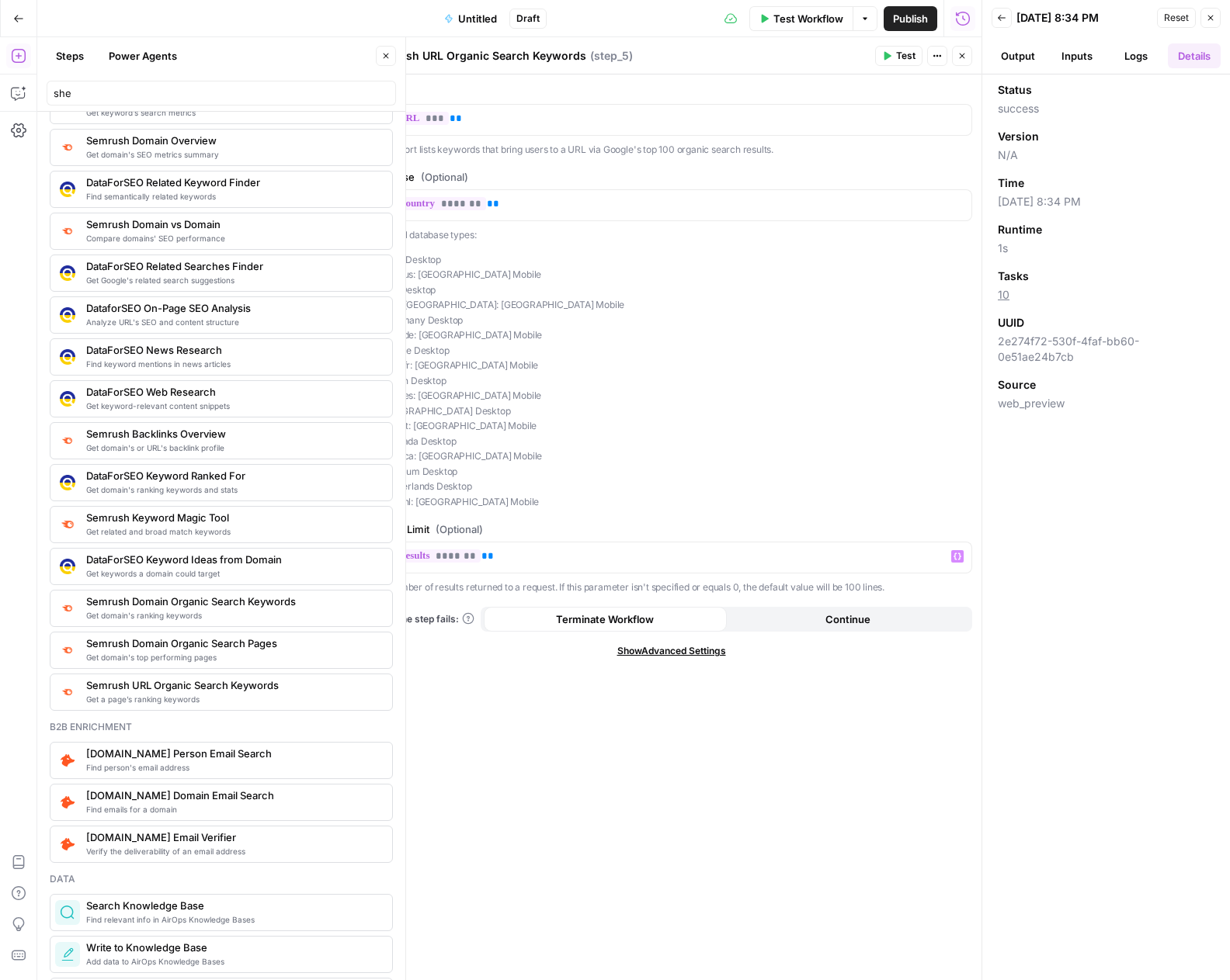
click at [964, 54] on icon "button" at bounding box center [962, 55] width 9 height 9
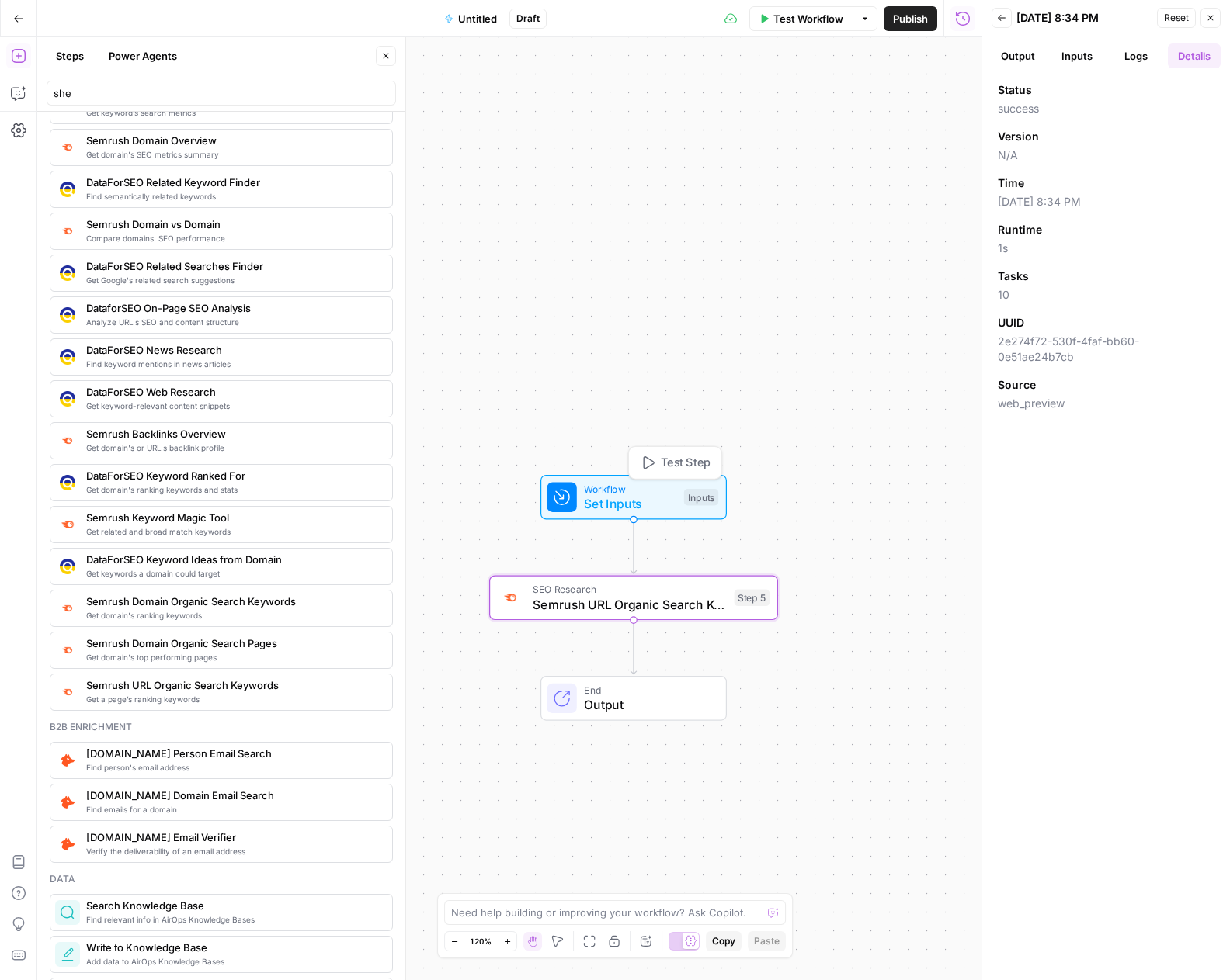
click at [660, 483] on span "Workflow" at bounding box center [630, 489] width 92 height 15
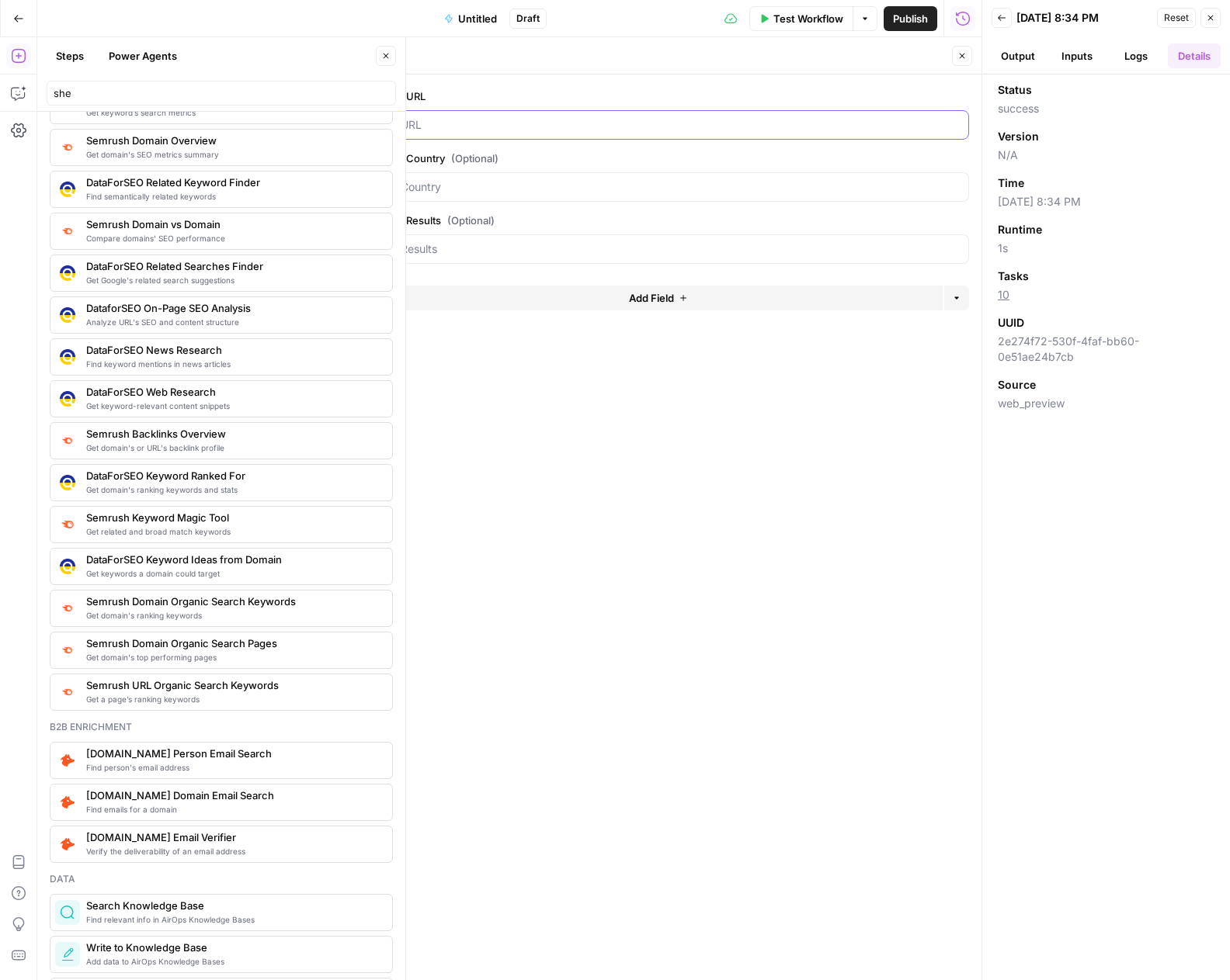
click at [469, 127] on input "URL" at bounding box center [679, 125] width 558 height 16
click at [575, 137] on div at bounding box center [680, 125] width 578 height 30
click at [575, 127] on input "URL" at bounding box center [679, 125] width 558 height 16
click at [503, 121] on input "URL" at bounding box center [679, 125] width 558 height 16
click at [507, 120] on input "URL" at bounding box center [679, 125] width 558 height 16
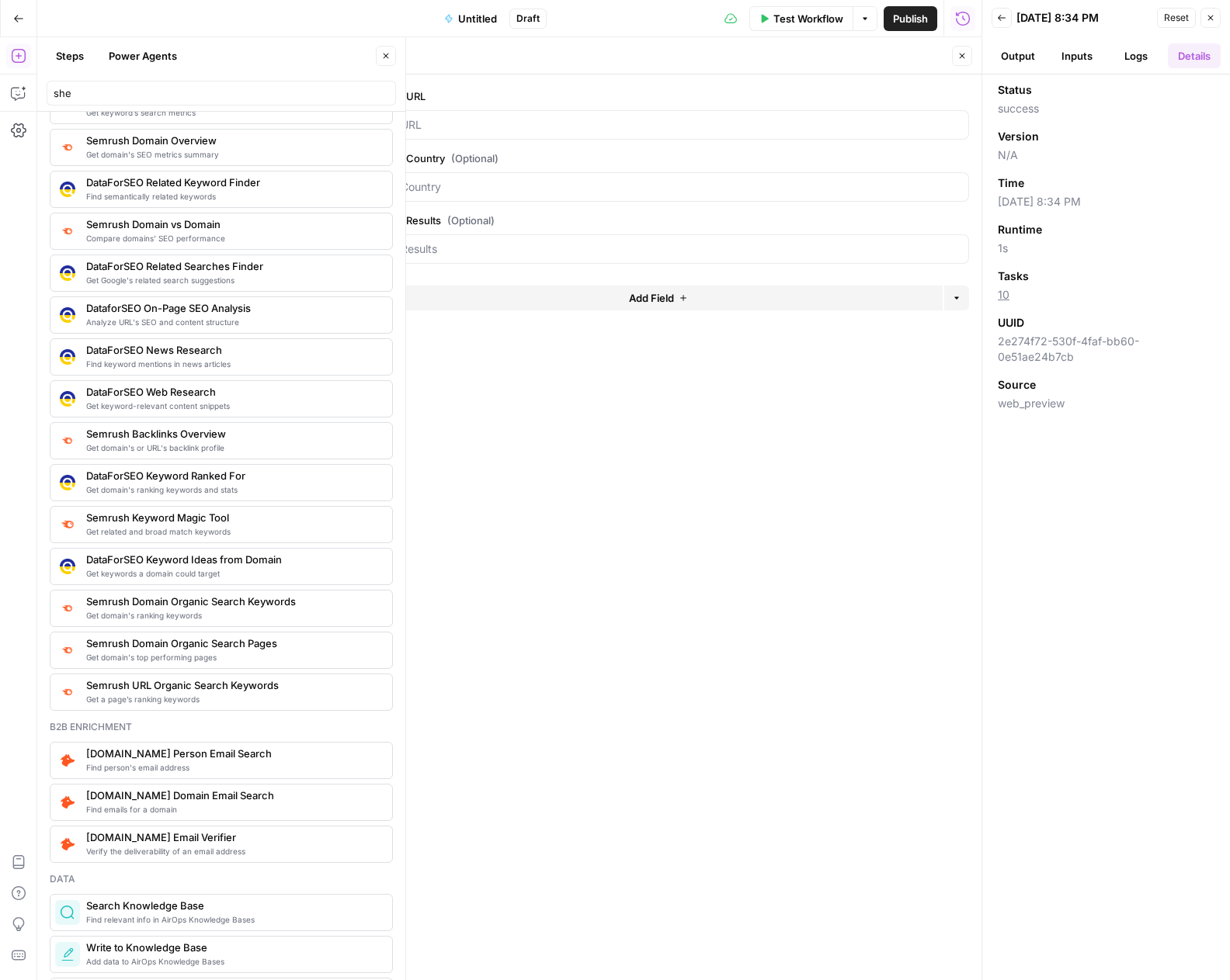
click at [959, 56] on icon "button" at bounding box center [962, 55] width 9 height 9
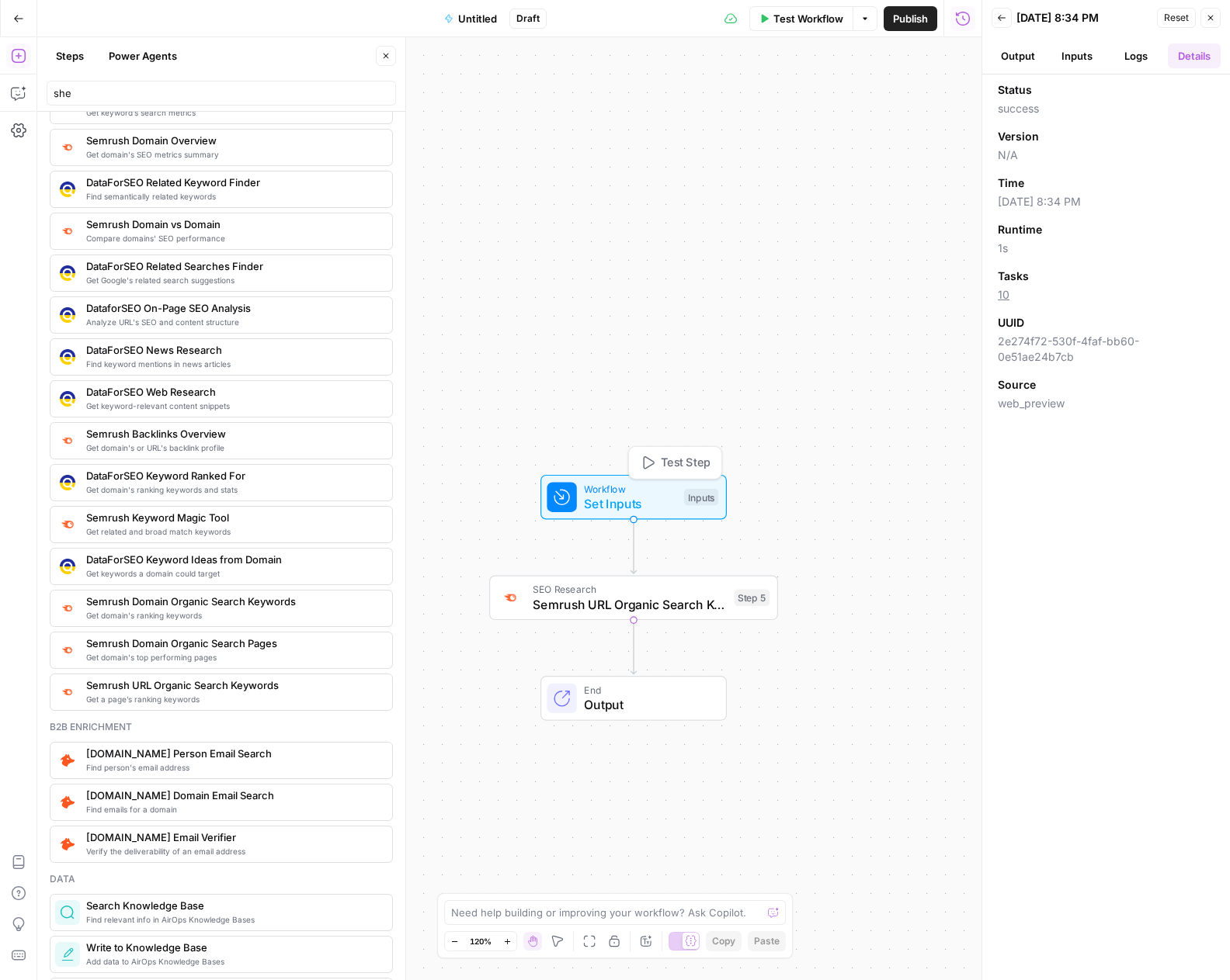
click at [653, 464] on icon "button" at bounding box center [649, 463] width 11 height 13
click at [659, 461] on button "Test Step" at bounding box center [676, 463] width 85 height 24
click at [637, 491] on span "Workflow" at bounding box center [631, 490] width 92 height 15
click at [668, 462] on span "Test Step" at bounding box center [688, 464] width 50 height 17
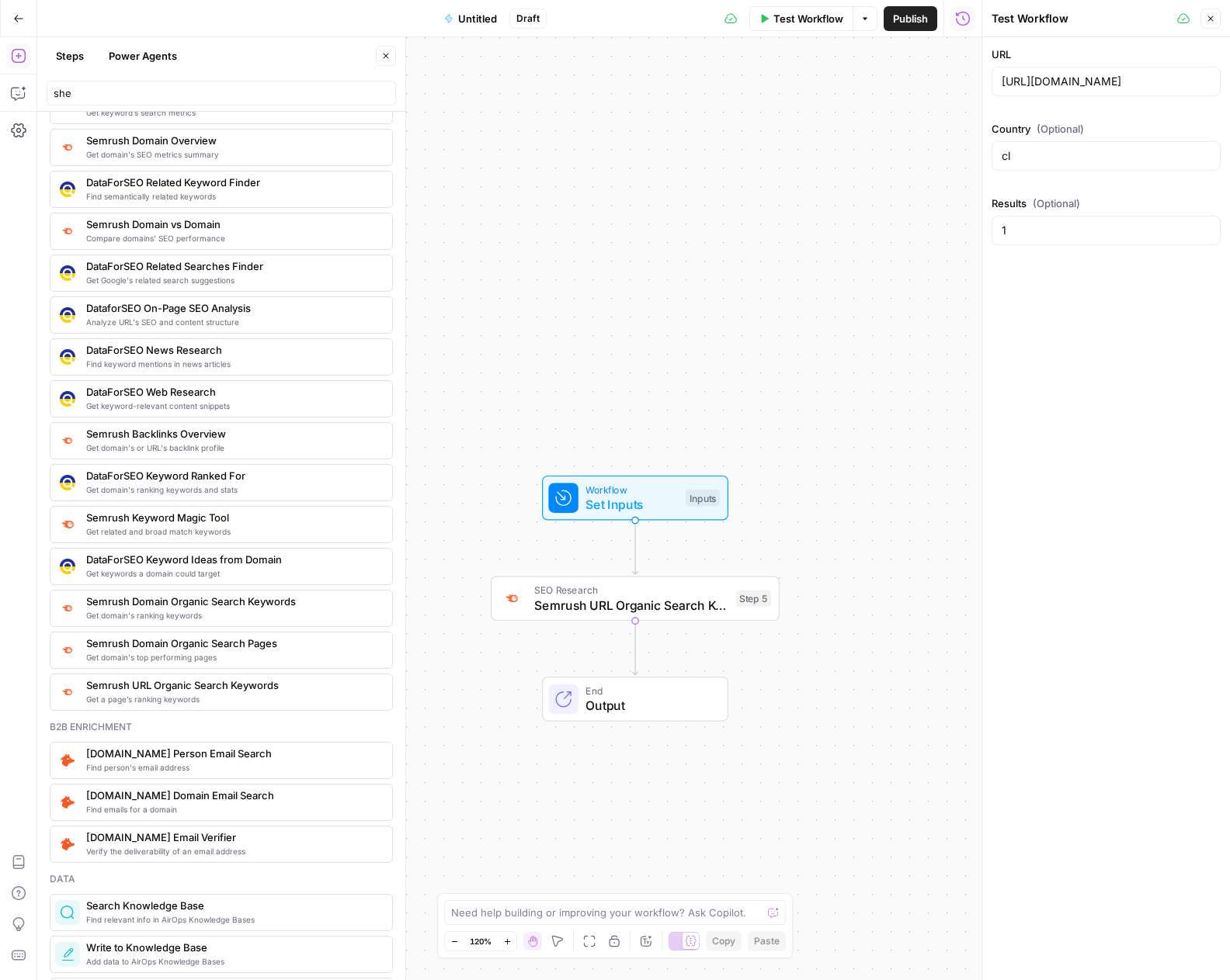
drag, startPoint x: 997, startPoint y: 80, endPoint x: 1206, endPoint y: 95, distance: 209.5
click at [1206, 95] on div "https://www.twinkl.cl/resources/chile-teaching-resources/educacion-basica-chile…" at bounding box center [1106, 81] width 229 height 30
type input "https://www.twinkl.cl/resources/chile-teaching-resources/educacion-basica-chile…"
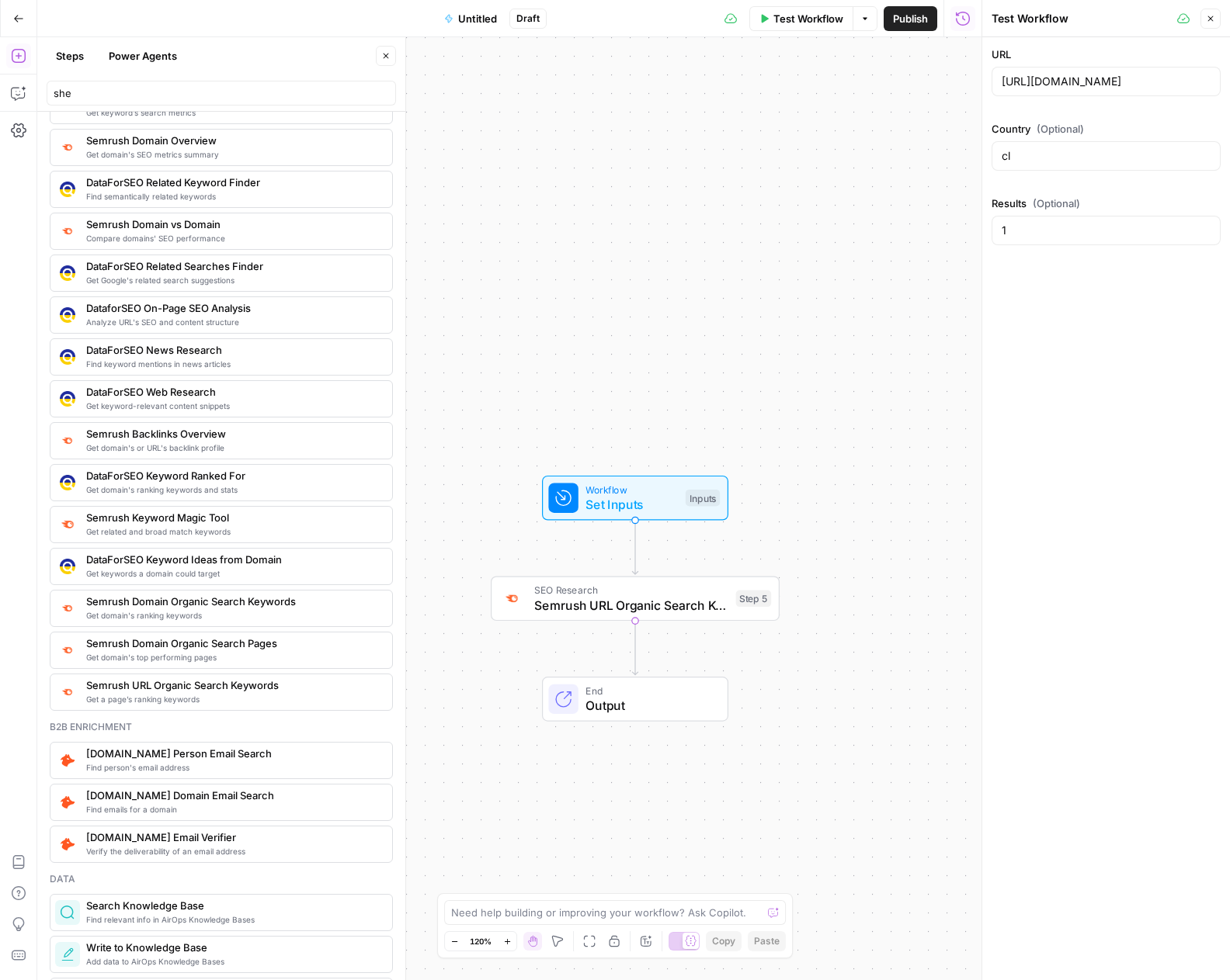
drag, startPoint x: 1216, startPoint y: 79, endPoint x: 985, endPoint y: 95, distance: 231.6
click at [981, 92] on div "Test Workflow Close URL https://www.twinkl.cl/resources/chile-teaching-resource…" at bounding box center [1105, 490] width 249 height 980
click at [1000, 80] on div "https://www.twinkl.cl/resources/chile-teaching-resources/educacion-basica-chile…" at bounding box center [1106, 81] width 229 height 30
drag, startPoint x: 1000, startPoint y: 80, endPoint x: 1210, endPoint y: 86, distance: 210.1
click at [1210, 86] on div "https://www.twinkl.cl/resources/chile-teaching-resources/educacion-basica-chile…" at bounding box center [1106, 81] width 229 height 30
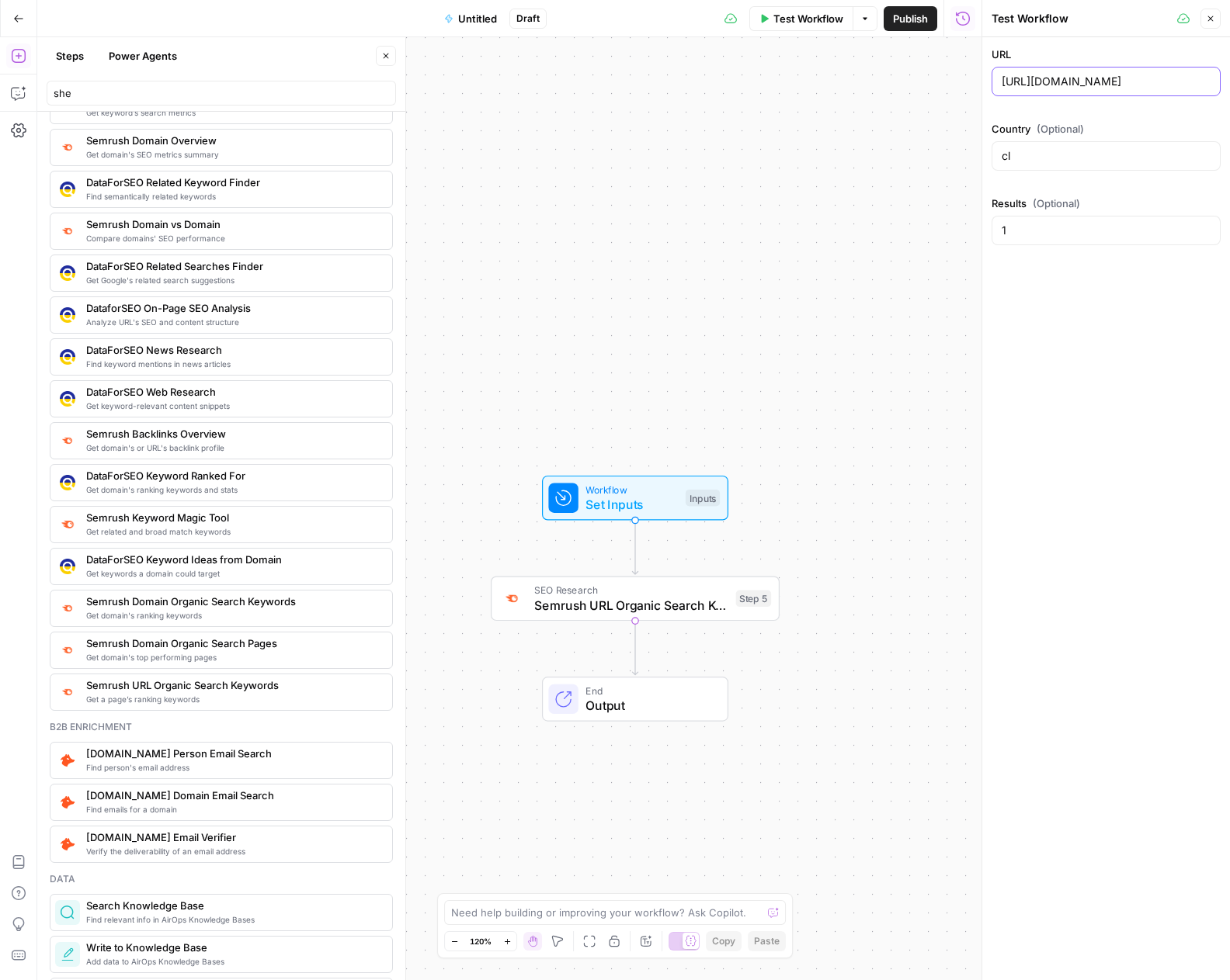
scroll to position [0, 313]
click at [1210, 86] on input "https://www.twinkl.cl/resources/chile-teaching-resources/educacion-basica-chile…" at bounding box center [1106, 81] width 209 height 16
drag, startPoint x: 1211, startPoint y: 81, endPoint x: 1034, endPoint y: 84, distance: 177.0
click at [1034, 84] on div "https://www.twinkl.cl/resources/chile-teaching-resources/educacion-basica-chile…" at bounding box center [1106, 81] width 229 height 30
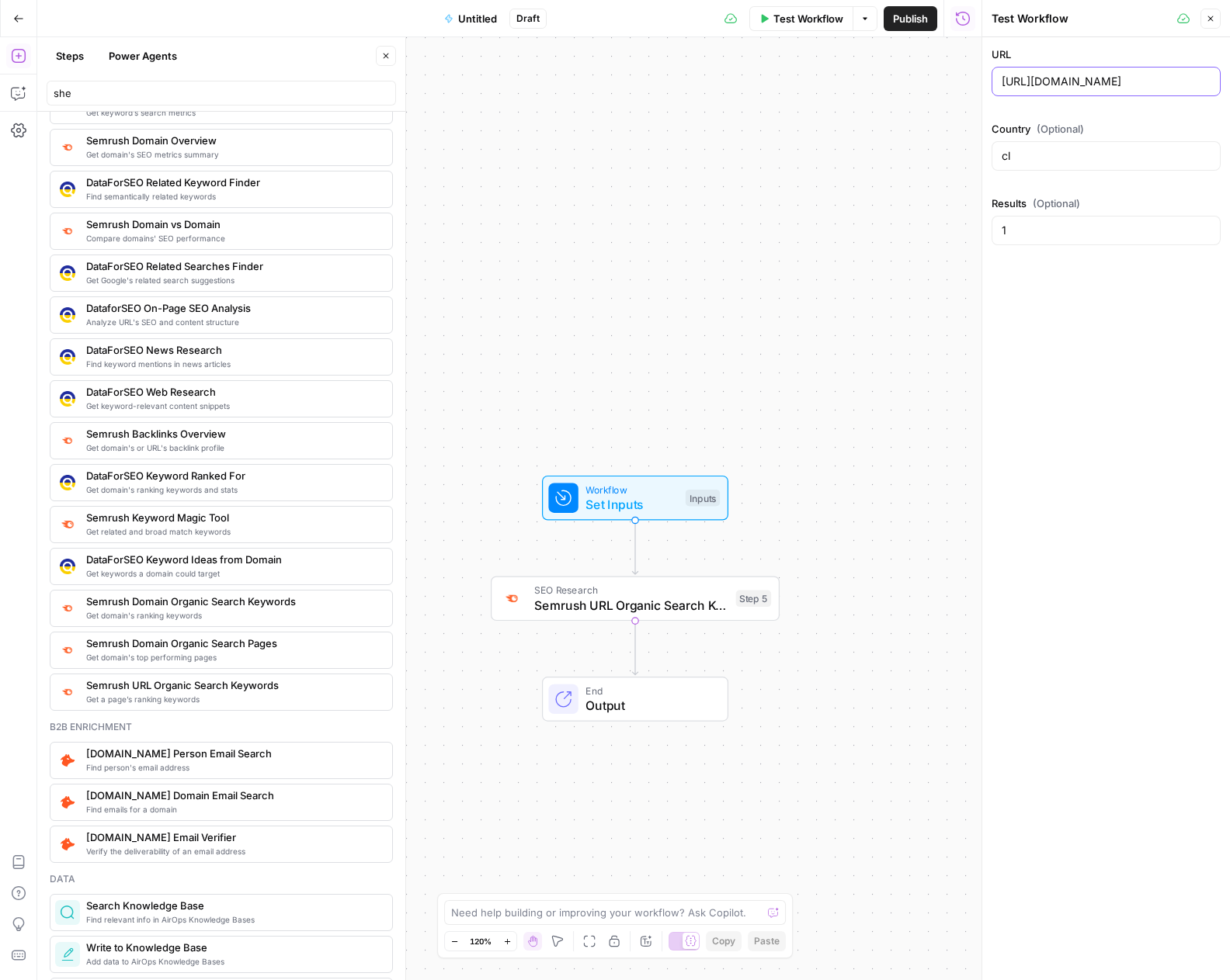
type input "[URL][DOMAIN_NAME]"
drag, startPoint x: 1041, startPoint y: 163, endPoint x: 986, endPoint y: 156, distance: 55.4
click at [986, 156] on div "Test Workflow Close URL https://www.twinkl.com/ Country (Optional) cl Results (…" at bounding box center [1105, 490] width 249 height 980
type input "us"
click at [1087, 341] on div "URL https://www.twinkl.com/ Country (Optional) us Results (Optional) 1" at bounding box center [1106, 508] width 248 height 943
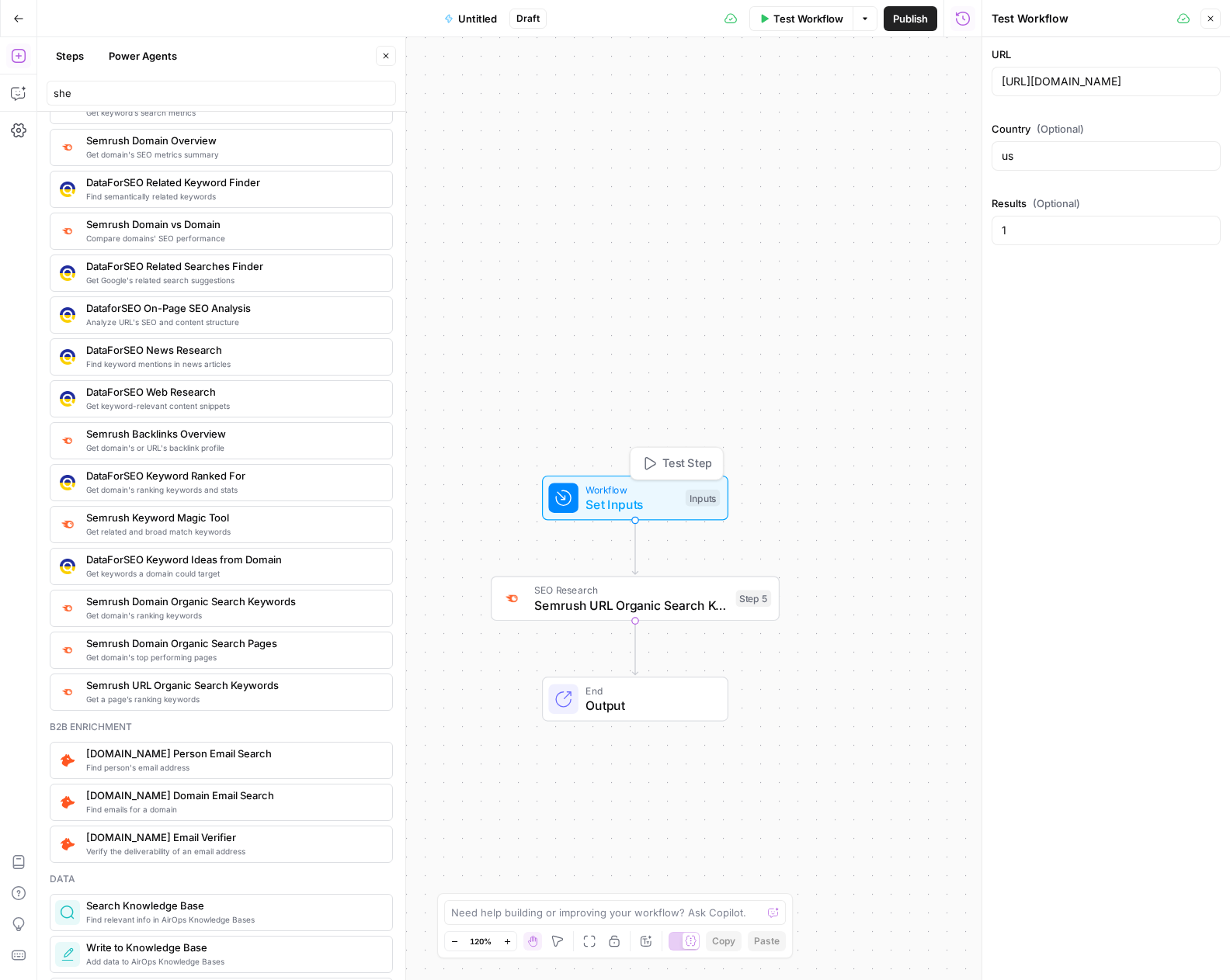
click at [666, 465] on span "Test Step" at bounding box center [688, 464] width 50 height 17
click at [740, 568] on span "Test" at bounding box center [751, 563] width 22 height 17
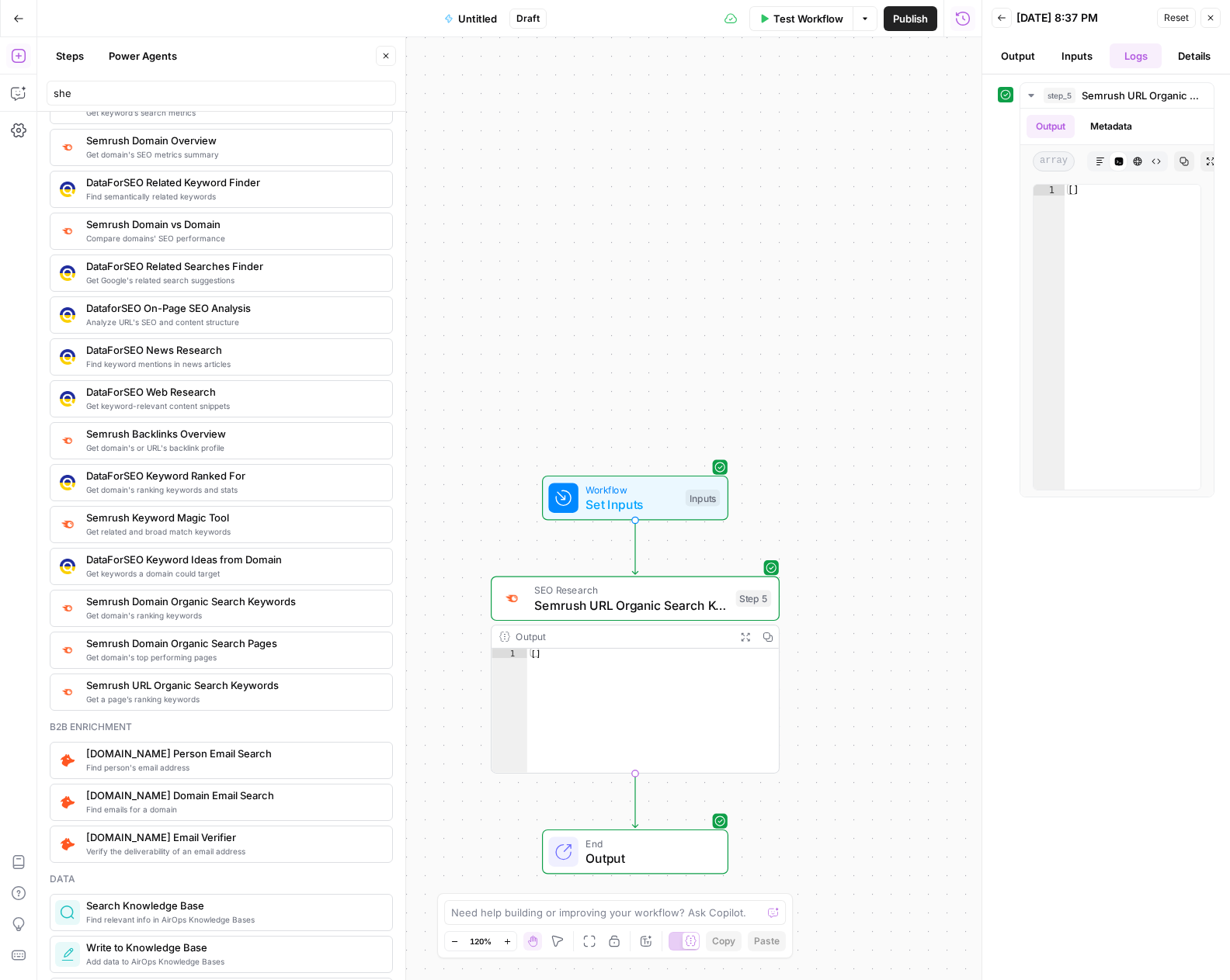
click at [1074, 61] on button "Inputs" at bounding box center [1077, 55] width 53 height 25
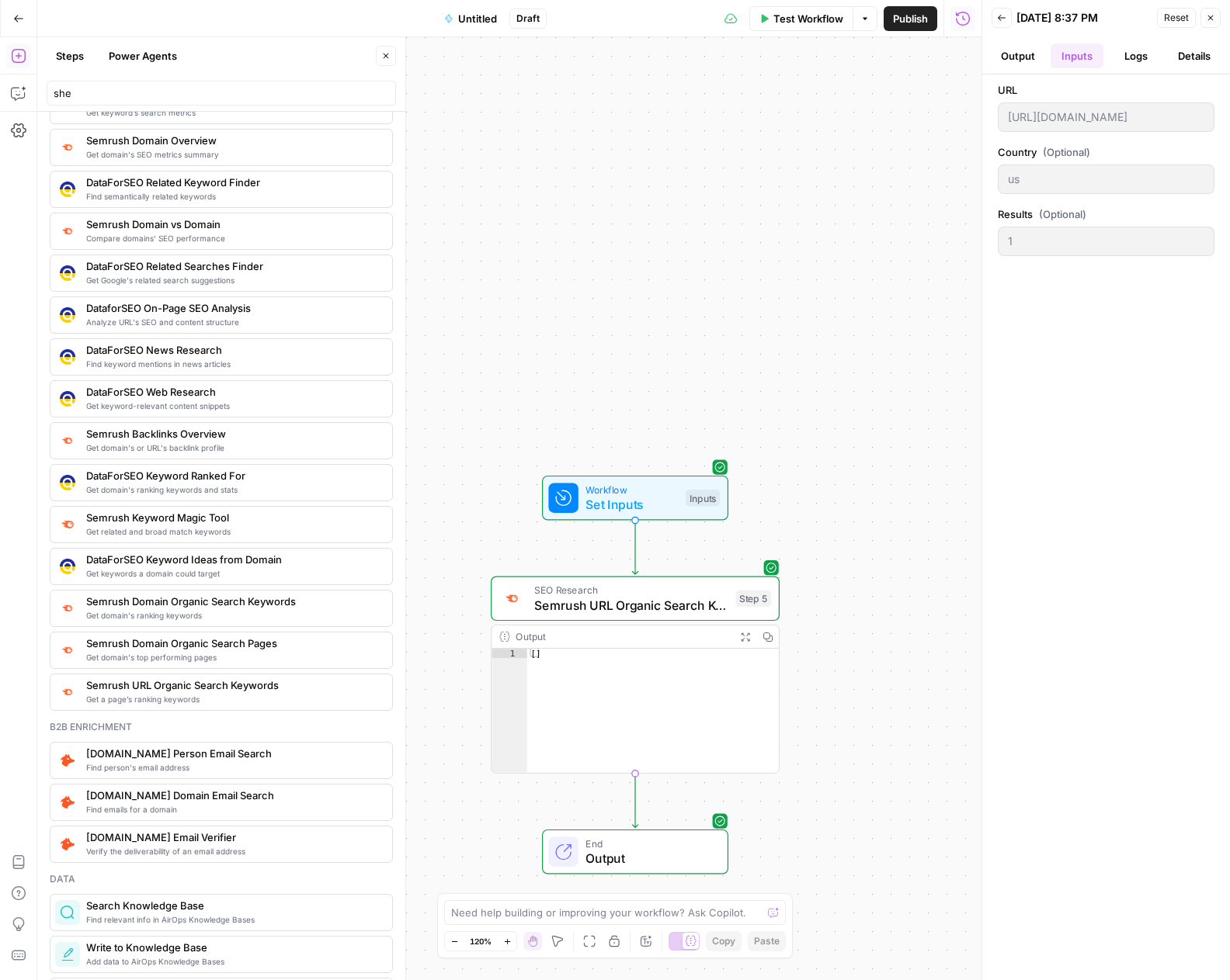
click at [1012, 49] on button "Output" at bounding box center [1017, 55] width 53 height 25
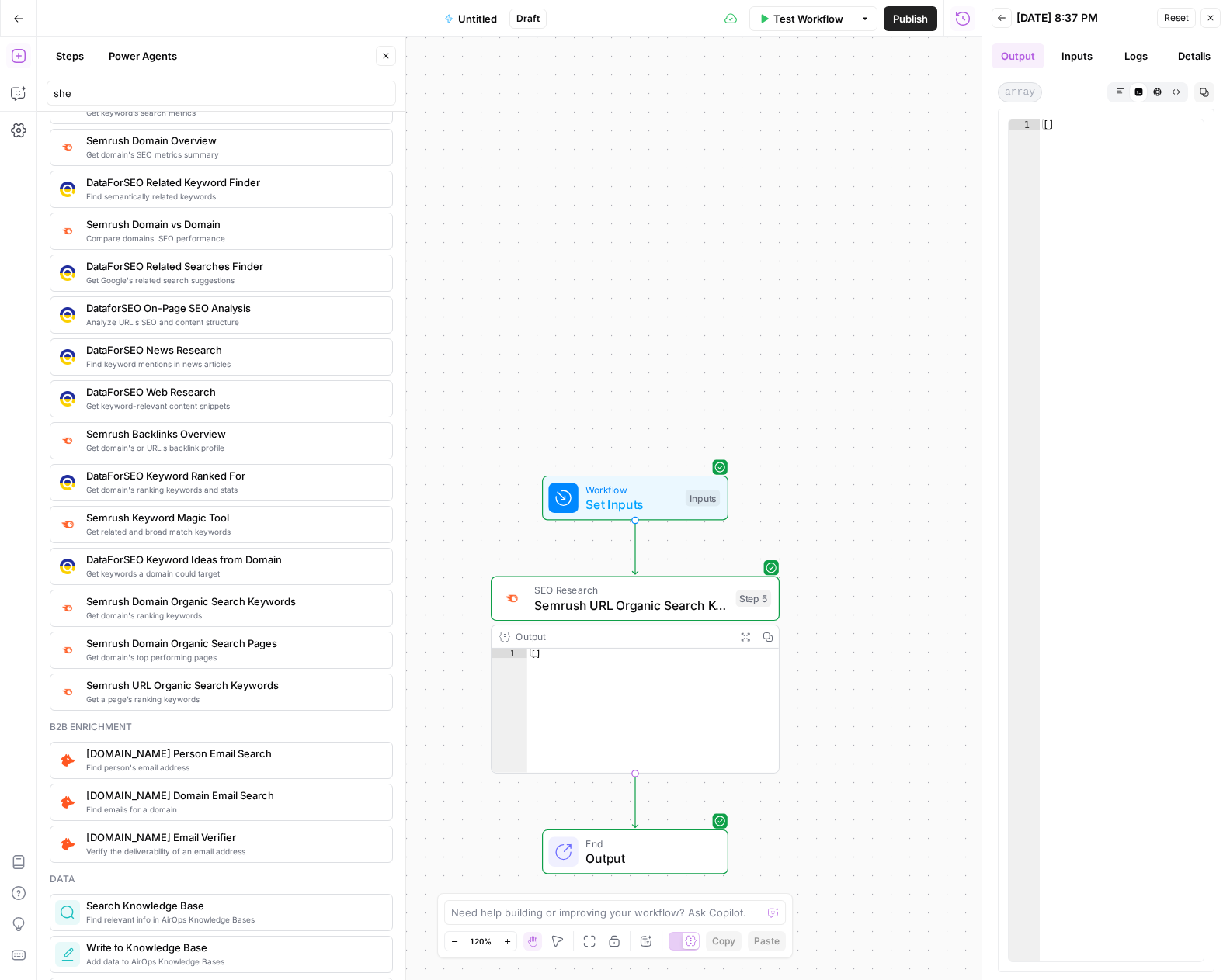
click at [1070, 58] on button "Inputs" at bounding box center [1077, 55] width 53 height 25
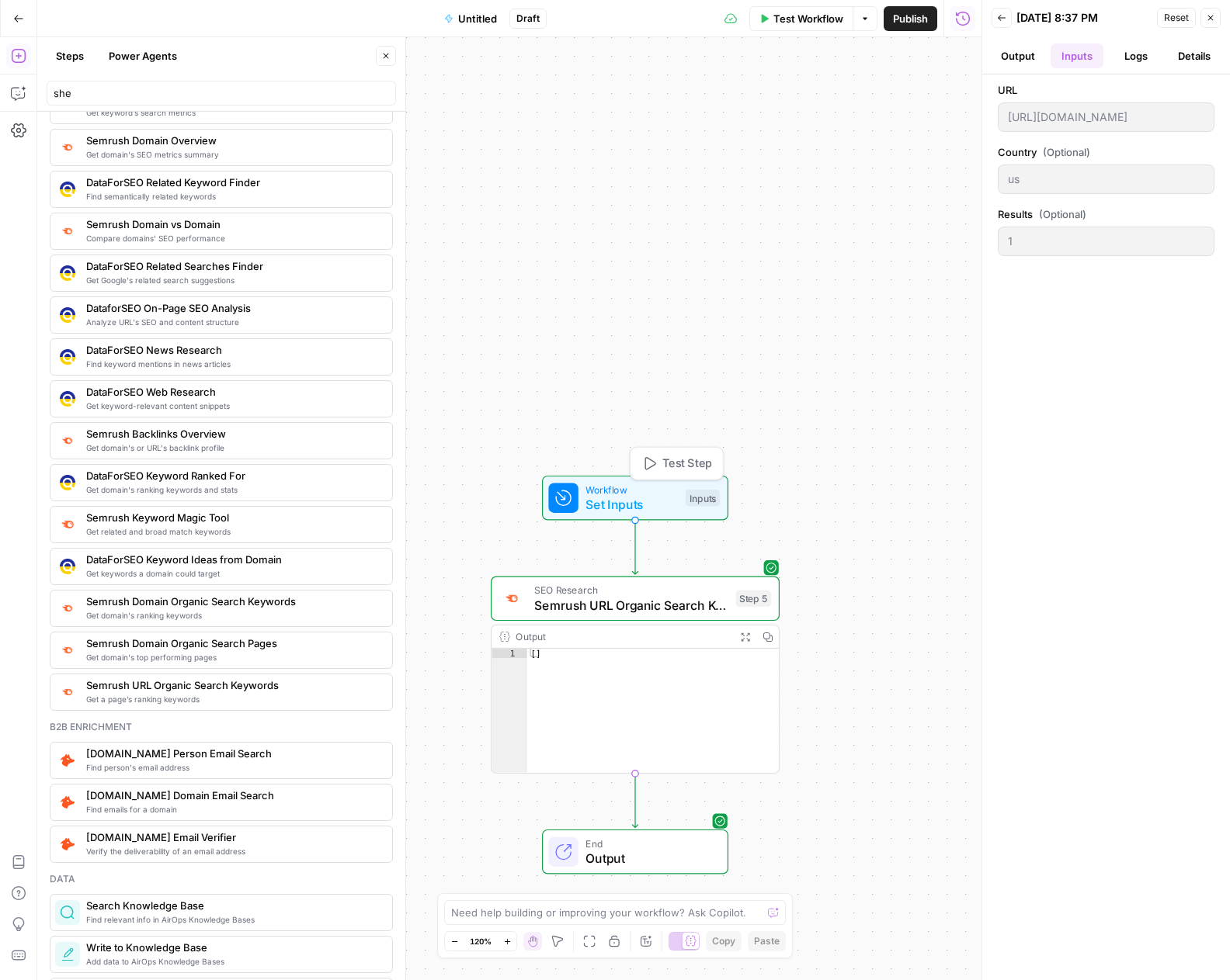
click at [683, 466] on span "Test Step" at bounding box center [688, 464] width 50 height 17
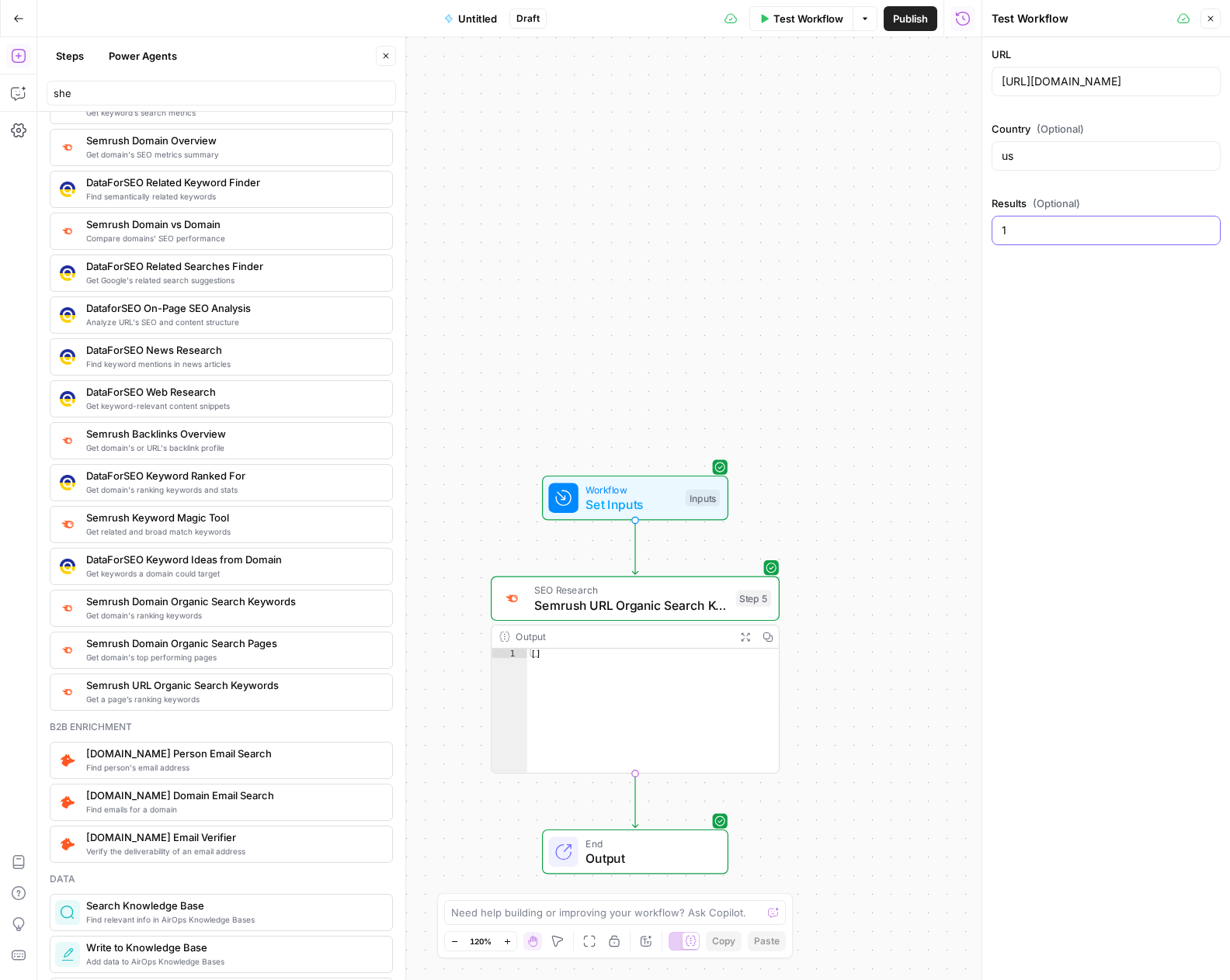
drag, startPoint x: 1036, startPoint y: 227, endPoint x: 1000, endPoint y: 230, distance: 36.1
click at [1000, 230] on div "1" at bounding box center [1106, 231] width 229 height 30
type input "0"
click at [1068, 289] on div "URL https://www.twinkl.com/ Country (Optional) us Results (Optional)" at bounding box center [1106, 508] width 248 height 943
click at [1143, 80] on input "[URL][DOMAIN_NAME]" at bounding box center [1106, 81] width 209 height 16
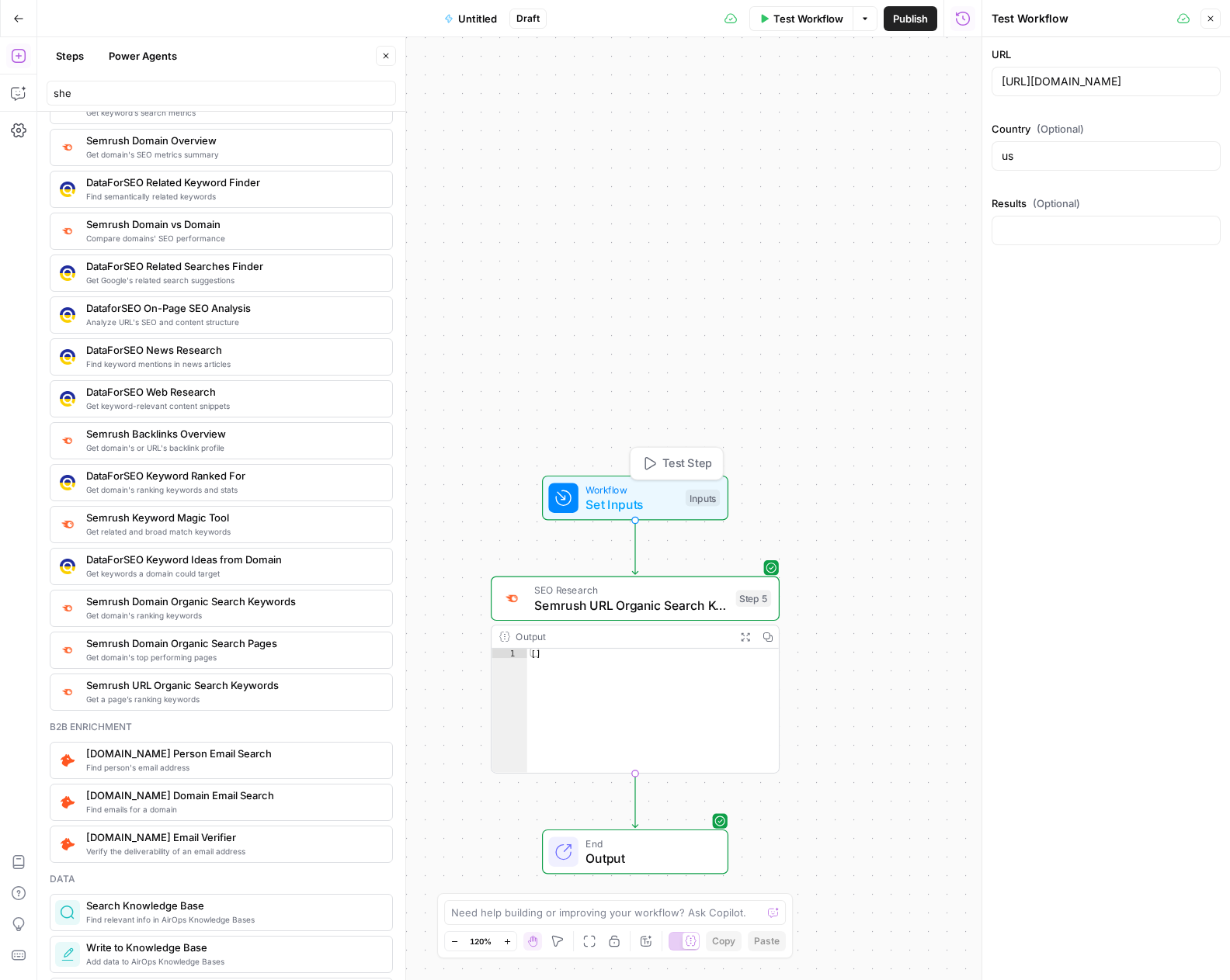
click at [672, 468] on span "Test Step" at bounding box center [688, 464] width 50 height 17
click at [747, 563] on span "Test" at bounding box center [751, 563] width 22 height 17
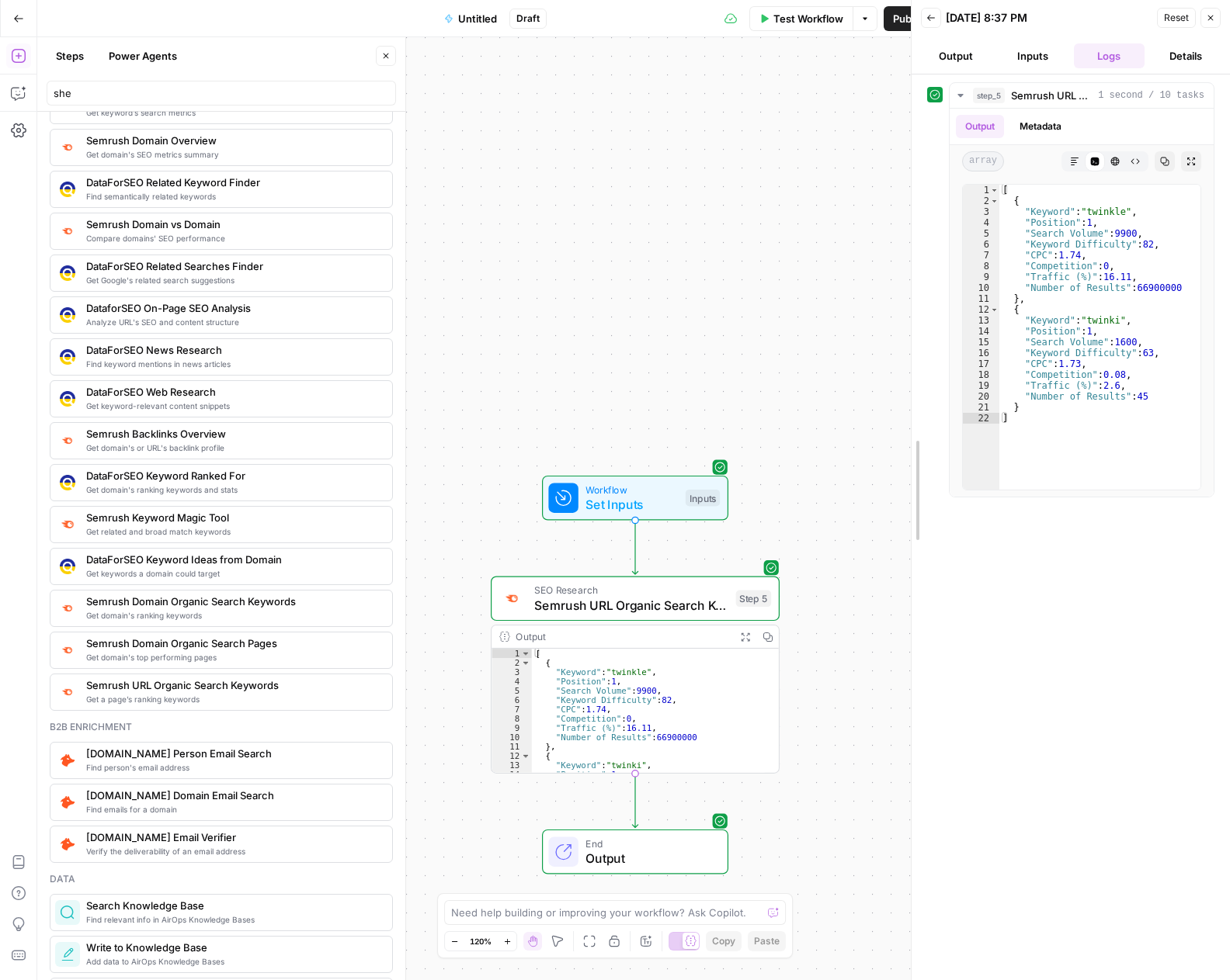
drag, startPoint x: 979, startPoint y: 262, endPoint x: 908, endPoint y: 294, distance: 77.9
click at [908, 294] on div at bounding box center [911, 490] width 16 height 980
click at [1007, 51] on button "Inputs" at bounding box center [1032, 55] width 70 height 25
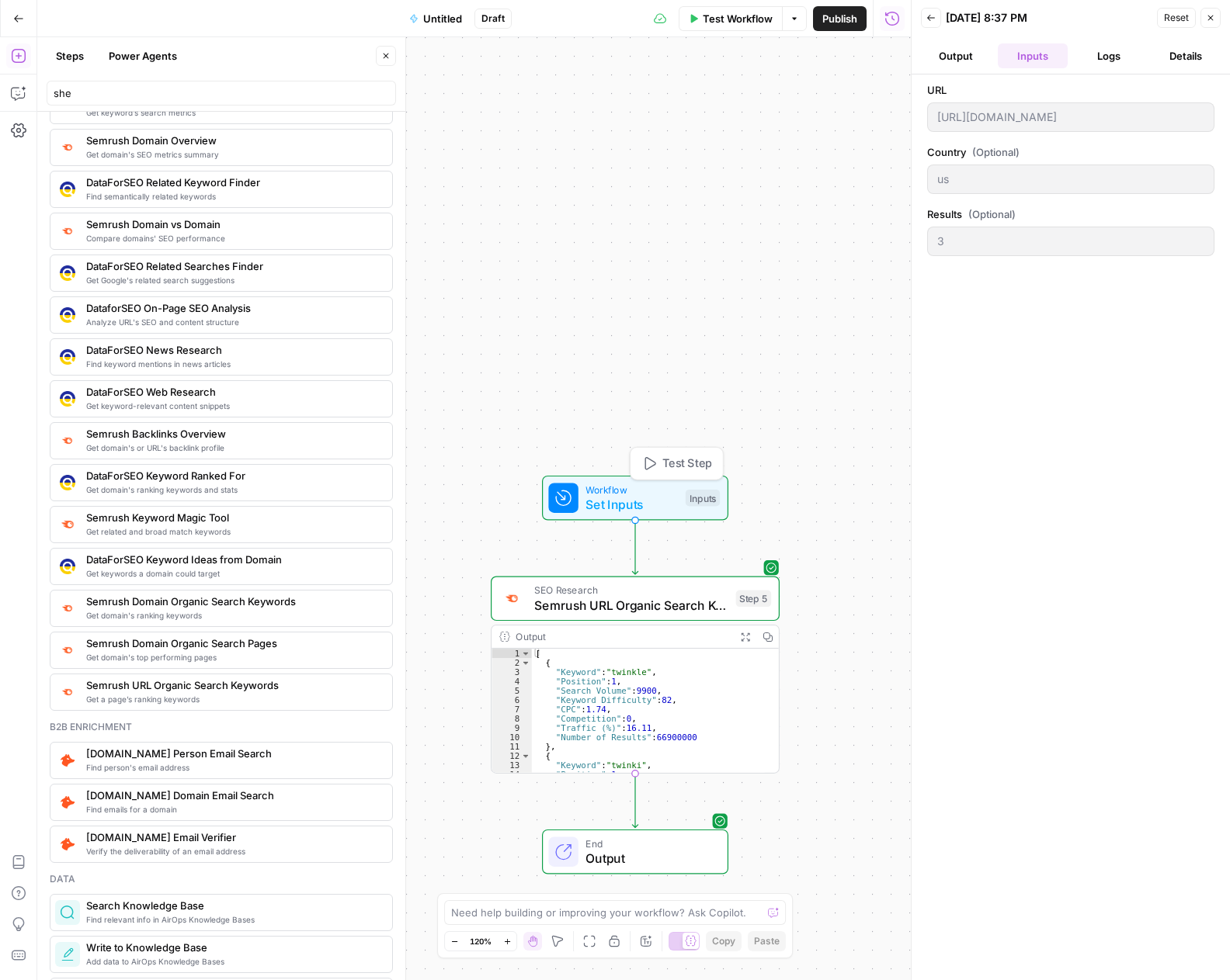
click at [690, 461] on span "Test Step" at bounding box center [688, 464] width 50 height 17
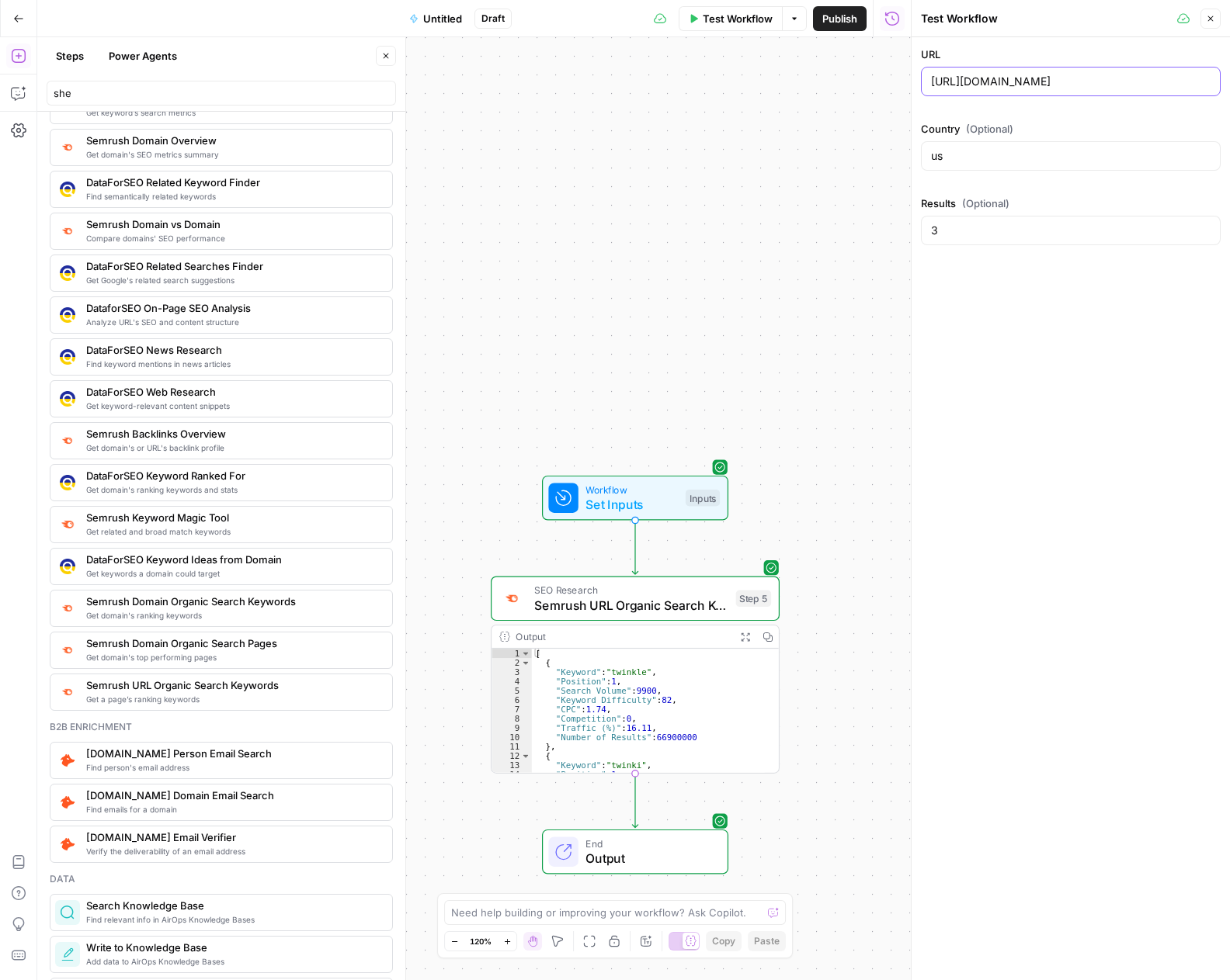
drag, startPoint x: 1086, startPoint y: 82, endPoint x: 921, endPoint y: 70, distance: 165.4
click at [921, 70] on div "[URL][DOMAIN_NAME]" at bounding box center [1070, 81] width 299 height 30
paste input "l/resources/chile-teaching-resources/educacion-basica-chile-teaching-resources"
type input "https://www.twinkl.cl/resources/chile-teaching-resources/educacion-basica-chile…"
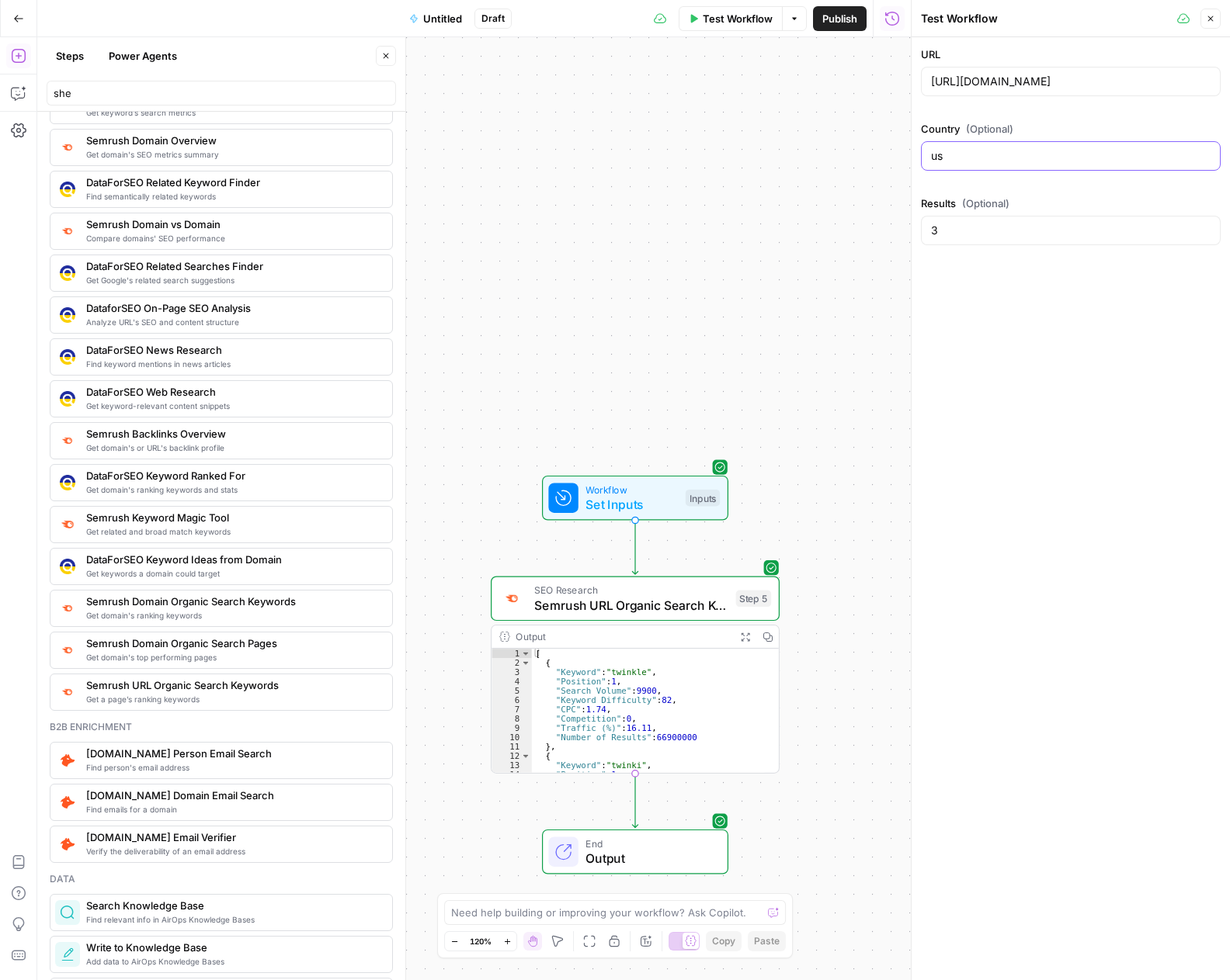
scroll to position [0, 0]
drag, startPoint x: 969, startPoint y: 163, endPoint x: 928, endPoint y: 158, distance: 41.3
click at [928, 158] on div "us" at bounding box center [1070, 156] width 299 height 30
type input "cl"
drag, startPoint x: 973, startPoint y: 227, endPoint x: 921, endPoint y: 229, distance: 52.0
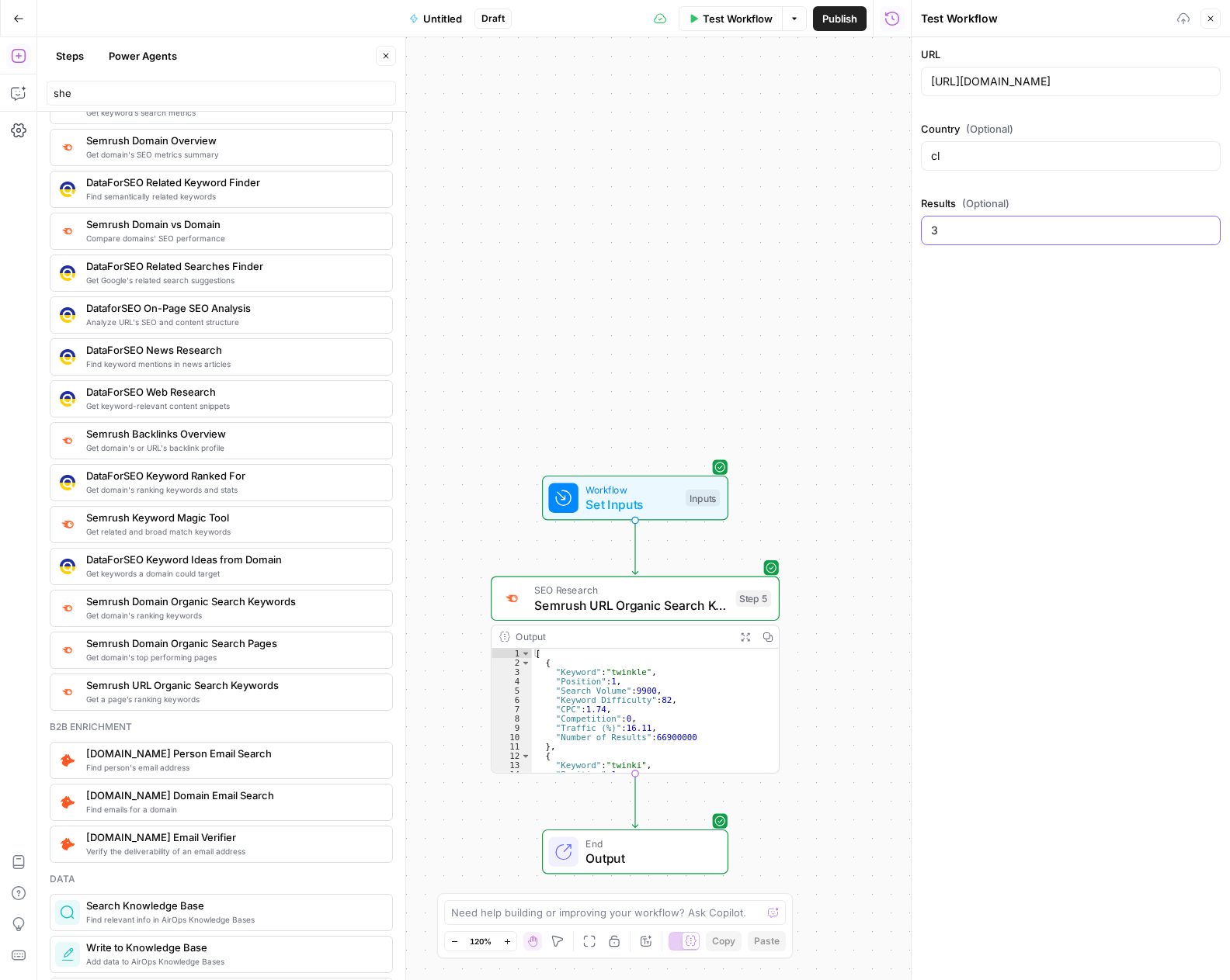
click at [921, 229] on div "3" at bounding box center [1070, 231] width 299 height 30
click at [870, 259] on div "Workflow Set Inputs Inputs SEO Research Semrush URL Organic Search Keywords Ste…" at bounding box center [473, 508] width 873 height 943
click at [967, 230] on input "Results (Optional)" at bounding box center [1070, 230] width 279 height 16
type input "100"
click at [898, 288] on div "Workflow Set Inputs Inputs SEO Research Semrush URL Organic Search Keywords Ste…" at bounding box center [473, 508] width 873 height 943
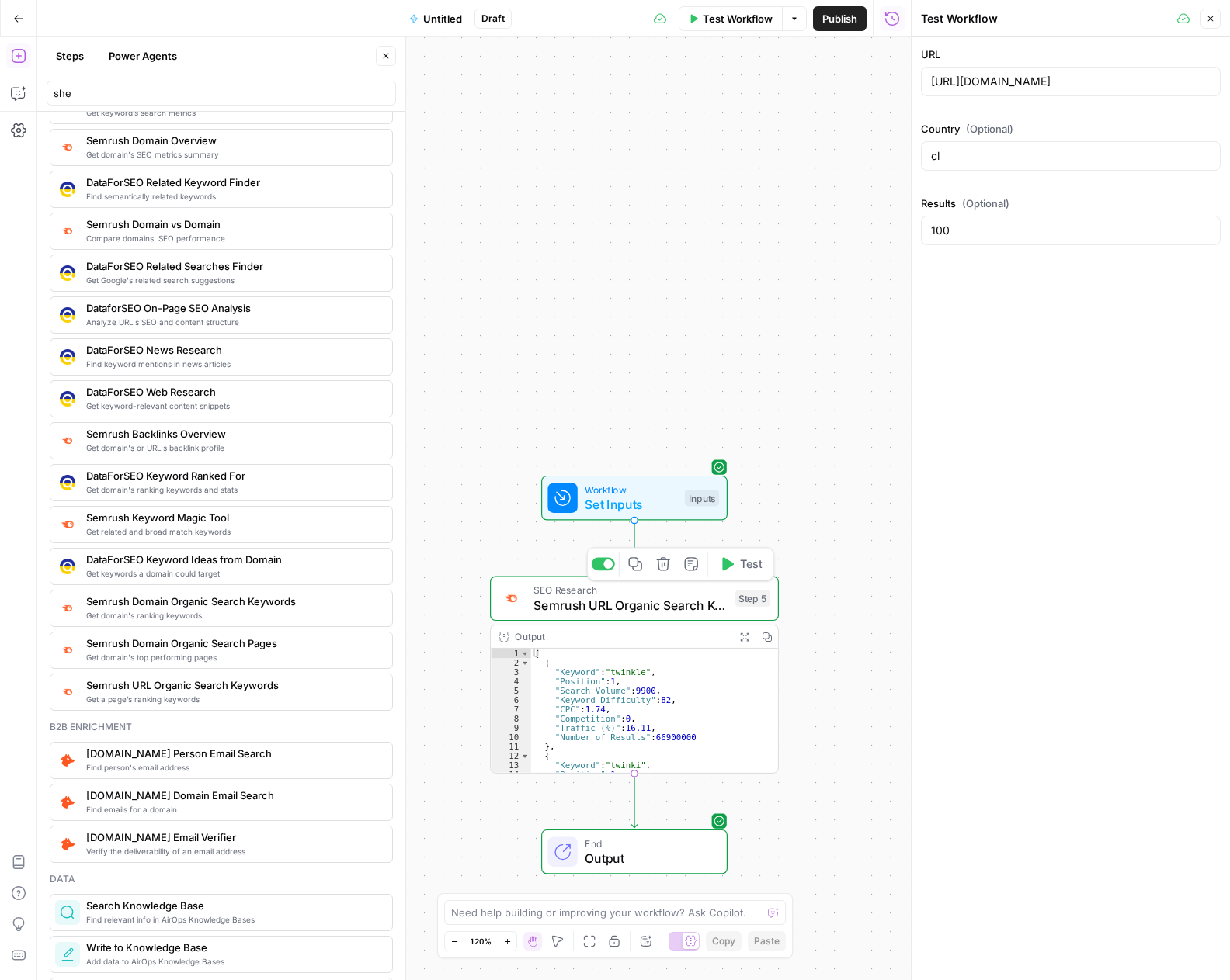
click at [732, 567] on icon "button" at bounding box center [726, 563] width 15 height 15
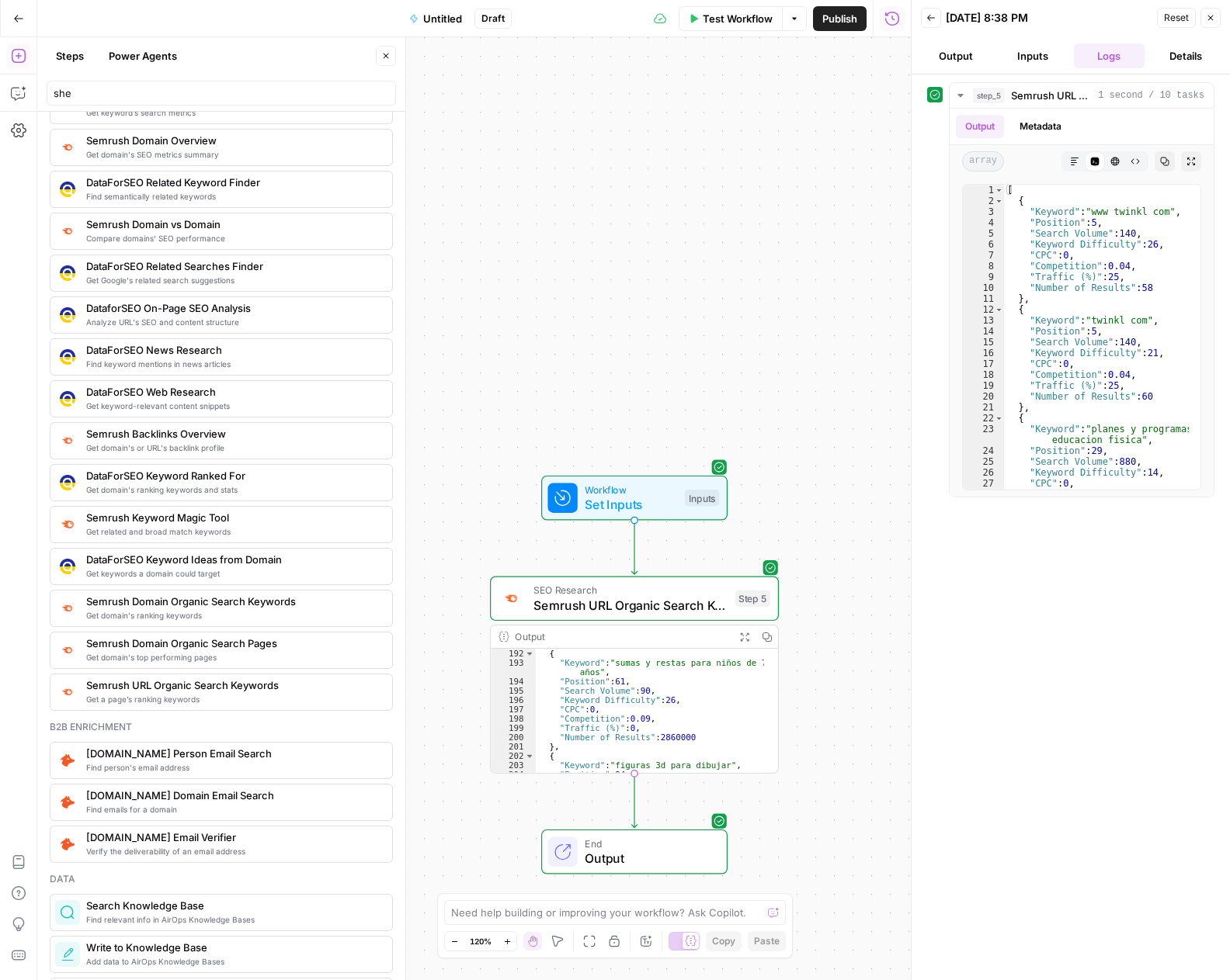
scroll to position [1536, 0]
click at [687, 458] on span "Test Step" at bounding box center [687, 464] width 50 height 17
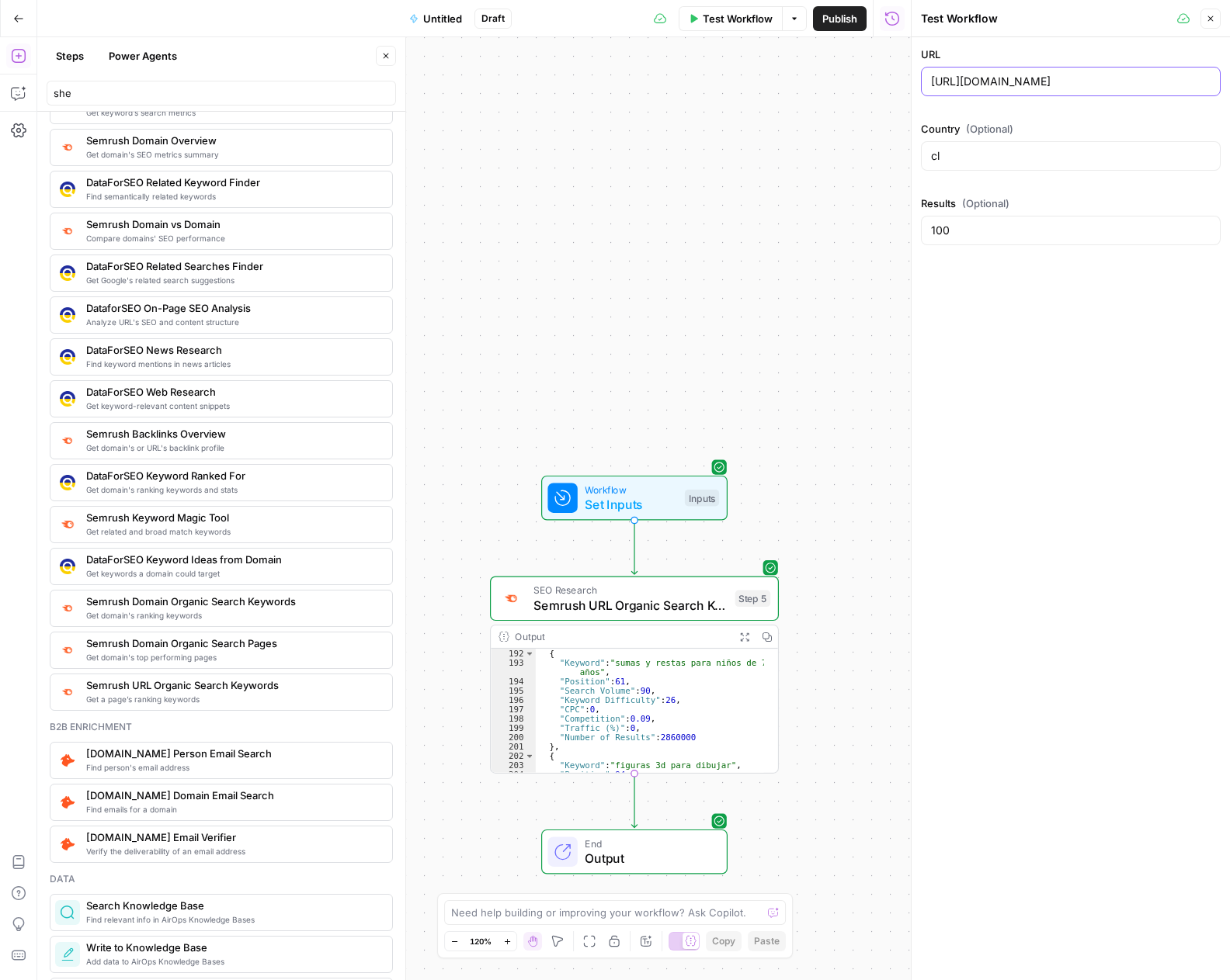
click at [934, 79] on input "https://www.twinkl.cl/resources/chile-teaching-resources/educacion-basica-chile…" at bounding box center [1070, 81] width 279 height 16
paste input "/cuadernillo-sumas-restas-y-problemas-matematicos-cl-m-1727656131"
type input "https://www.twinkl.cl/resource/cuadernillo-sumas-restas-y-problemas-matematicos…"
click at [770, 247] on div "Workflow Set Inputs Inputs SEO Research Semrush URL Organic Search Keywords Ste…" at bounding box center [473, 508] width 873 height 943
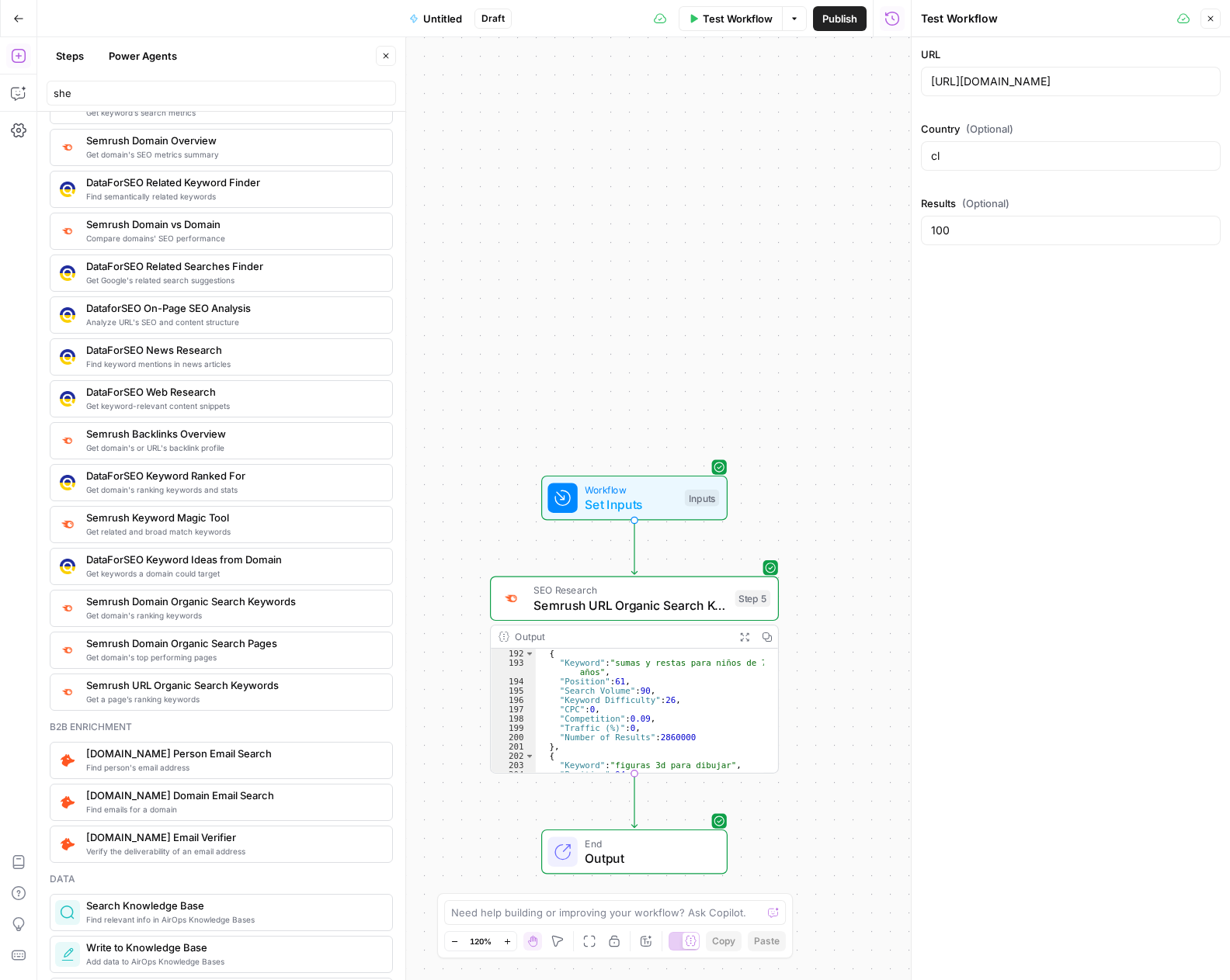
scroll to position [0, 0]
click at [740, 577] on div "Copy step Delete step Add Note Test" at bounding box center [680, 563] width 187 height 33
click at [740, 567] on span "Test" at bounding box center [751, 563] width 22 height 17
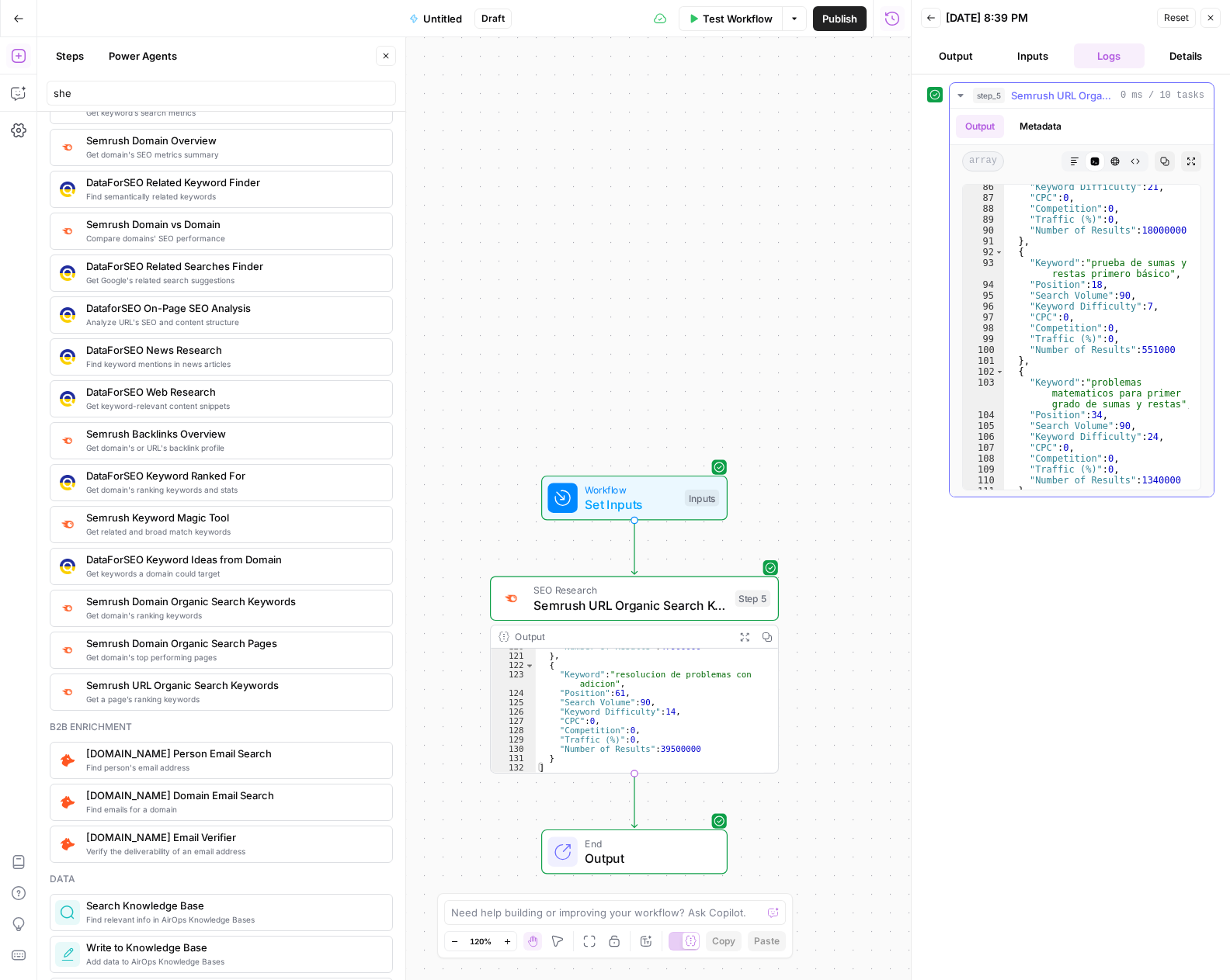
scroll to position [1281, 0]
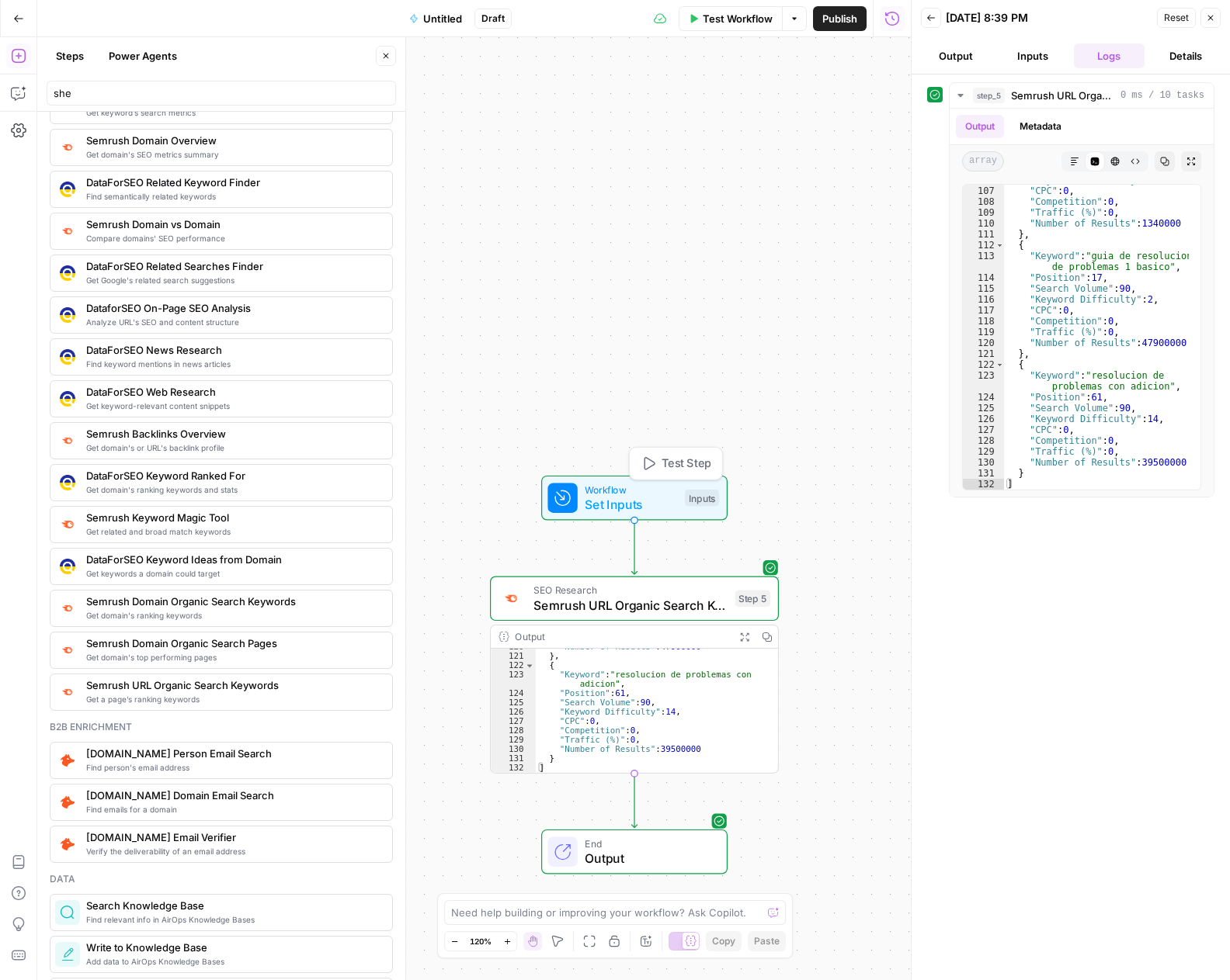
click at [682, 463] on span "Test Step" at bounding box center [687, 464] width 50 height 17
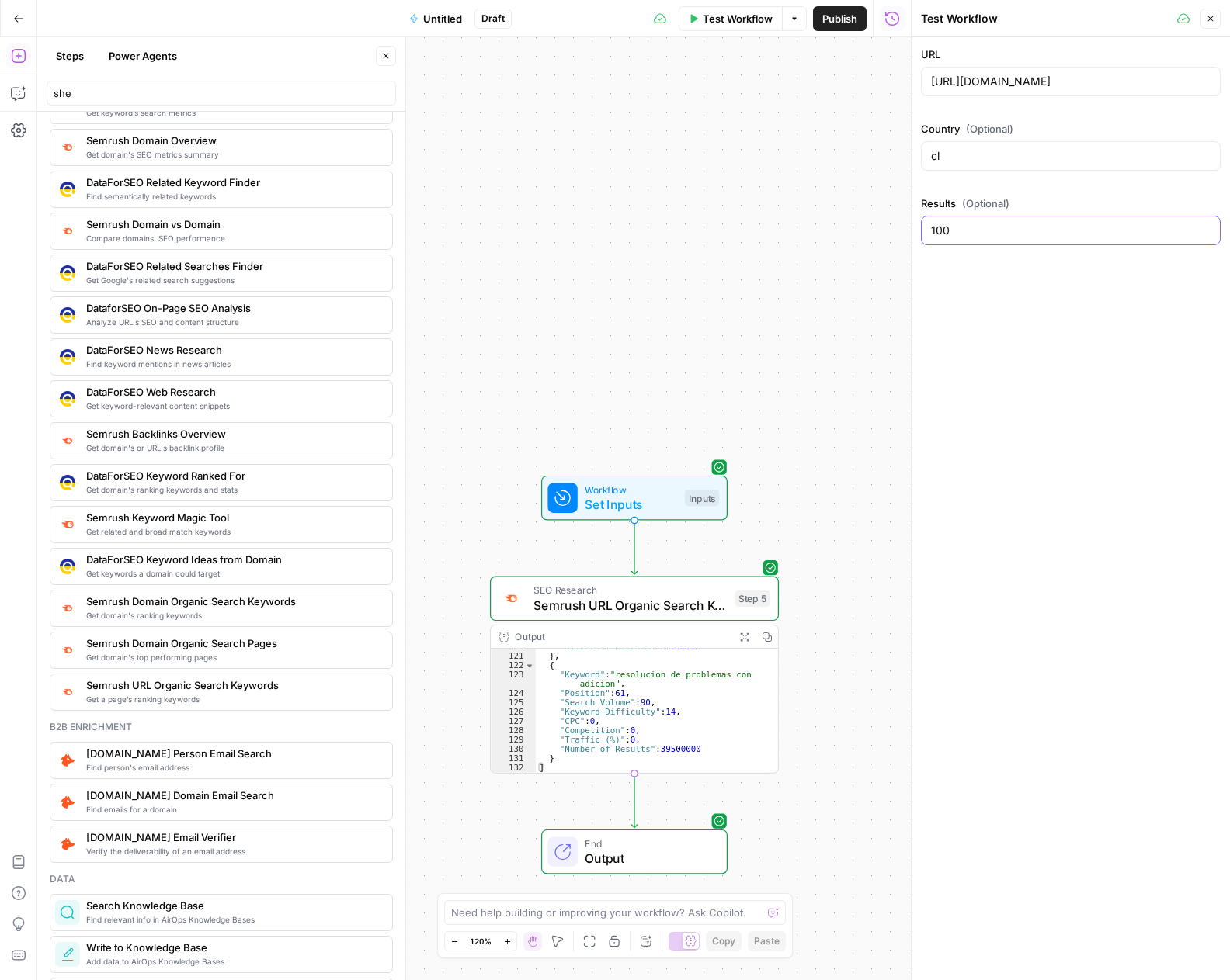
drag, startPoint x: 956, startPoint y: 231, endPoint x: 915, endPoint y: 227, distance: 41.2
click at [915, 227] on div "Test Workflow Close URL https://www.twinkl.cl/resource/cuadernillo-sumas-restas…" at bounding box center [1069, 490] width 319 height 980
type input "5"
click at [869, 269] on div "Workflow Set Inputs Inputs SEO Research Semrush URL Organic Search Keywords Ste…" at bounding box center [473, 508] width 873 height 943
click at [741, 570] on span "Test" at bounding box center [751, 563] width 22 height 17
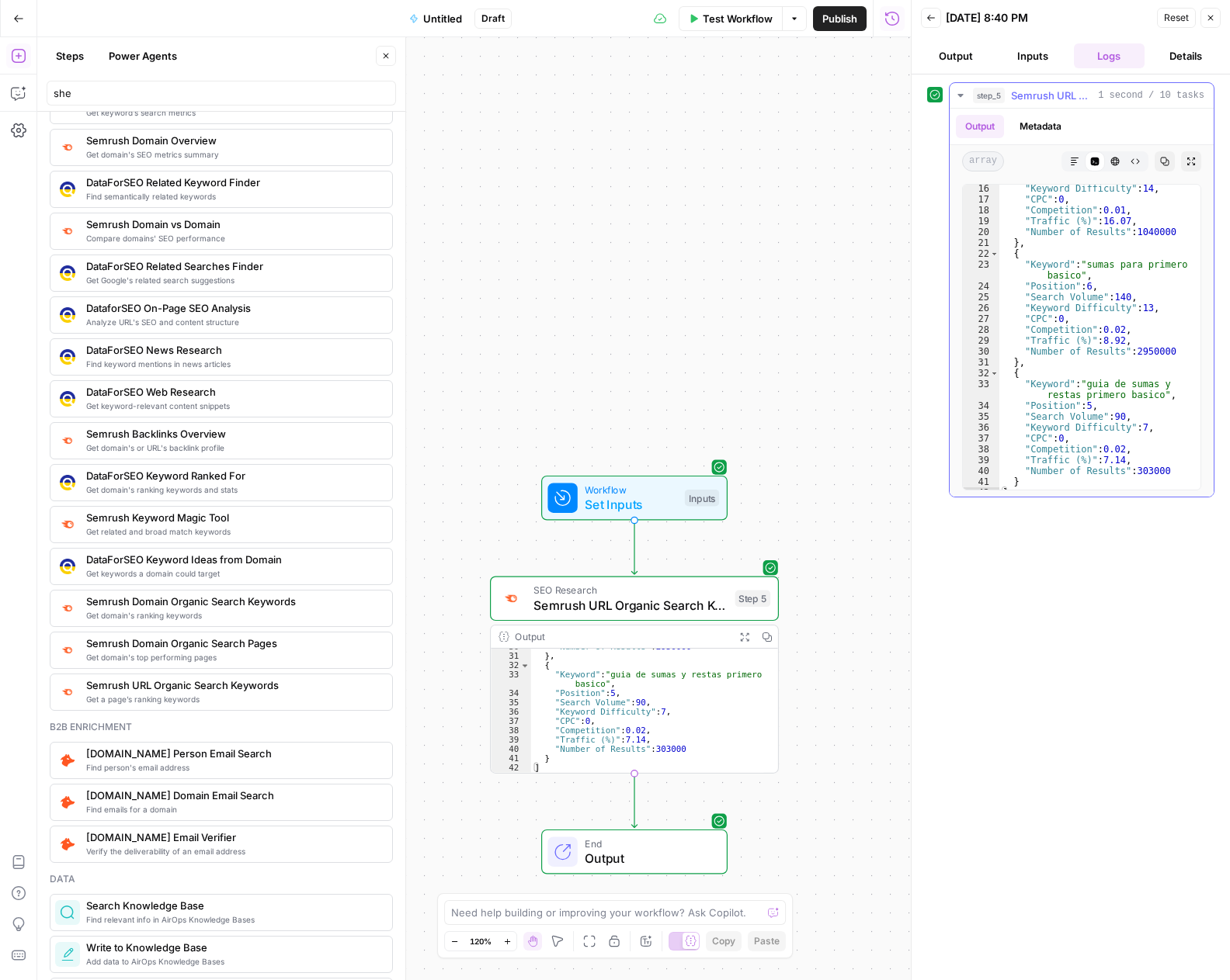
scroll to position [195, 0]
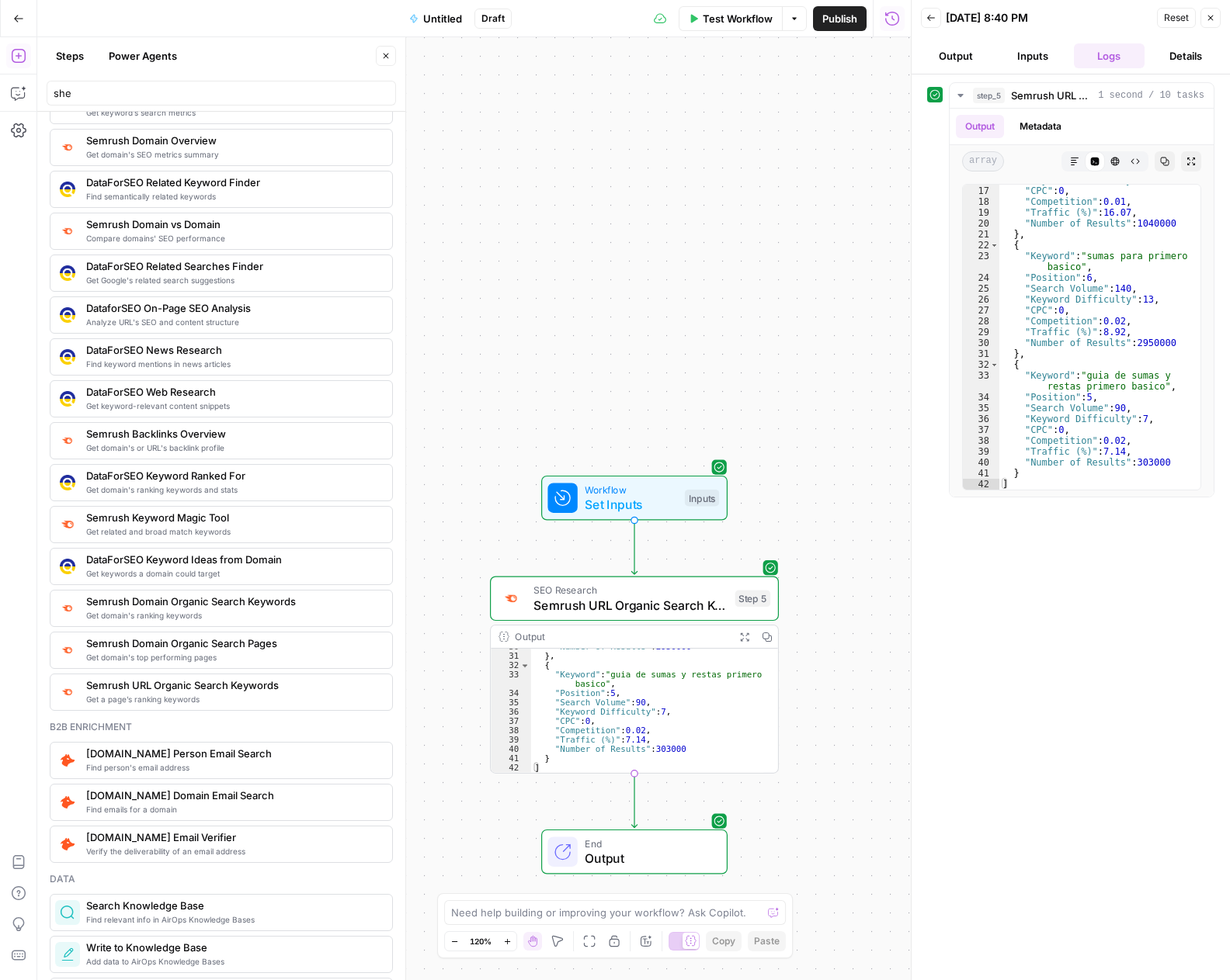
click at [953, 49] on button "Output" at bounding box center [956, 55] width 70 height 25
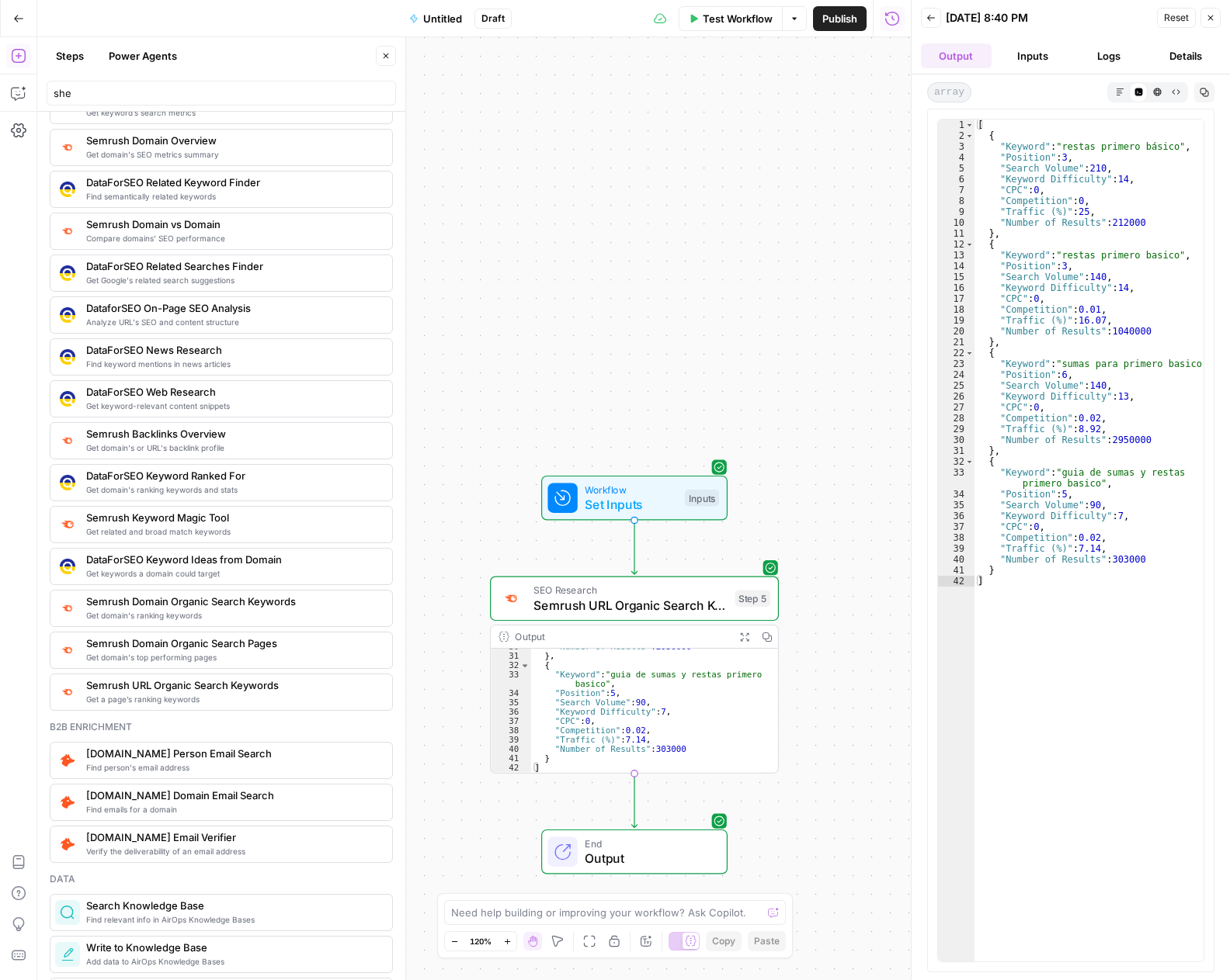
click at [1021, 54] on button "Inputs" at bounding box center [1032, 55] width 70 height 25
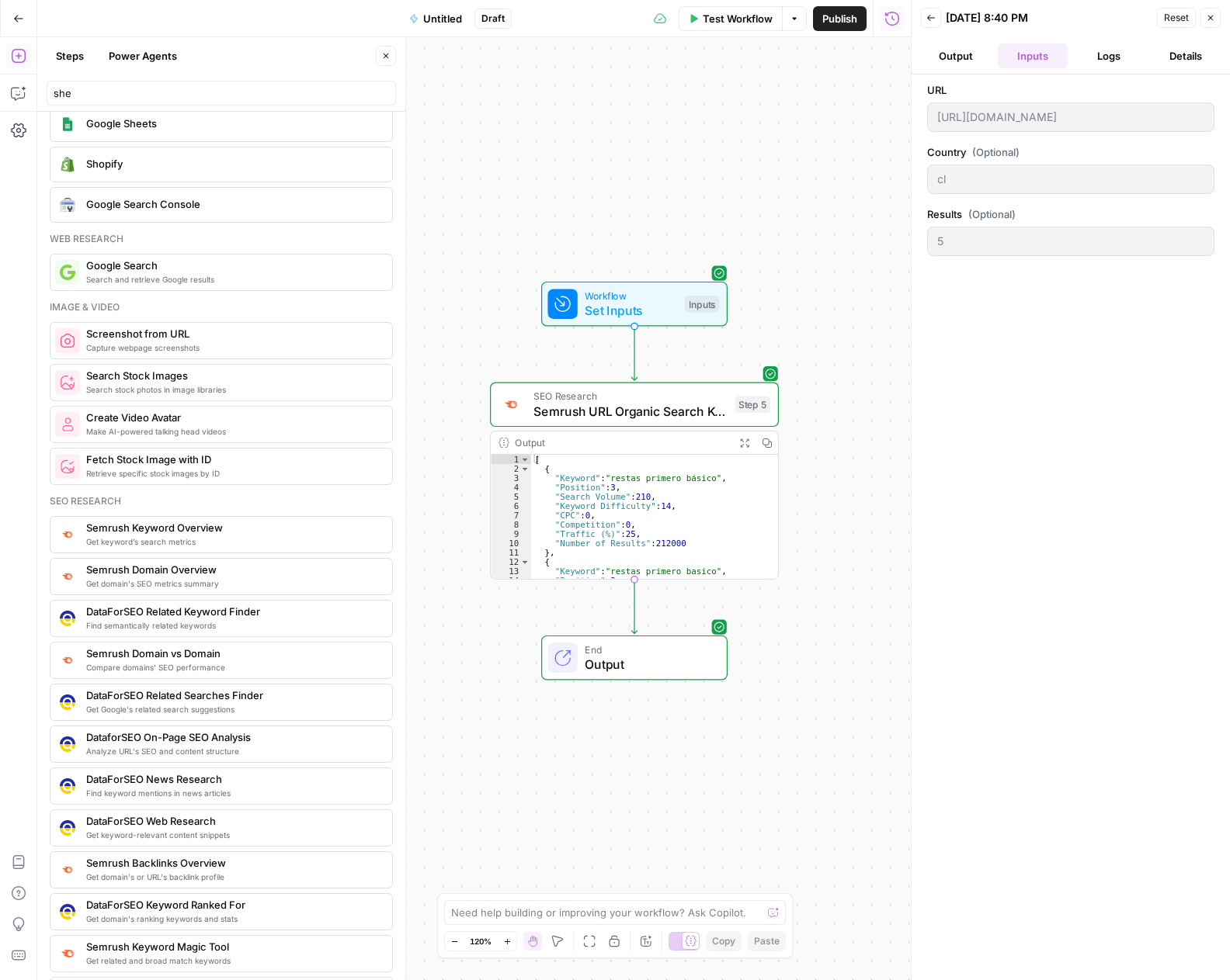
scroll to position [0, 0]
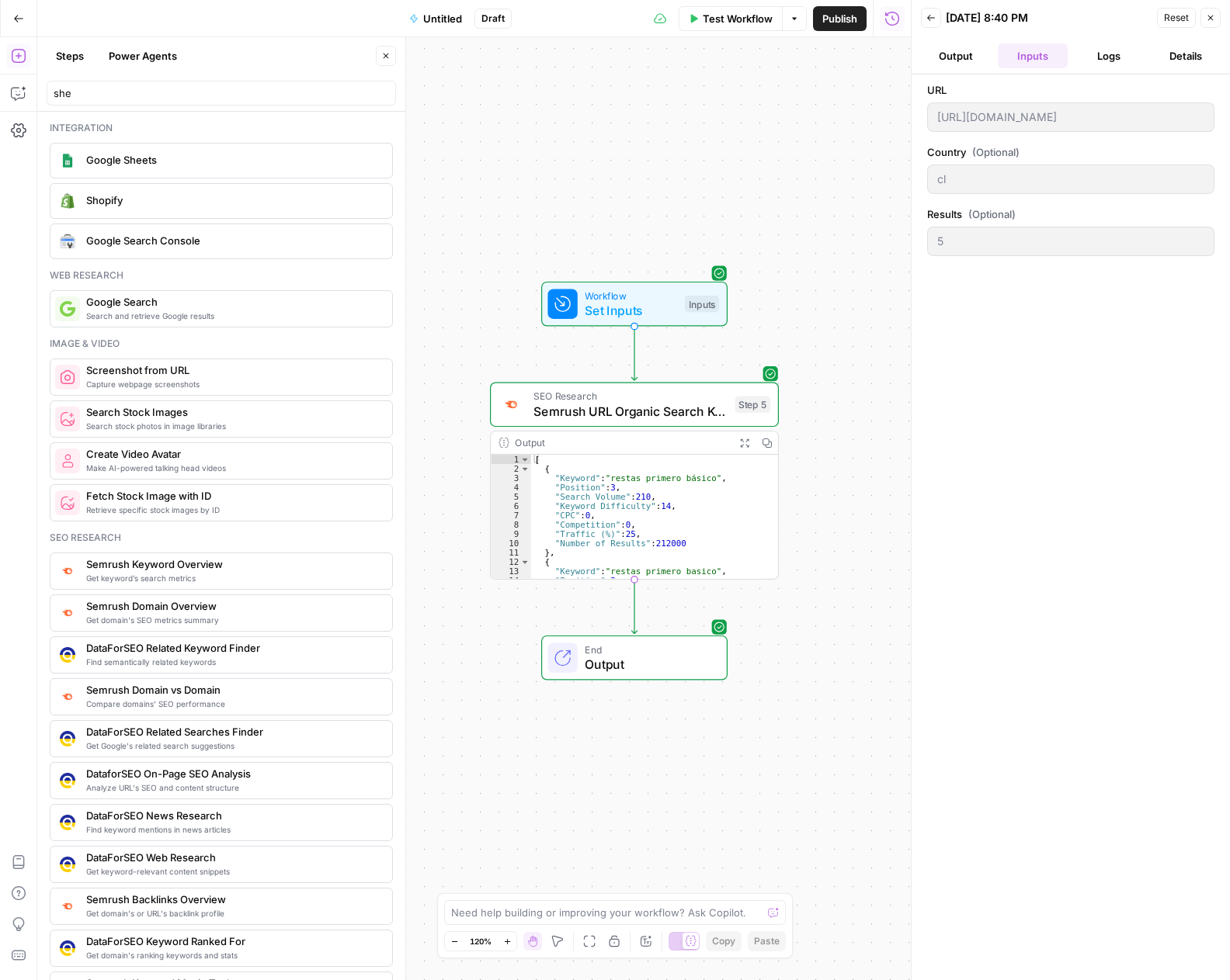
click at [454, 17] on span "Untitled" at bounding box center [443, 18] width 39 height 16
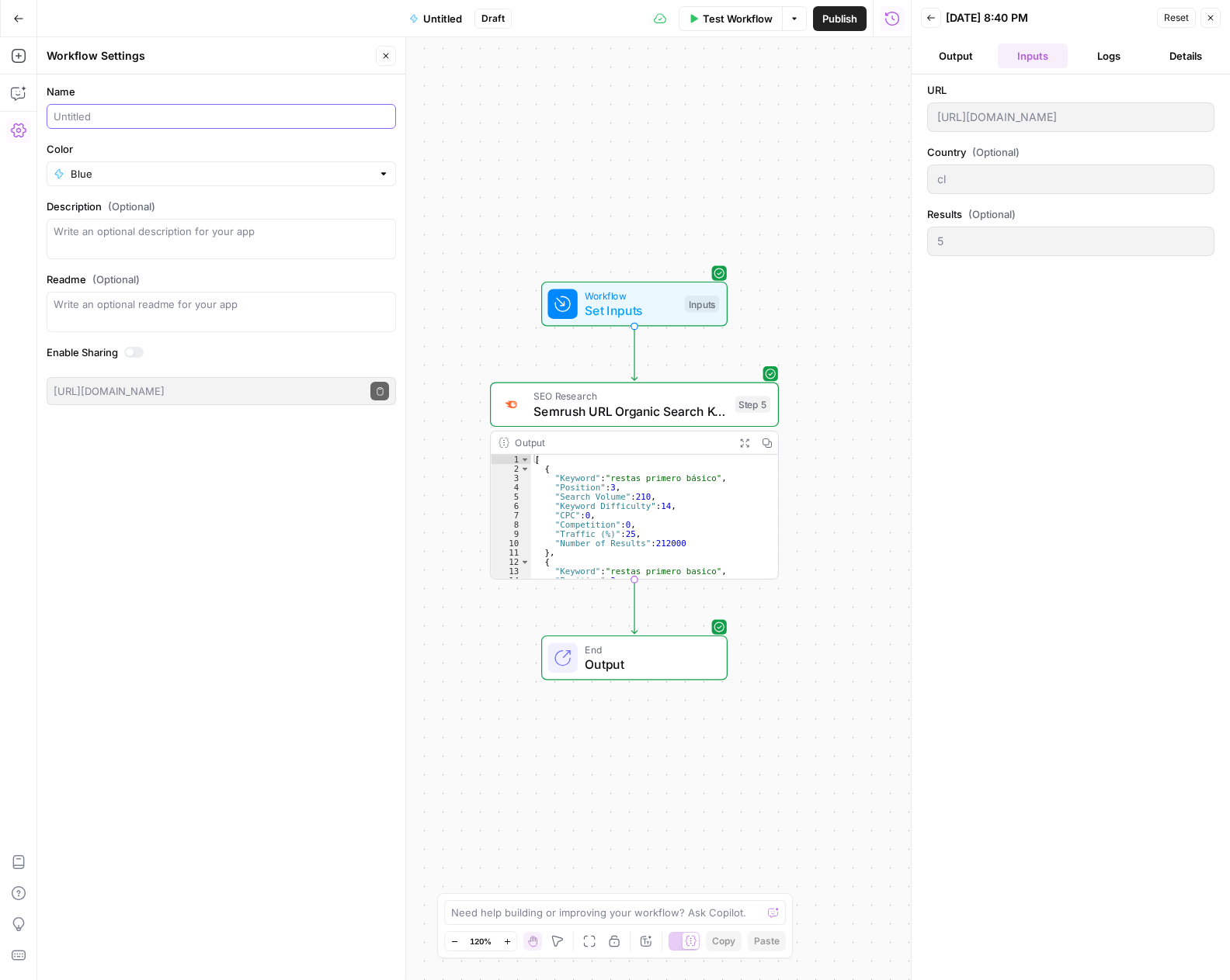
click at [204, 124] on input "Name" at bounding box center [221, 116] width 335 height 16
type input "Fetch Top Keywords"
click at [696, 224] on div "Workflow Set Inputs Inputs SEO Research Semrush URL Organic Search Keywords Ste…" at bounding box center [473, 508] width 873 height 943
click at [689, 98] on div "Workflow Set Inputs Inputs SEO Research Semrush URL Organic Search Keywords Ste…" at bounding box center [473, 508] width 873 height 943
click at [20, 21] on icon "button" at bounding box center [18, 18] width 11 height 11
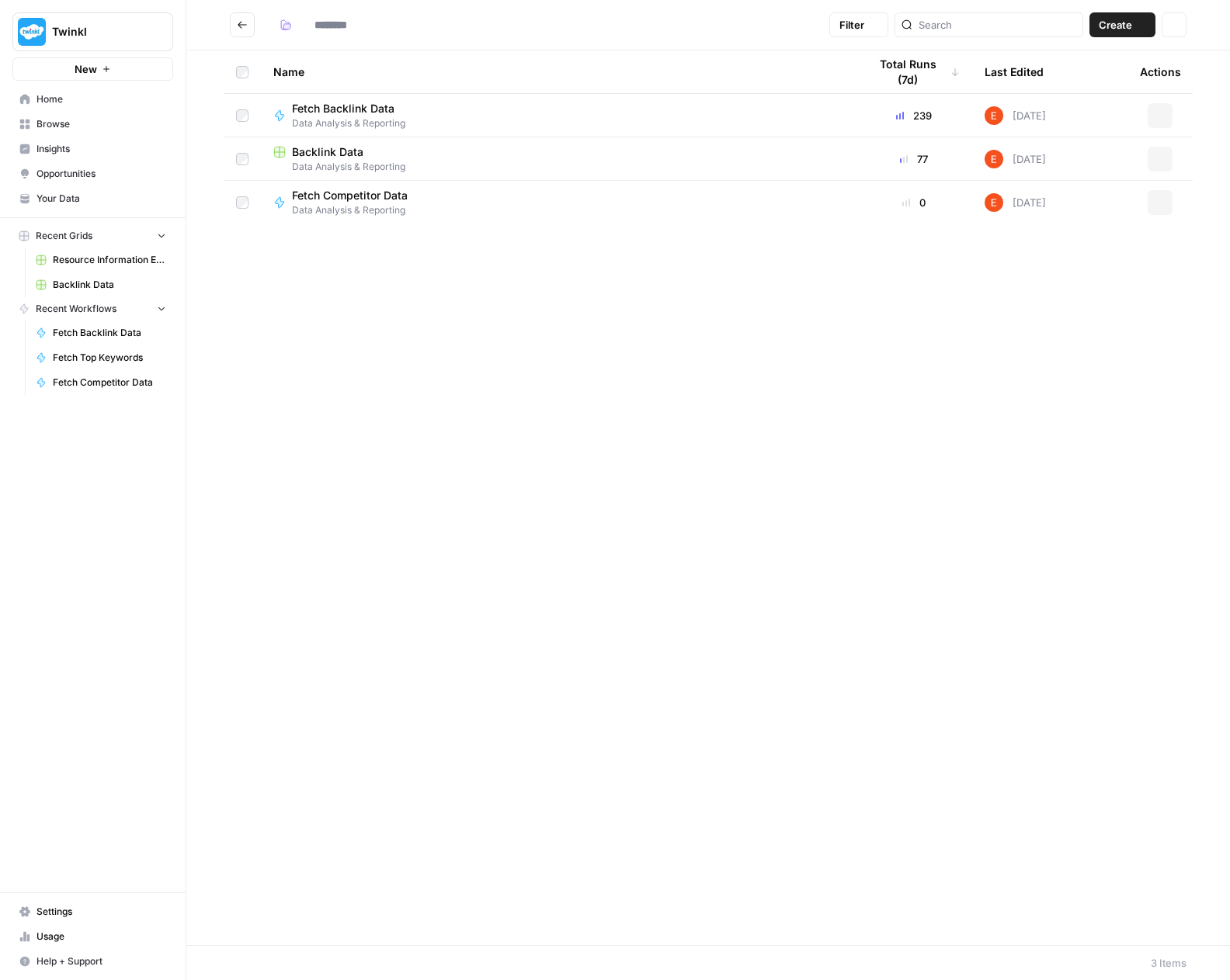
type input "**********"
click at [90, 911] on span "Settings" at bounding box center [101, 912] width 129 height 14
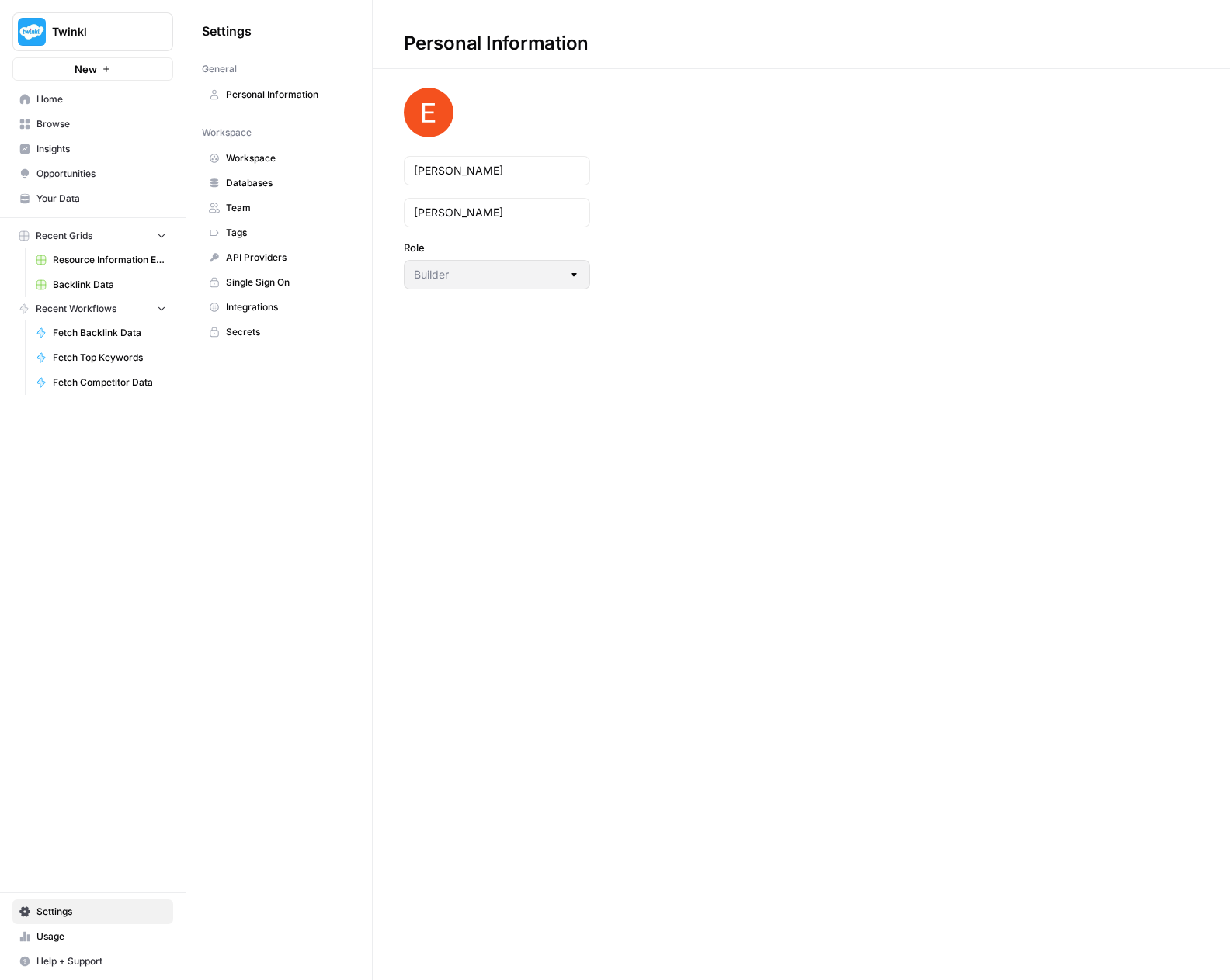
click at [264, 296] on link "Integrations" at bounding box center [278, 307] width 154 height 25
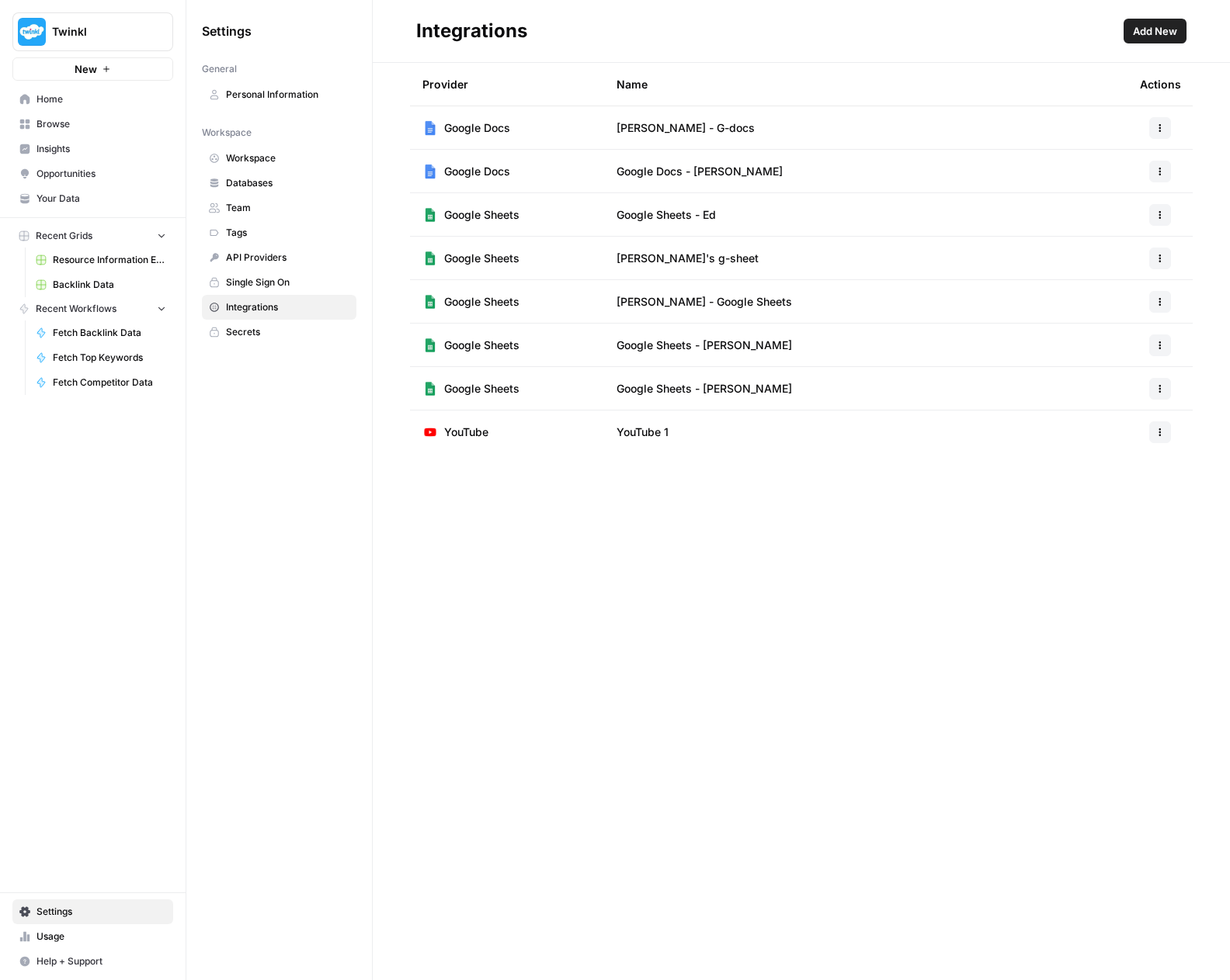
click at [1151, 34] on span "Add New" at bounding box center [1155, 30] width 44 height 16
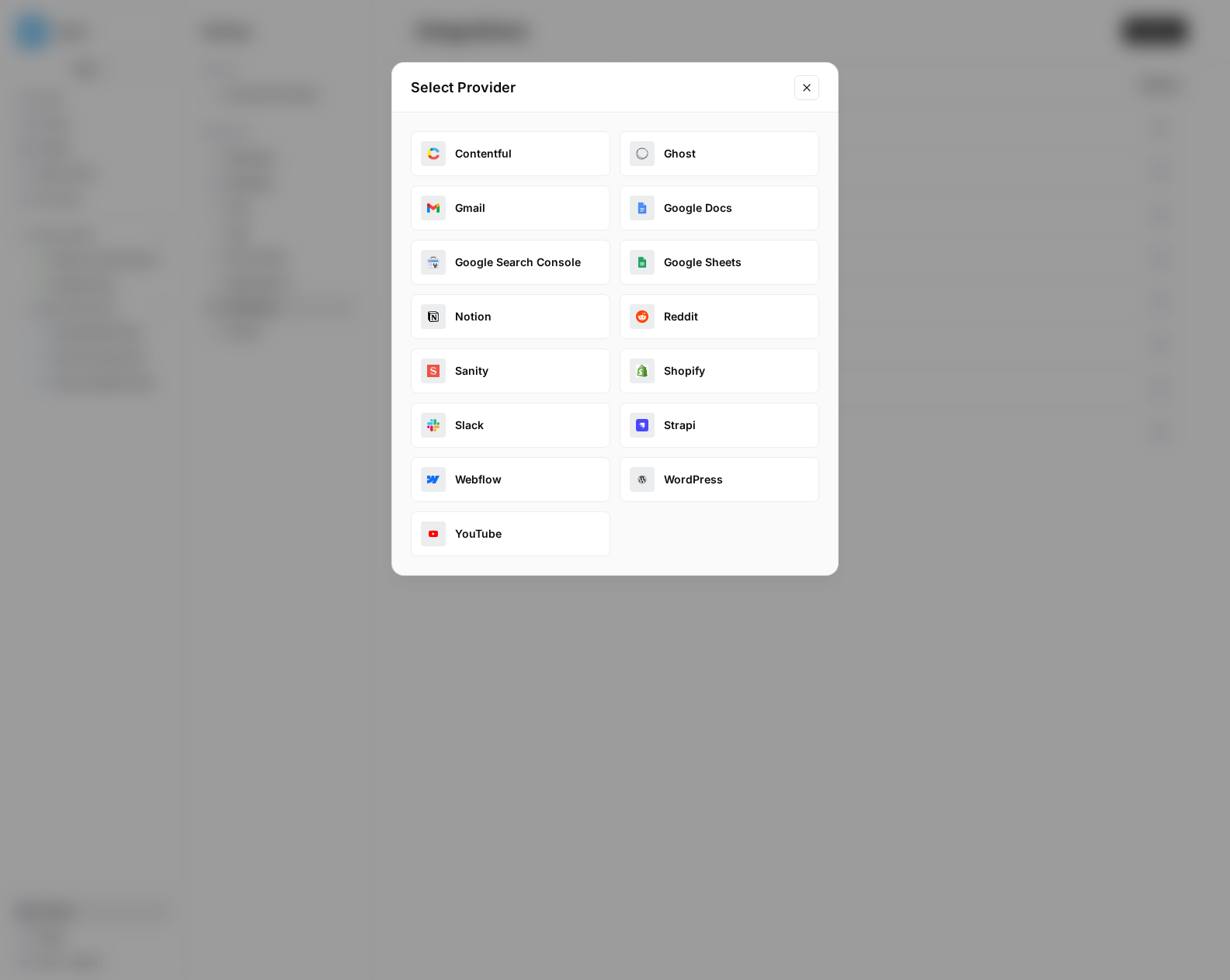
click at [564, 263] on button "Google Search Console" at bounding box center [510, 262] width 200 height 45
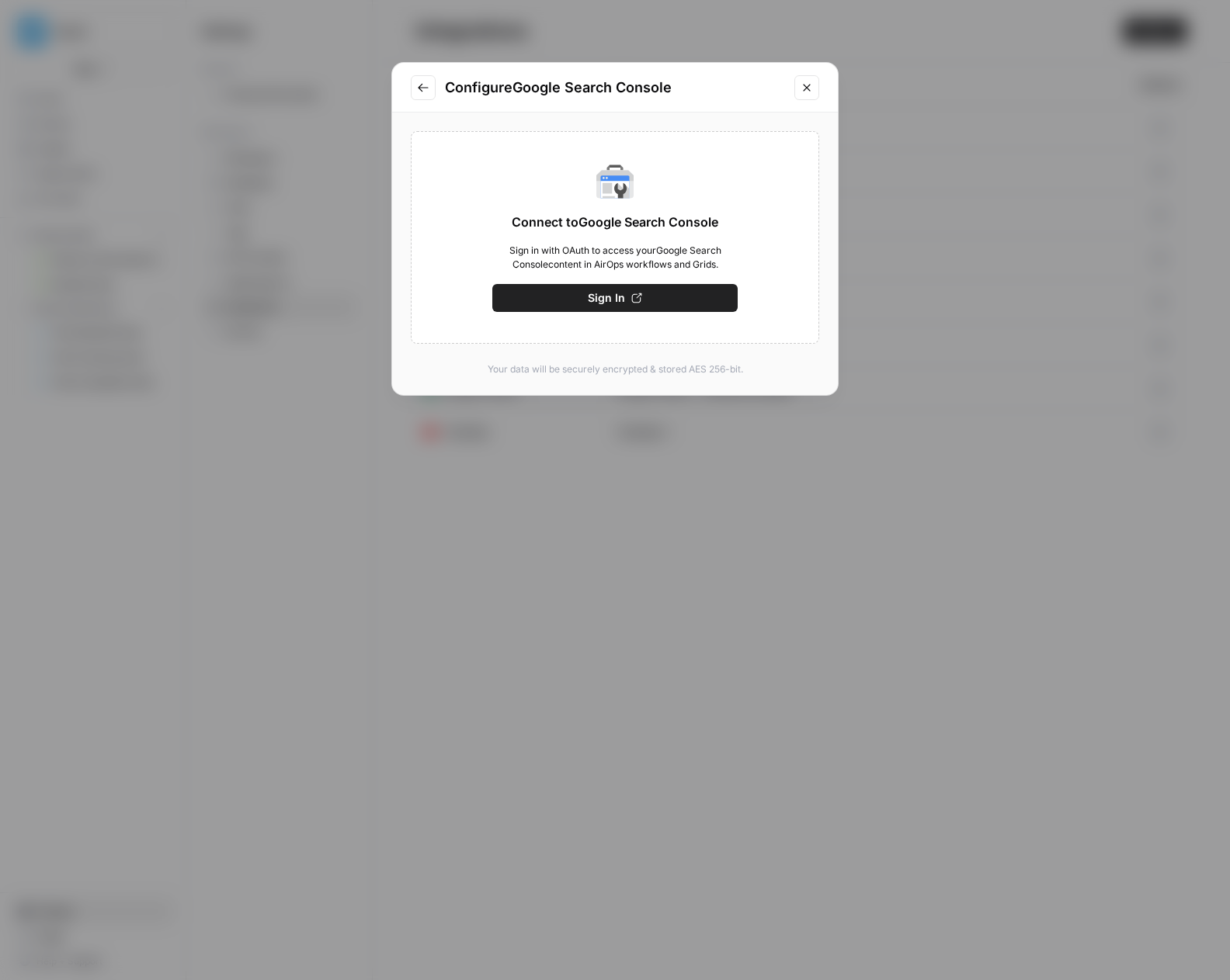
click at [566, 293] on button "Sign In" at bounding box center [615, 297] width 245 height 28
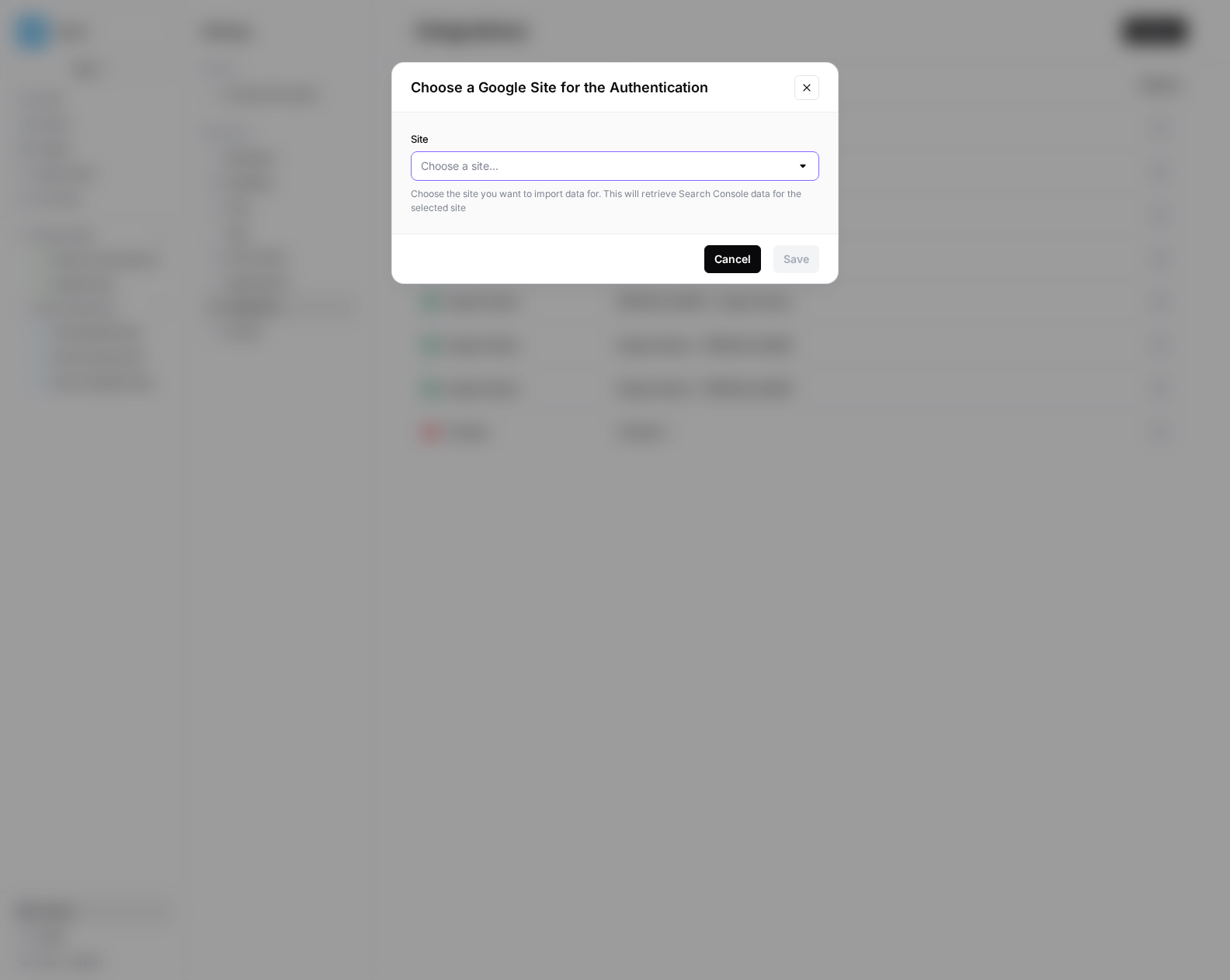
click at [730, 160] on input "Site" at bounding box center [605, 165] width 370 height 16
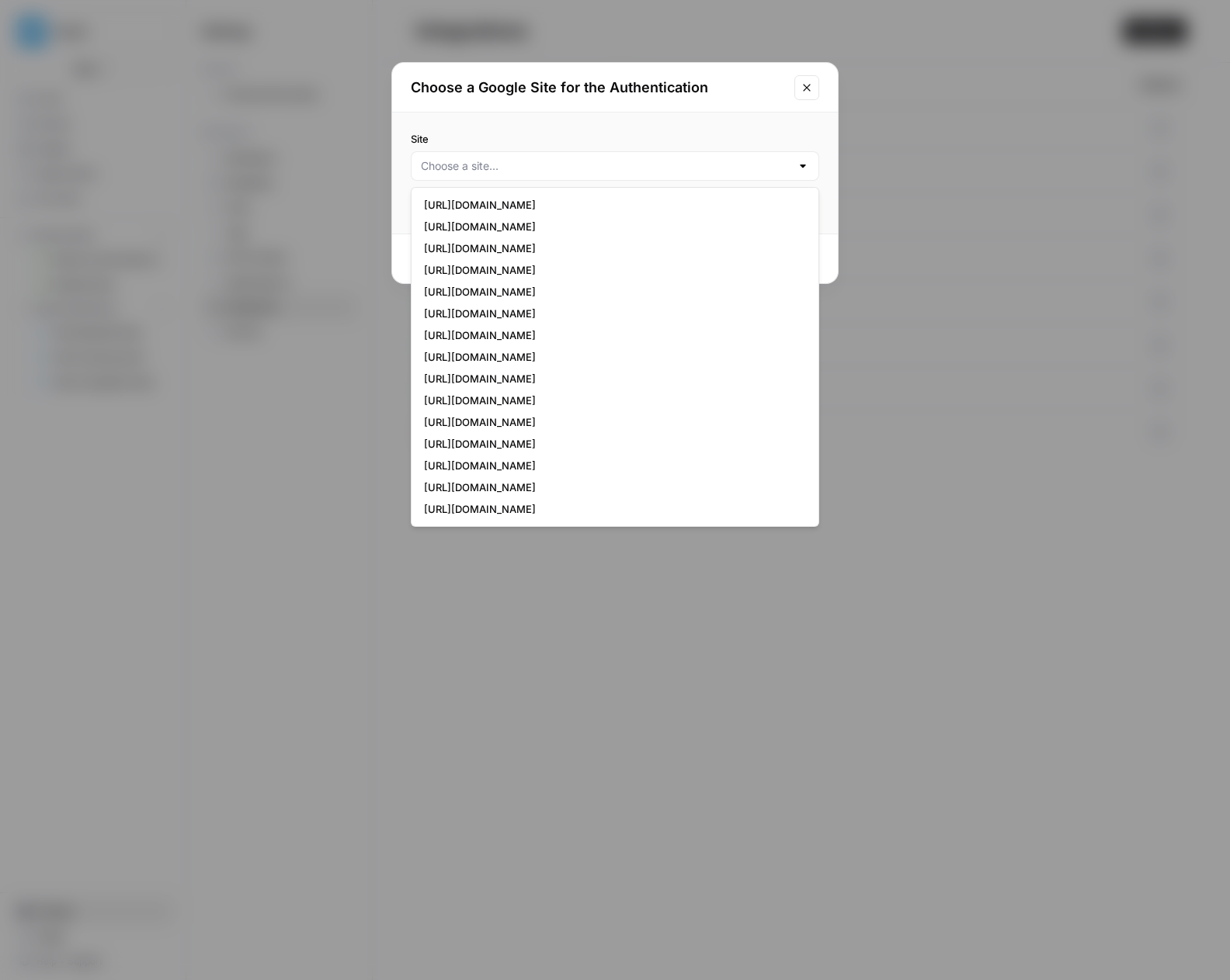
click at [805, 87] on icon "Close modal" at bounding box center [806, 87] width 12 height 12
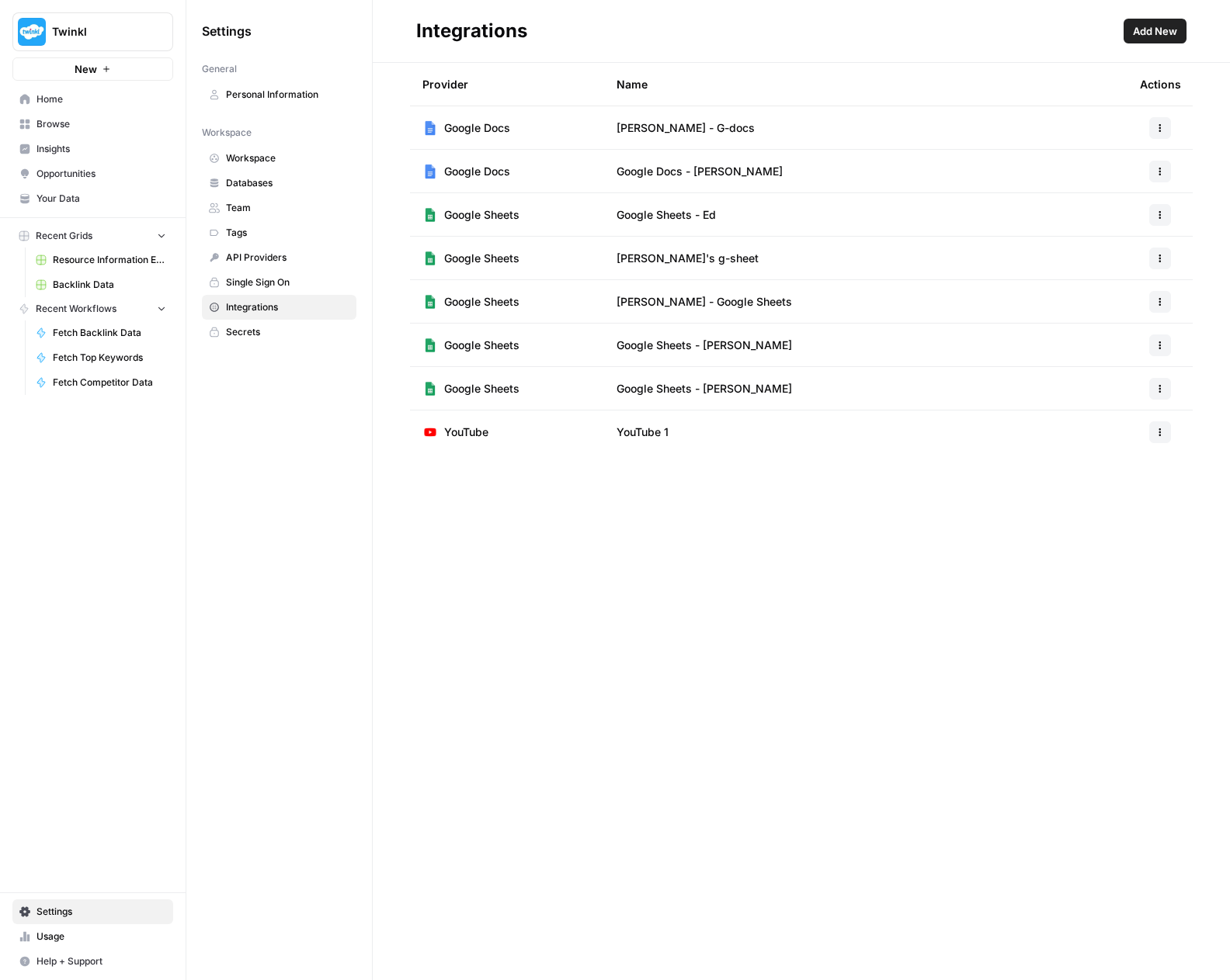
click at [84, 131] on link "Browse" at bounding box center [92, 124] width 161 height 25
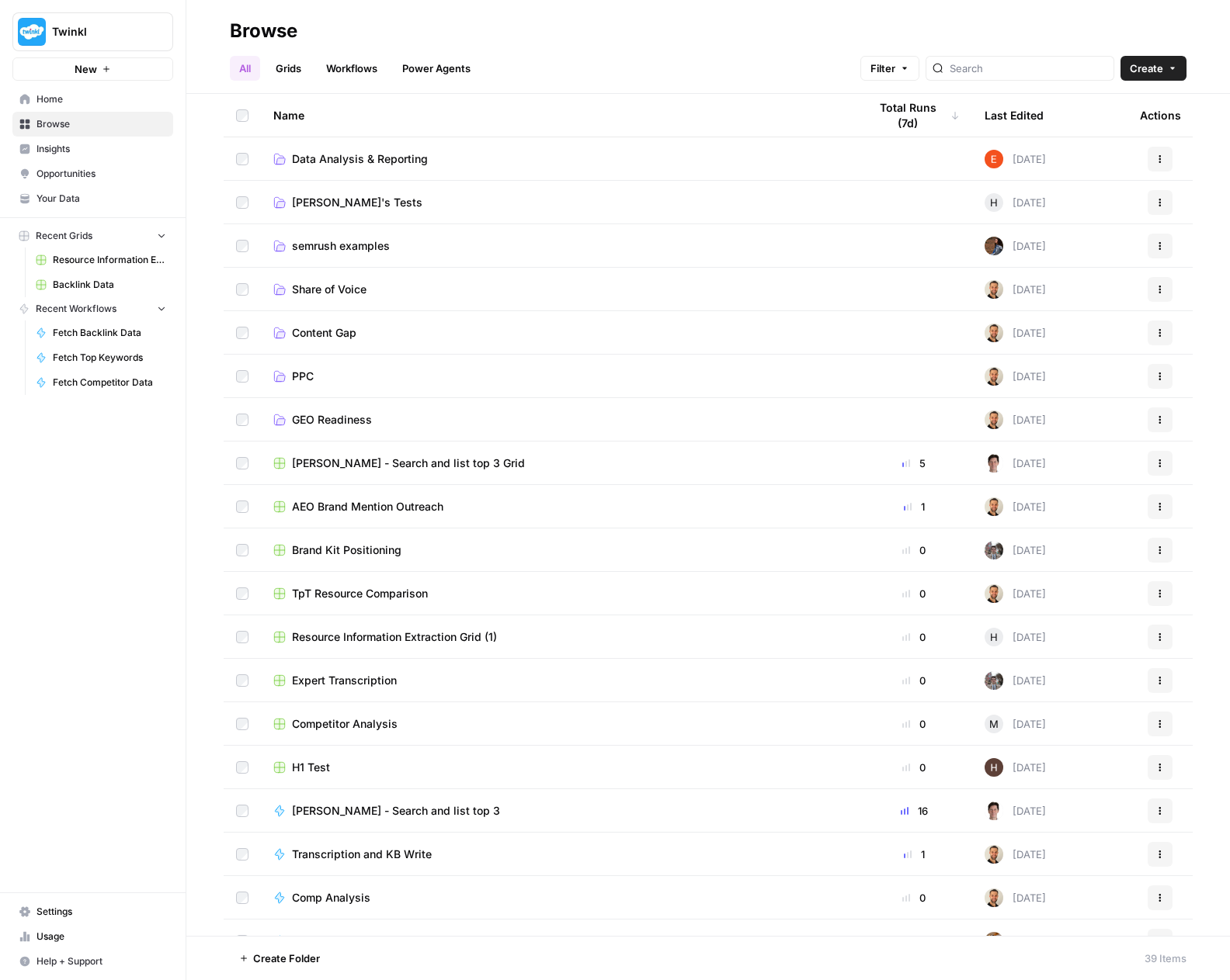
click at [344, 155] on span "Data Analysis & Reporting" at bounding box center [359, 159] width 136 height 16
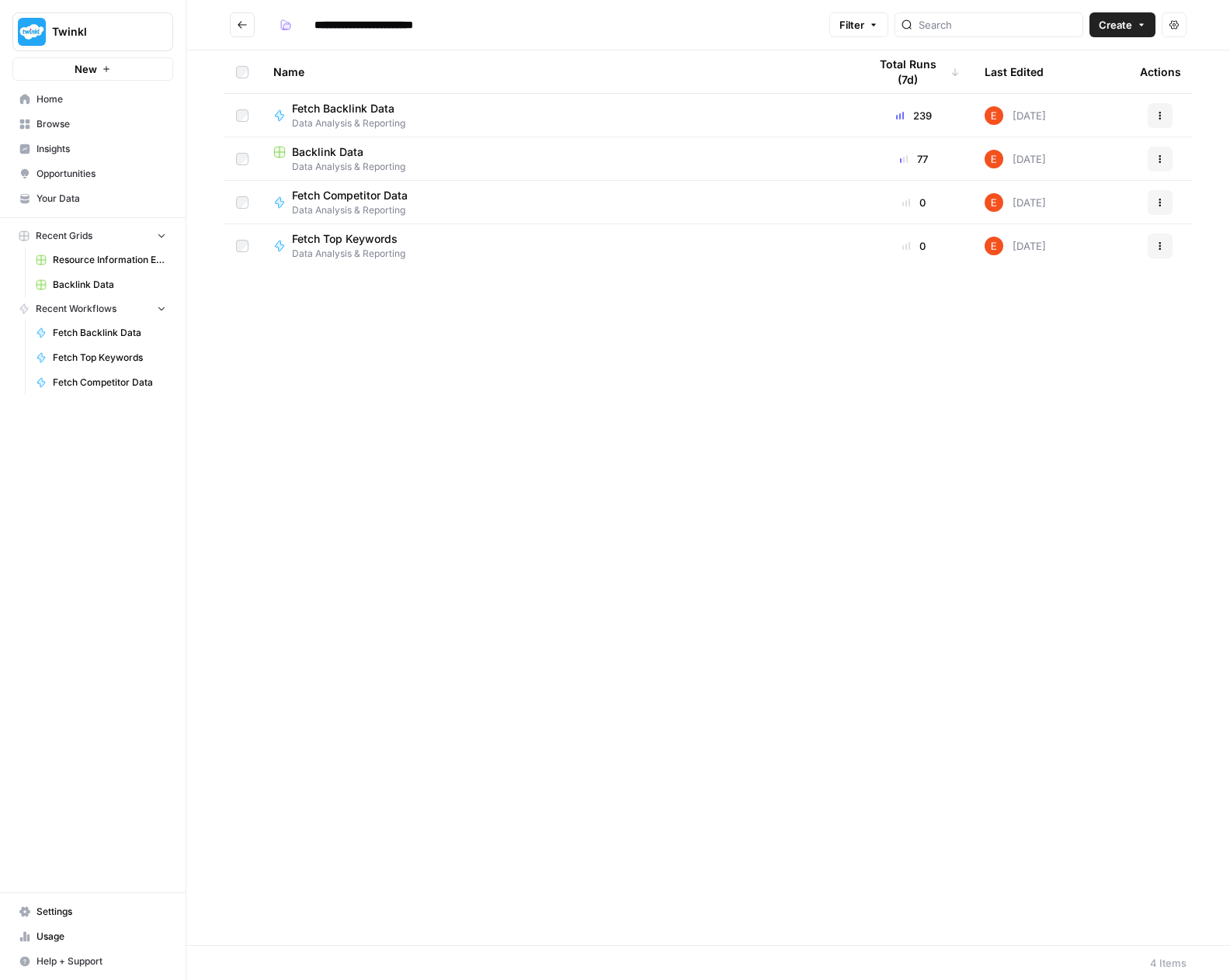
click at [395, 243] on span "Fetch Top Keywords" at bounding box center [345, 238] width 105 height 16
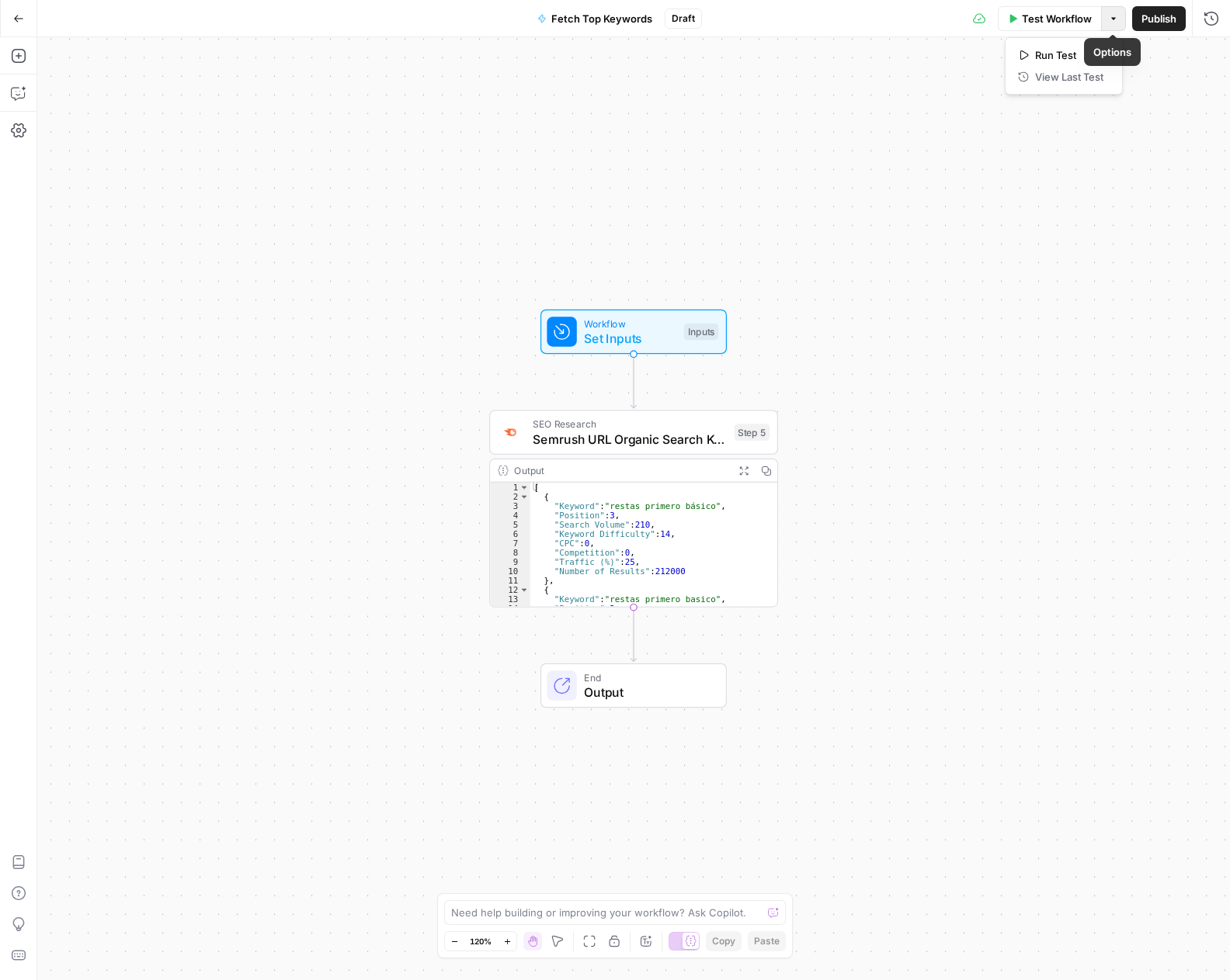
click at [1109, 22] on span "button" at bounding box center [1114, 18] width 9 height 9
click at [27, 132] on button "Settings" at bounding box center [18, 130] width 25 height 25
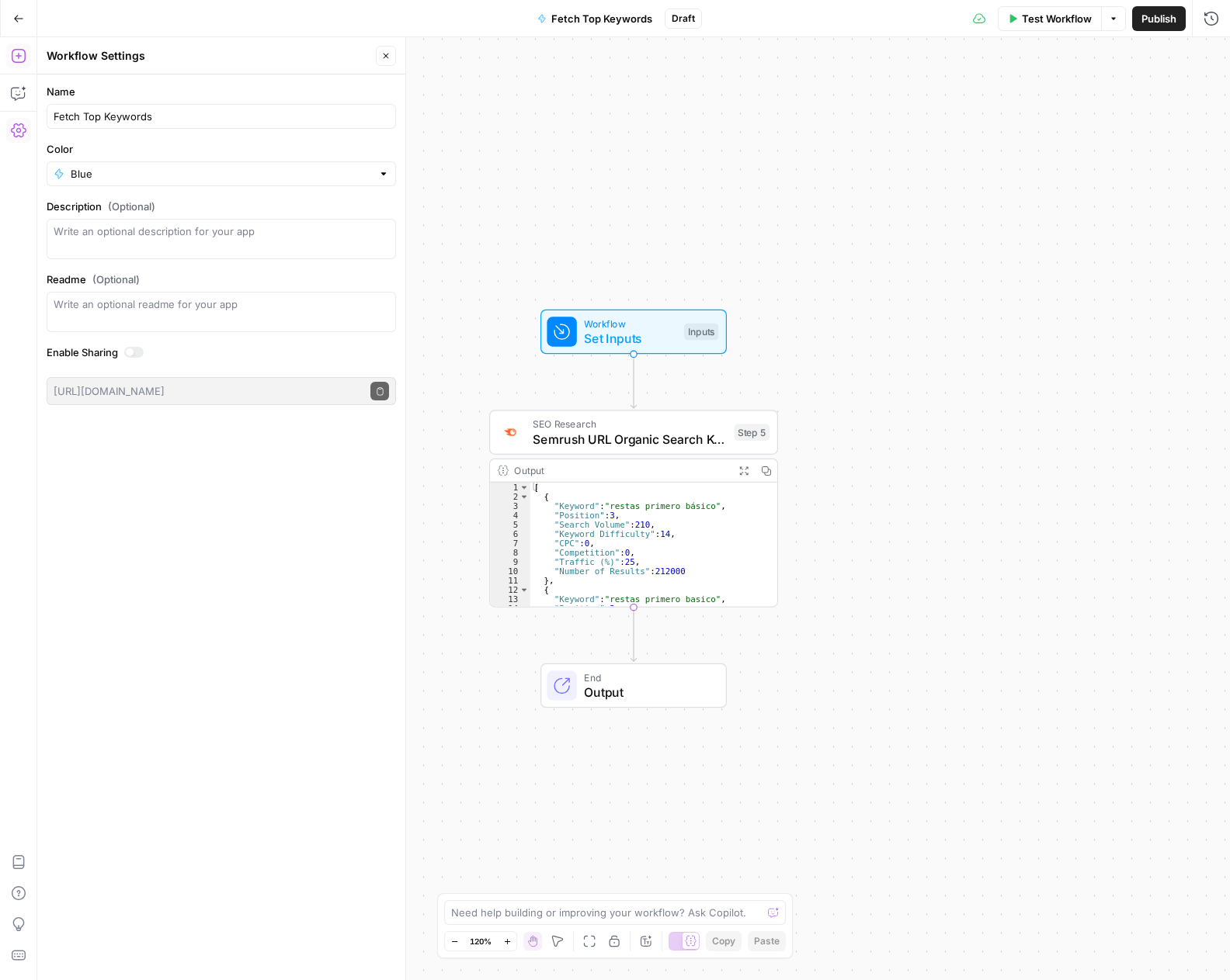
click at [16, 57] on icon "button" at bounding box center [18, 55] width 16 height 16
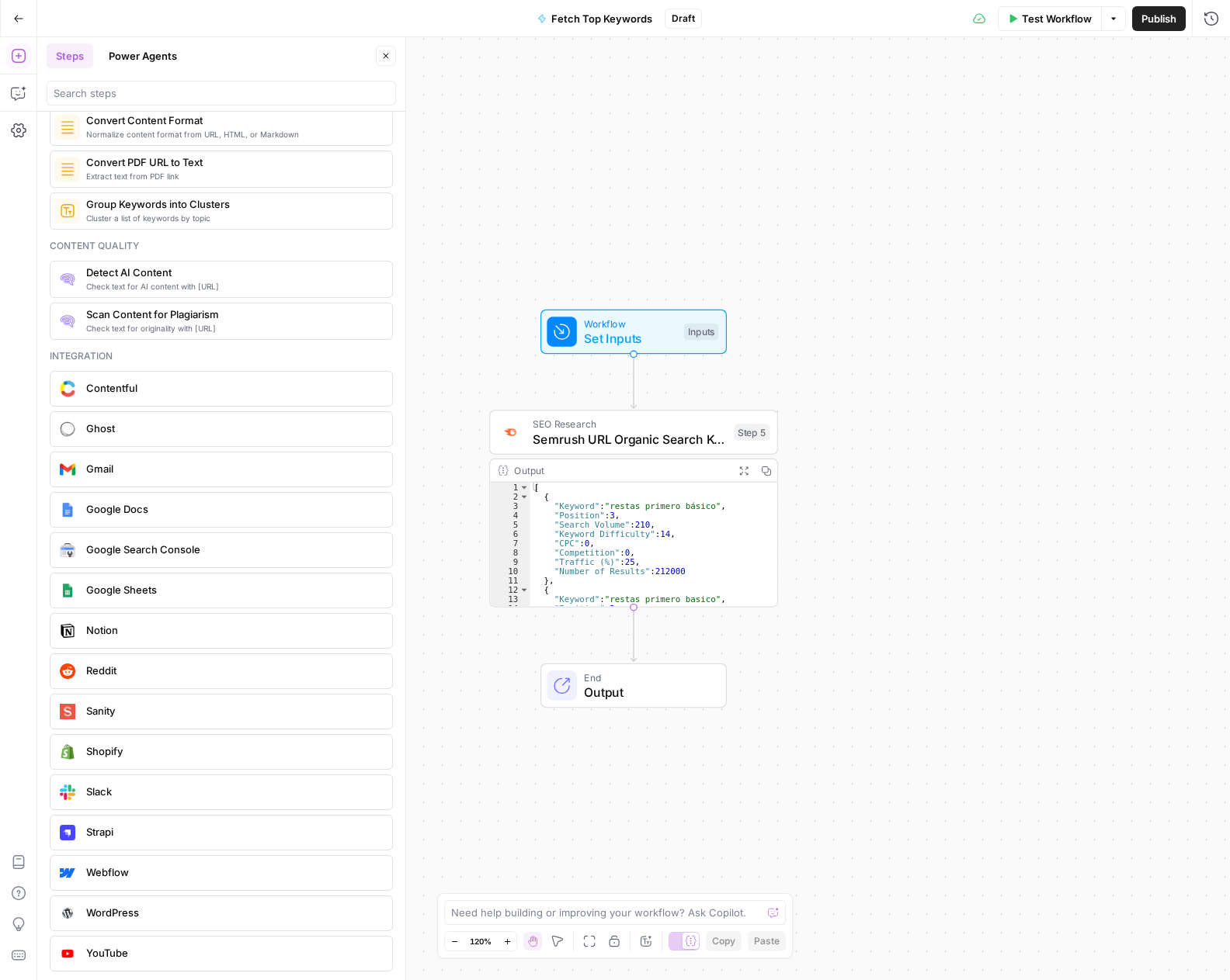
scroll to position [2513, 0]
